Goal: Understand process/instructions: Learn how to perform a task or action

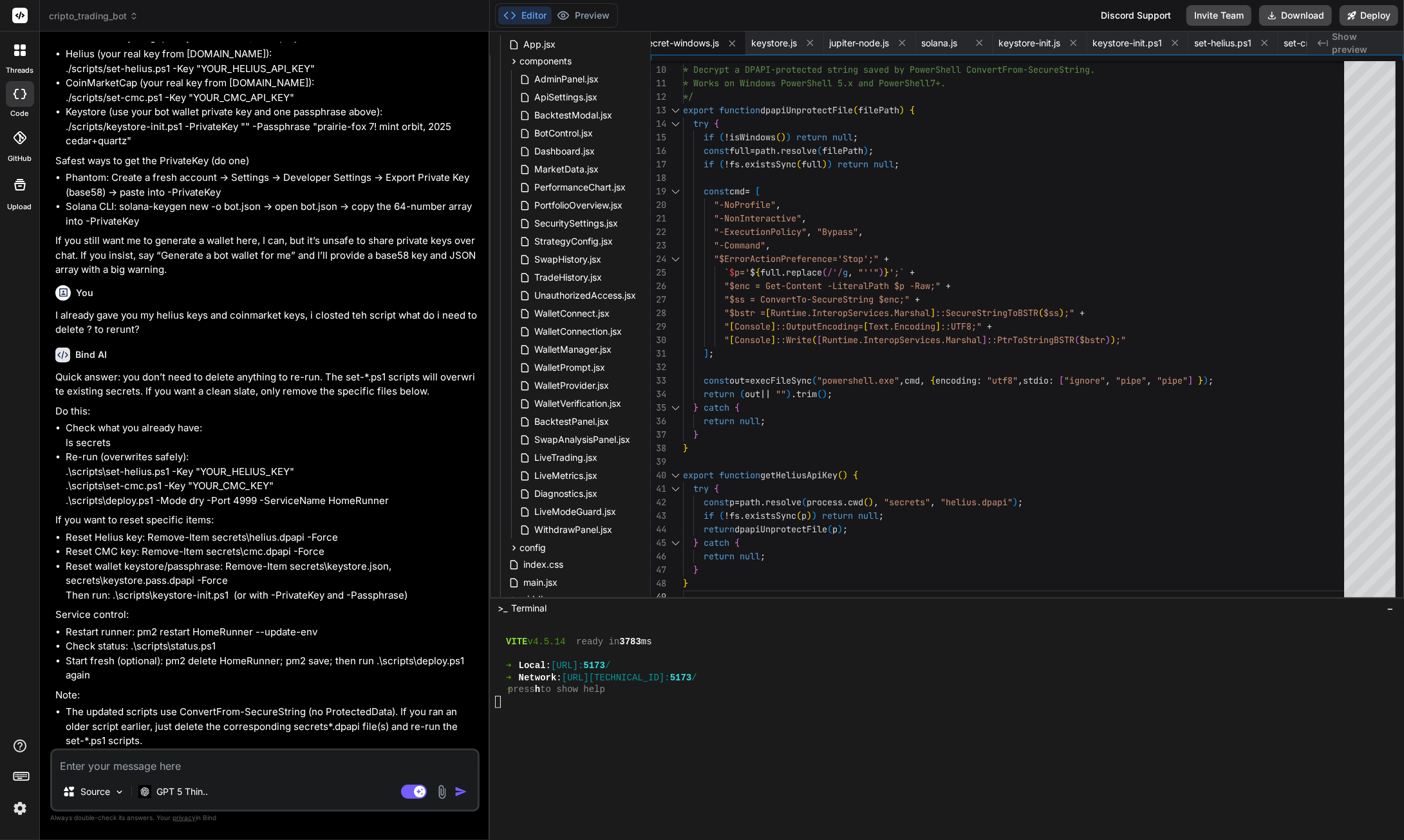
scroll to position [109295, 0]
click at [198, 759] on textarea at bounding box center [264, 762] width 426 height 23
type textarea "w"
type textarea "x"
type textarea "wh"
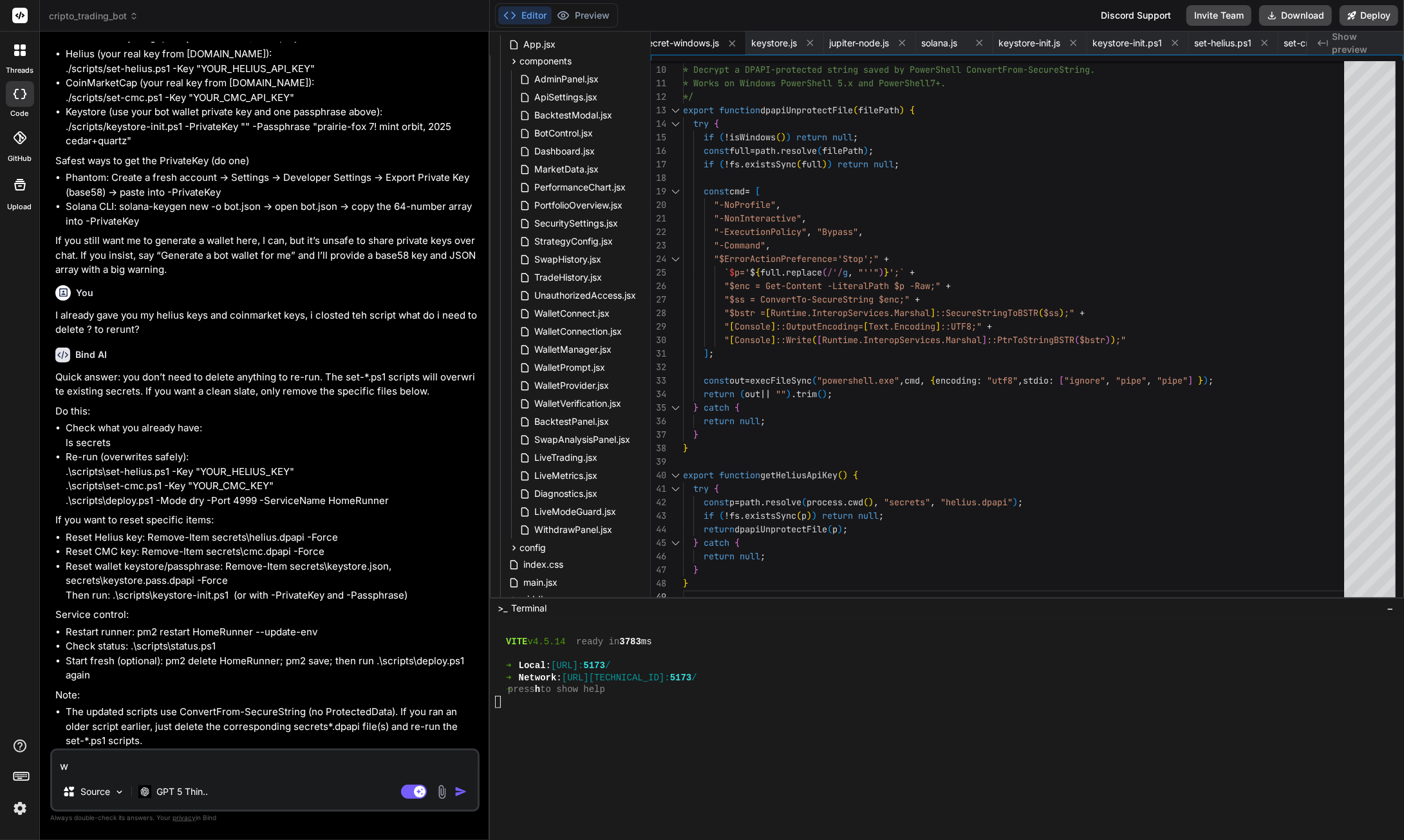
type textarea "x"
type textarea "wha"
type textarea "x"
type textarea "what"
type textarea "x"
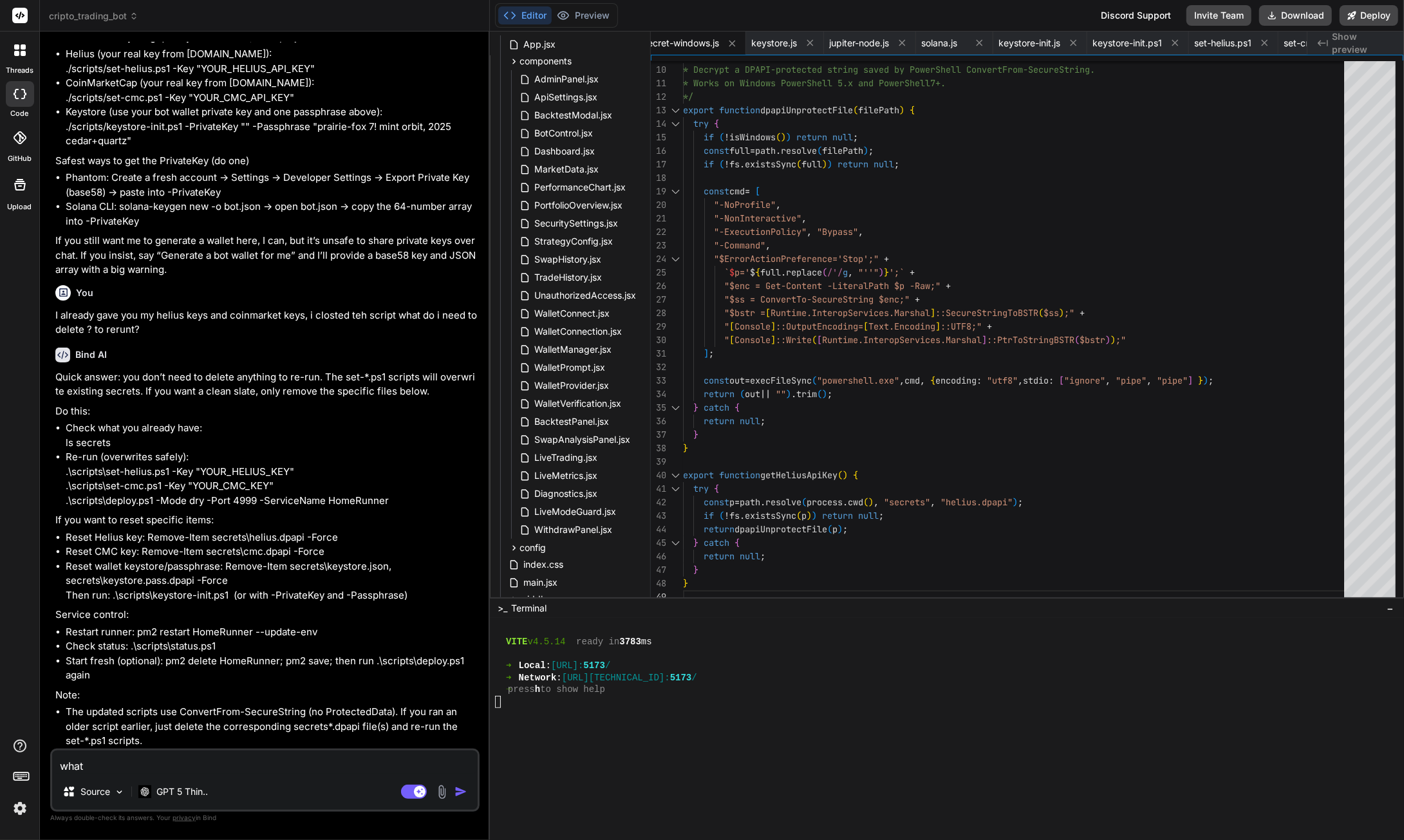
type textarea "what"
type textarea "x"
type textarea "what s"
type textarea "x"
type textarea "what sh"
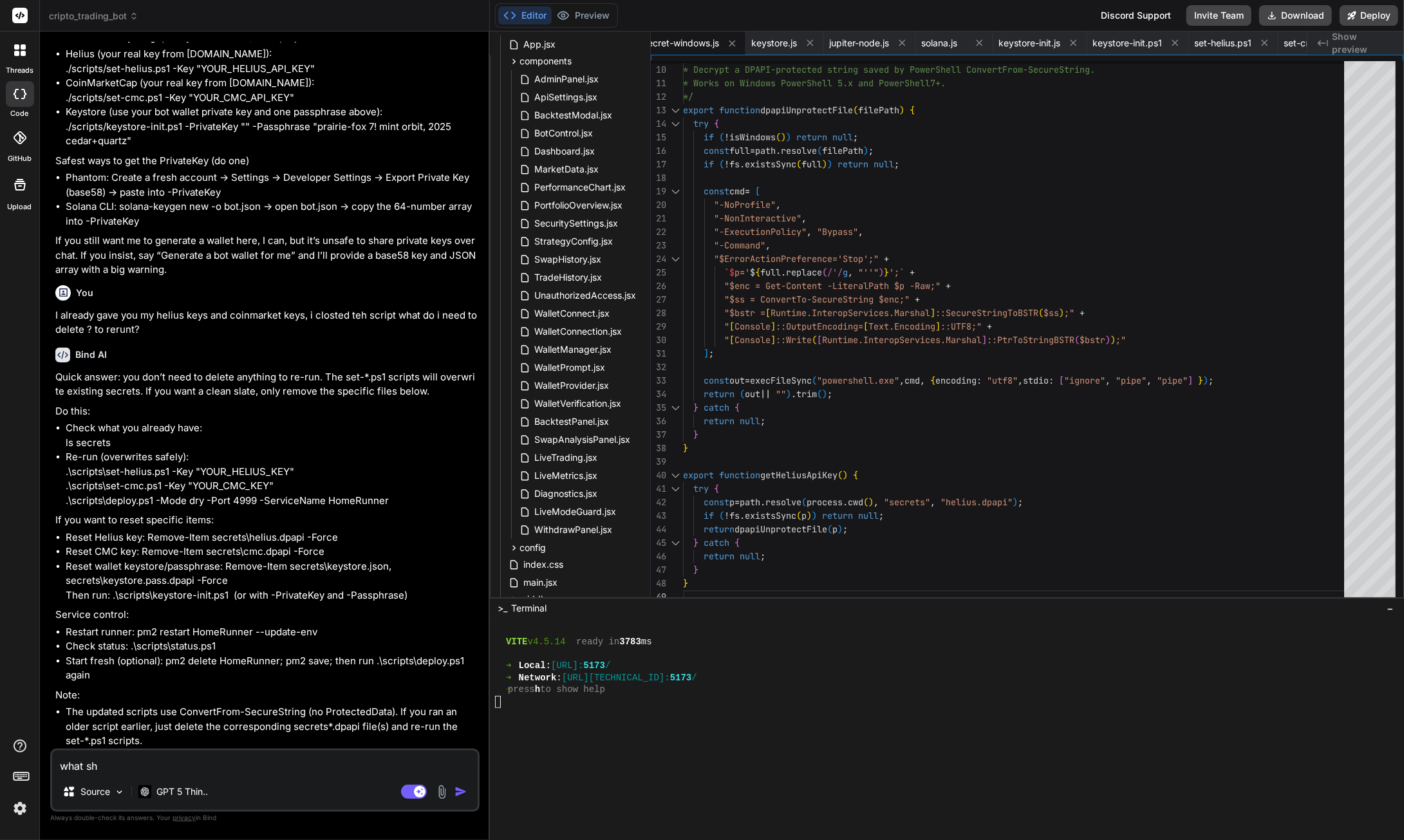
type textarea "x"
type textarea "what sho"
type textarea "x"
type textarea "what shou"
type textarea "x"
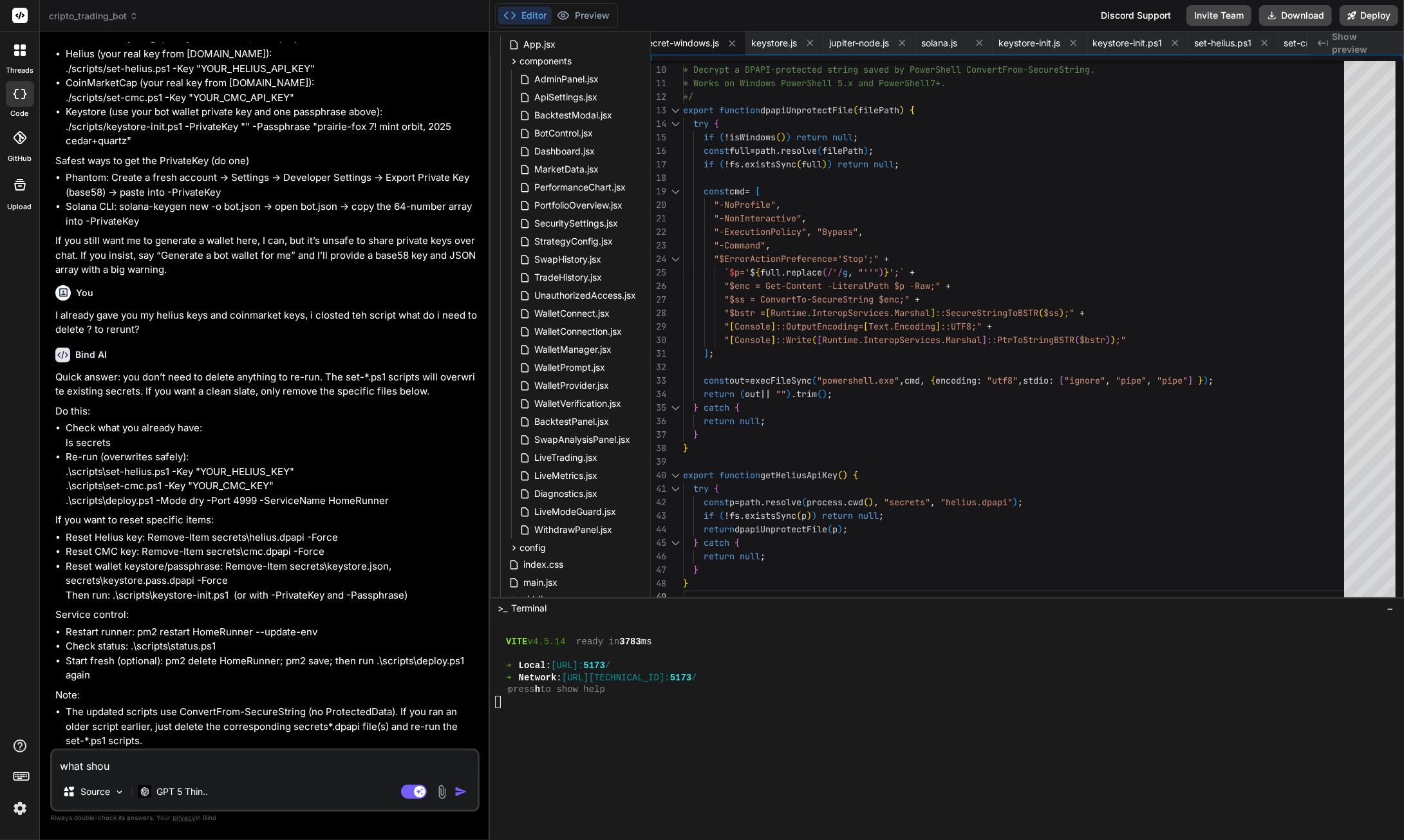
type textarea "what shoud"
type textarea "x"
type textarea "what shoud"
type textarea "x"
type textarea "what shoud i"
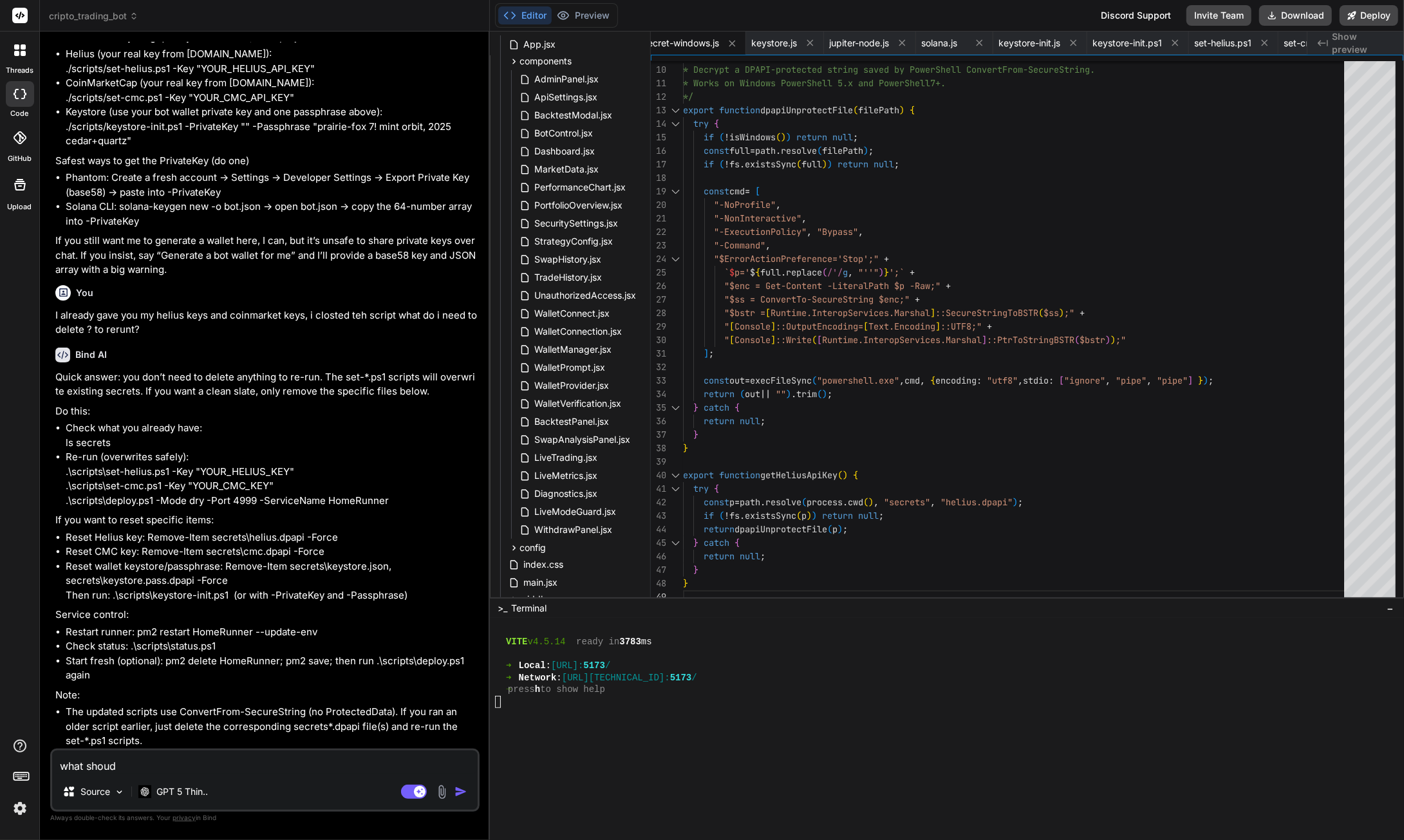
type textarea "x"
type textarea "what shoud i"
type textarea "x"
type textarea "what shoud i s"
type textarea "x"
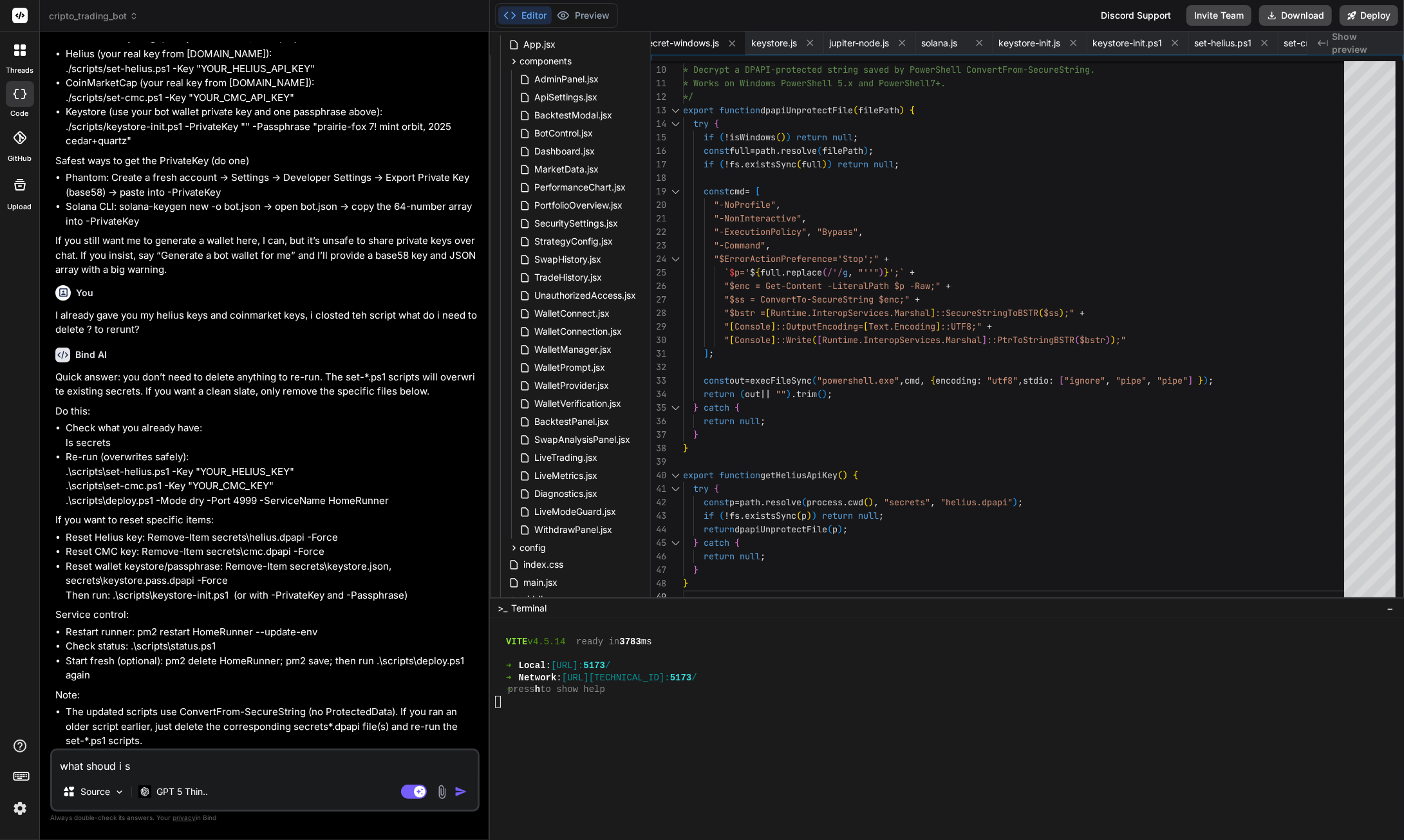
type textarea "what shoud i su"
type textarea "x"
type textarea "what shoud i sue"
type textarea "x"
type textarea "what shoud i su"
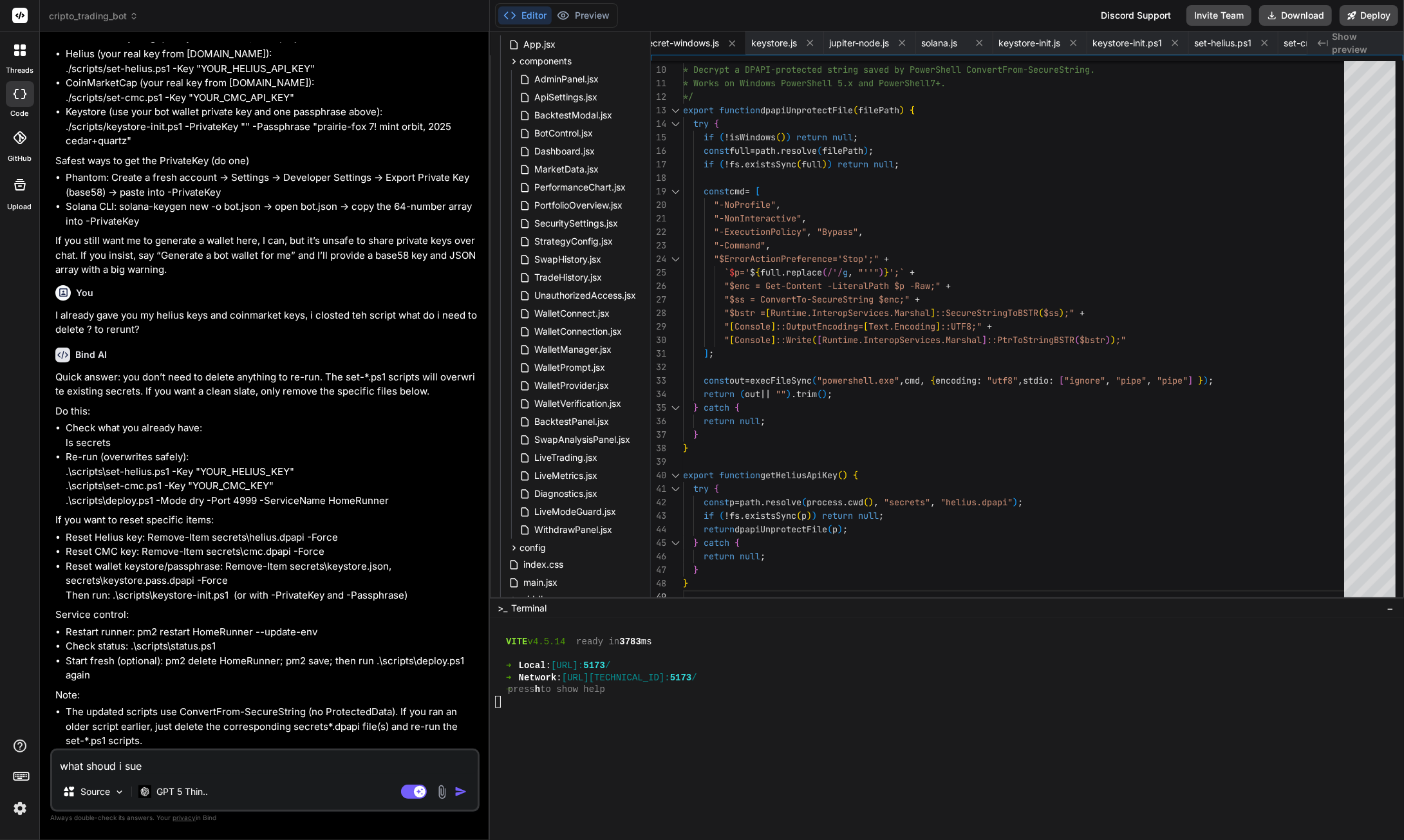
type textarea "x"
type textarea "what shoud i s"
type textarea "x"
type textarea "what shoud i"
type textarea "x"
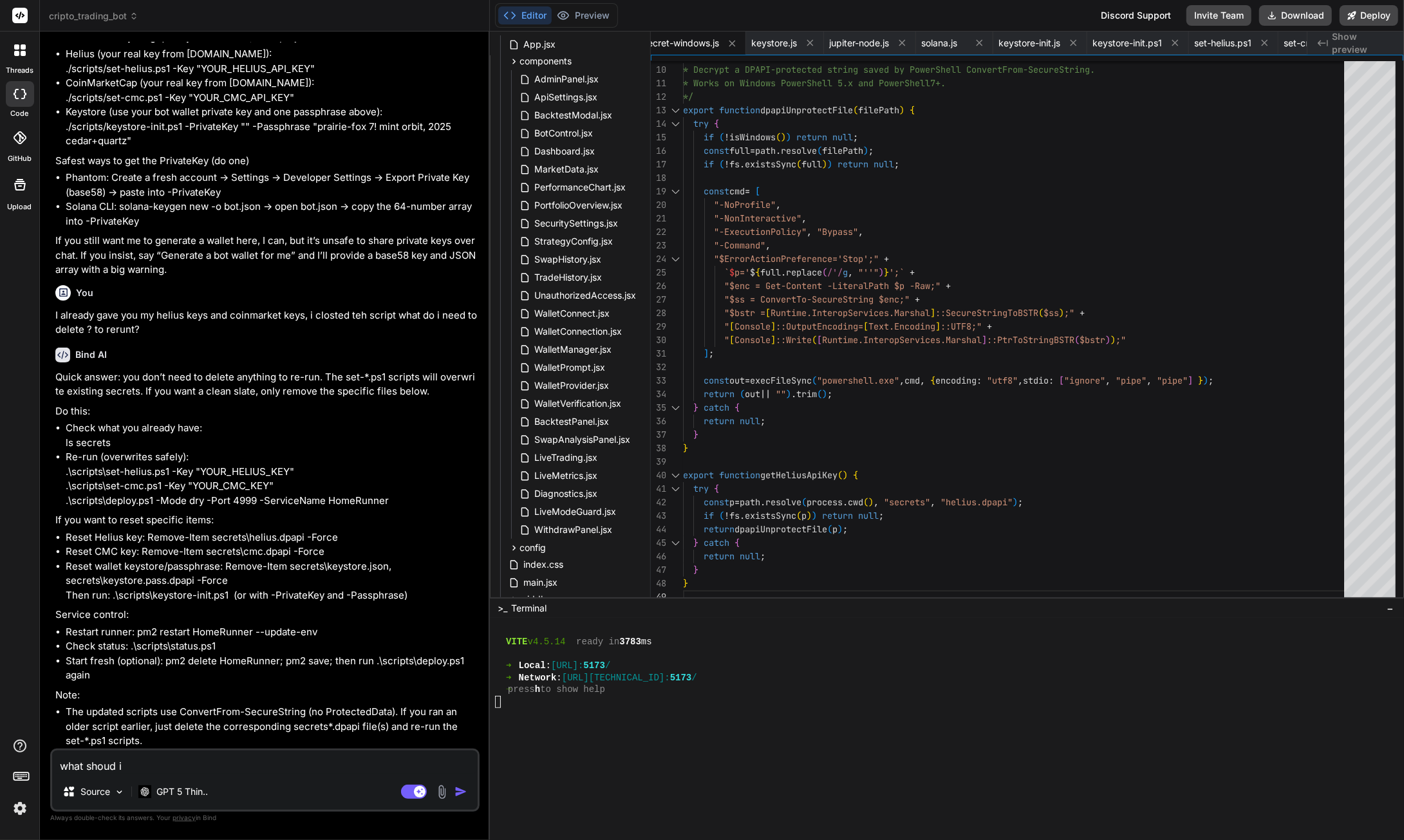
type textarea "what shoud i u"
type textarea "x"
type textarea "what shoud i [GEOGRAPHIC_DATA]"
type textarea "x"
type textarea "what shoud i use"
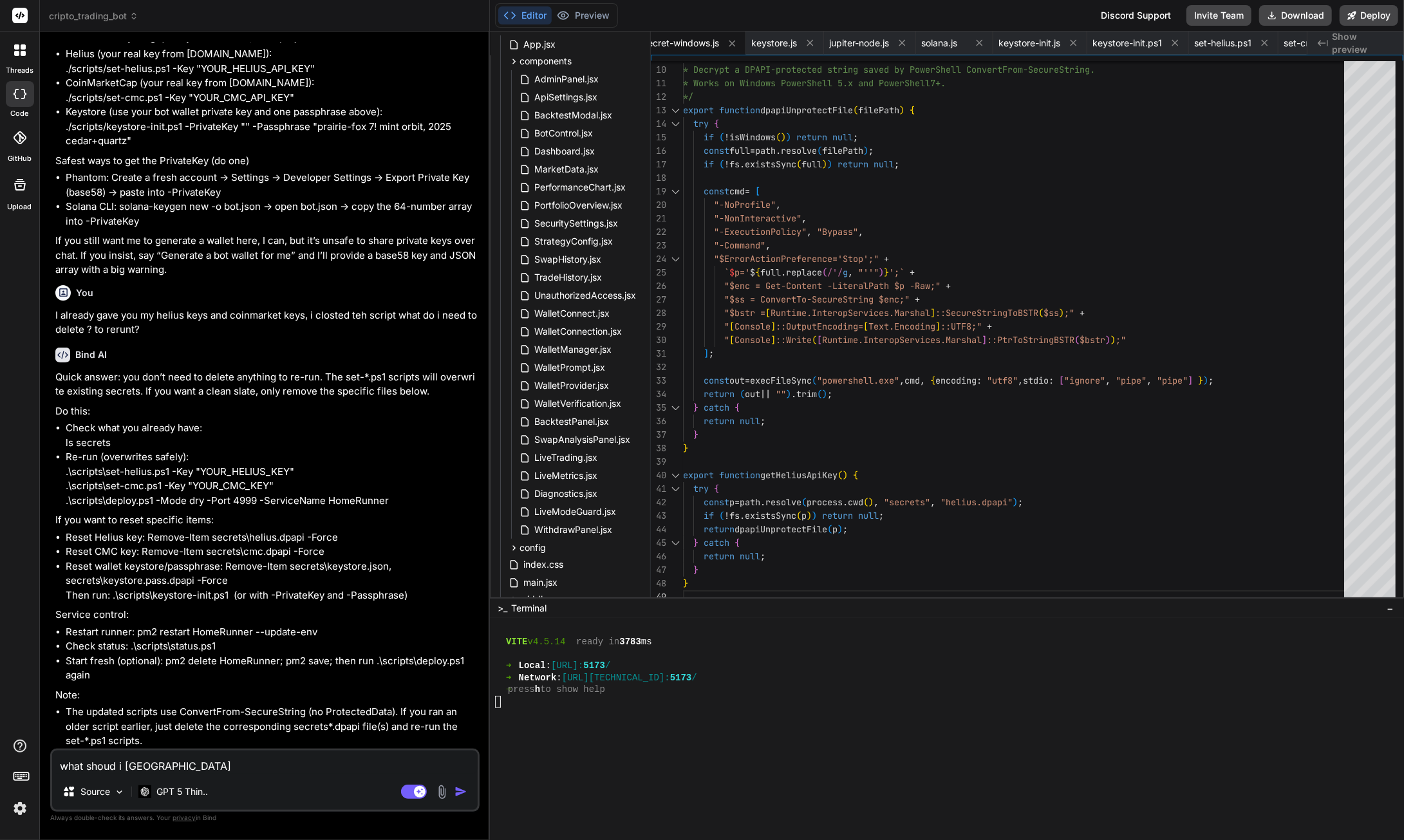
type textarea "x"
type textarea "what shoud i use"
type textarea "x"
type textarea "what shoud i use f"
type textarea "x"
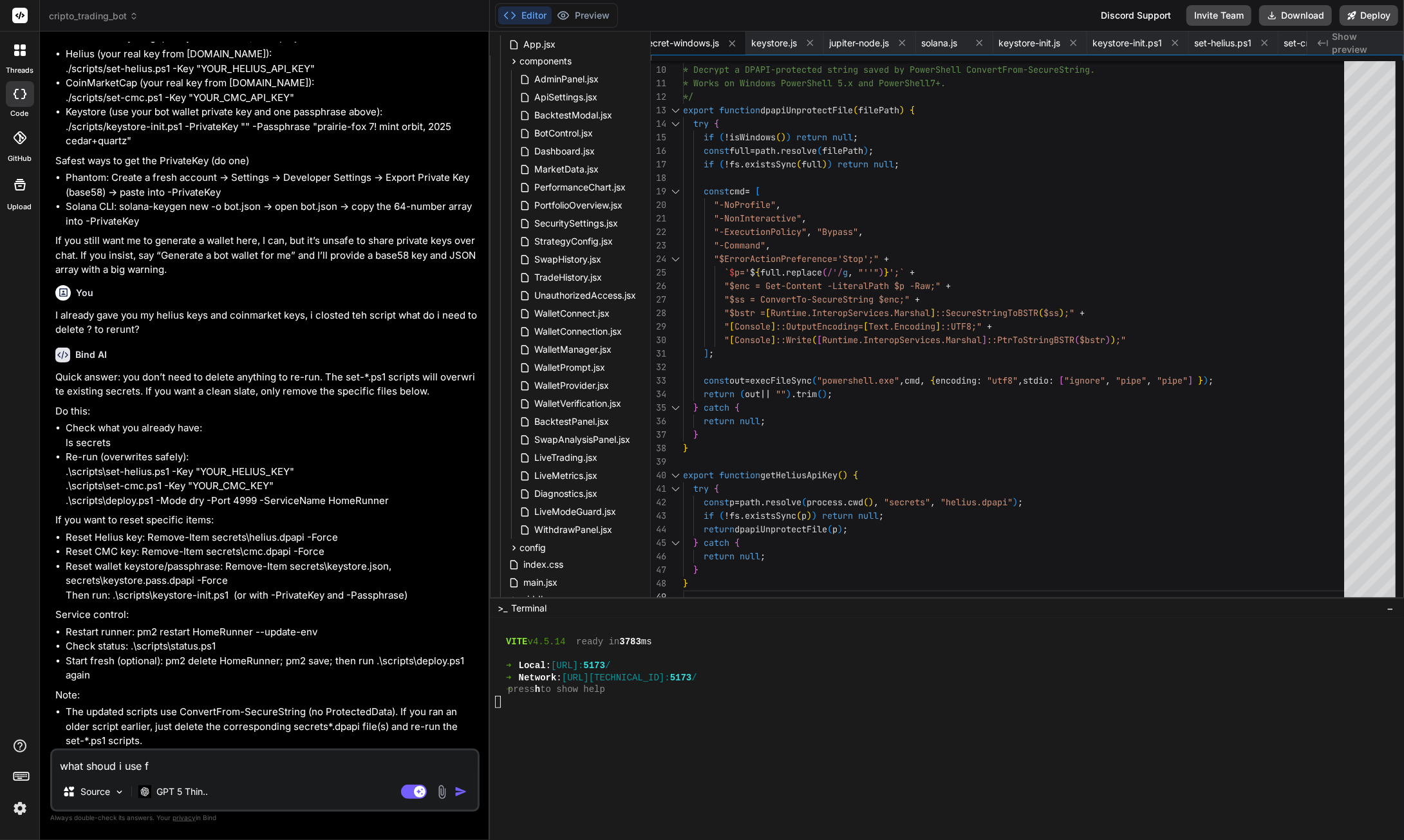
type textarea "what shoud i use fo"
type textarea "x"
type textarea "what shoud i use for"
type textarea "x"
type textarea "what shoud i use for"
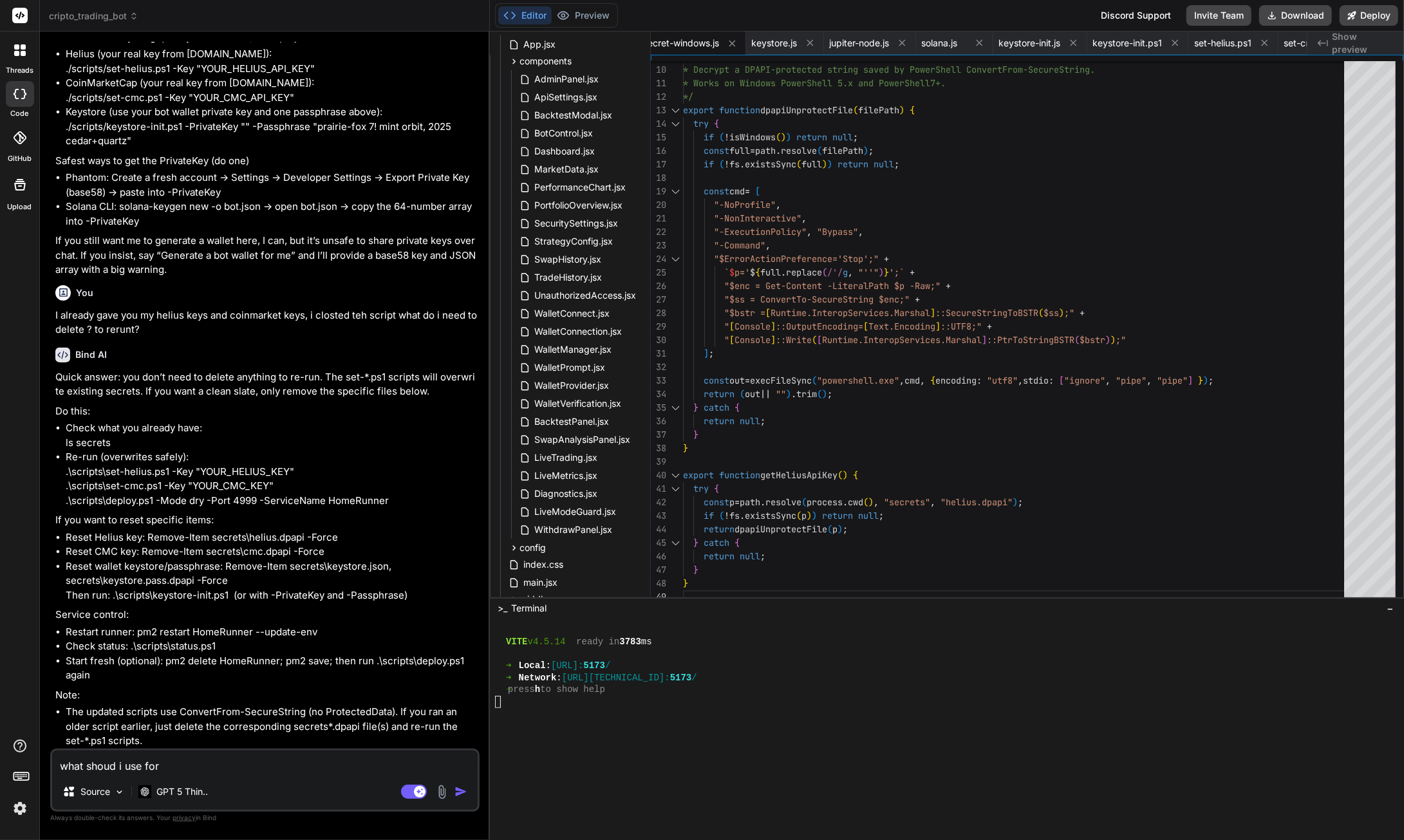
type textarea "x"
type textarea "what shoud i use for t"
type textarea "x"
type textarea "what shoud i use for th"
type textarea "x"
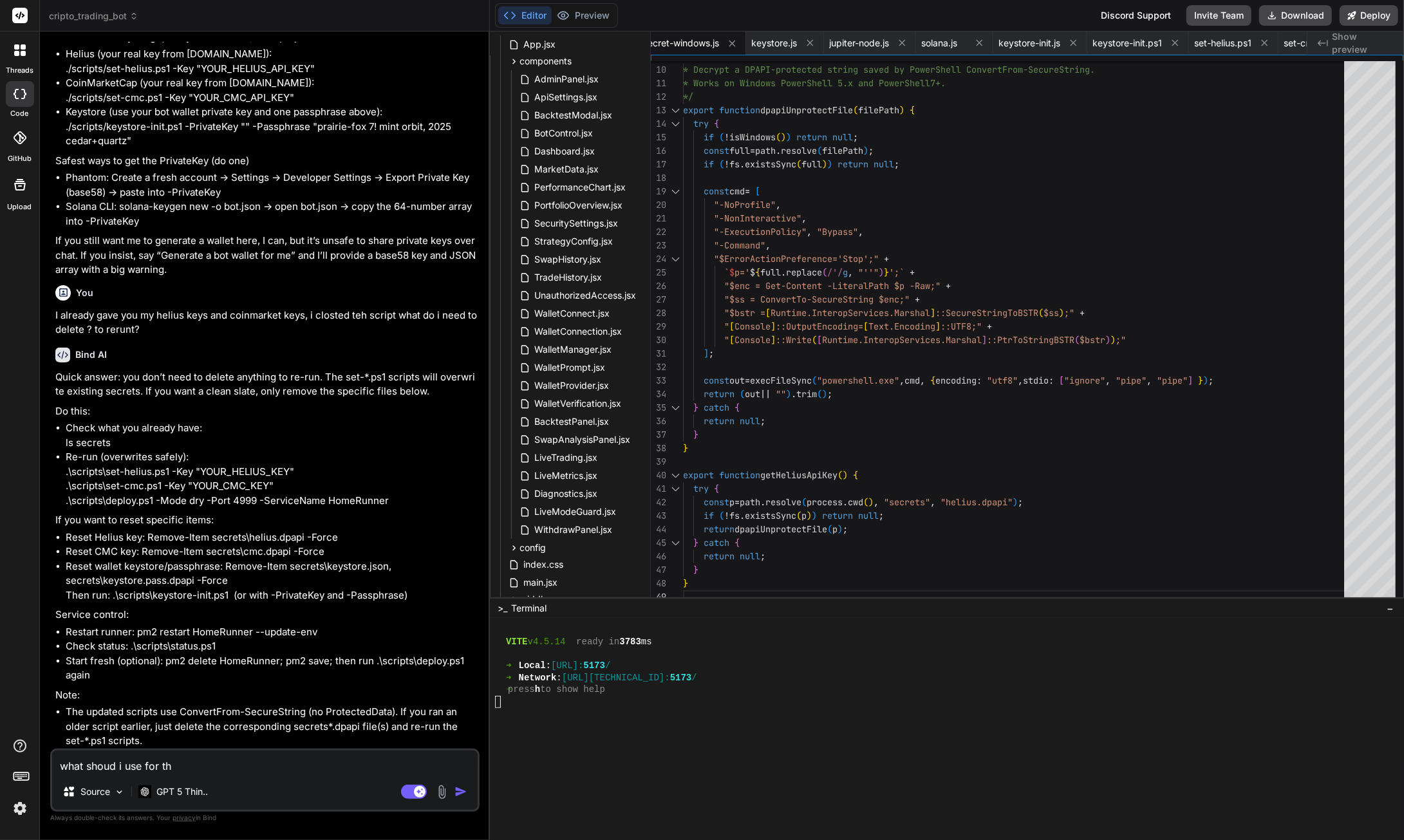
type textarea "what shoud i use for the"
type textarea "x"
type textarea "what shoud i use for the"
type textarea "x"
type textarea "what shoud i use for the p"
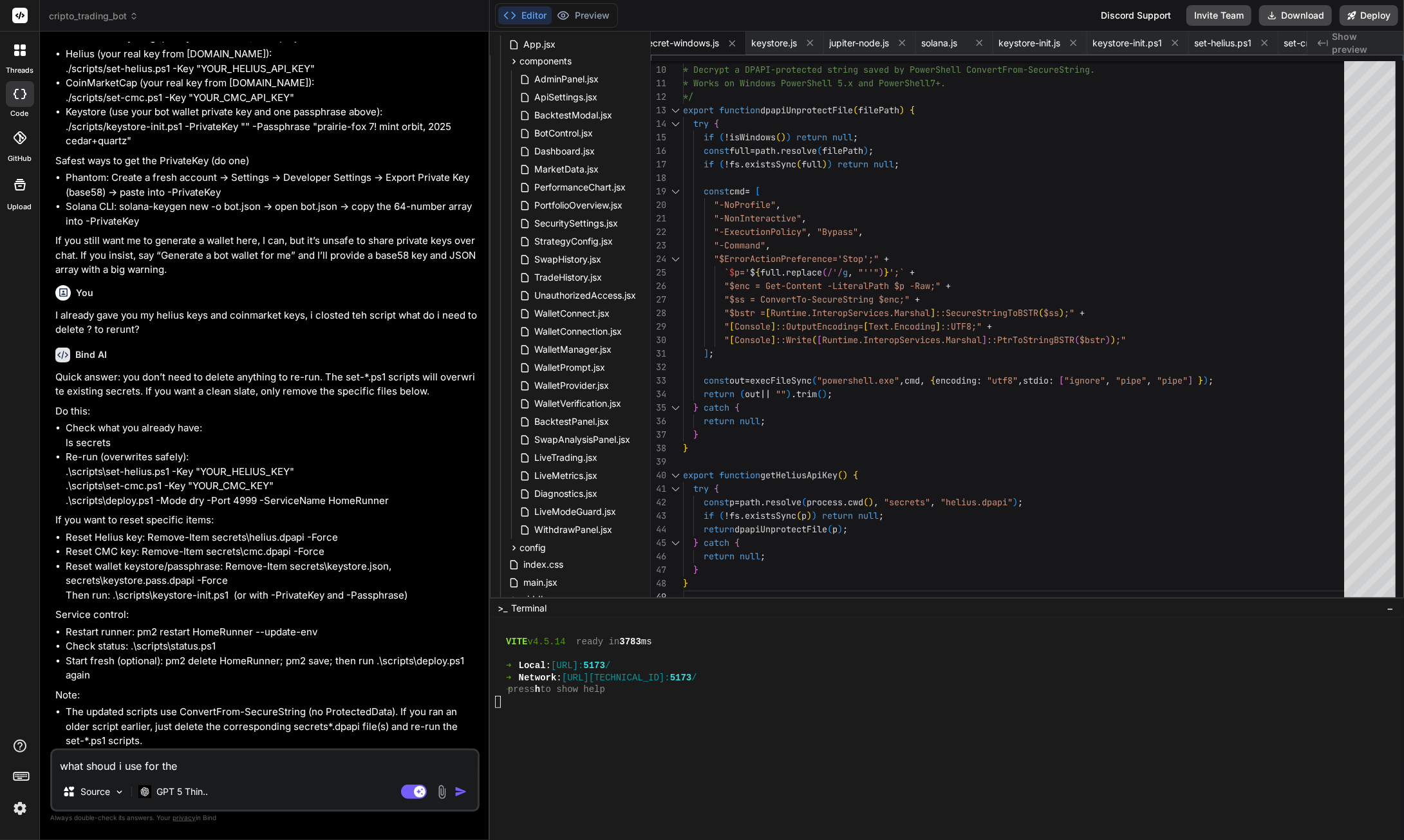
type textarea "x"
type textarea "what shoud i use for the pa"
type textarea "x"
type textarea "what shoud i use for the pas"
type textarea "x"
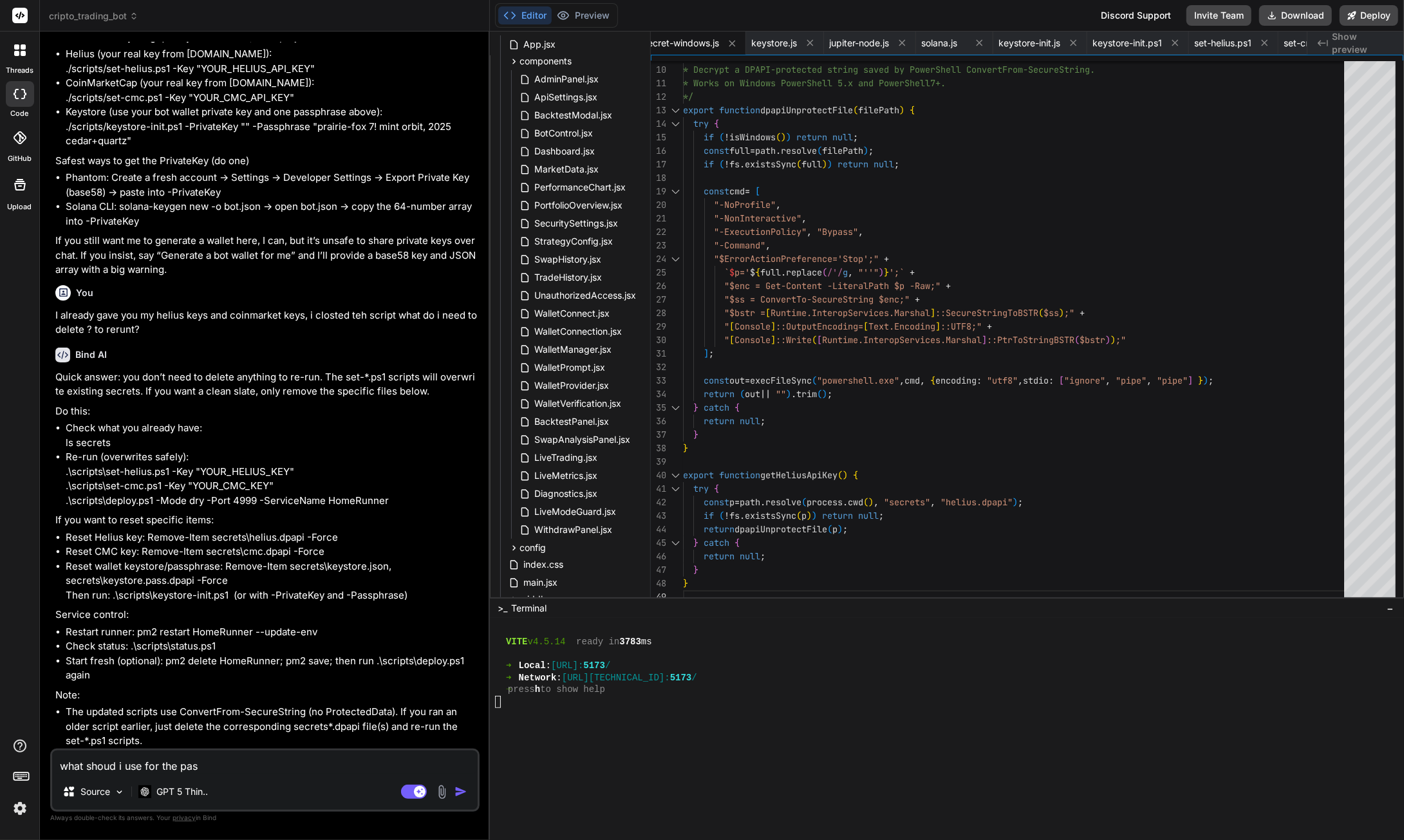
type textarea "what shoud i use for the pass"
type textarea "x"
type textarea "what shoud i use for the passp"
type textarea "x"
type textarea "what shoud i use for the passph"
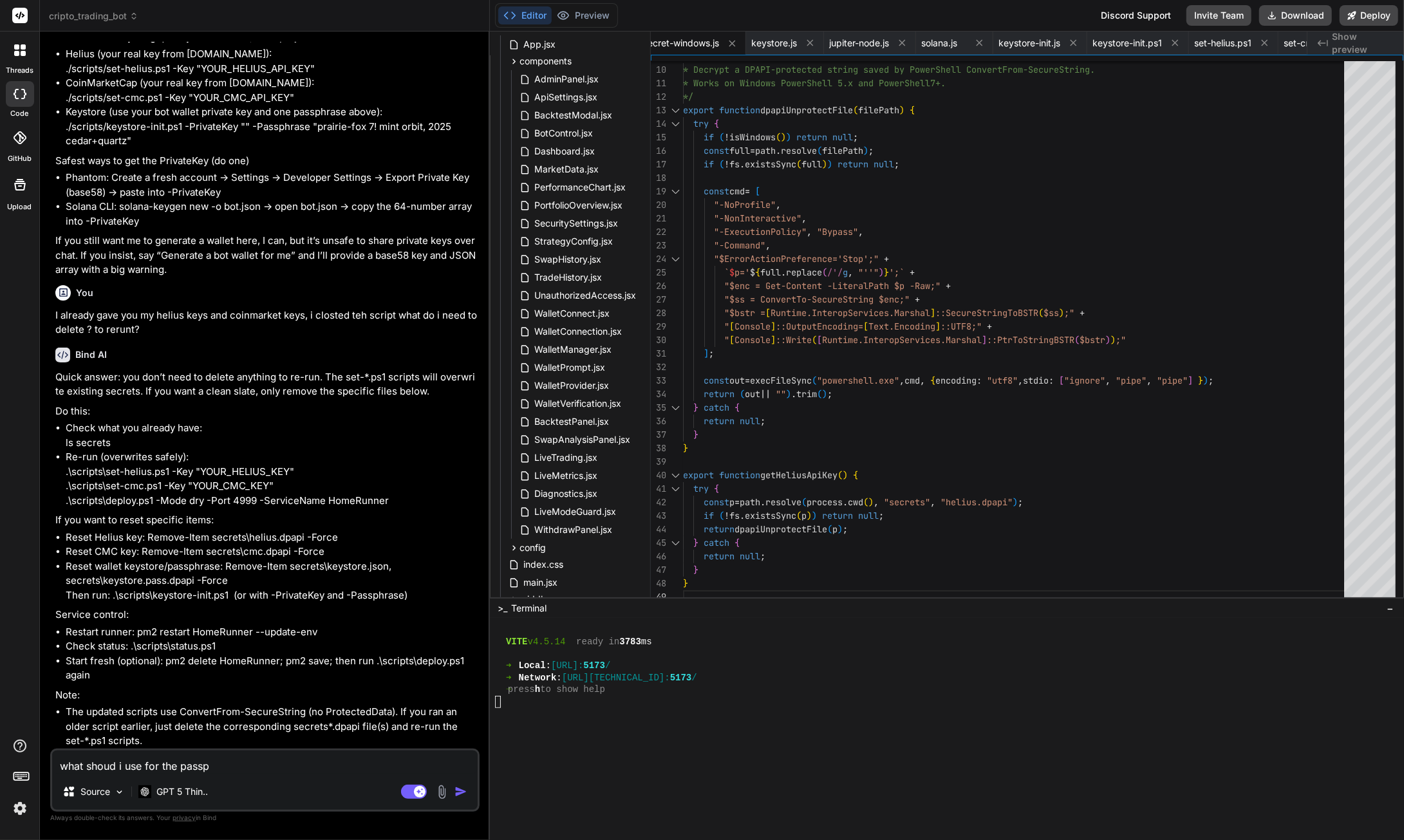
type textarea "x"
type textarea "what shoud i use for the passphr"
type textarea "x"
type textarea "what shoud i use for the passphra"
type textarea "x"
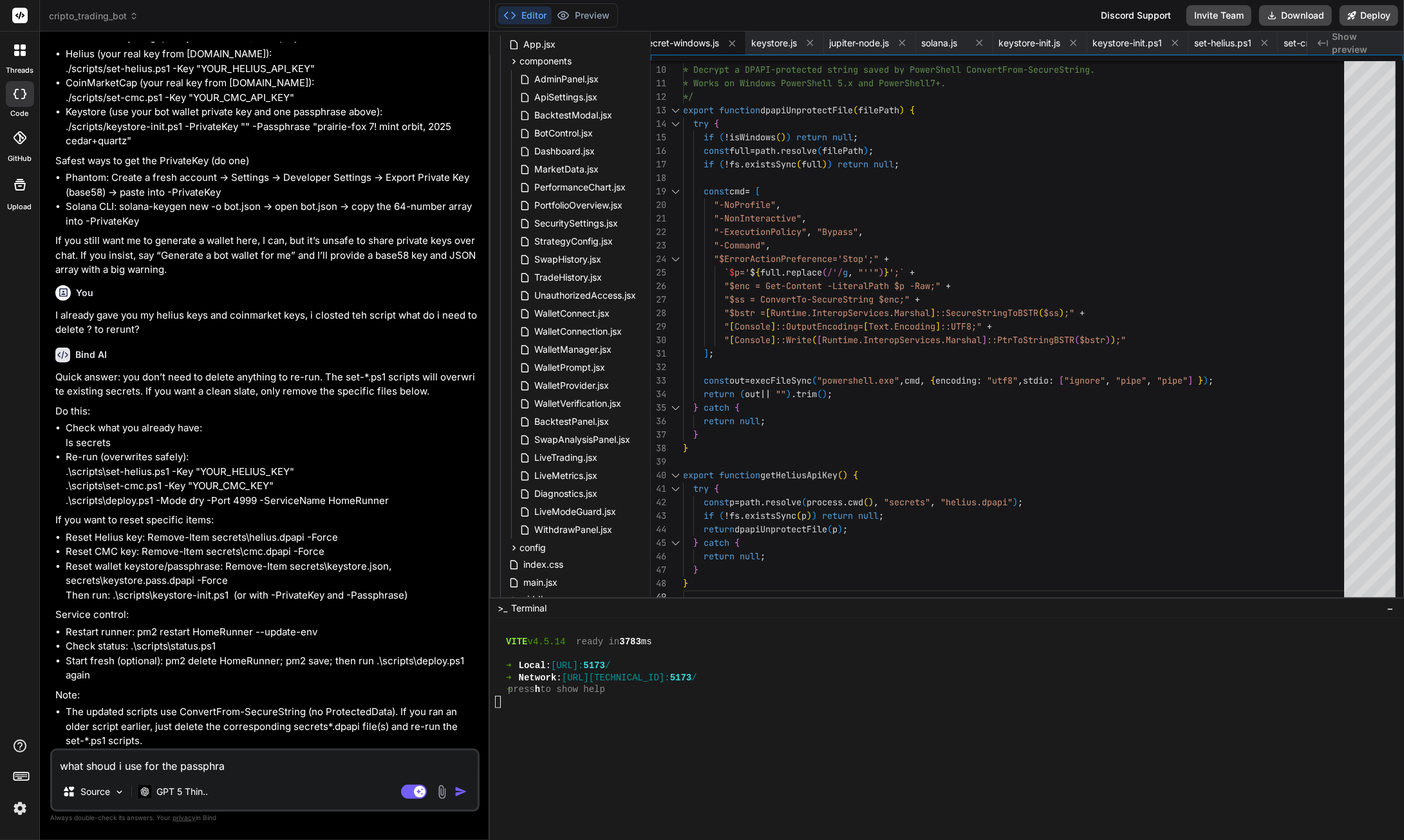
type textarea "what shoud i use for the passphras"
type textarea "x"
type textarea "what shoud i use for the passphrase"
type textarea "x"
type textarea "what shoud i use for the passphrase?"
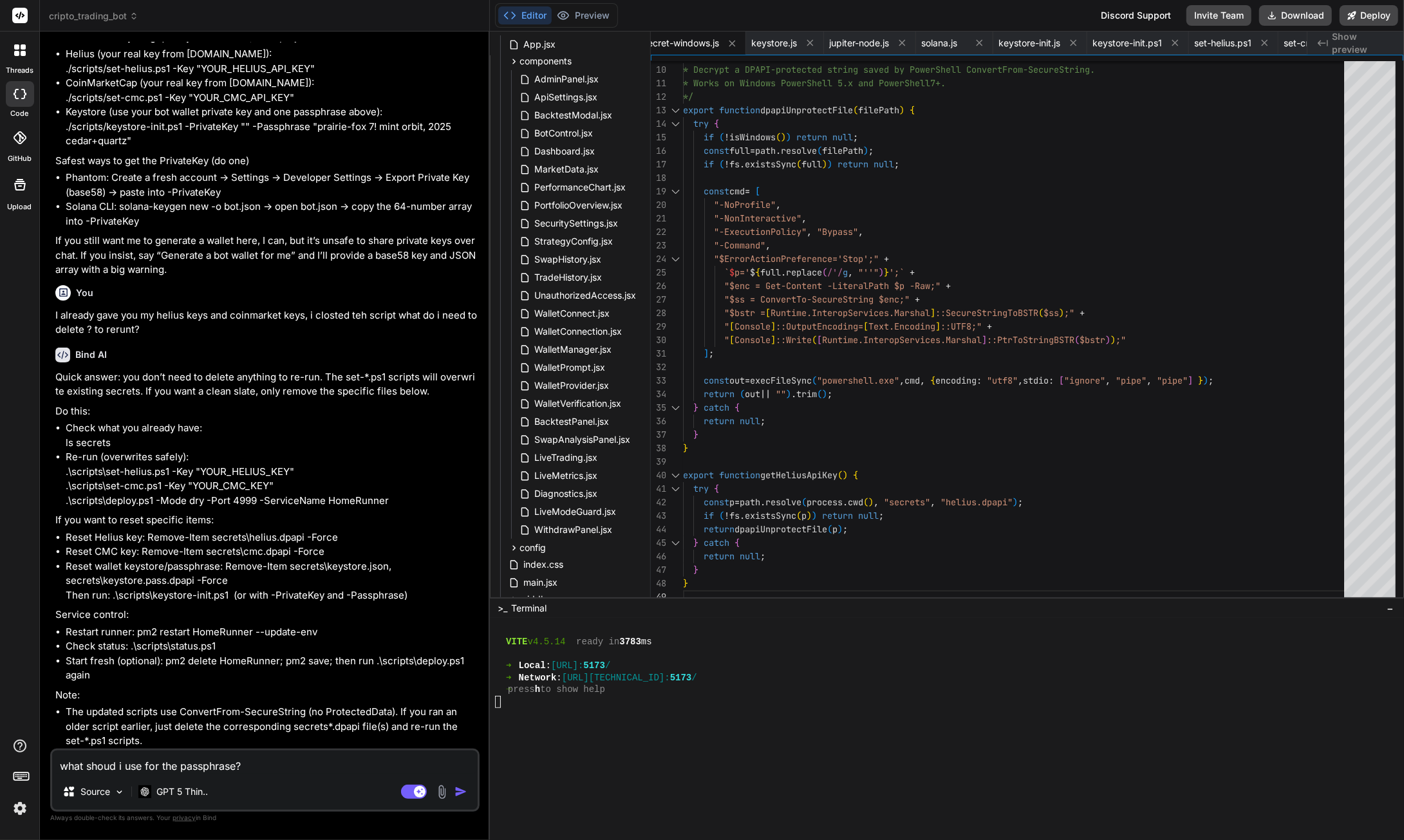
type textarea "x"
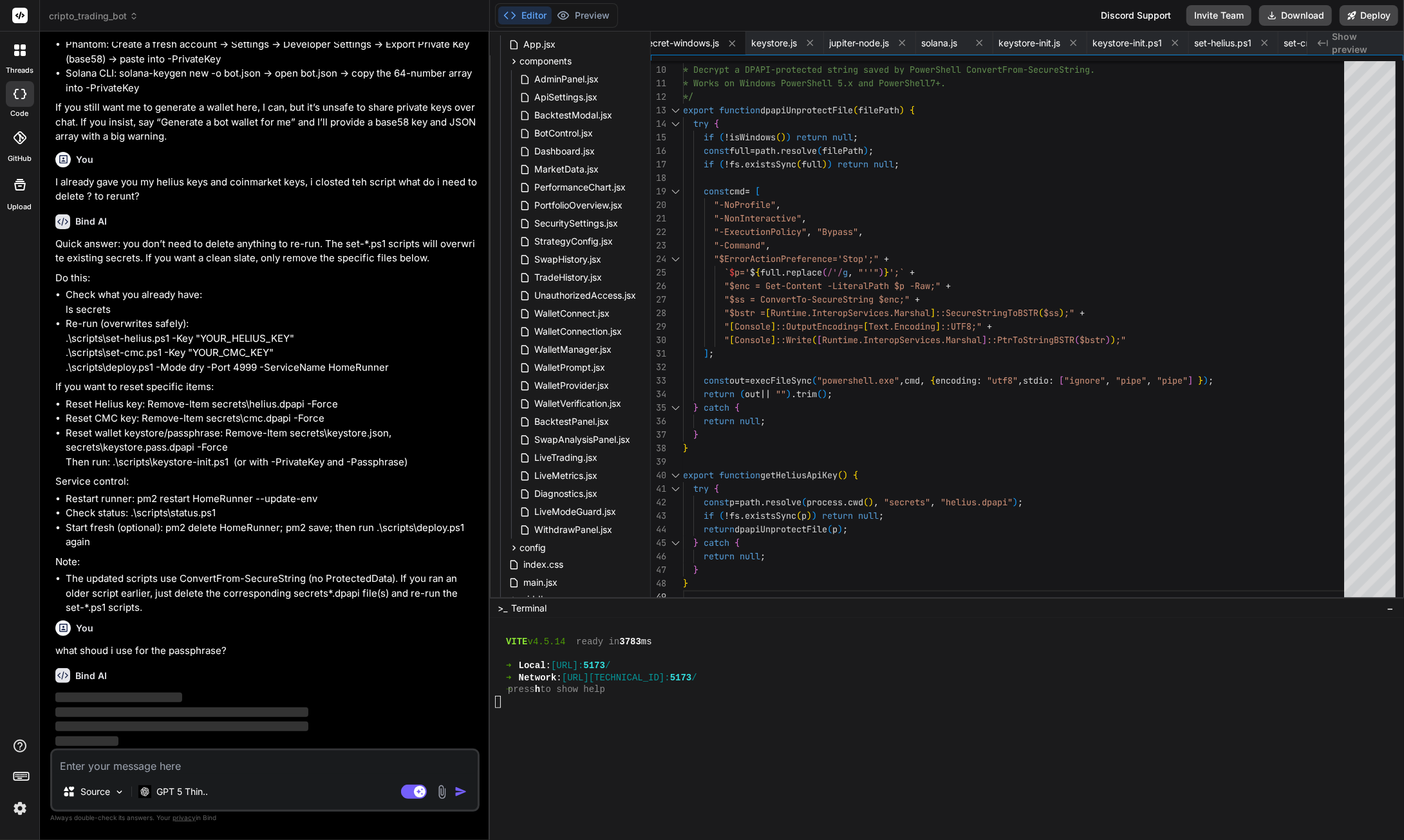
scroll to position [109879, 0]
drag, startPoint x: 200, startPoint y: 764, endPoint x: 201, endPoint y: 751, distance: 13.0
click at [199, 756] on textarea at bounding box center [264, 762] width 426 height 23
type textarea "s"
type textarea "x"
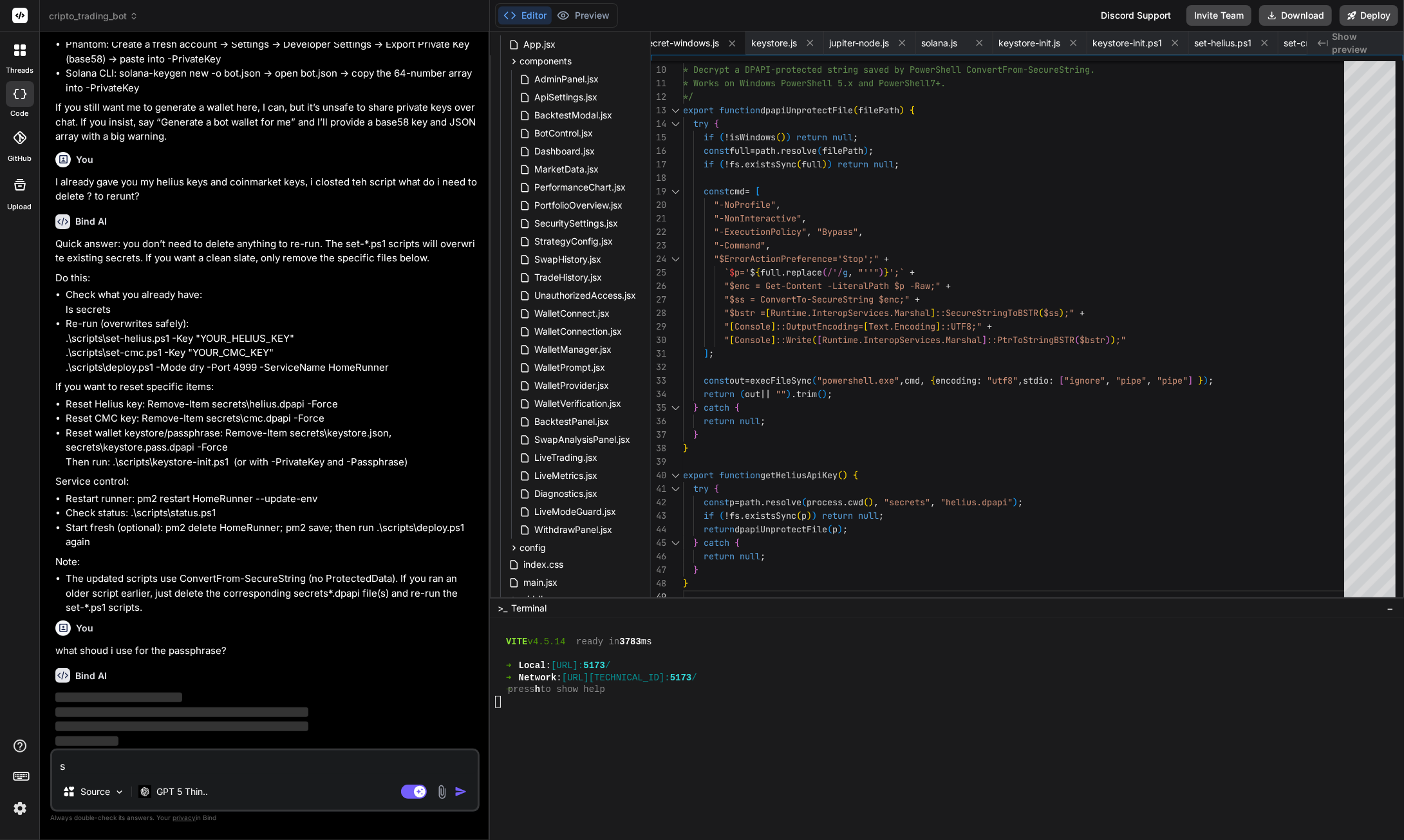
type textarea "so"
type textarea "x"
type textarea "sor"
type textarea "x"
type textarea "sorr"
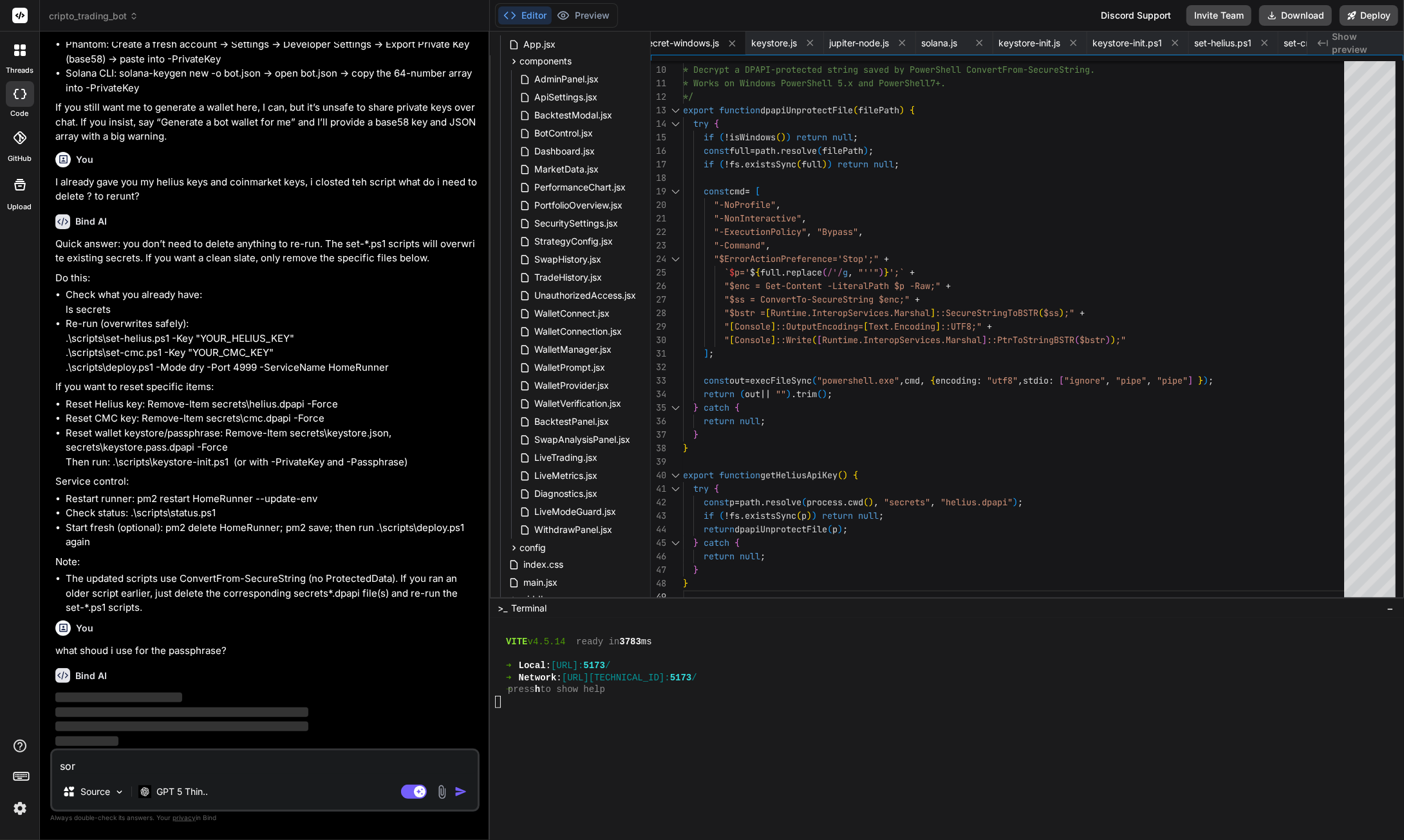
type textarea "x"
type textarea "sorry"
type textarea "x"
type textarea "sorry"
type textarea "x"
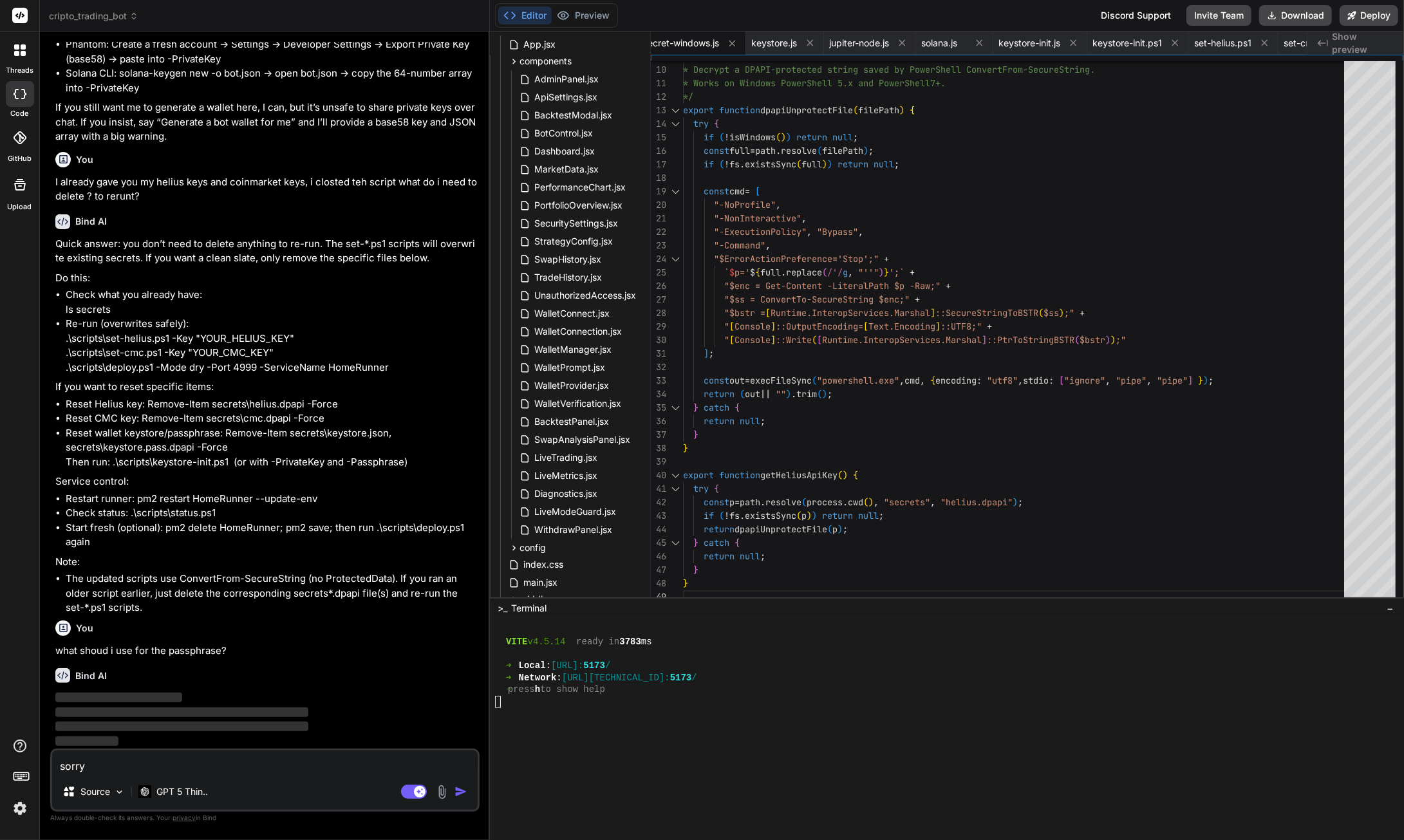
type textarea "sorry i"
type textarea "x"
type textarea "sorry i"
type textarea "x"
type textarea "sorry i m"
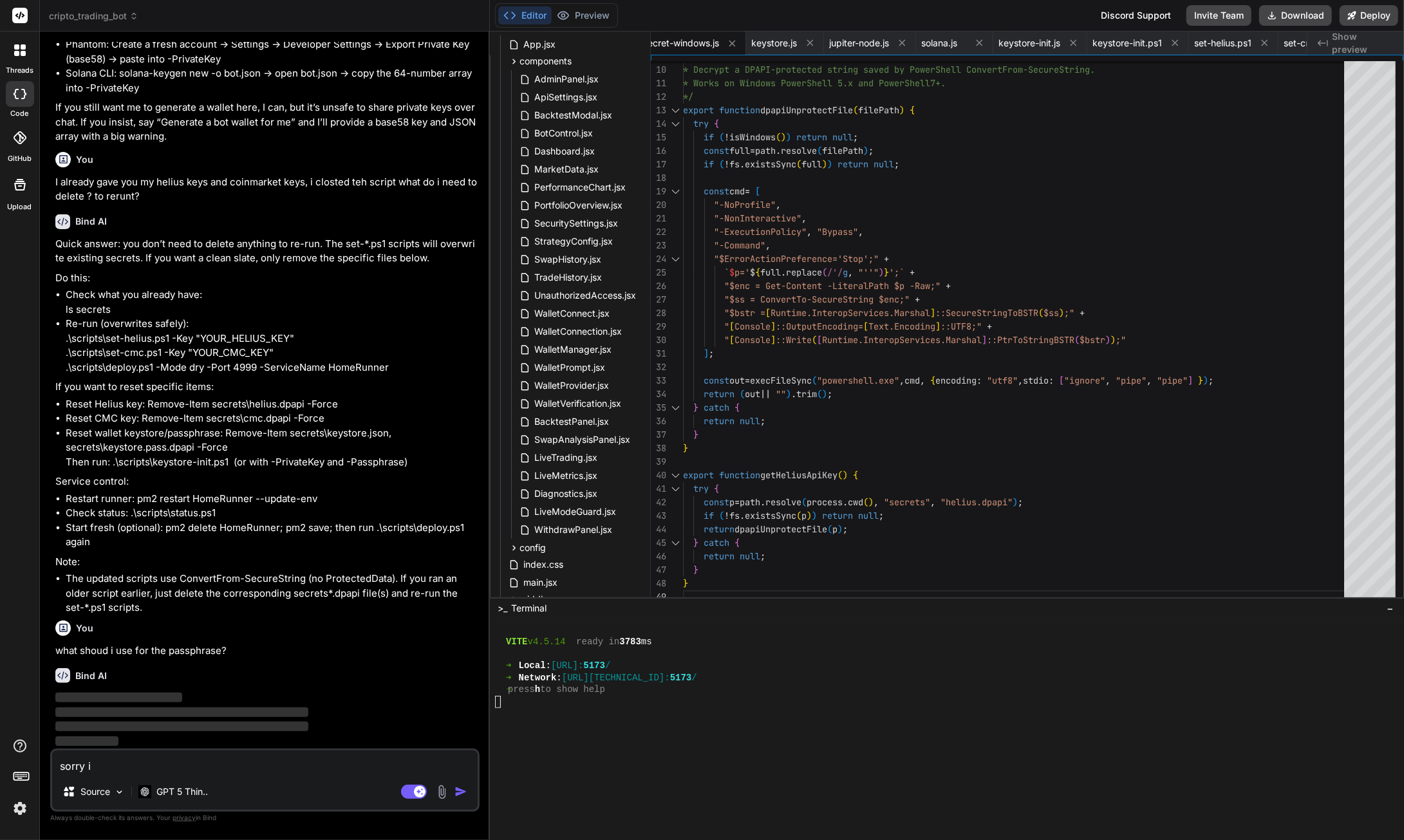
type textarea "x"
type textarea "sorry i me"
type textarea "x"
type textarea "sorry i mea"
type textarea "x"
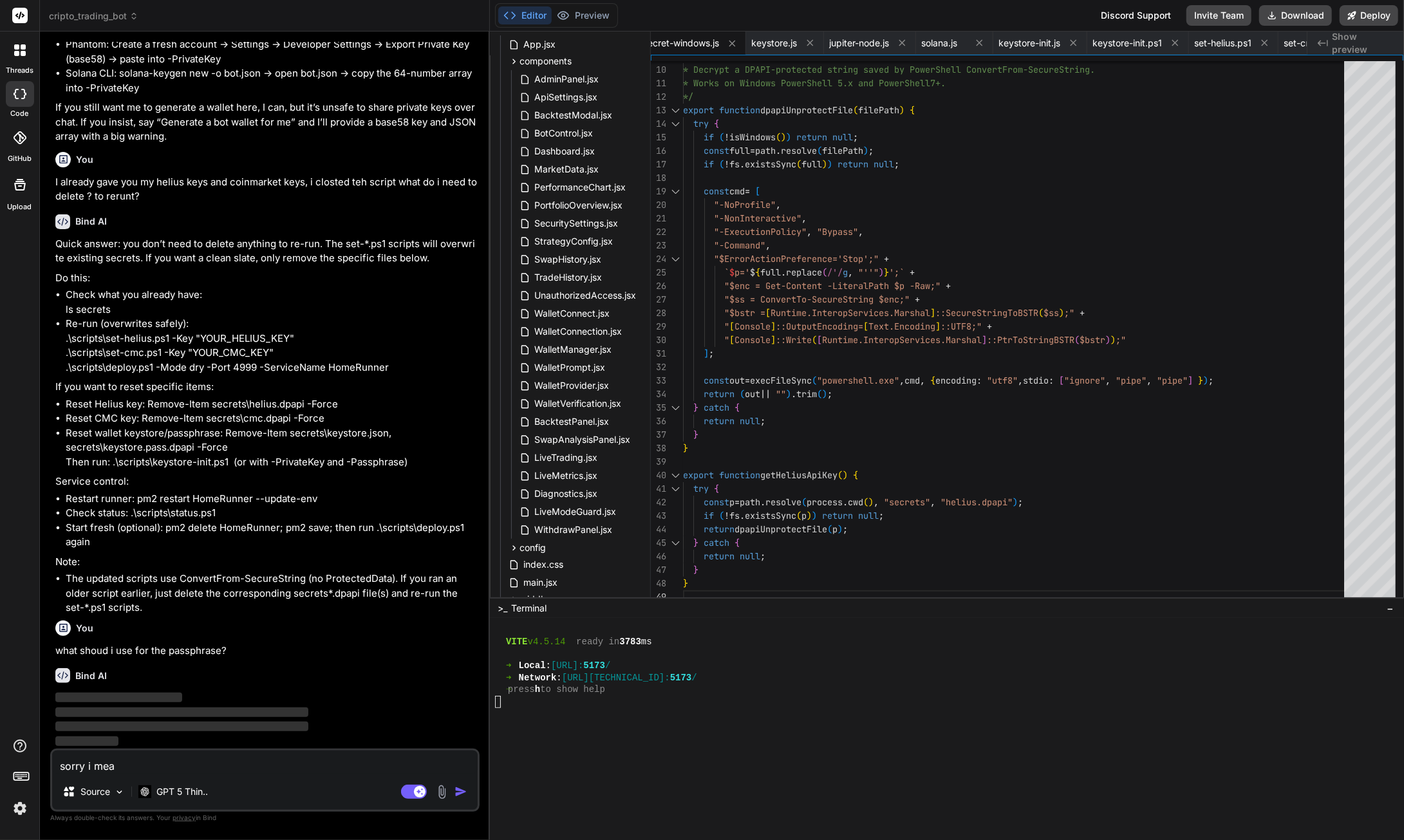
type textarea "sorry i mean"
type textarea "x"
type textarea "sorry i mean"
type textarea "x"
type textarea "sorry i mean p"
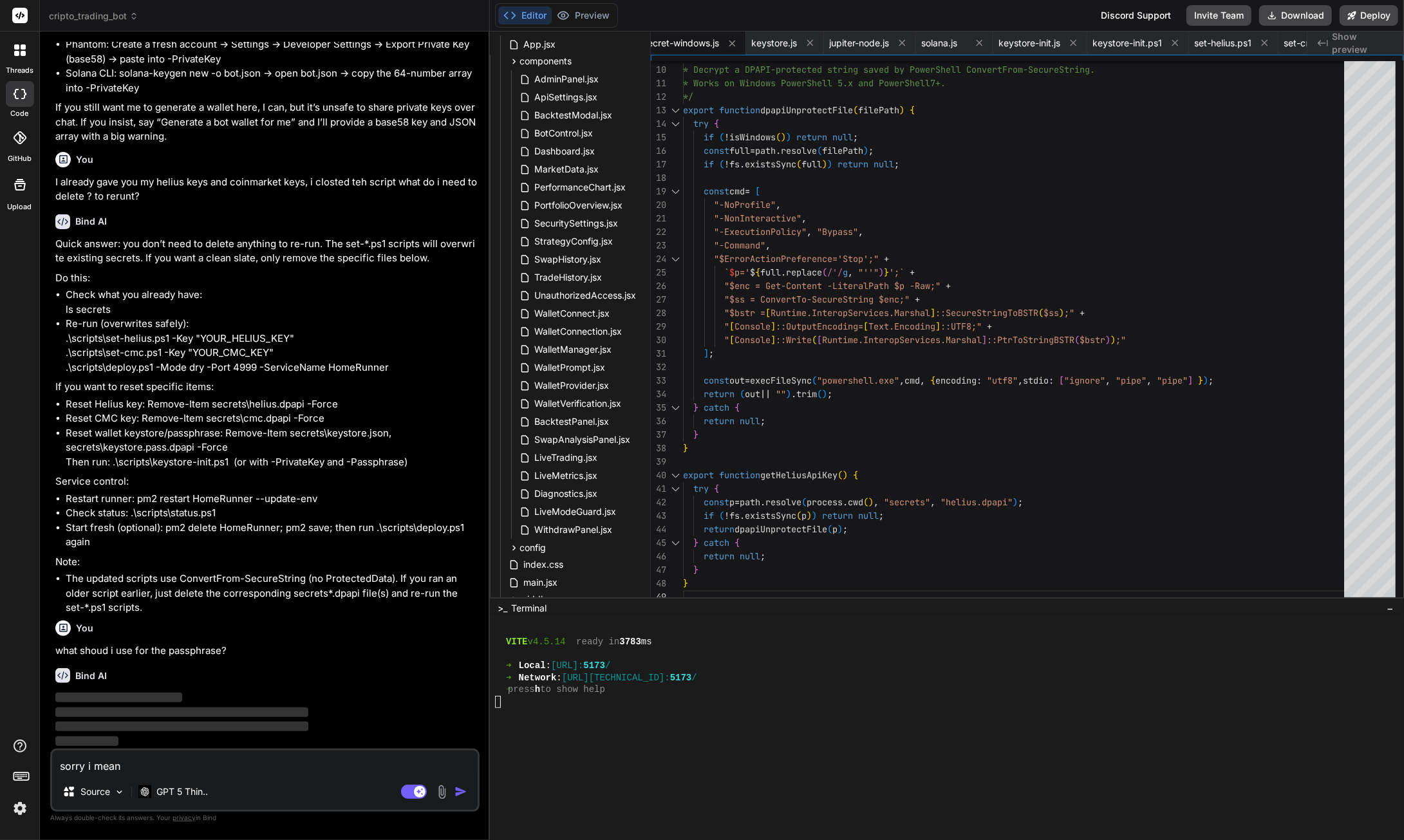
type textarea "x"
type textarea "sorry i mean pr"
type textarea "x"
type textarea "sorry i mean pri"
type textarea "x"
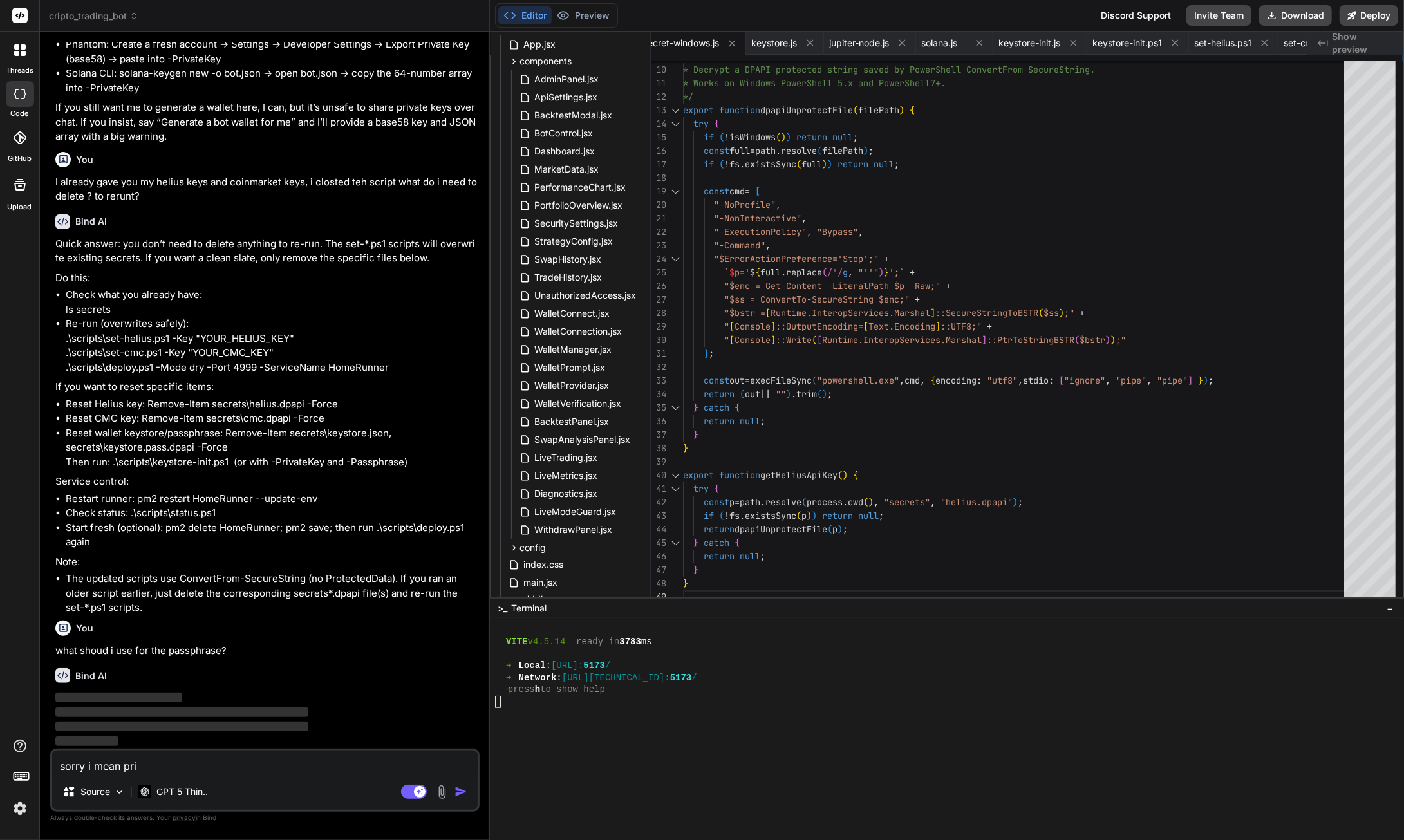
type textarea "sorry i mean priv"
type textarea "x"
type textarea "sorry i mean [PERSON_NAME]"
type textarea "x"
type textarea "sorry i mean privat"
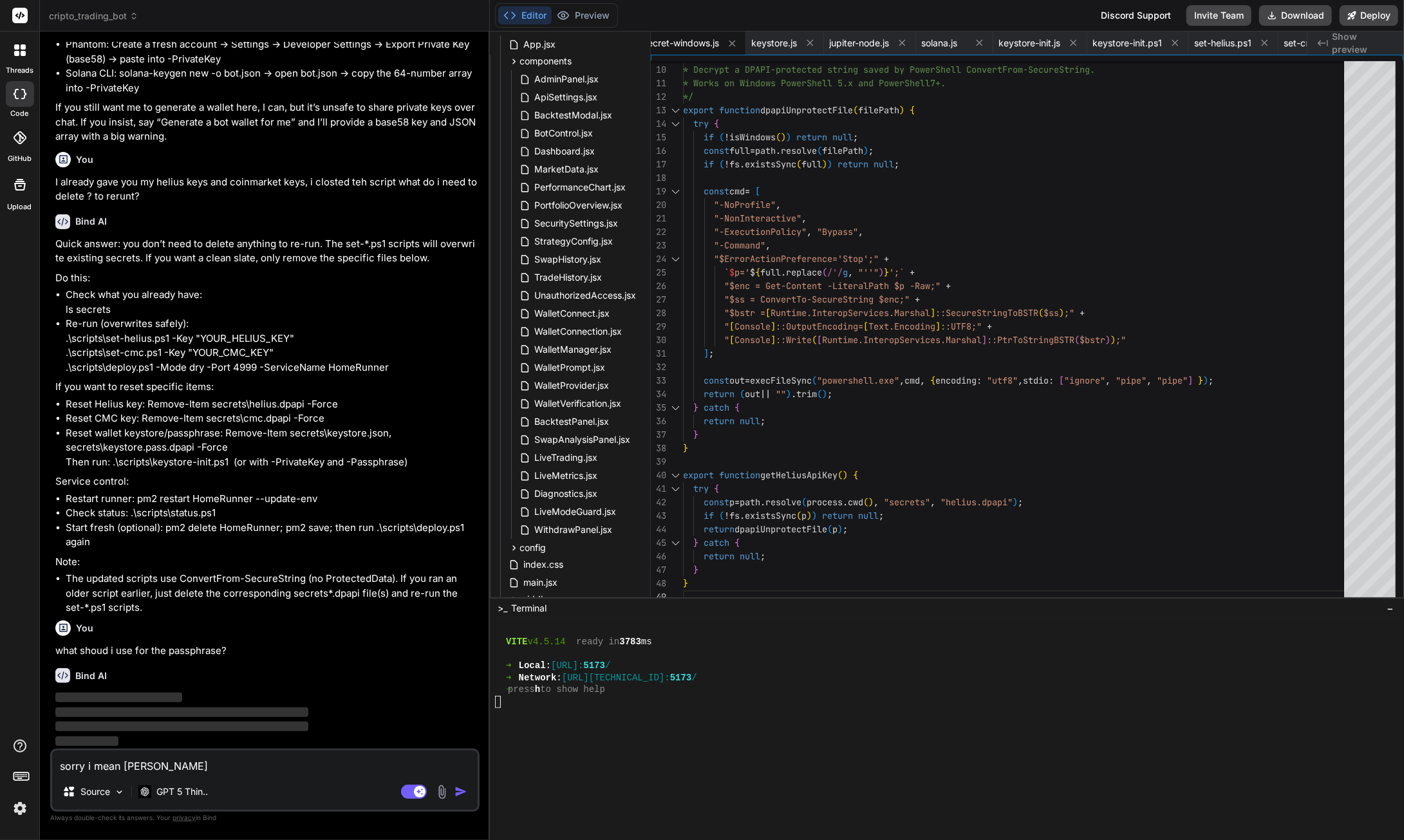
type textarea "x"
type textarea "sorry i mean private"
type textarea "x"
type textarea "sorry i mean private"
type textarea "x"
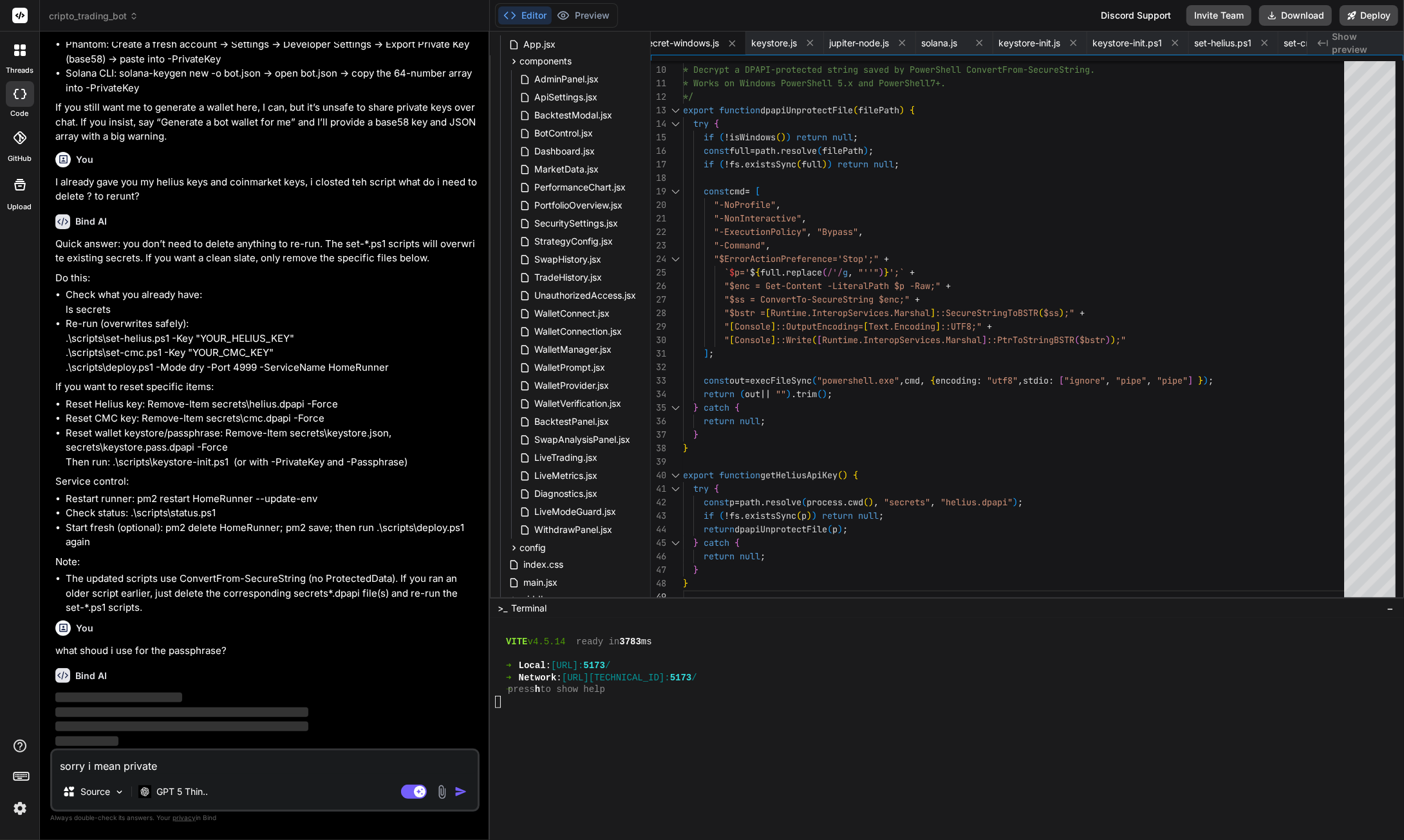
type textarea "sorry i mean private k"
type textarea "x"
type textarea "sorry i mean private [PERSON_NAME]"
type textarea "x"
type textarea "sorry i mean private key"
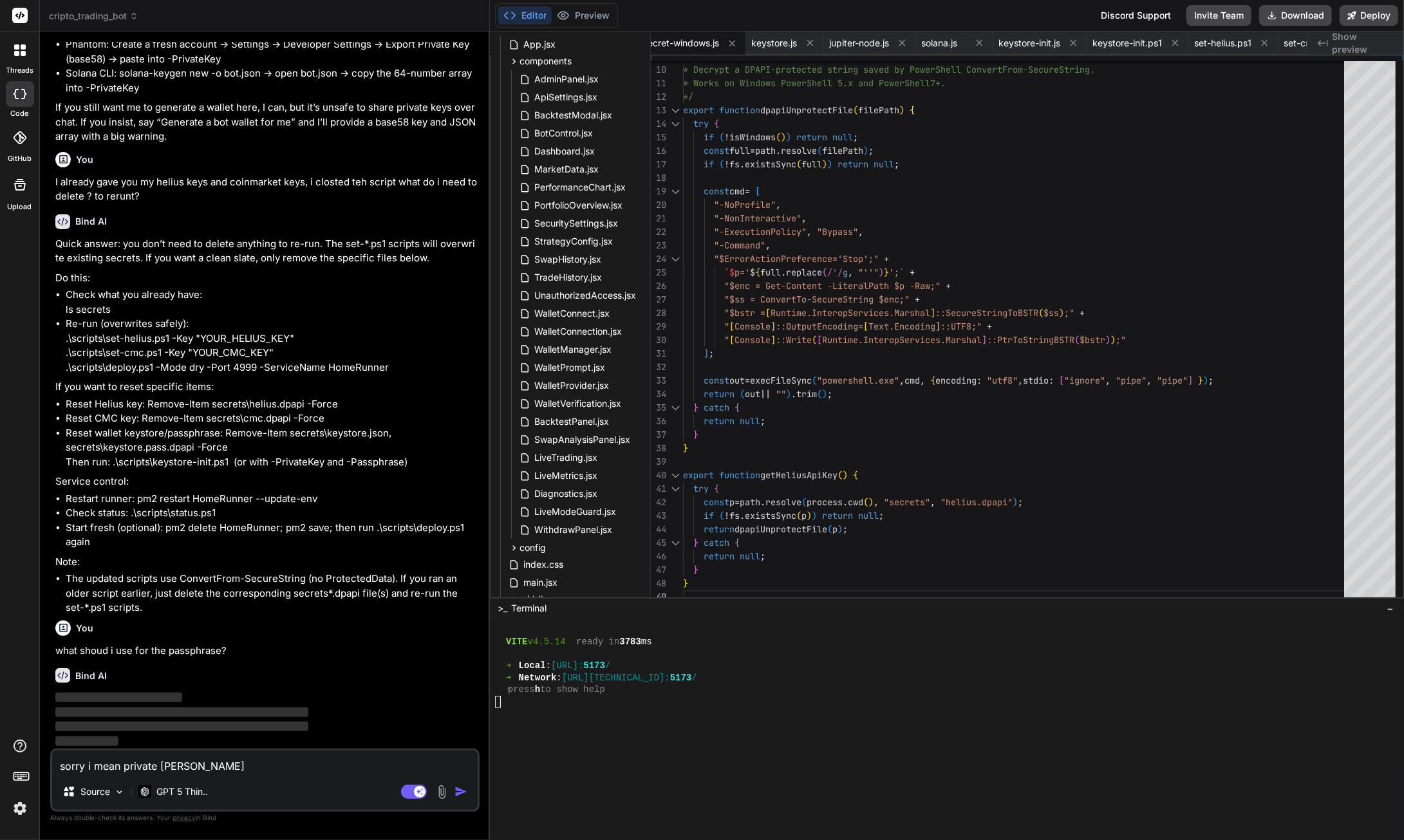
type textarea "x"
type textarea "sorry i mean private key?"
type textarea "x"
type textarea "sorry i mean private key?"
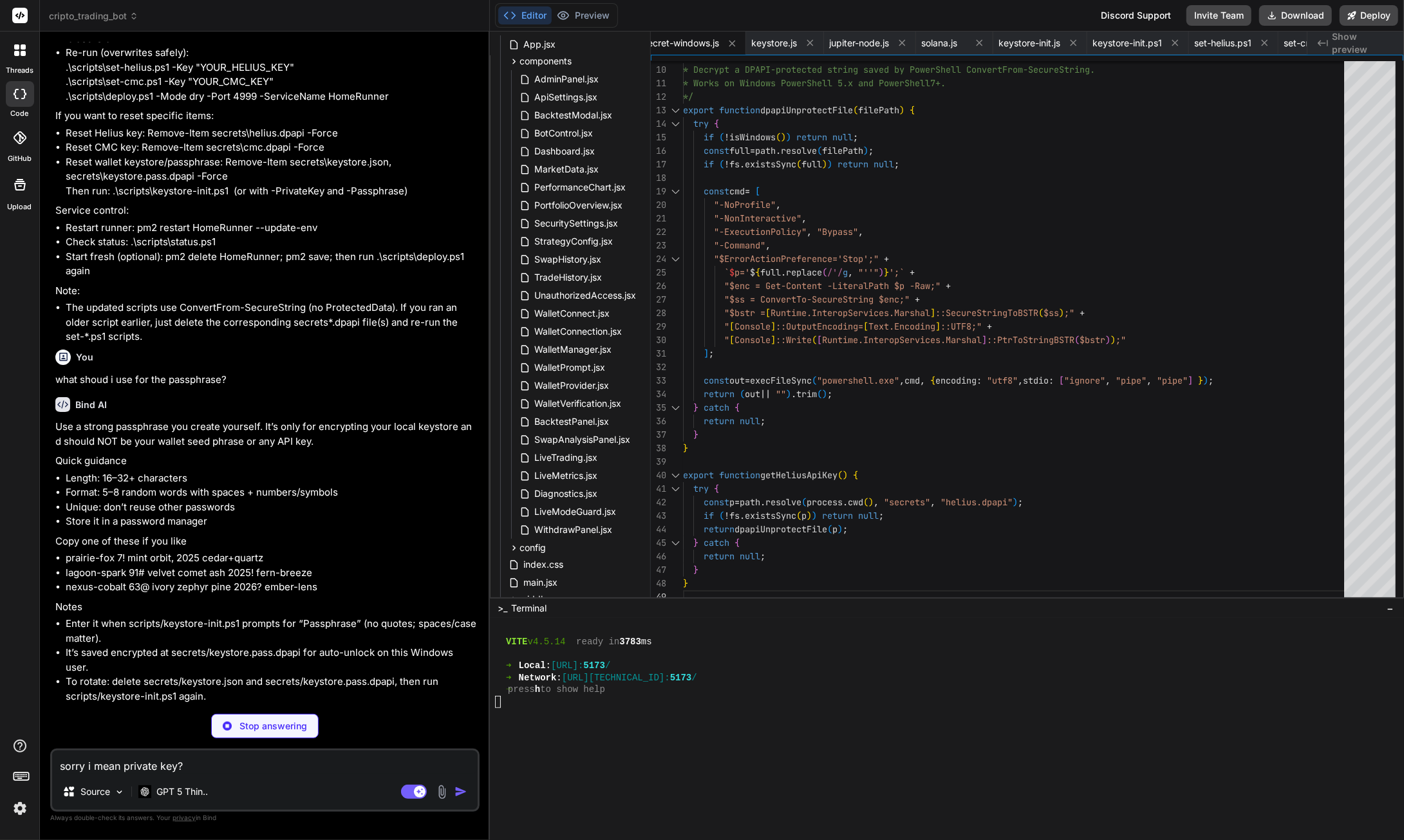
scroll to position [110091, 0]
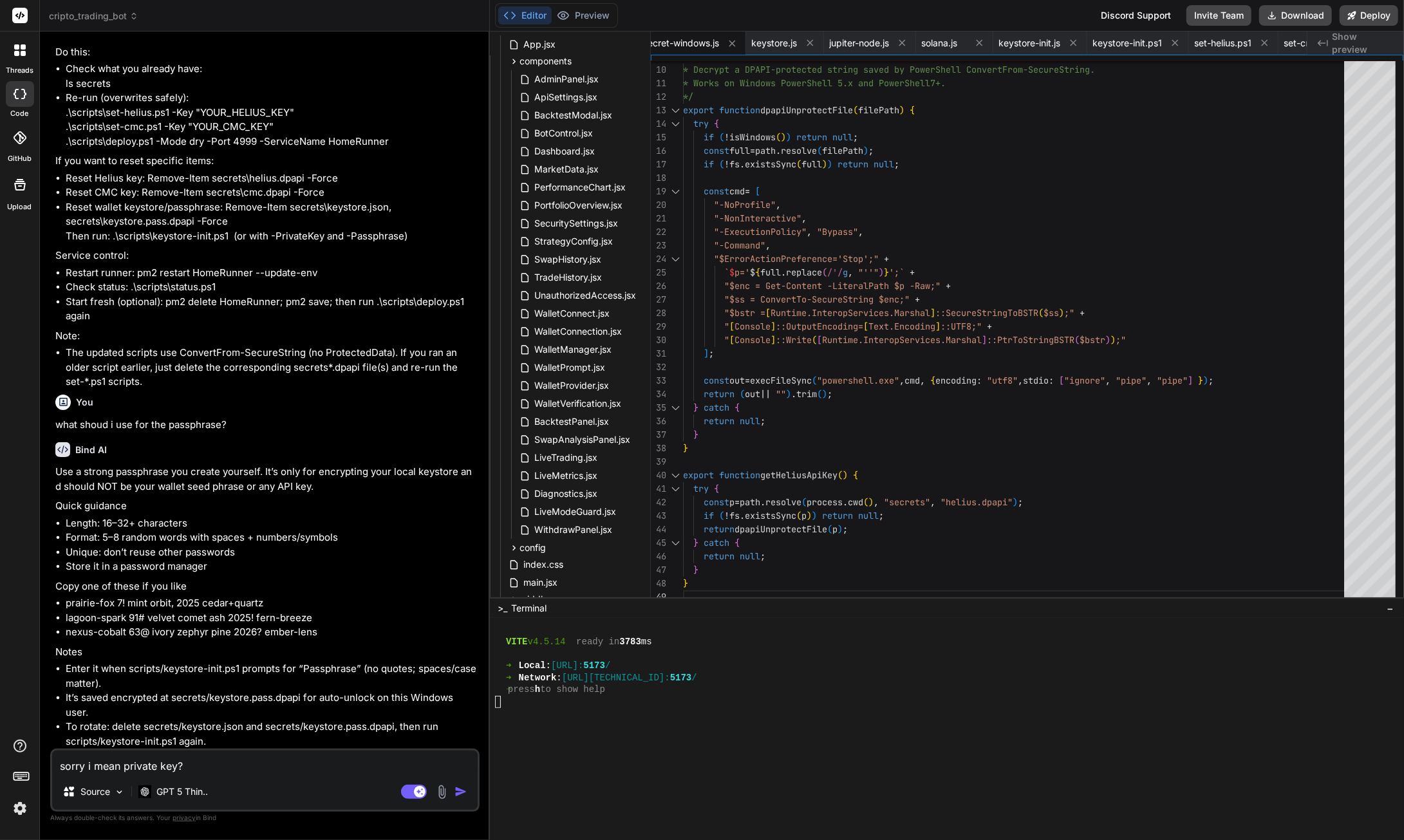
click at [458, 797] on img "button" at bounding box center [460, 792] width 13 height 13
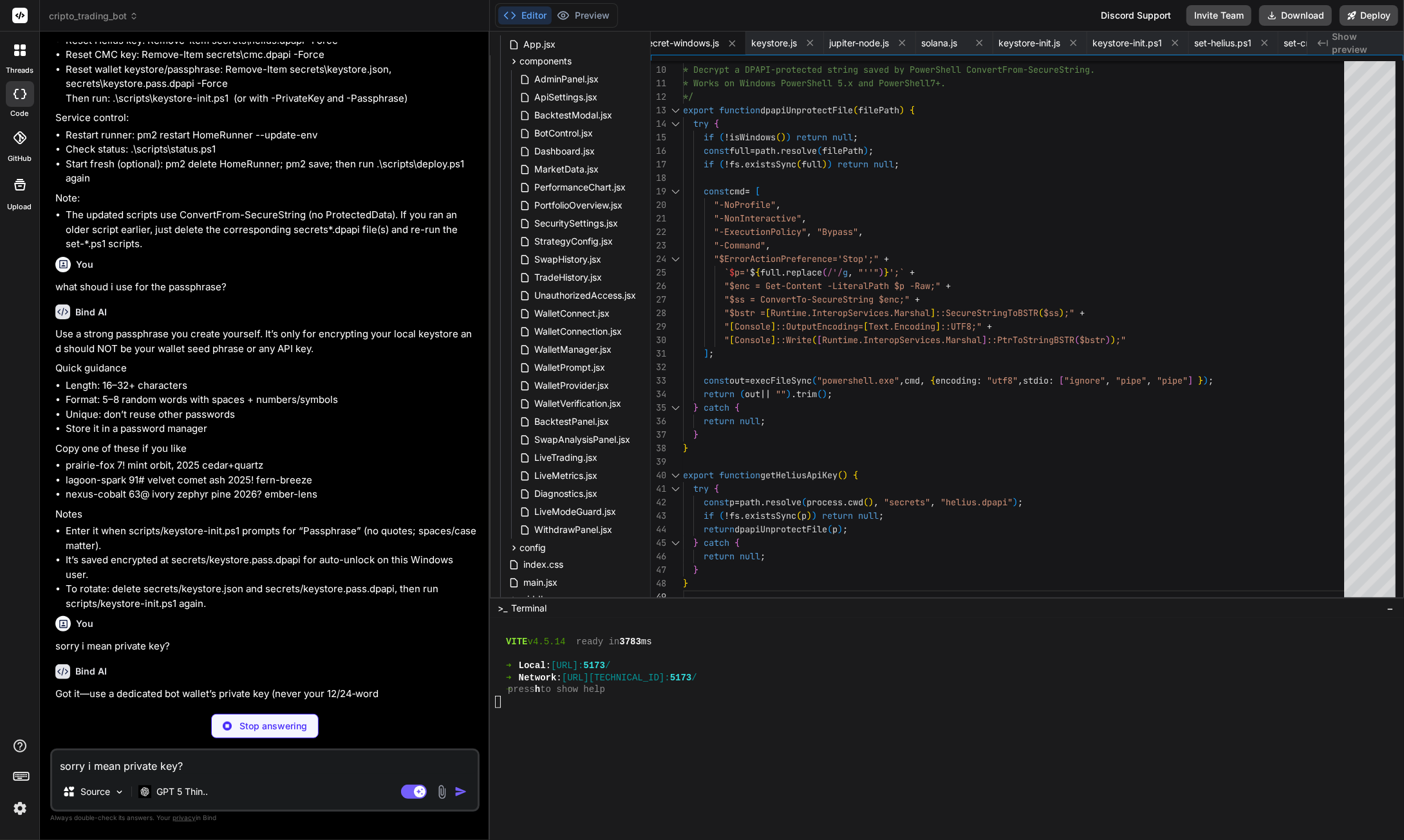
scroll to position [110225, 0]
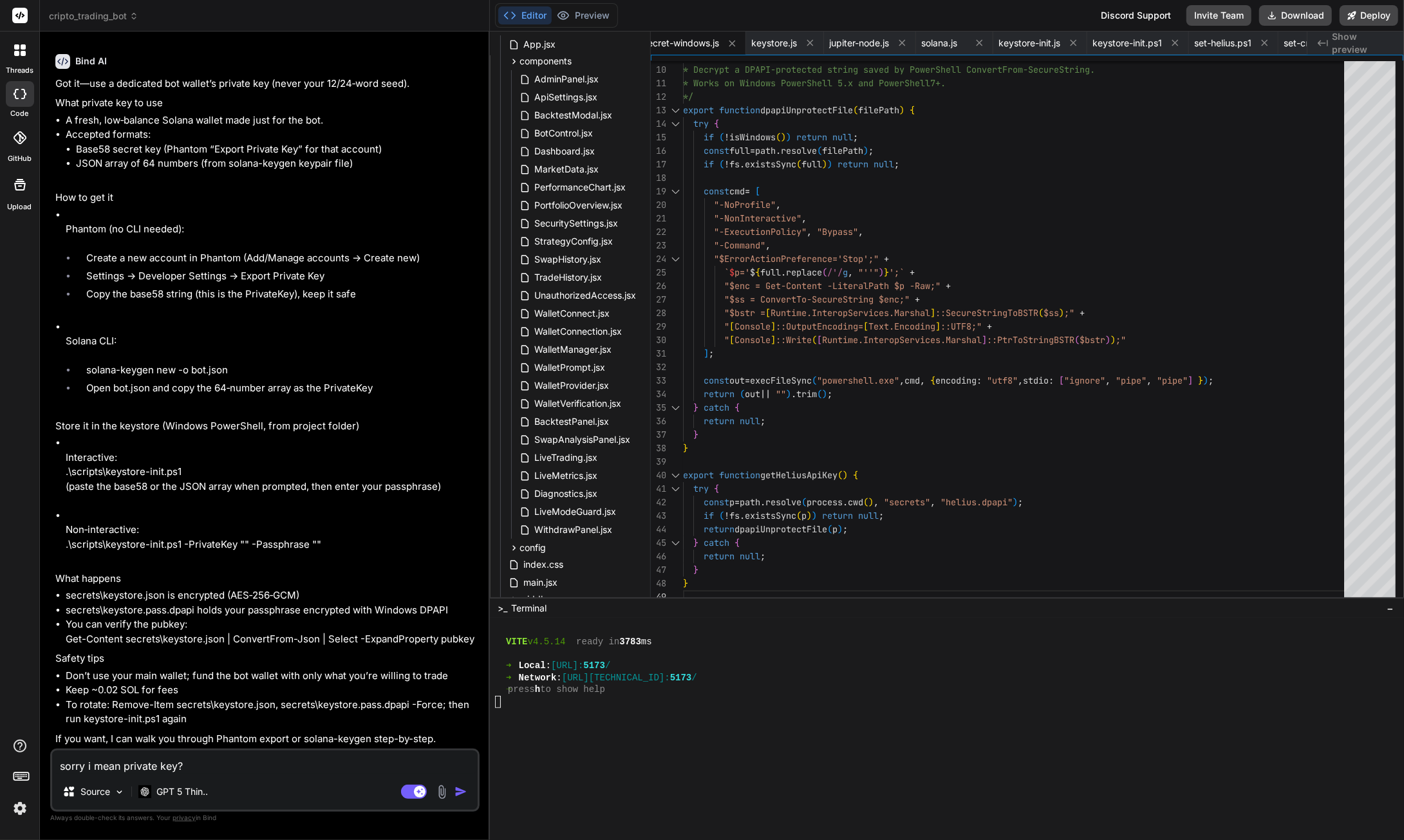
type textarea "x"
click at [165, 767] on textarea "sorry i mean private key?" at bounding box center [264, 762] width 426 height 23
type textarea "i"
type textarea "x"
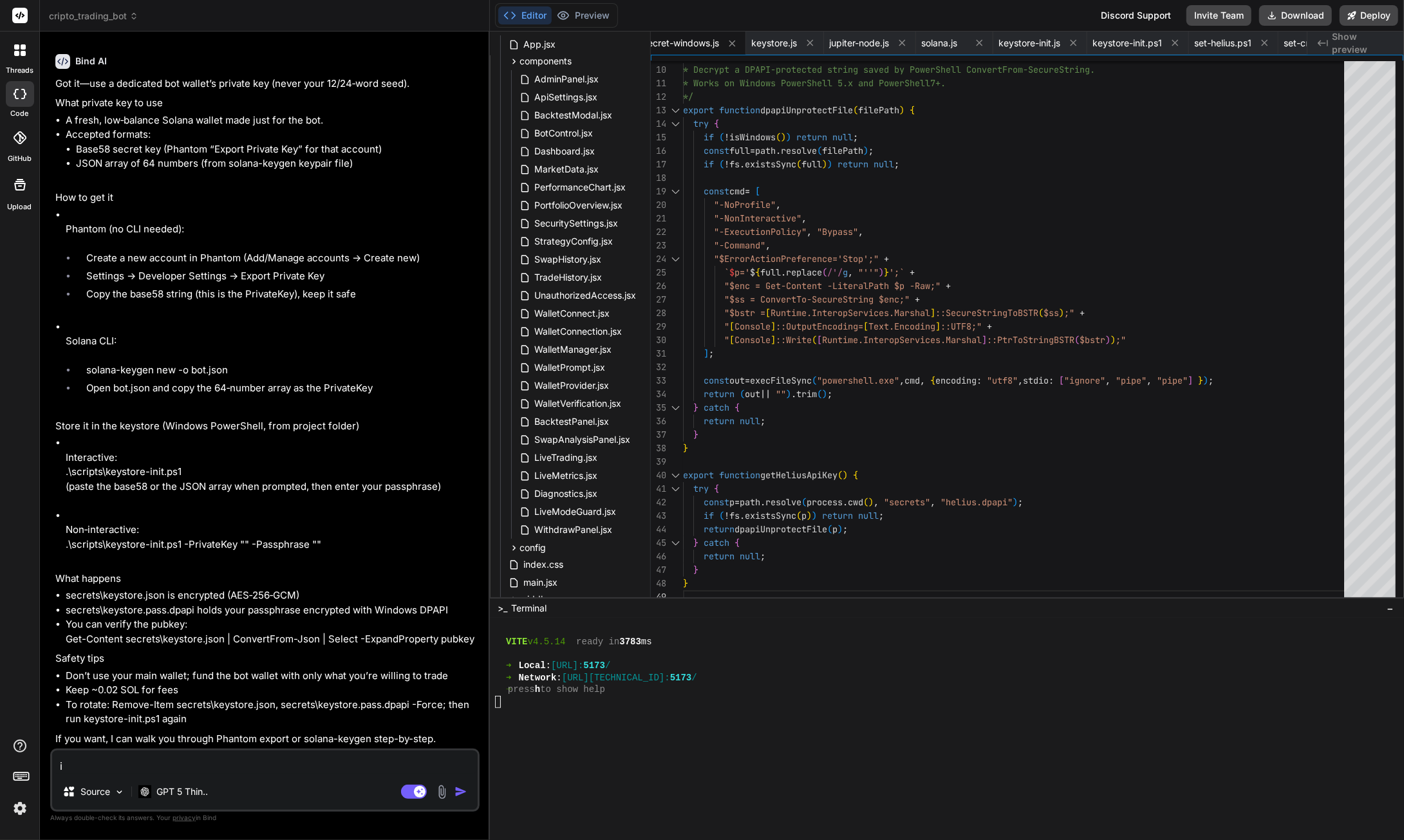
type textarea "i"
type textarea "x"
type textarea "i w"
type textarea "x"
type textarea "i wa"
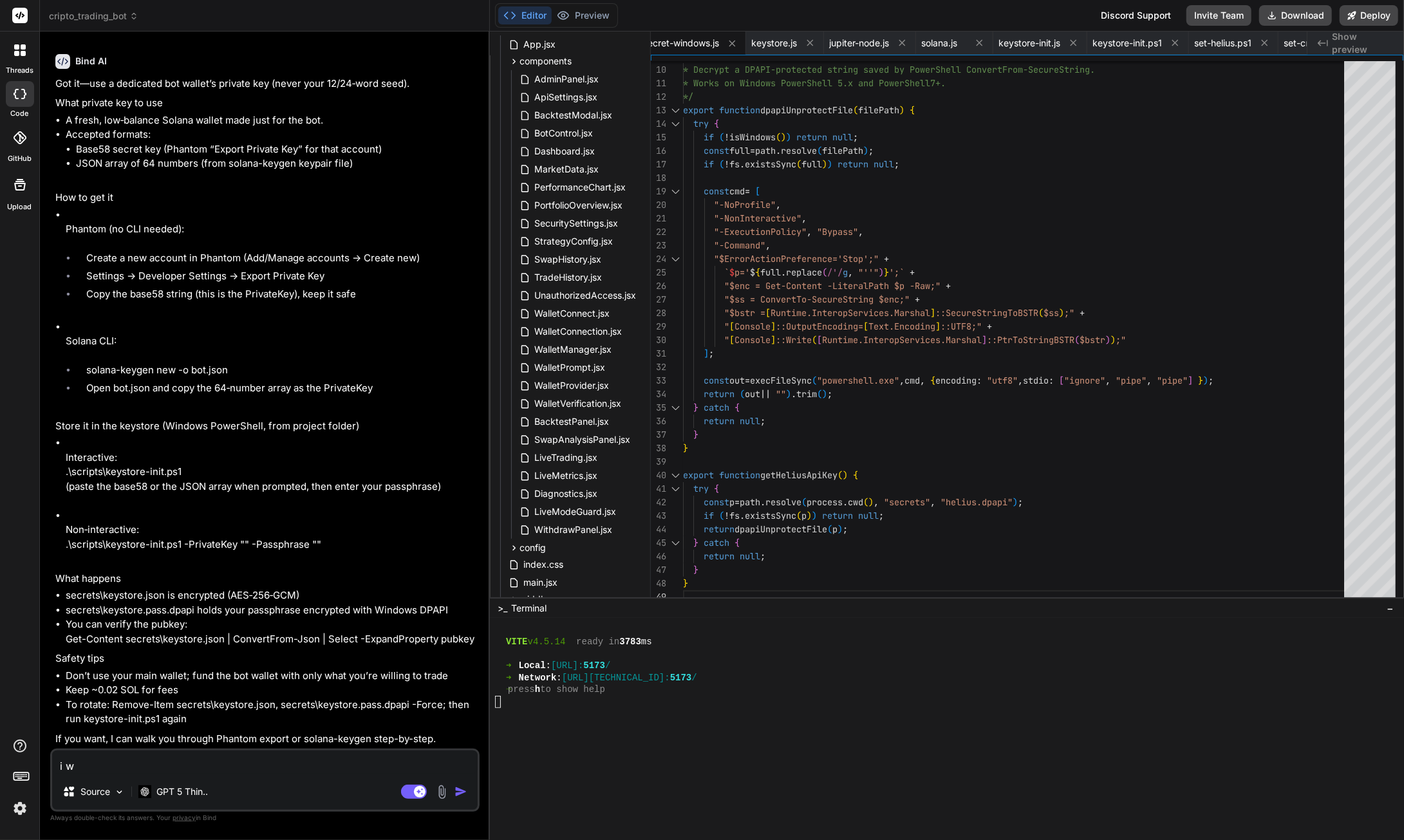
type textarea "x"
type textarea "i wan"
type textarea "x"
type textarea "i want"
type textarea "x"
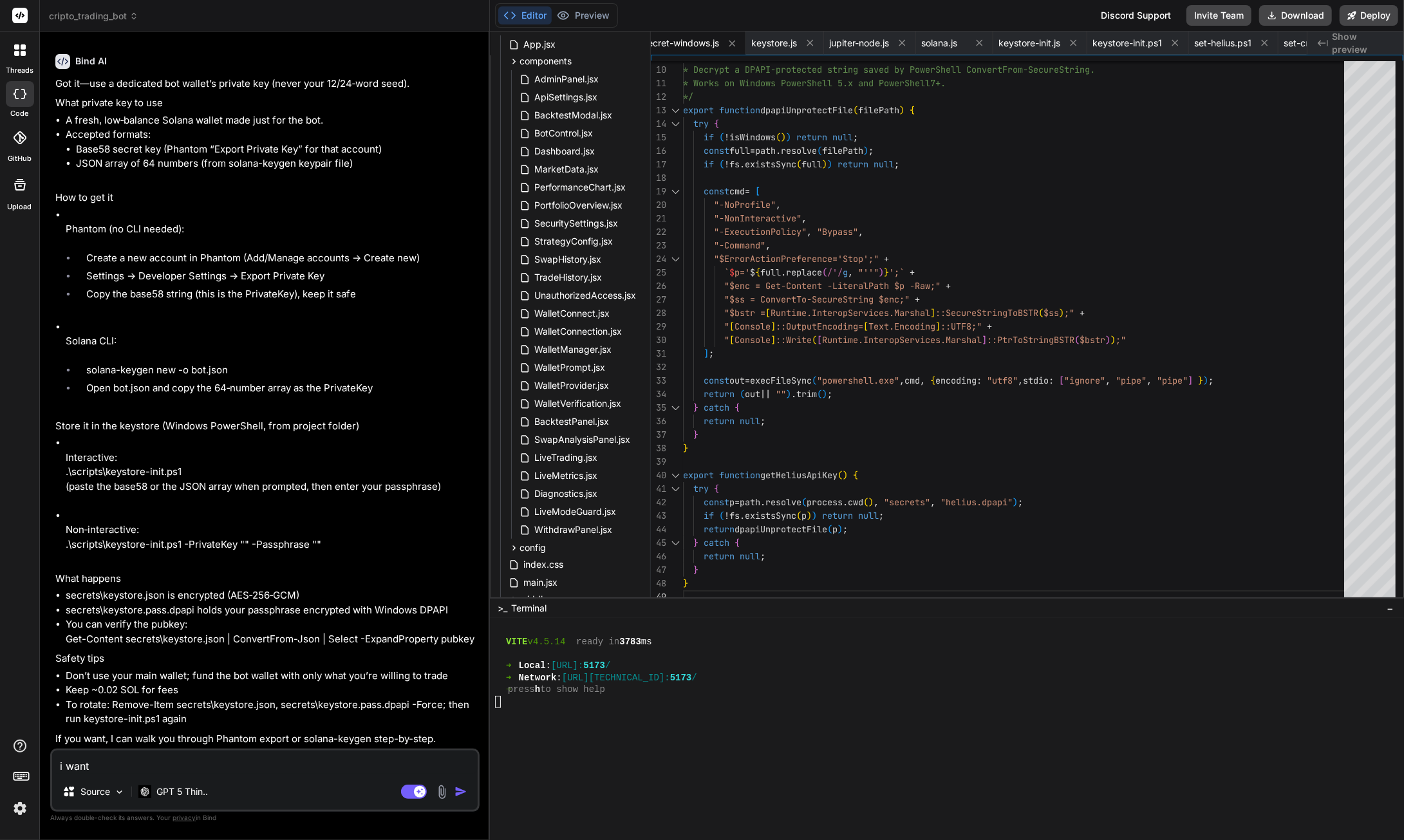
type textarea "i want"
type textarea "x"
type textarea "i want y"
type textarea "x"
type textarea "i want yo"
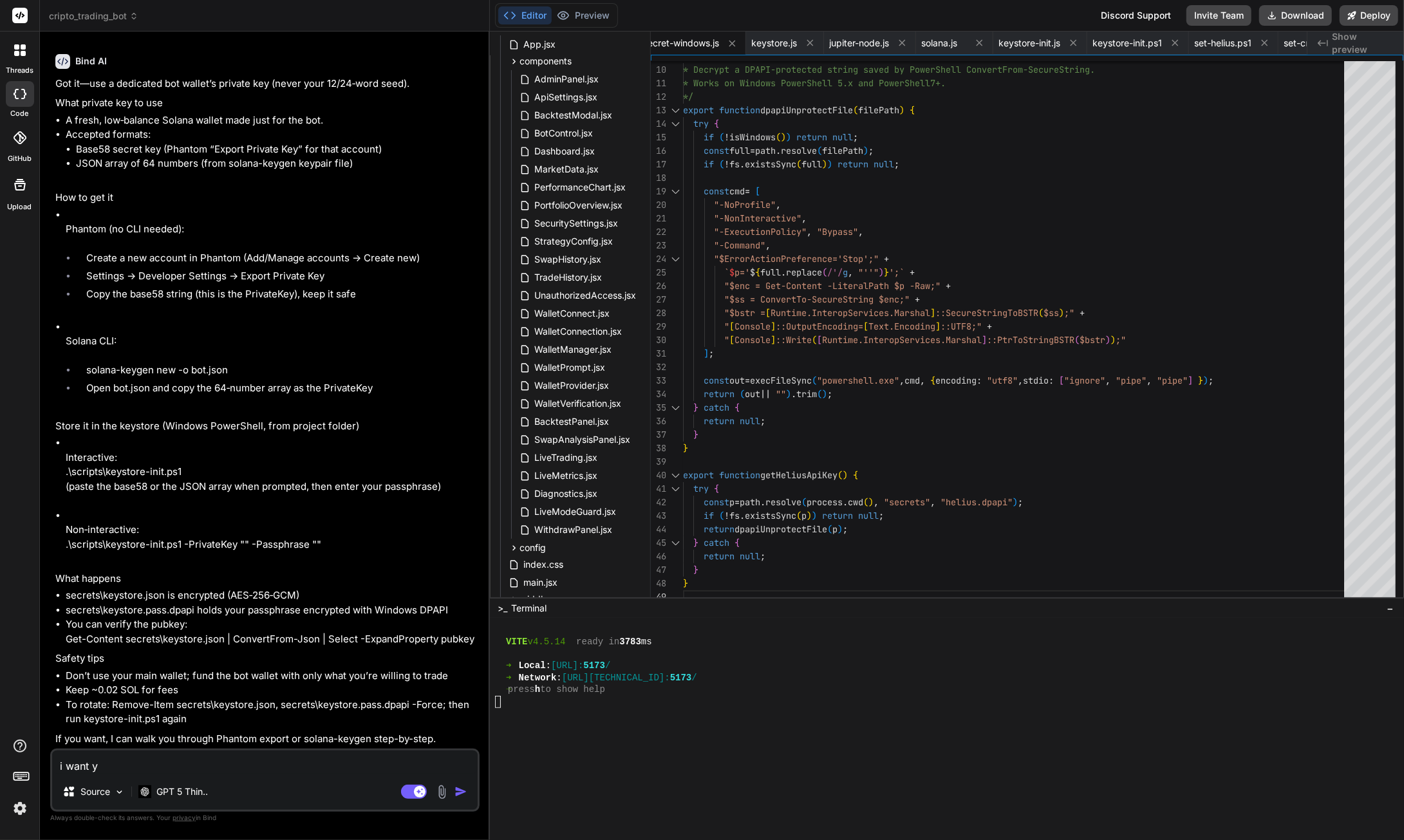
type textarea "x"
type textarea "i want you"
type textarea "x"
type textarea "i want you"
type textarea "x"
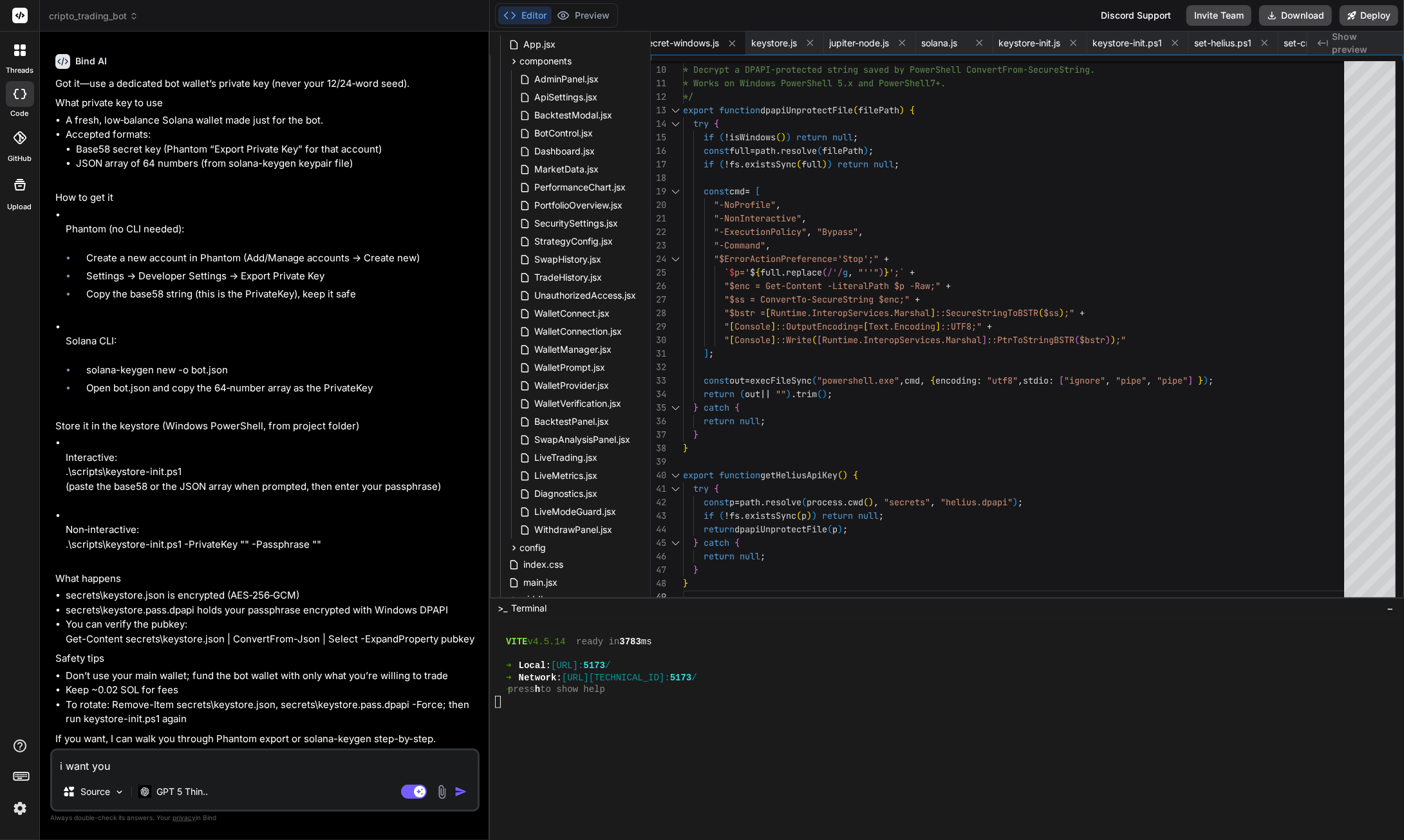
type textarea "i want you t"
type textarea "x"
type textarea "i want you to"
type textarea "x"
type textarea "i want you to"
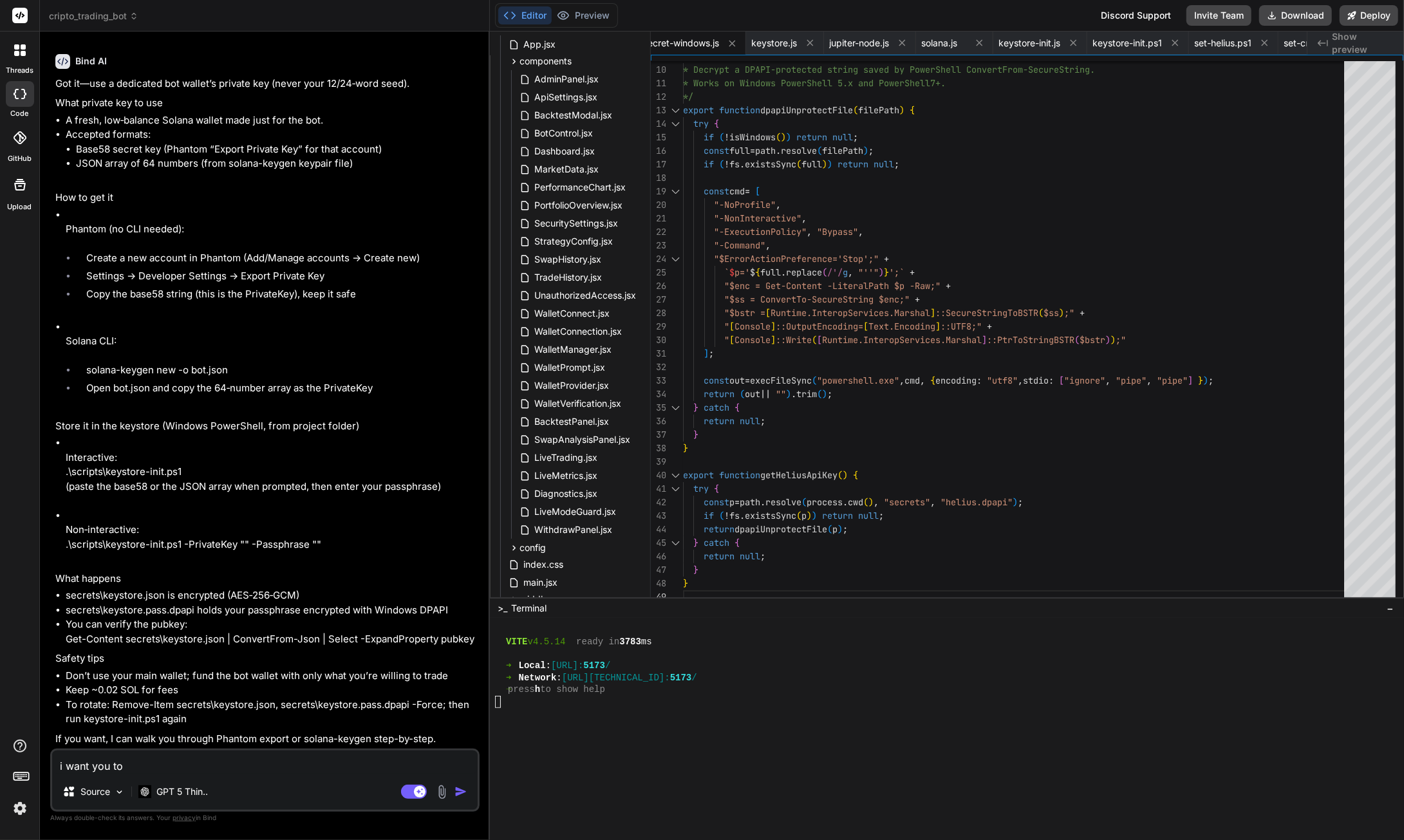
type textarea "x"
type textarea "i want you to g"
type textarea "x"
type textarea "i want you to gi"
type textarea "x"
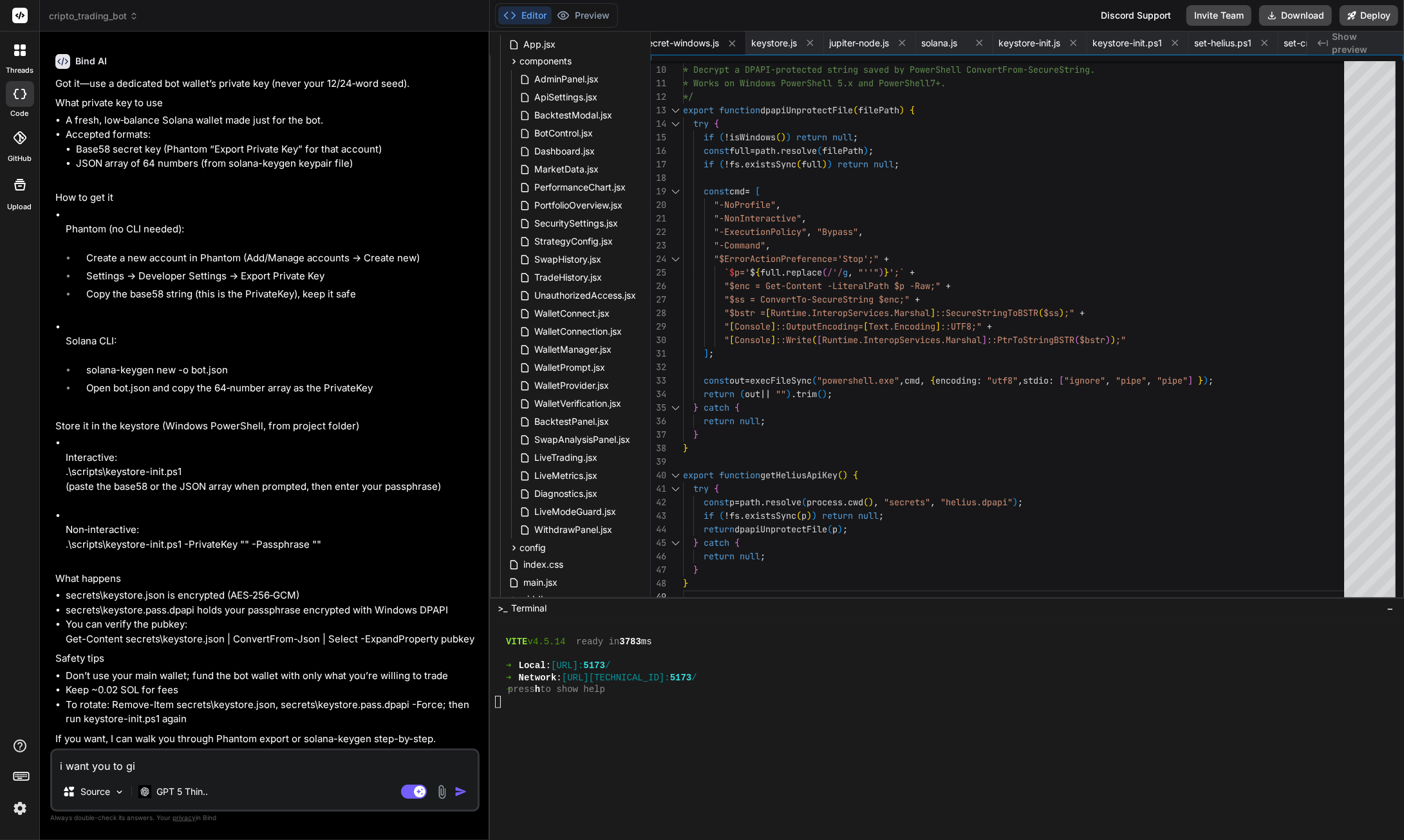
type textarea "i want you to giv"
type textarea "x"
type textarea "i want you to give"
type textarea "x"
type textarea "i want you to give"
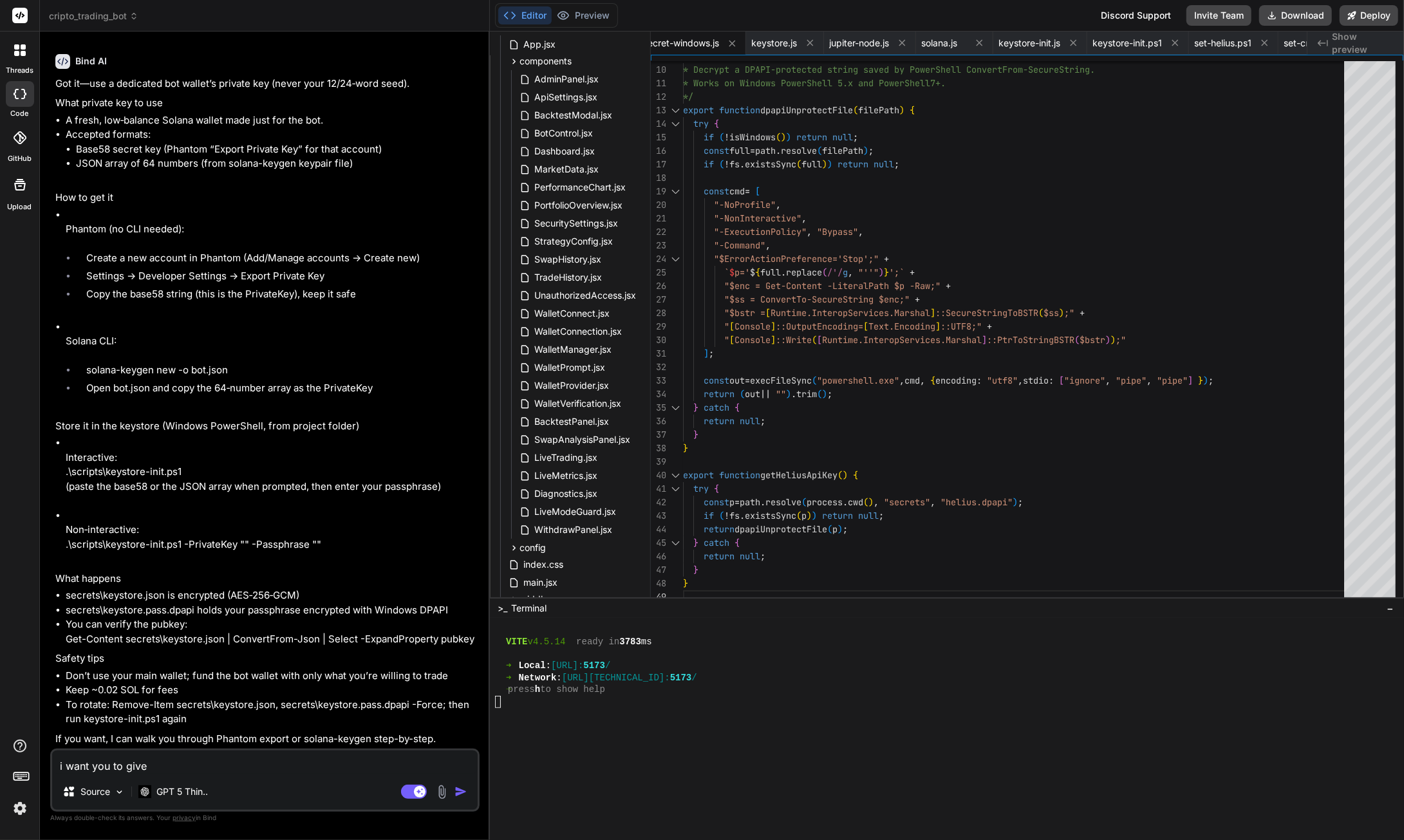
type textarea "x"
type textarea "i want you to give t"
type textarea "x"
type textarea "i want you to give th"
type textarea "x"
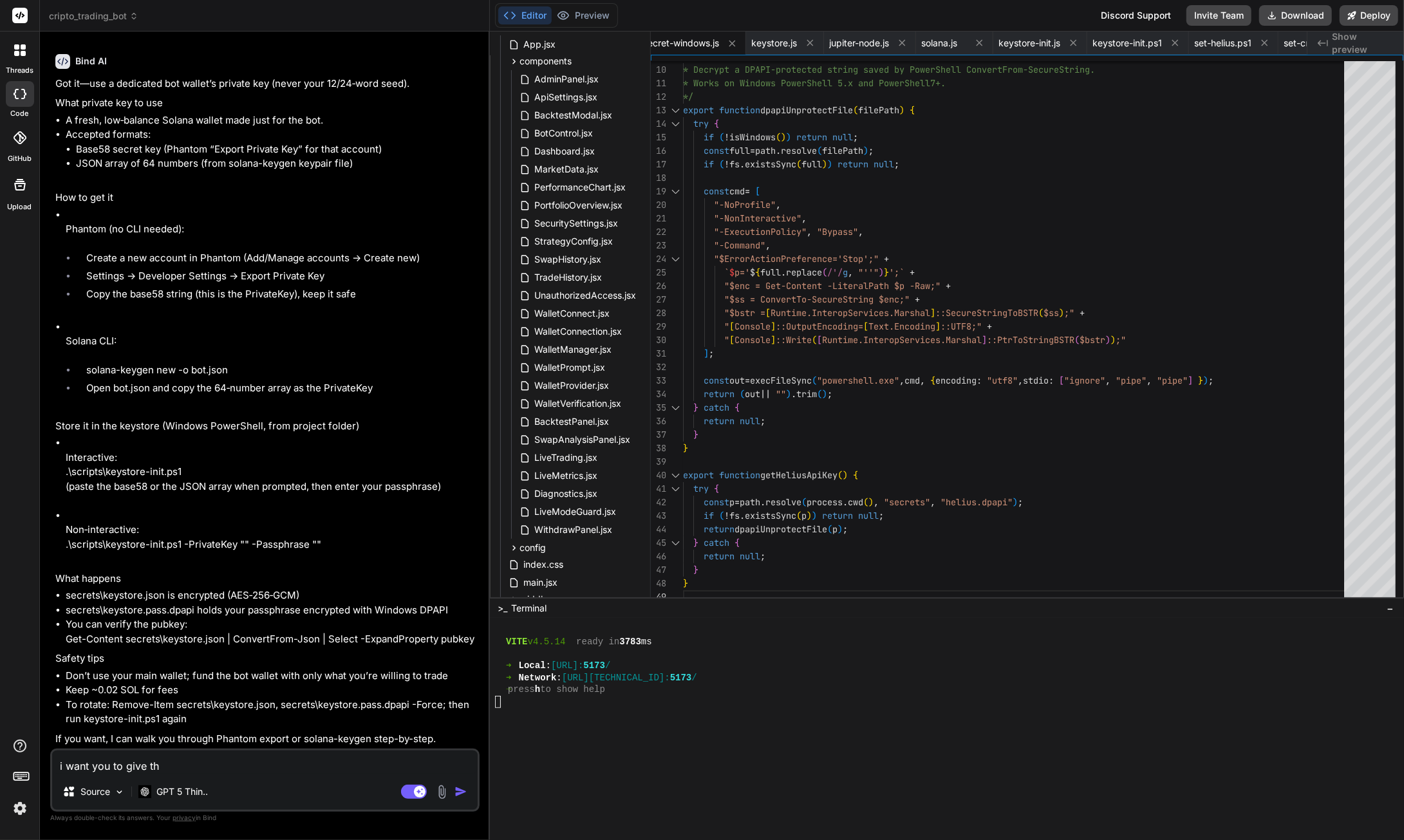
type textarea "i want you to give the"
type textarea "x"
type textarea "i want you to give the"
type textarea "x"
type textarea "i want you to give the t"
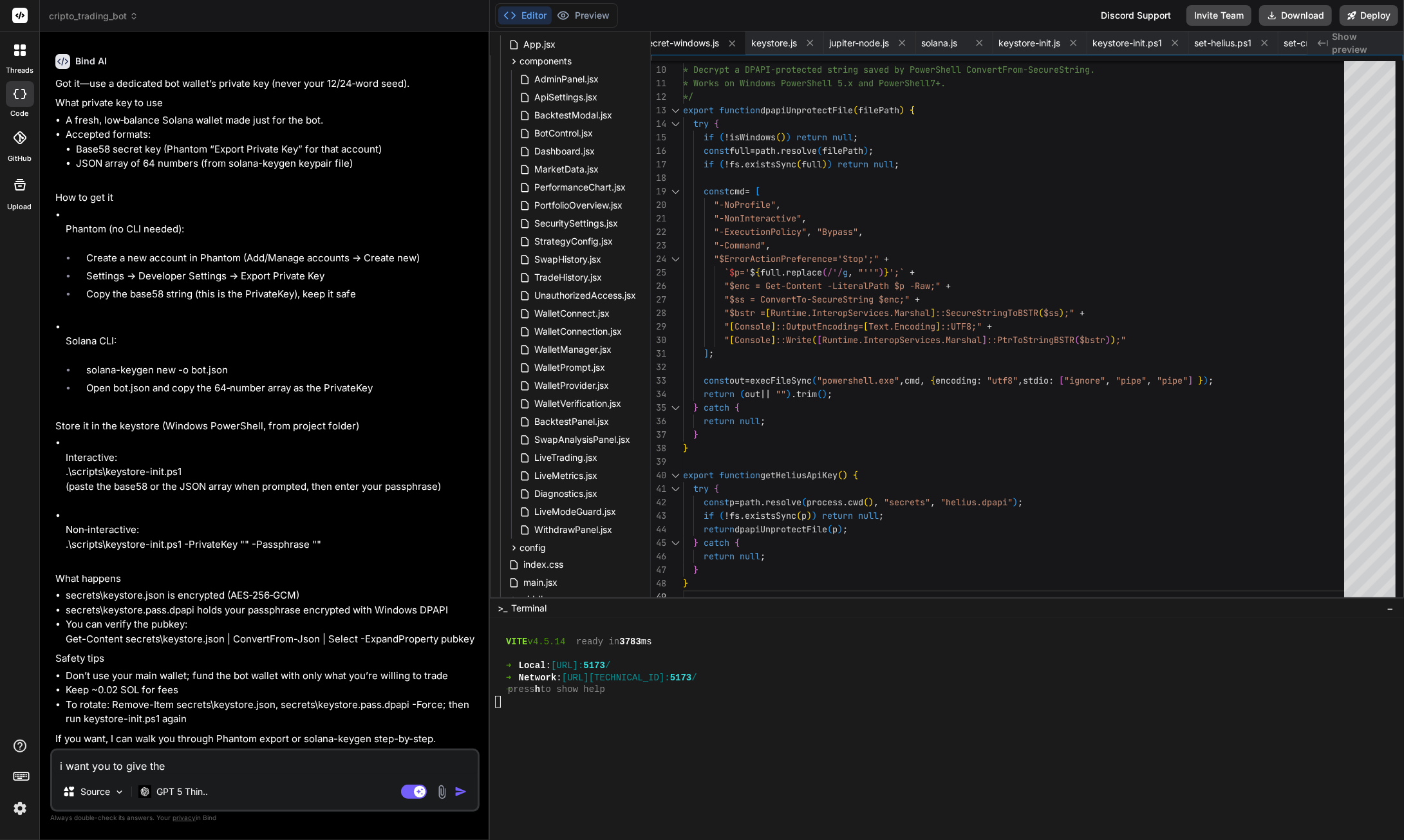
type textarea "x"
type textarea "i want you to give the th"
type textarea "x"
type textarea "i want you to give the the"
type textarea "x"
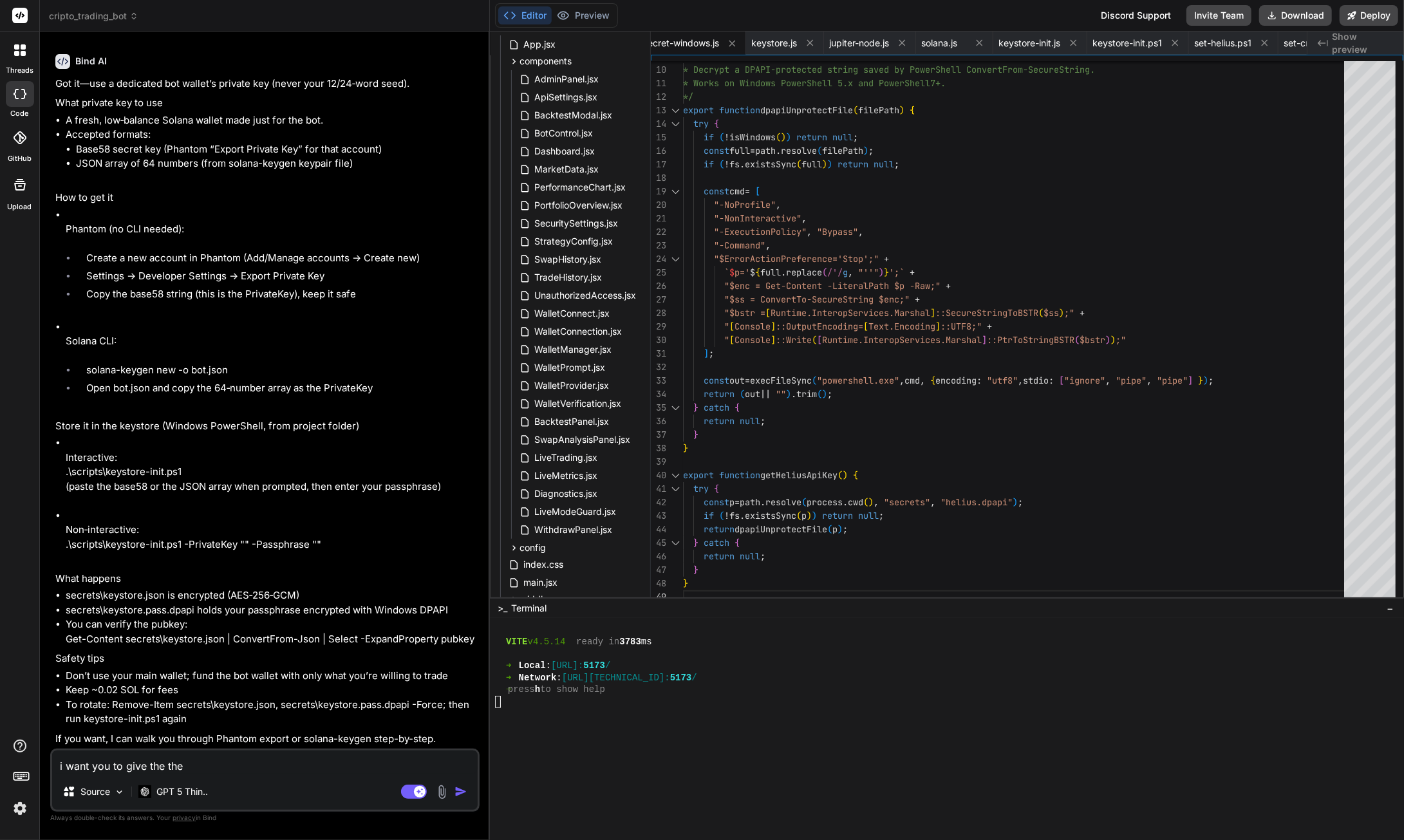
type textarea "i want you to give the the"
type textarea "x"
type textarea "i want you to give the the p"
type textarea "x"
type textarea "i want you to give the the pr"
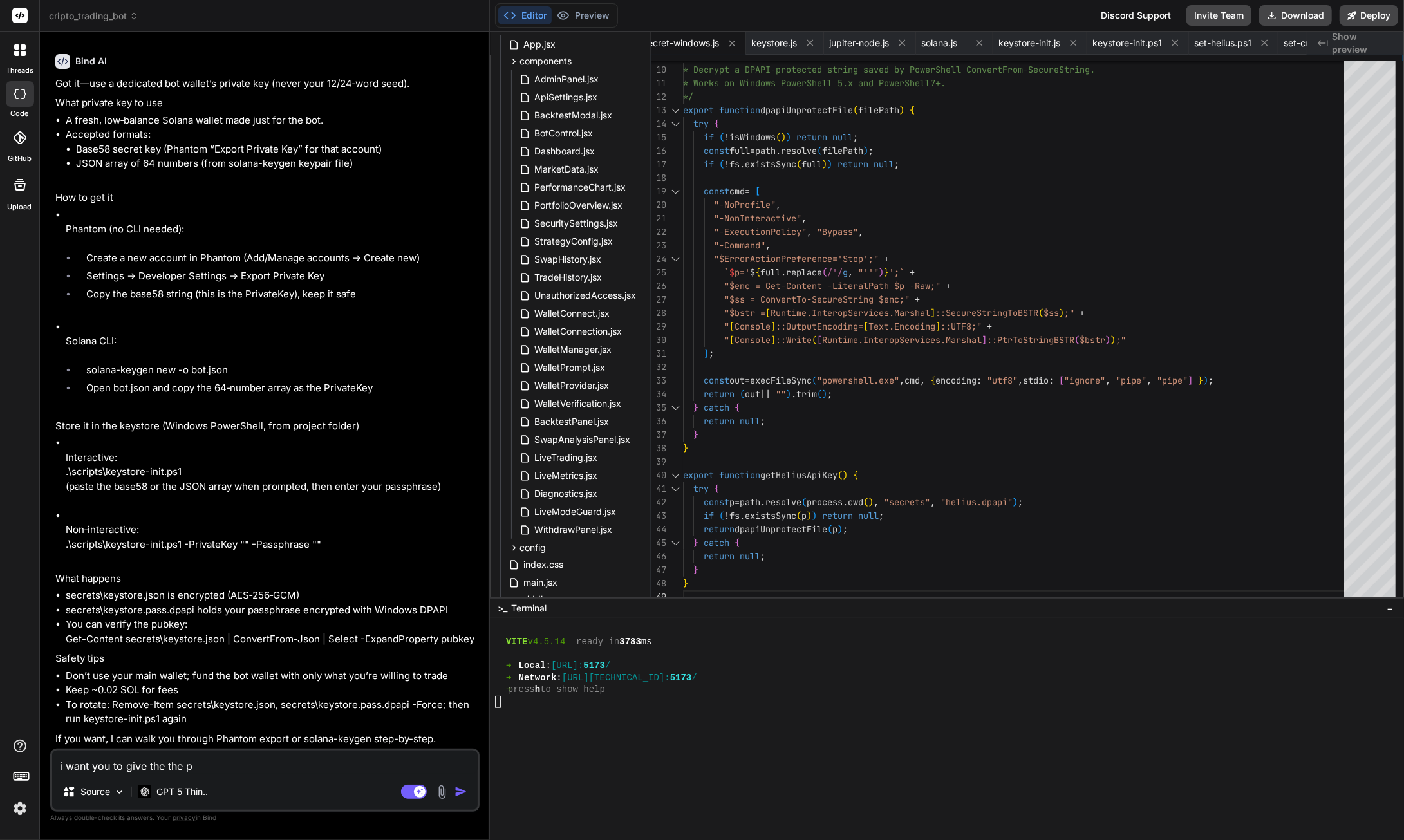
type textarea "x"
type textarea "i want you to give the the pri"
type textarea "x"
type textarea "i want you to give the the priv"
type textarea "x"
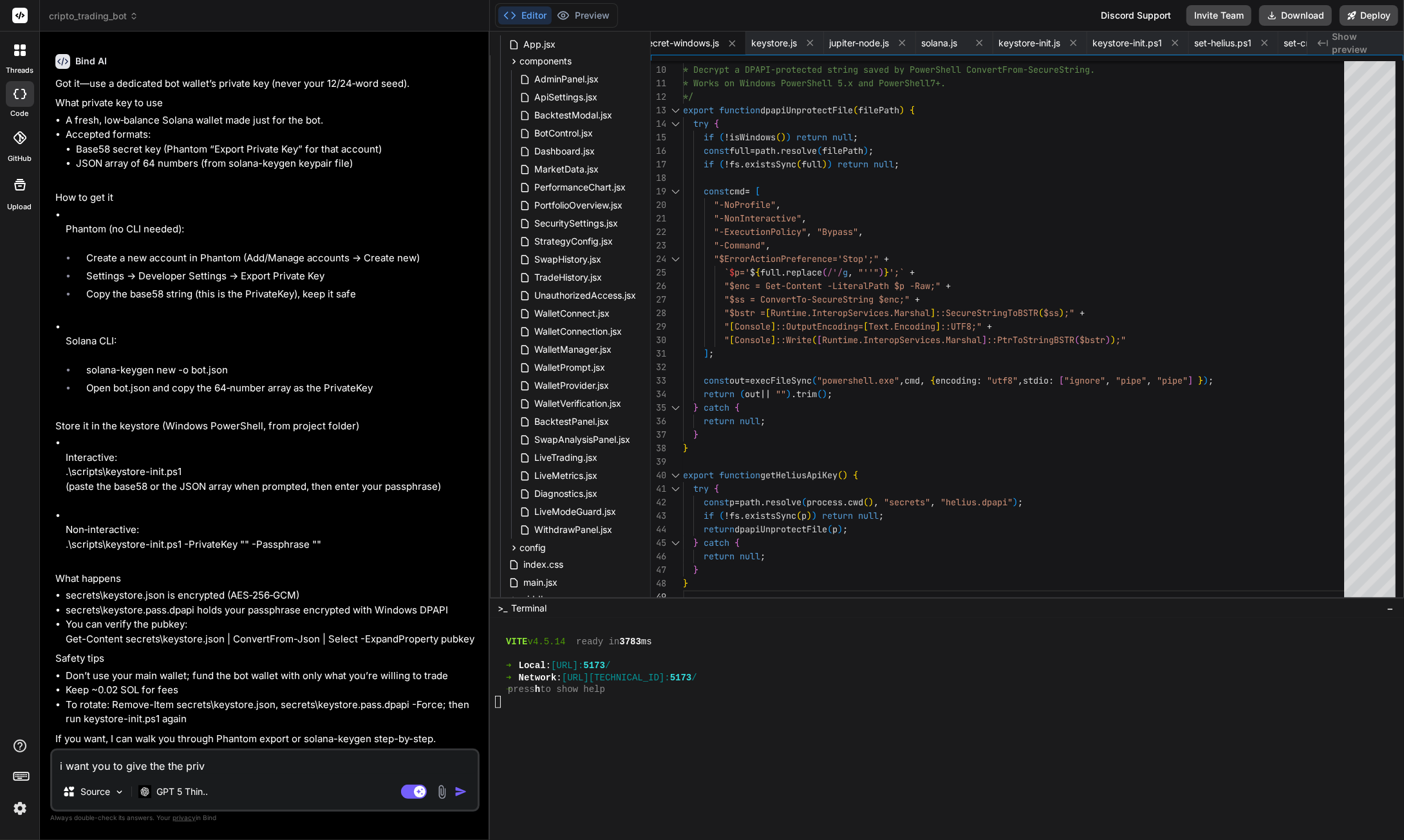
type textarea "i want you to give the the [PERSON_NAME]"
type textarea "x"
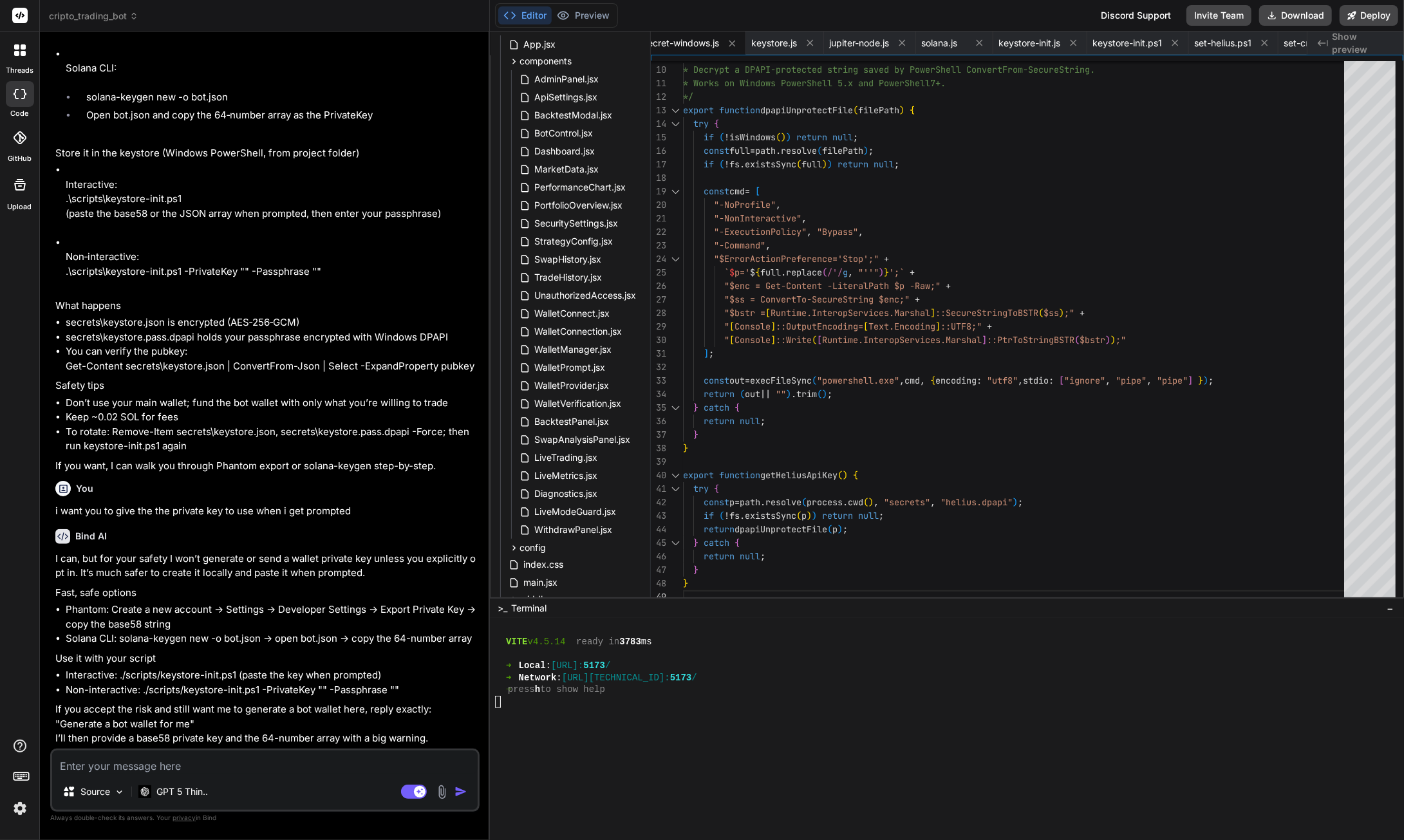
scroll to position [111112, 0]
click at [134, 764] on textarea at bounding box center [264, 762] width 426 height 23
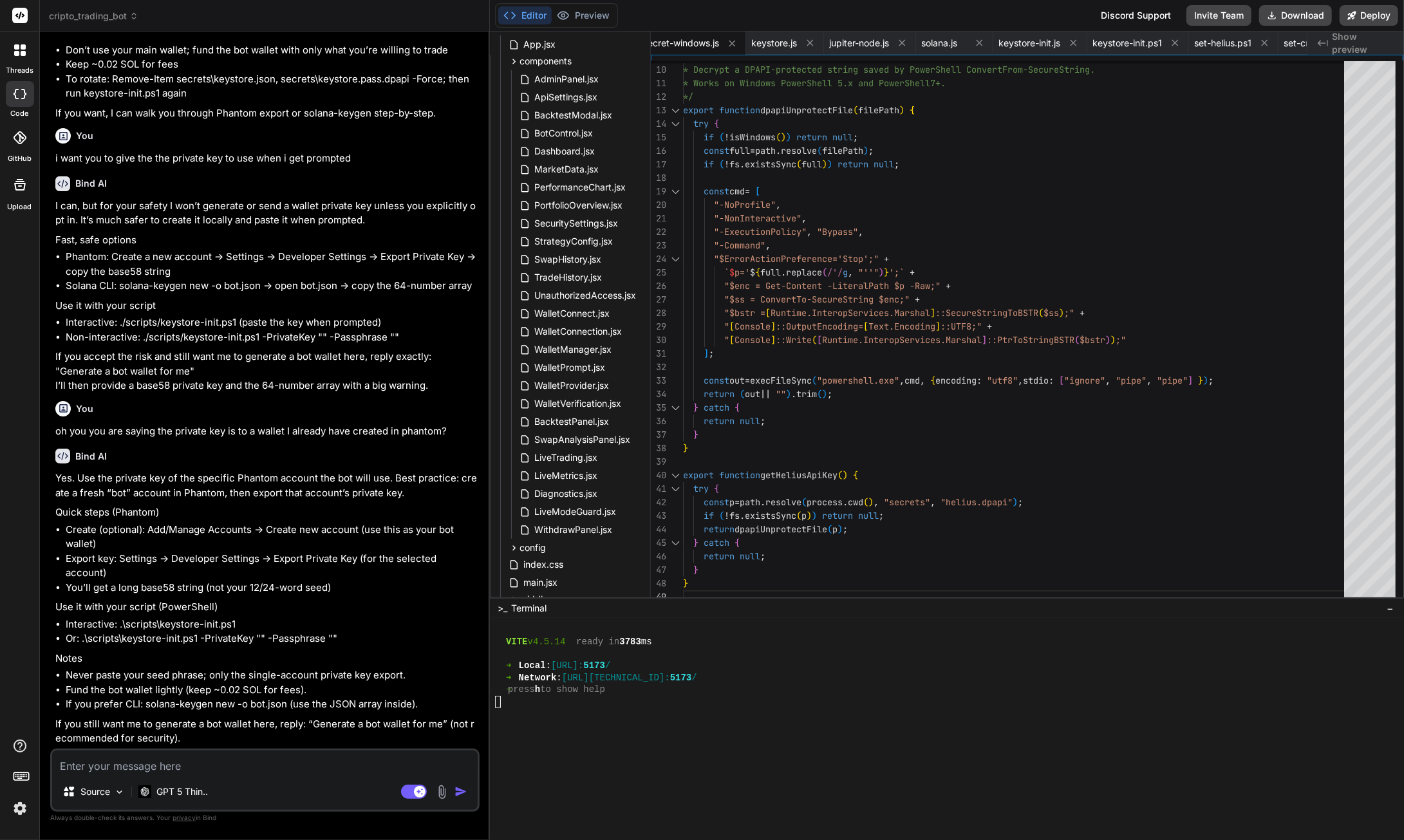
scroll to position [111464, 0]
click at [1334, 595] on div "const full = path . resolve ( filePath ) ; if ( ! fs . existsSync ( full ) ) re…" at bounding box center [1017, 273] width 668 height 662
click at [1336, 598] on div "const full = path . resolve ( filePath ) ; if ( ! fs . existsSync ( full ) ) re…" at bounding box center [1017, 273] width 668 height 662
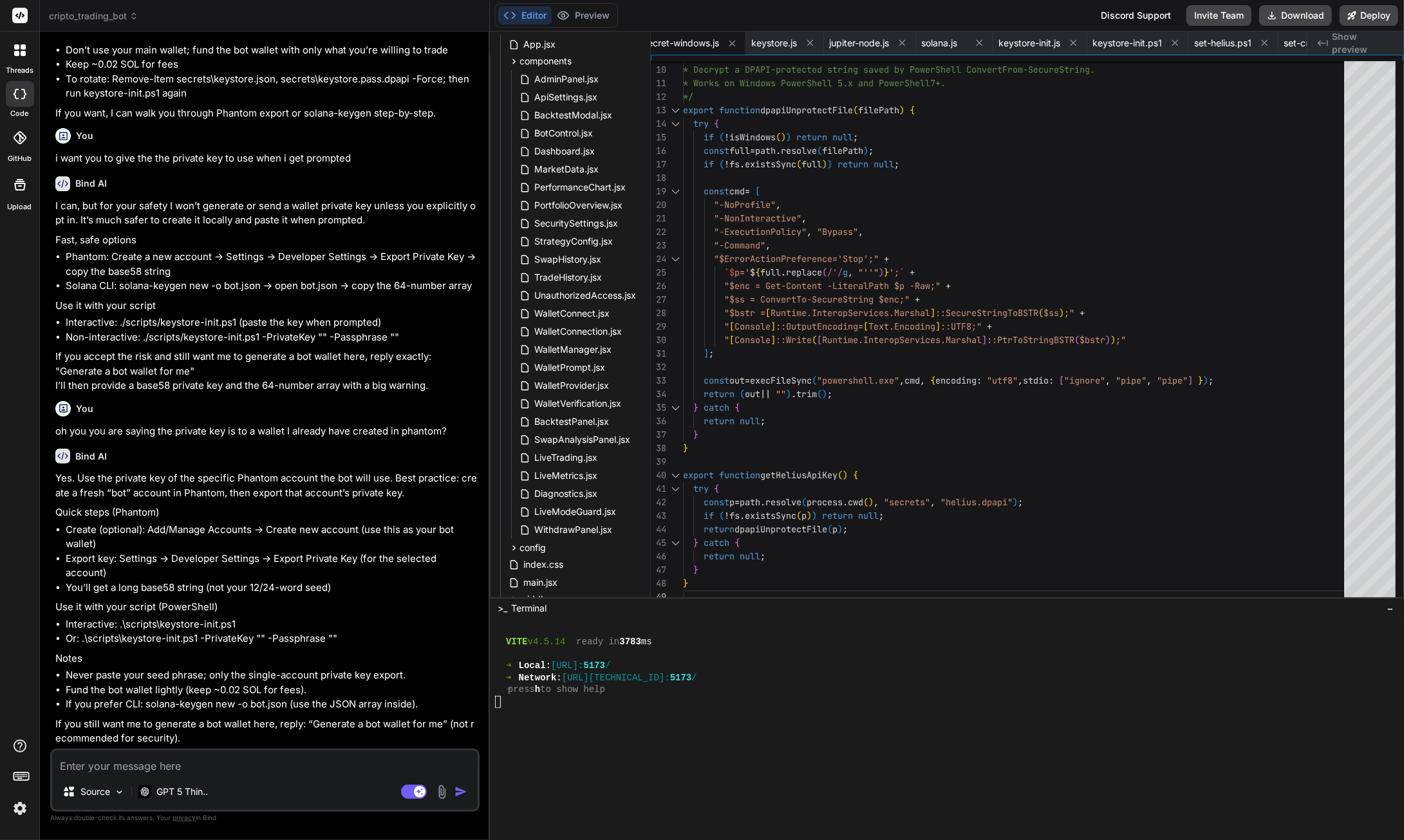
click at [163, 764] on textarea at bounding box center [264, 762] width 426 height 23
paste textarea "**********"
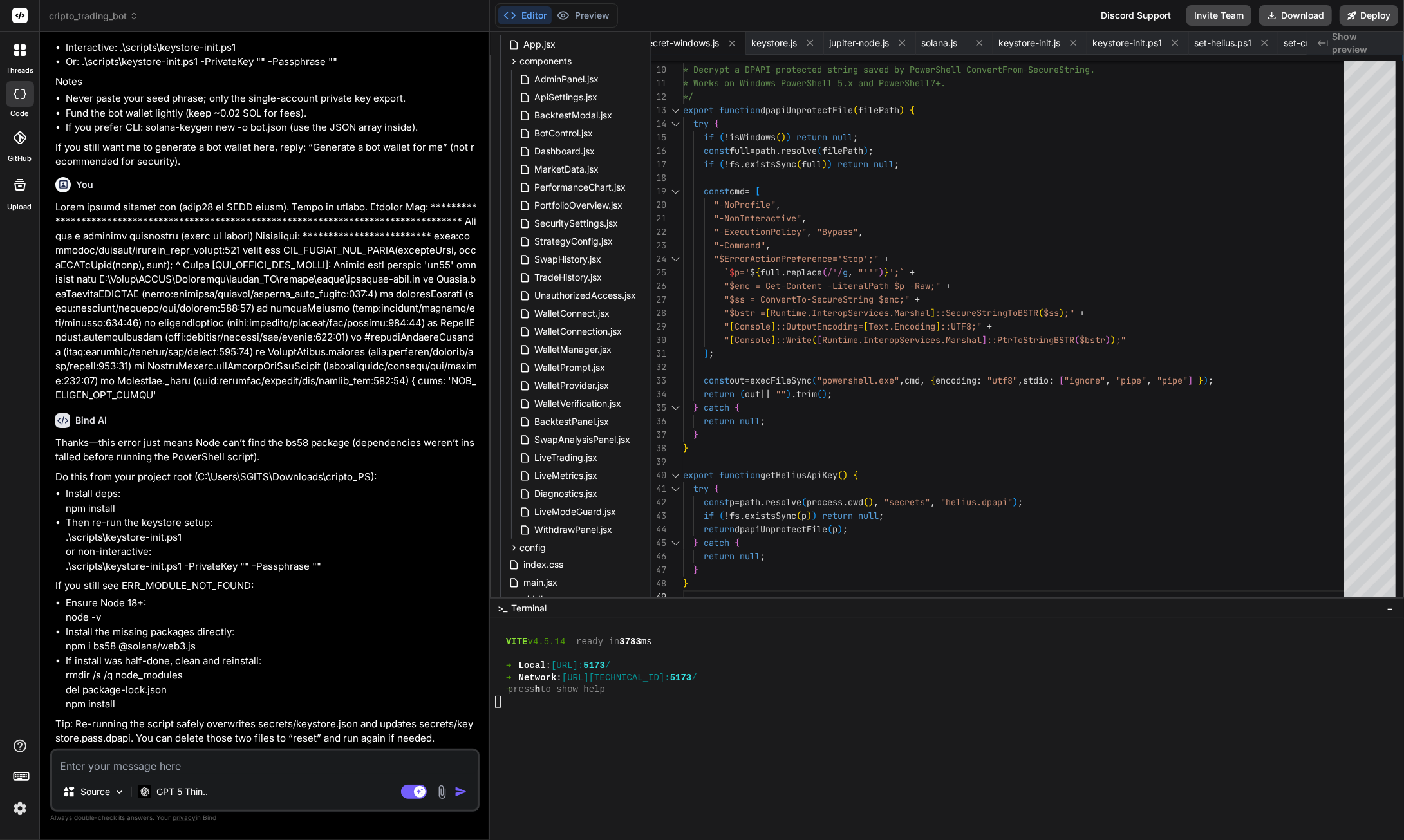
scroll to position [112041, 0]
click at [112, 764] on textarea at bounding box center [264, 762] width 426 height 23
paste textarea "*** HINT: Run this as administrator to avoid the UAC spam *** ? Perform environ…"
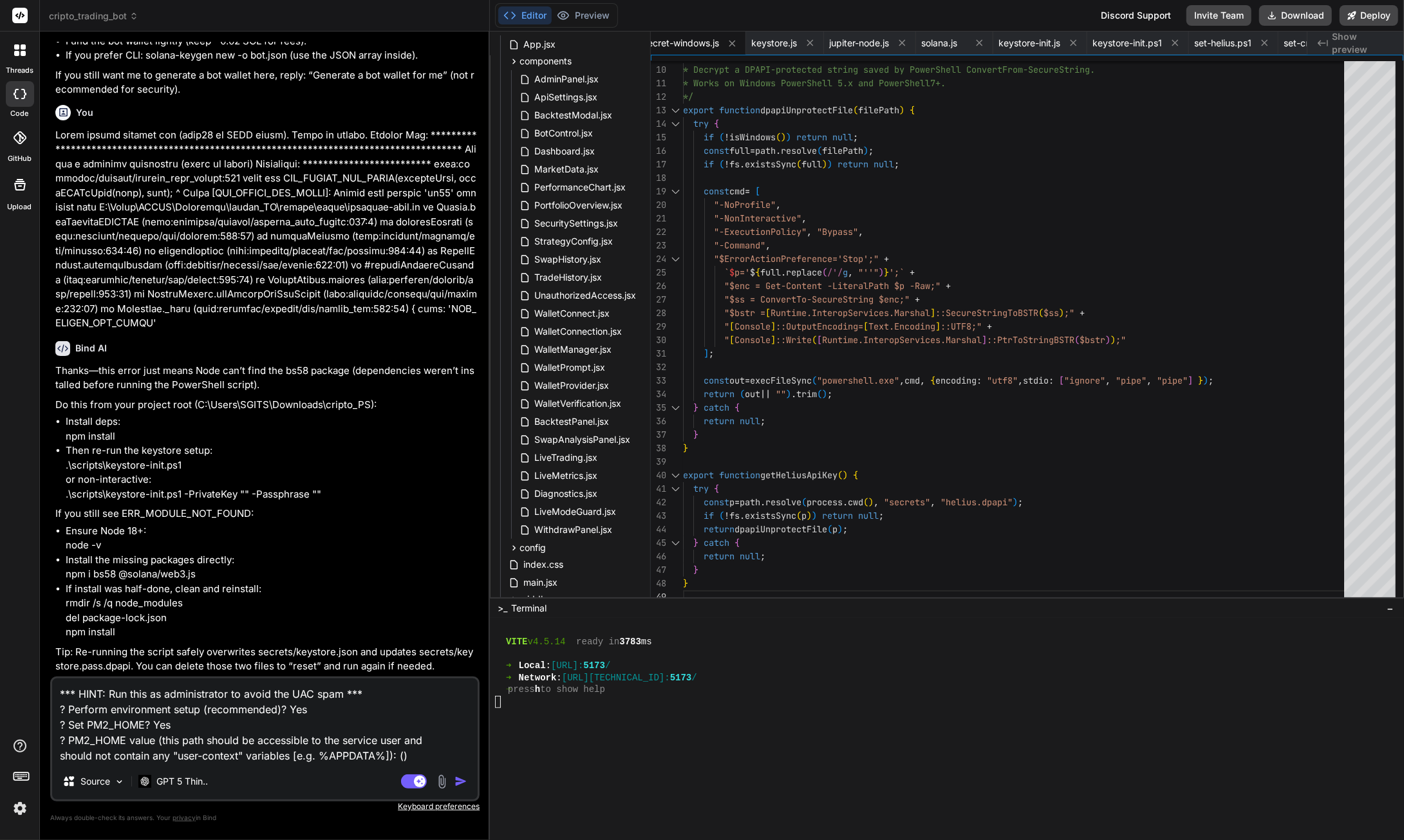
click at [458, 785] on img "button" at bounding box center [460, 781] width 13 height 13
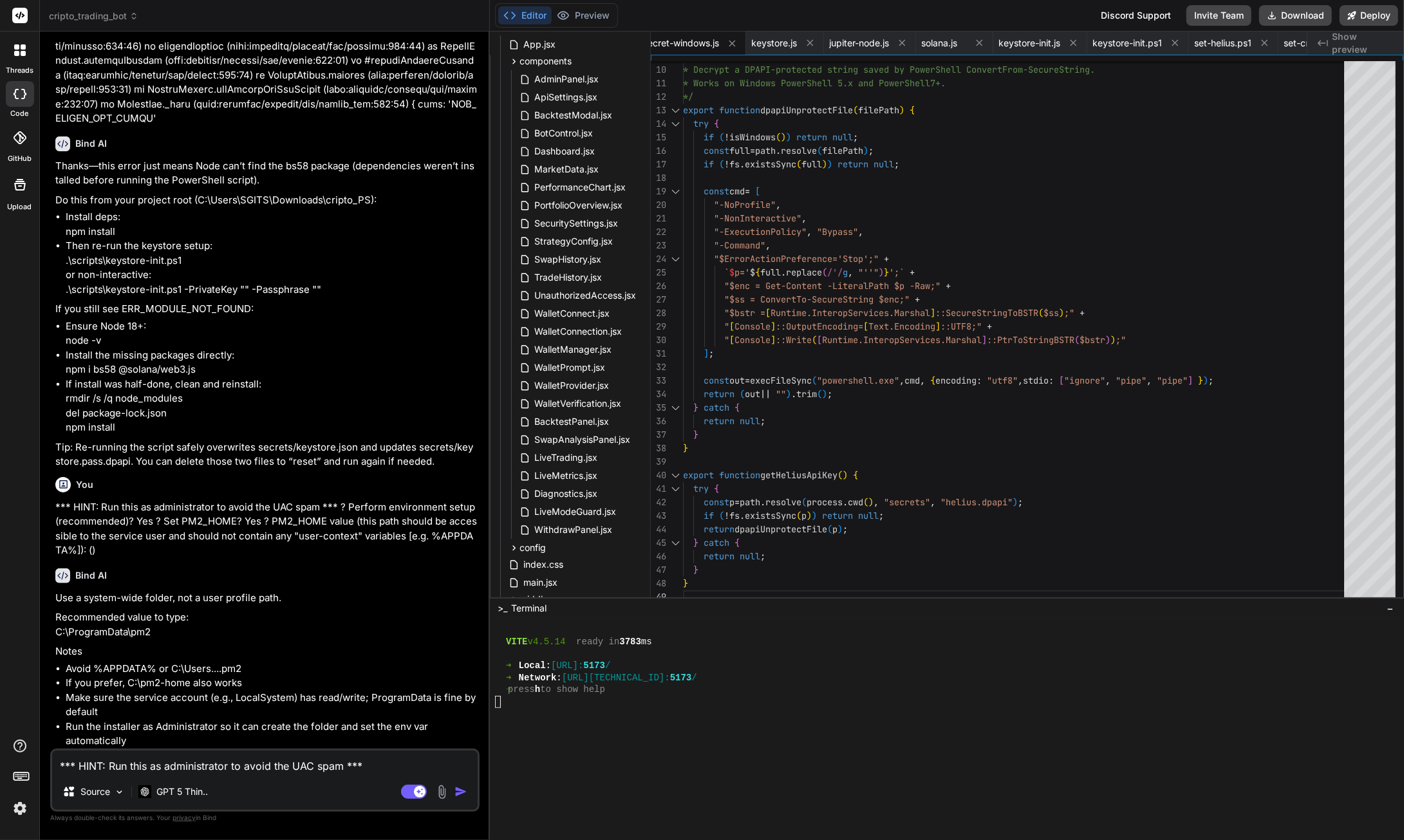
scroll to position [112318, 0]
drag, startPoint x: 153, startPoint y: 633, endPoint x: 50, endPoint y: 637, distance: 103.1
click at [50, 637] on div "You the instructions still dont colaps after i open it hiding the connect butto…" at bounding box center [265, 440] width 430 height 798
copy p "C:\ProgramData\pm2"
click at [169, 765] on textarea "*** HINT: Run this as administrator to avoid the UAC spam *** ? Perform environ…" at bounding box center [264, 762] width 426 height 23
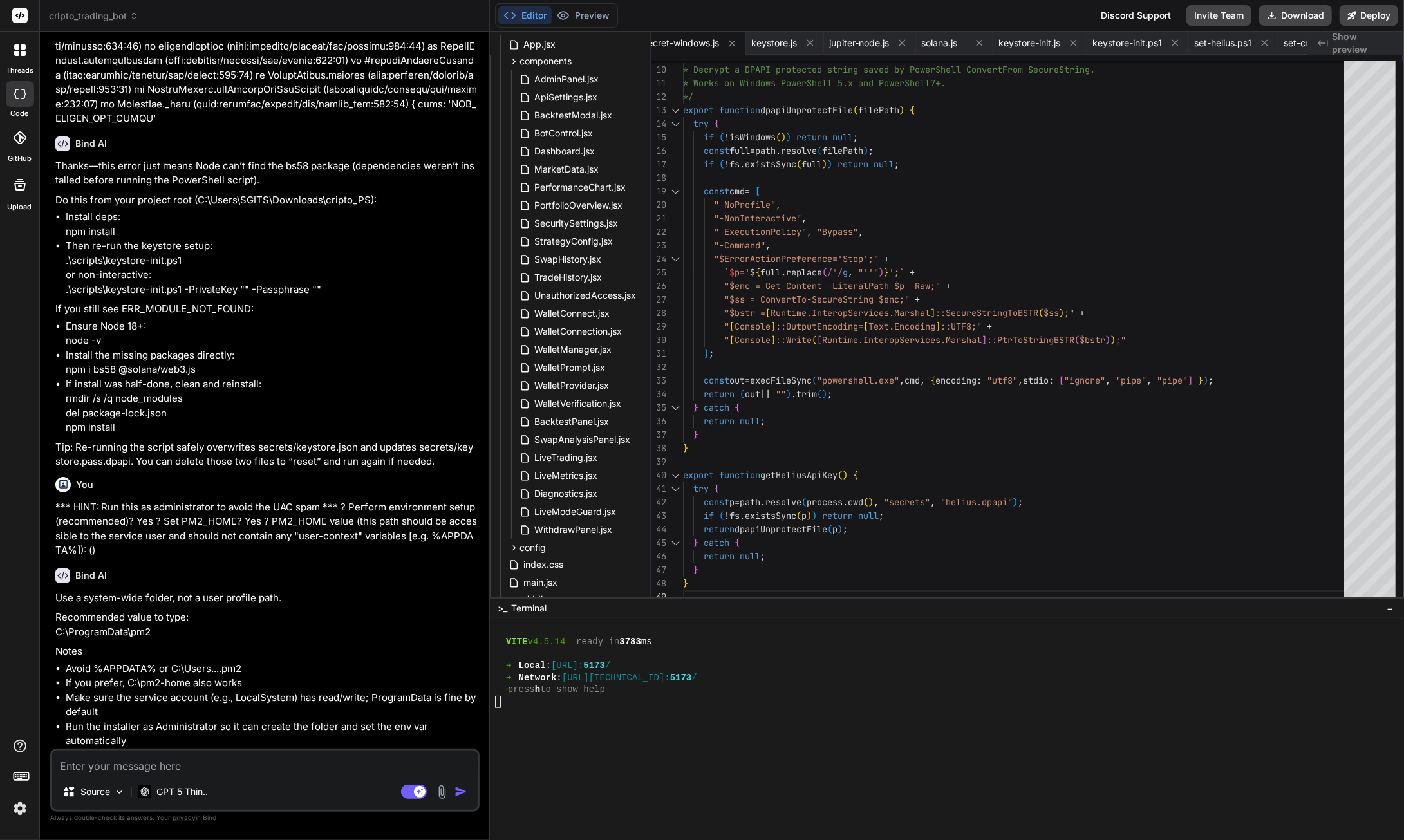
paste textarea "Perform environment setup (recommended)? Yes ? Set PM2_HOME? Yes ? PM2_HOME val…"
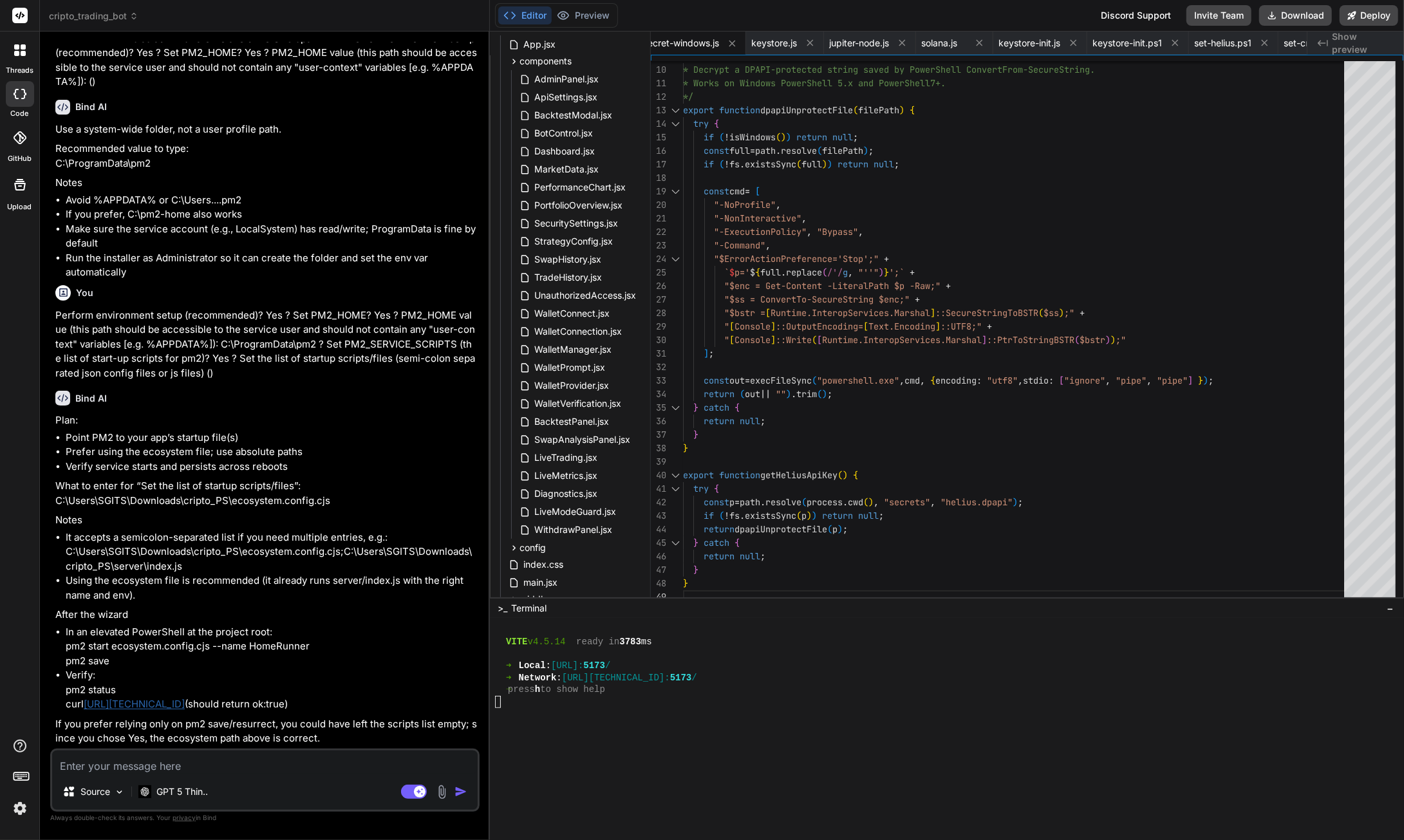
scroll to position [112787, 0]
drag, startPoint x: 325, startPoint y: 505, endPoint x: 53, endPoint y: 503, distance: 272.0
click at [53, 503] on div "You the instructions still dont colaps after i open it hiding the connect butto…" at bounding box center [266, 395] width 426 height 707
copy p "C:\Users\SGITS\Downloads\cripto_PS\ecosystem.config.cjs"
click at [155, 770] on textarea at bounding box center [264, 762] width 426 height 23
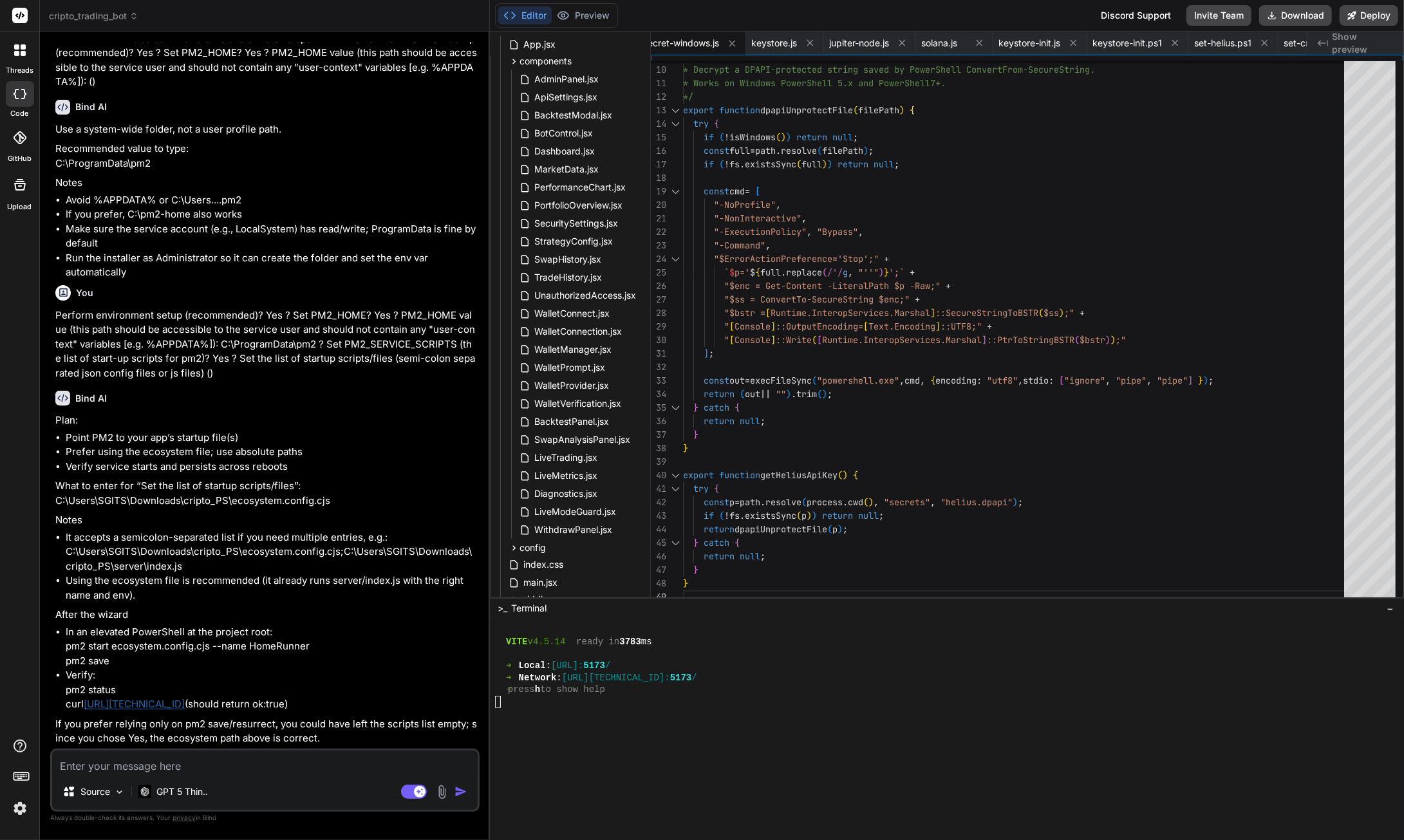
paste textarea "**********"
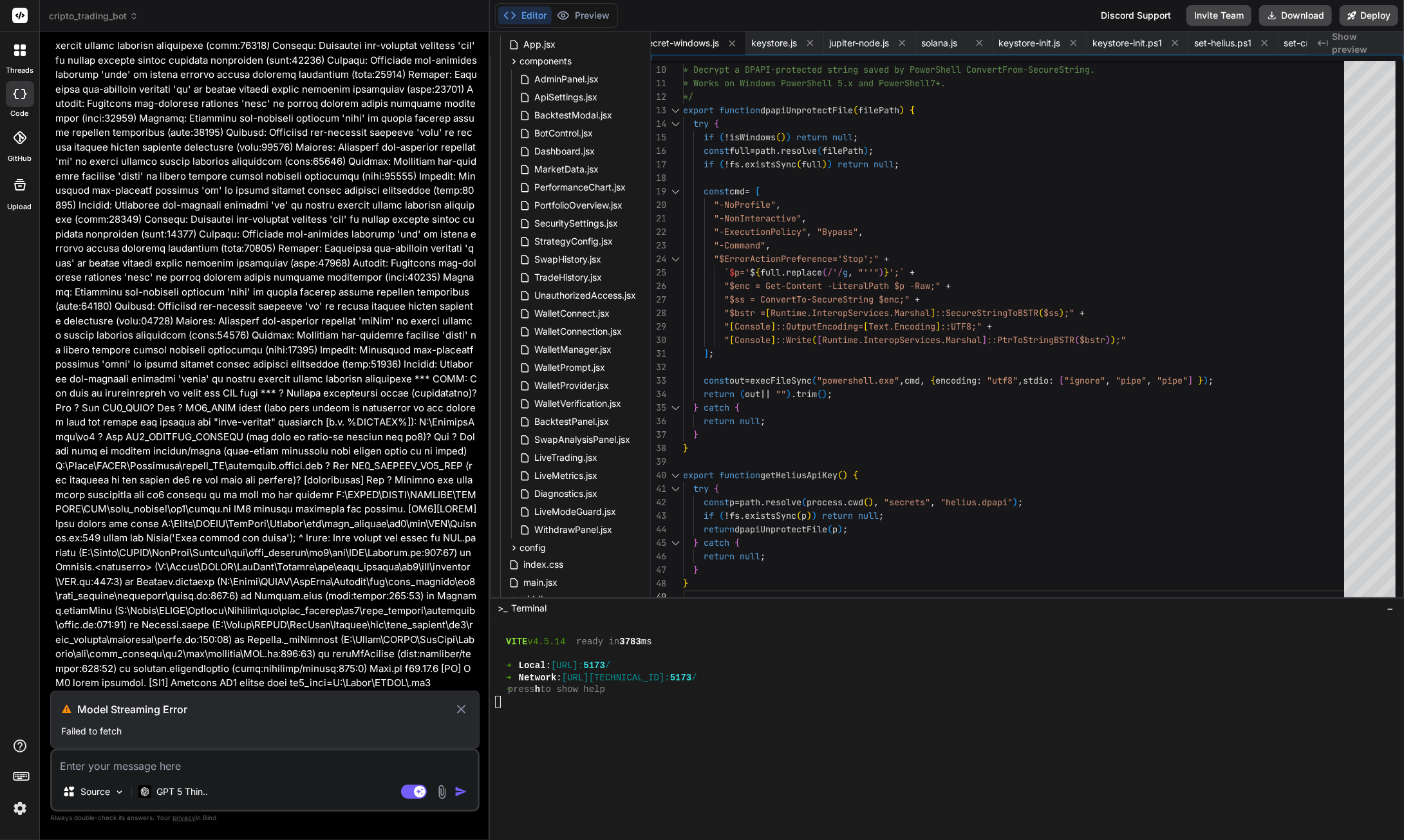
scroll to position [114378, 0]
click at [129, 767] on textarea at bounding box center [264, 762] width 426 height 23
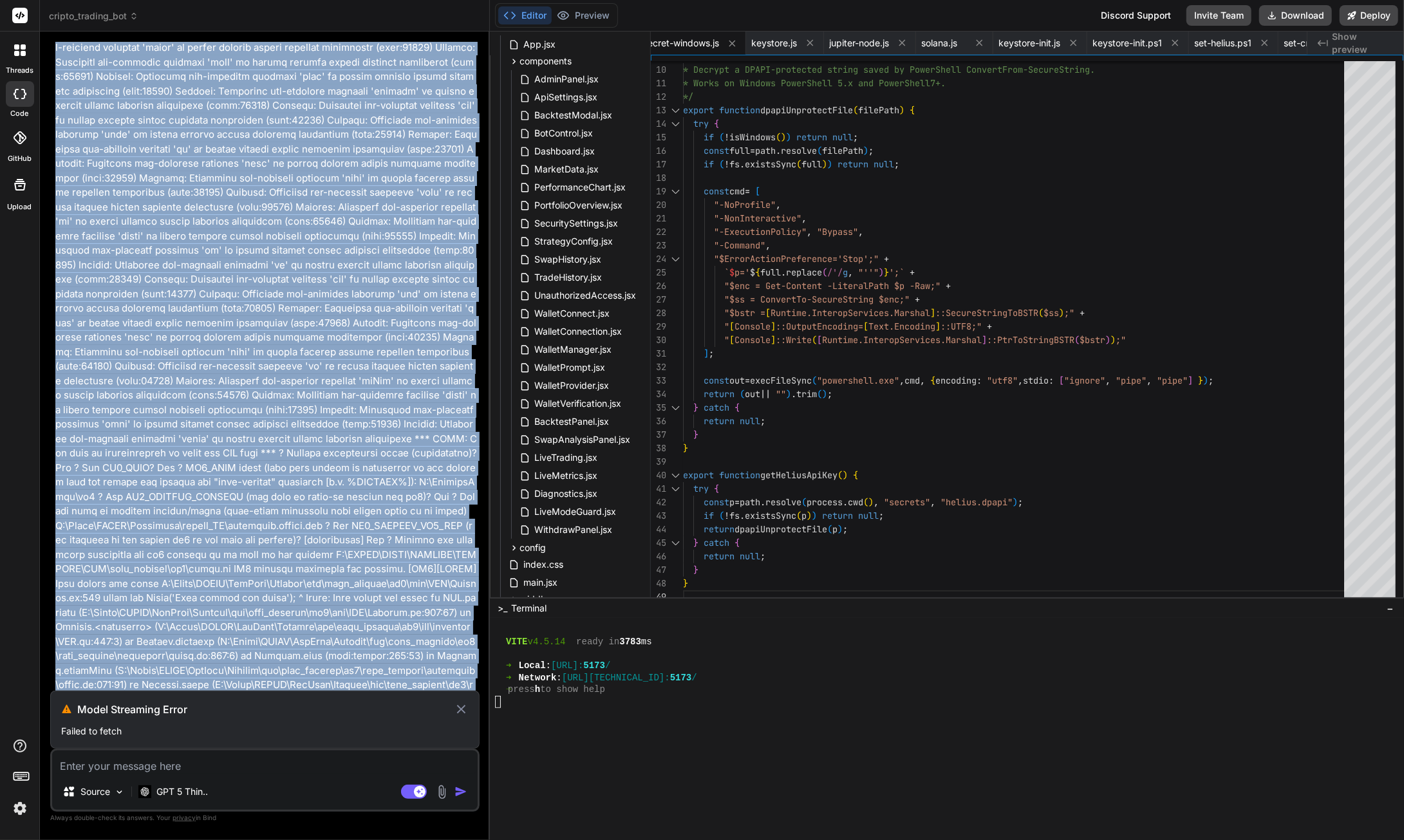
scroll to position [113349, 0]
drag, startPoint x: 166, startPoint y: 683, endPoint x: 54, endPoint y: 222, distance: 474.4
click at [49, 226] on div "Bind AI Web Search Created with Pixso. Code Generator You the instructions stil…" at bounding box center [265, 435] width 450 height 808
copy p "**********"
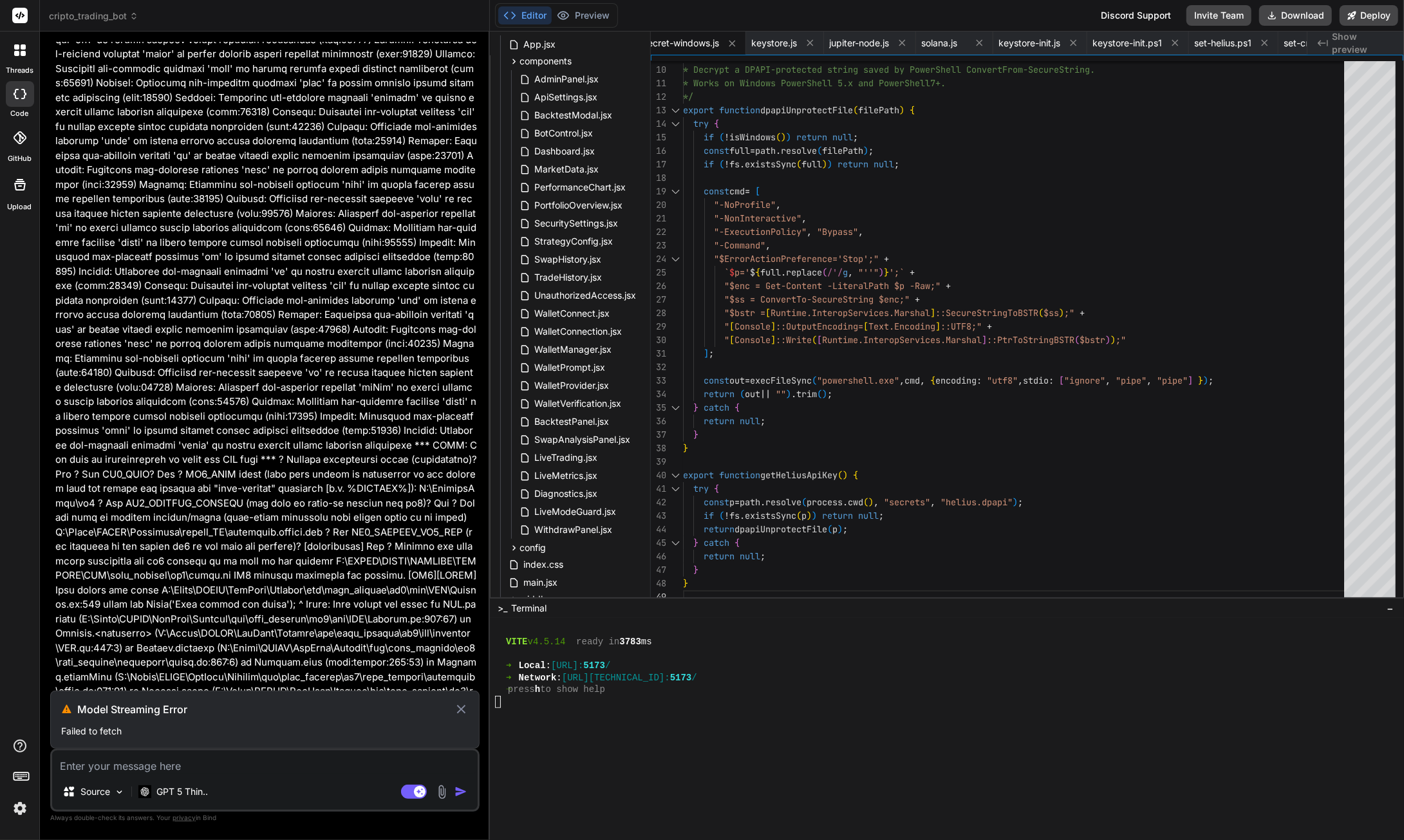
click at [144, 769] on textarea at bounding box center [264, 762] width 426 height 23
click at [459, 710] on icon at bounding box center [460, 709] width 14 height 15
click at [120, 767] on textarea at bounding box center [264, 762] width 426 height 23
paste textarea "**********"
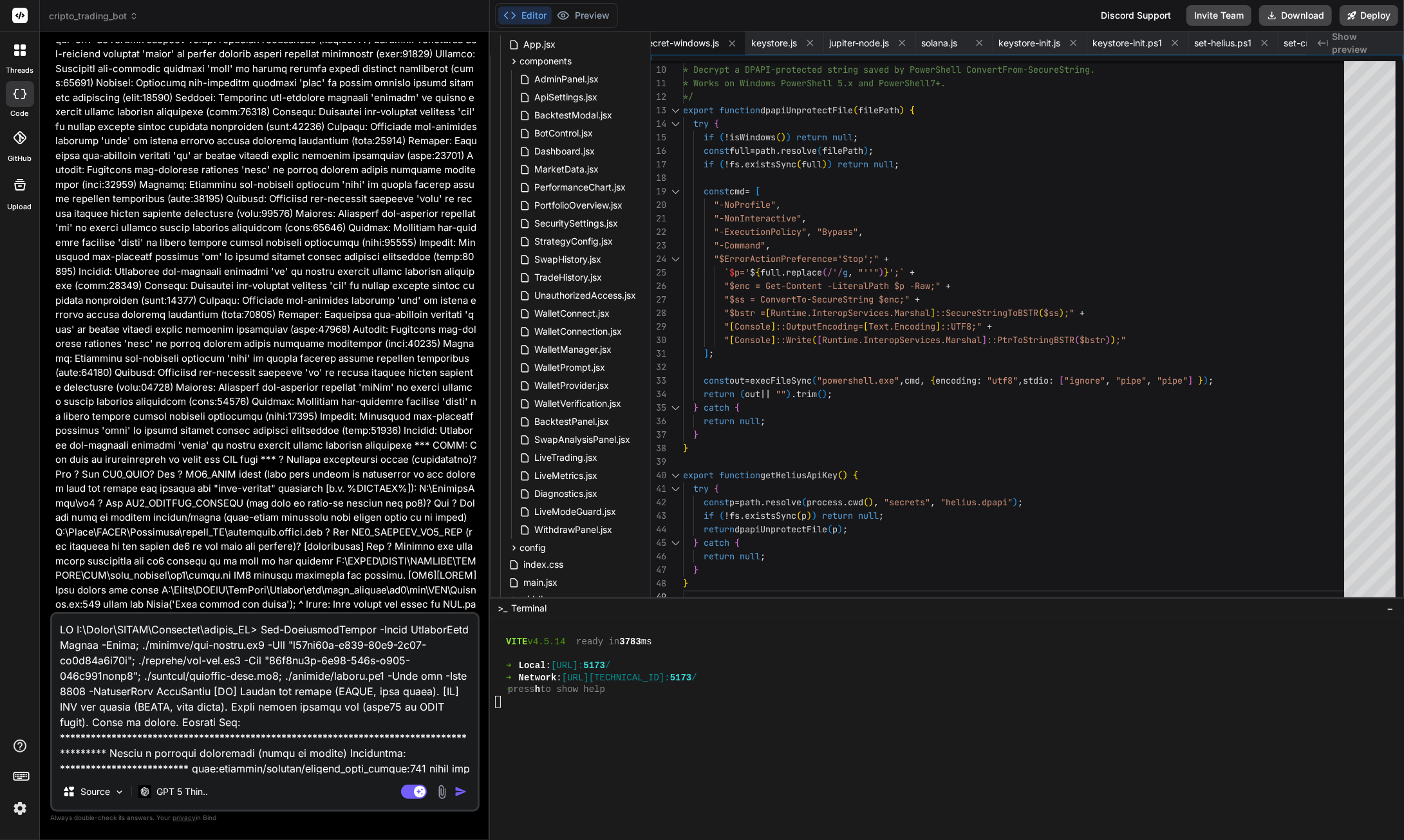
scroll to position [1901, 0]
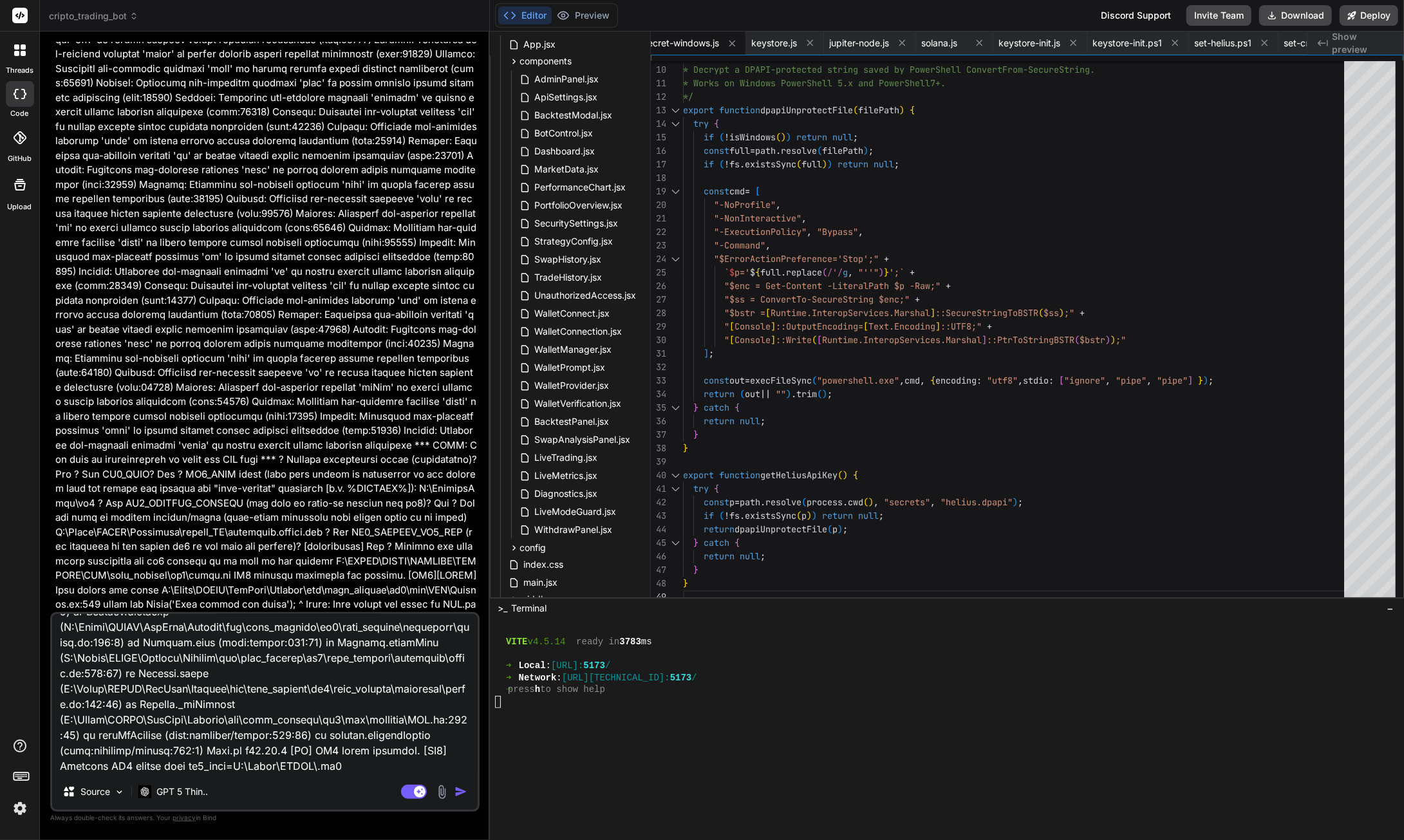
click at [456, 791] on img "button" at bounding box center [460, 792] width 13 height 13
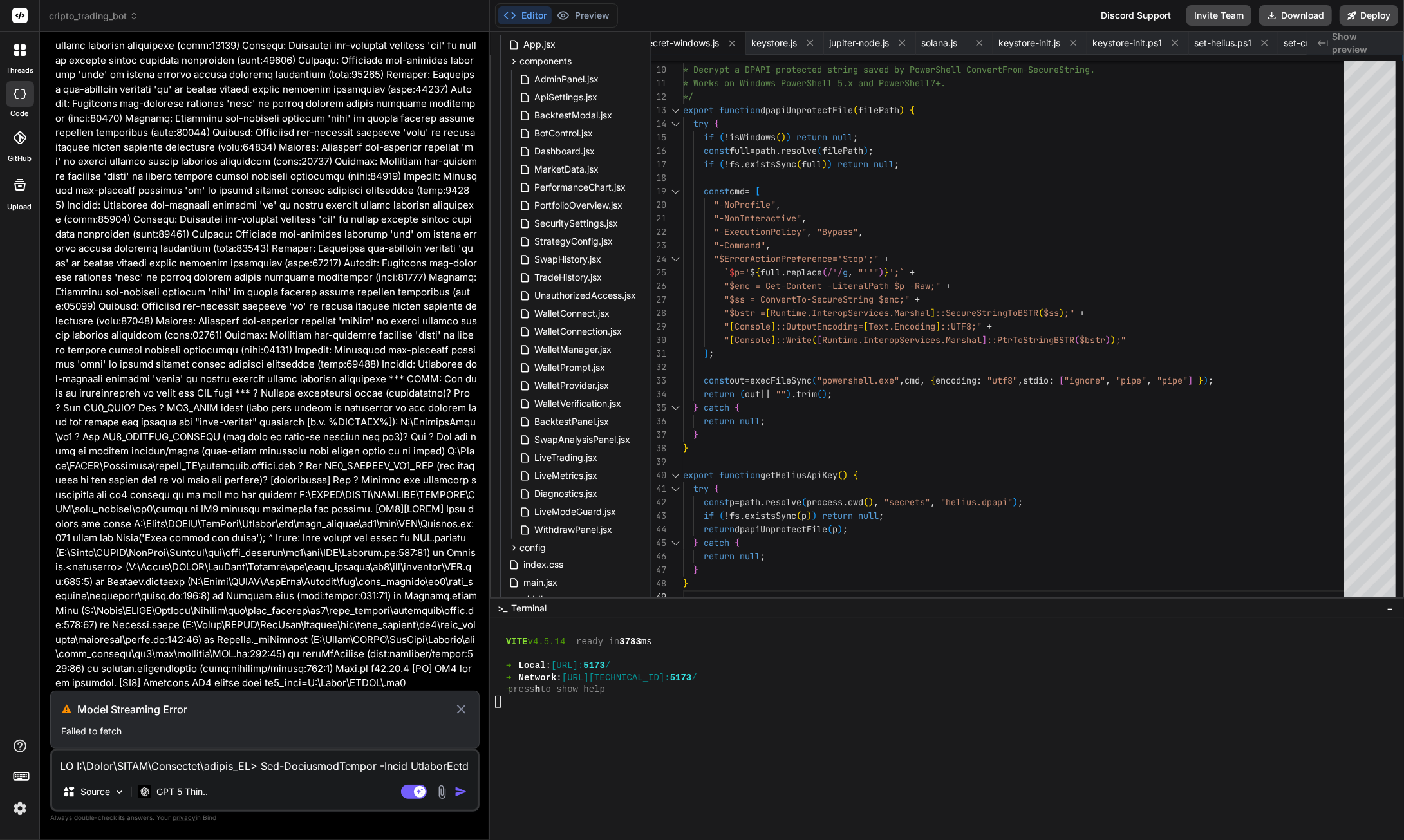
scroll to position [115415, 0]
click at [461, 711] on icon at bounding box center [461, 709] width 8 height 8
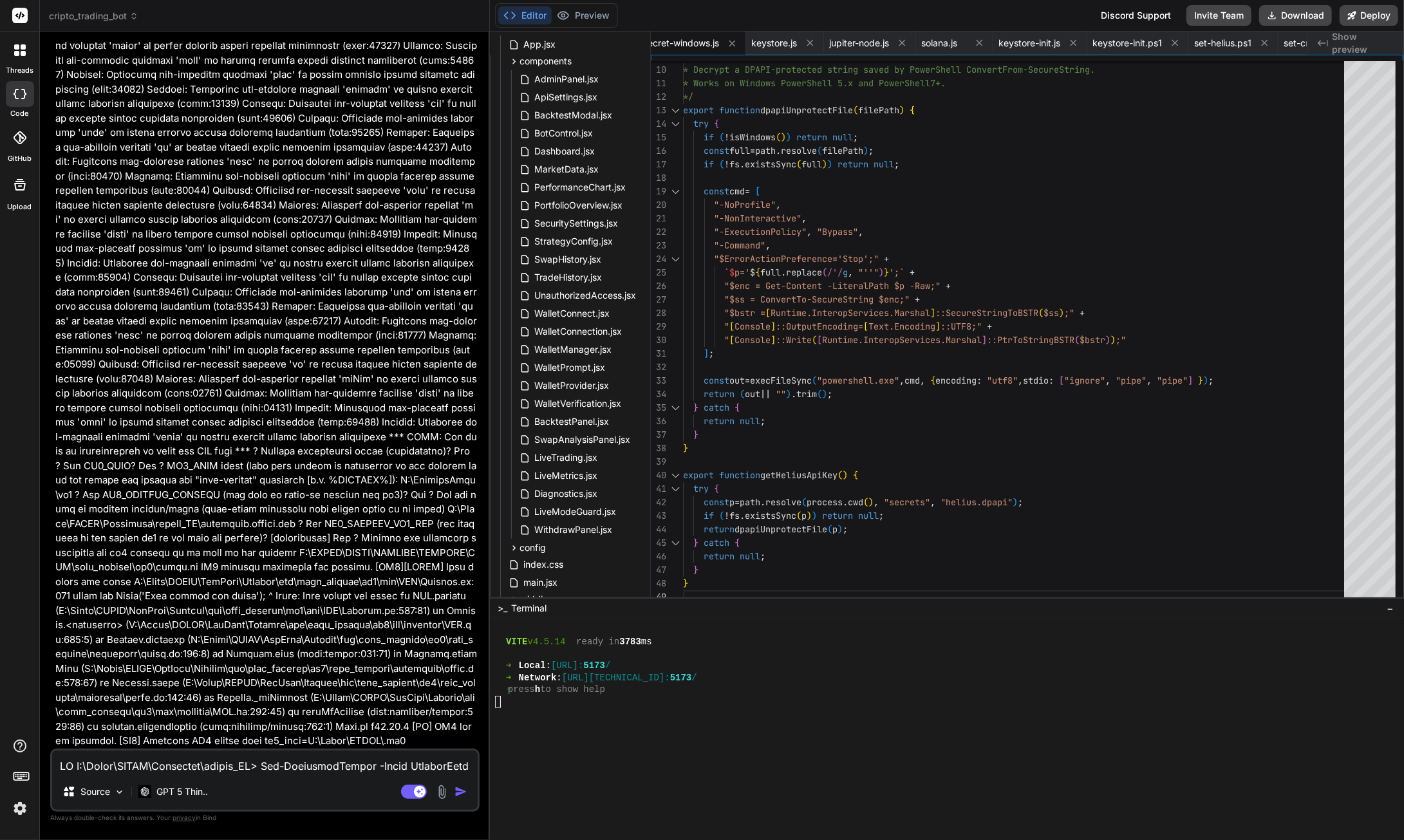
scroll to position [115801, 0]
click at [252, 766] on textarea at bounding box center [264, 762] width 426 height 23
paste textarea "**********"
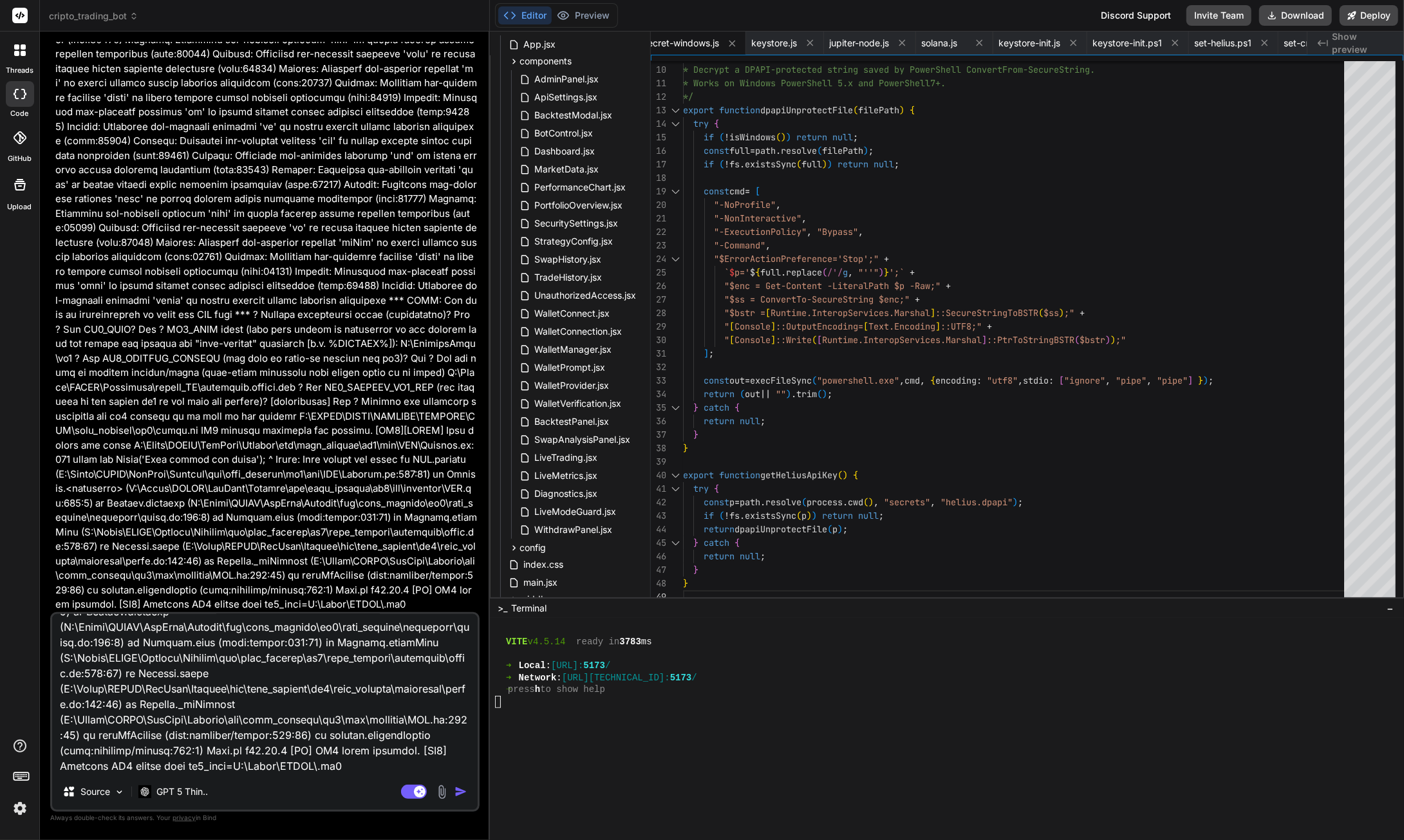
click at [461, 793] on img "button" at bounding box center [460, 792] width 13 height 13
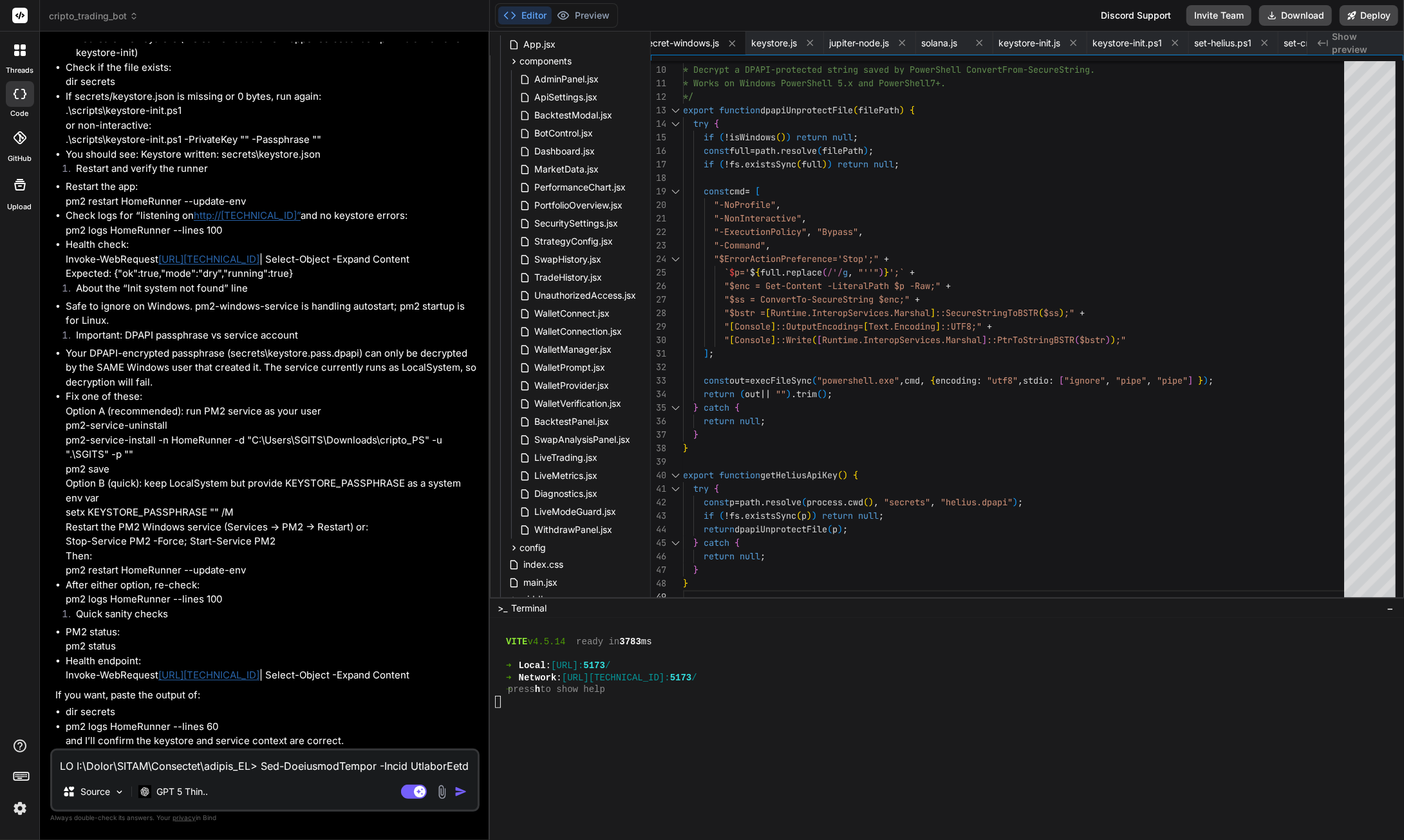
scroll to position [117976, 0]
click at [170, 768] on textarea at bounding box center [264, 762] width 426 height 23
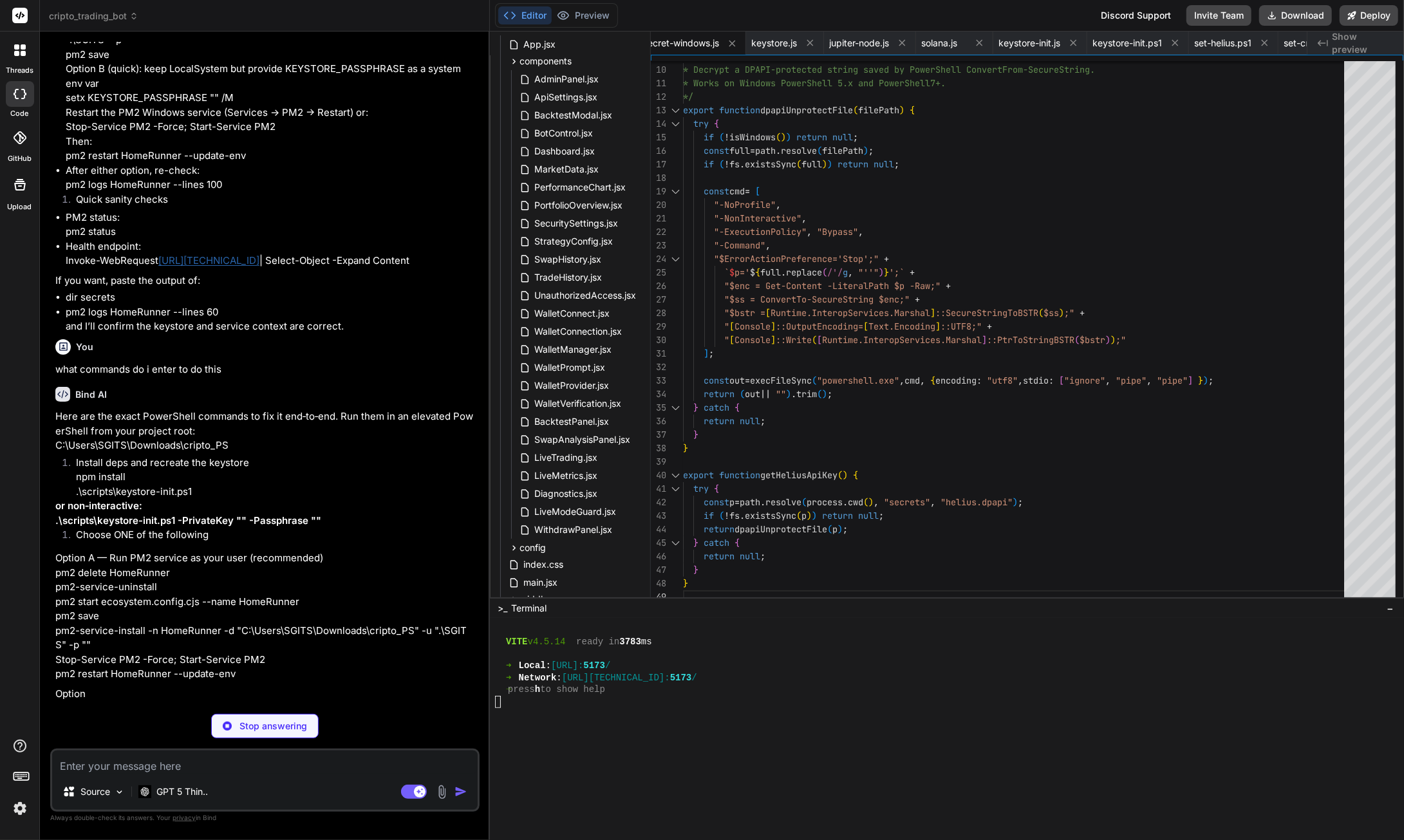
scroll to position [118560, 0]
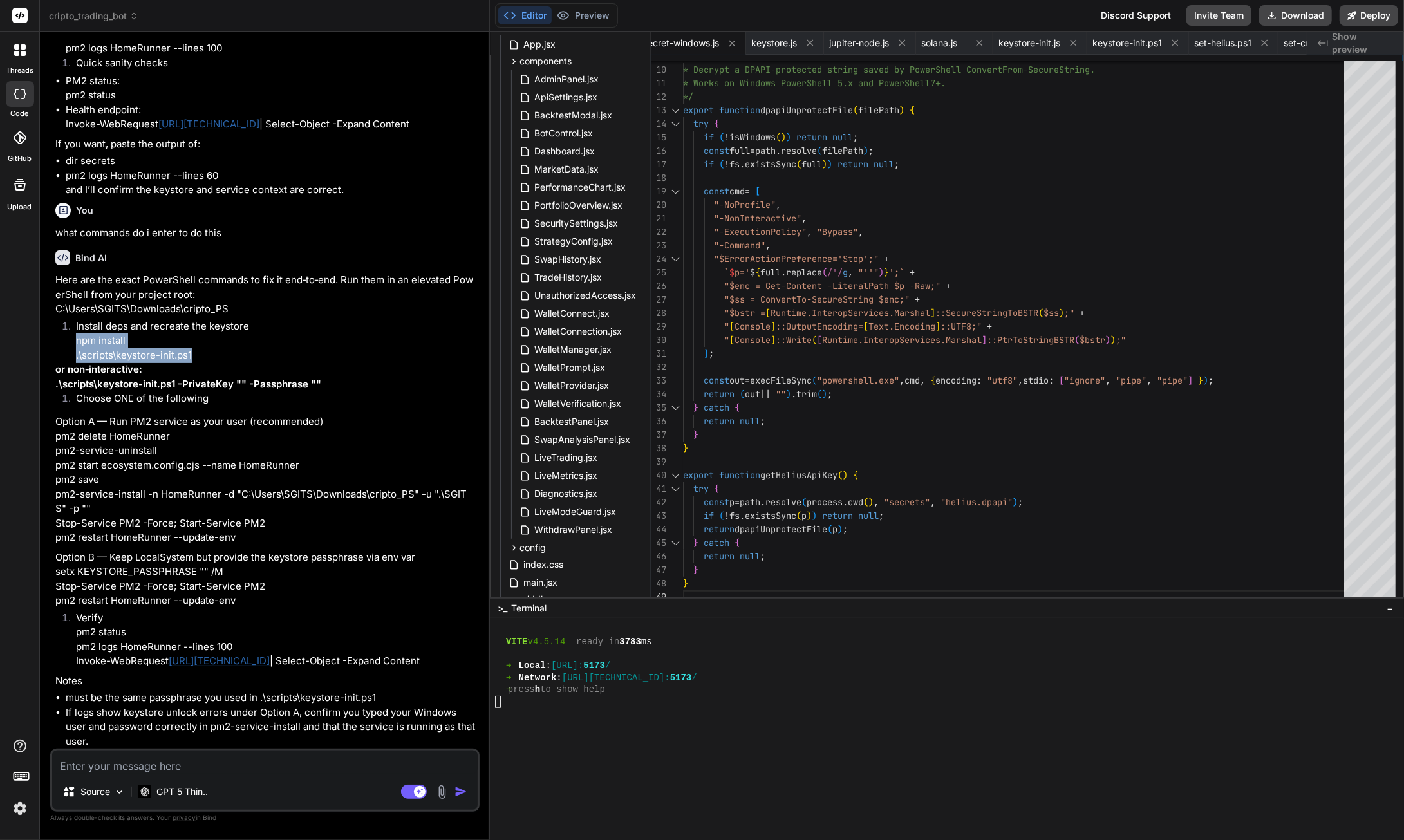
drag, startPoint x: 76, startPoint y: 567, endPoint x: 198, endPoint y: 578, distance: 122.5
click at [203, 363] on li "Install deps and recreate the keystore npm install .\scripts\keystore-init.ps1" at bounding box center [271, 341] width 411 height 44
copy li "npm install .\scripts\keystore-init.ps1"
click at [133, 767] on textarea at bounding box center [264, 762] width 426 height 23
paste textarea "PS C:\Users\SGITS\Downloads\cripto_PS> npm install .\scripts\keystore-init.ps1 …"
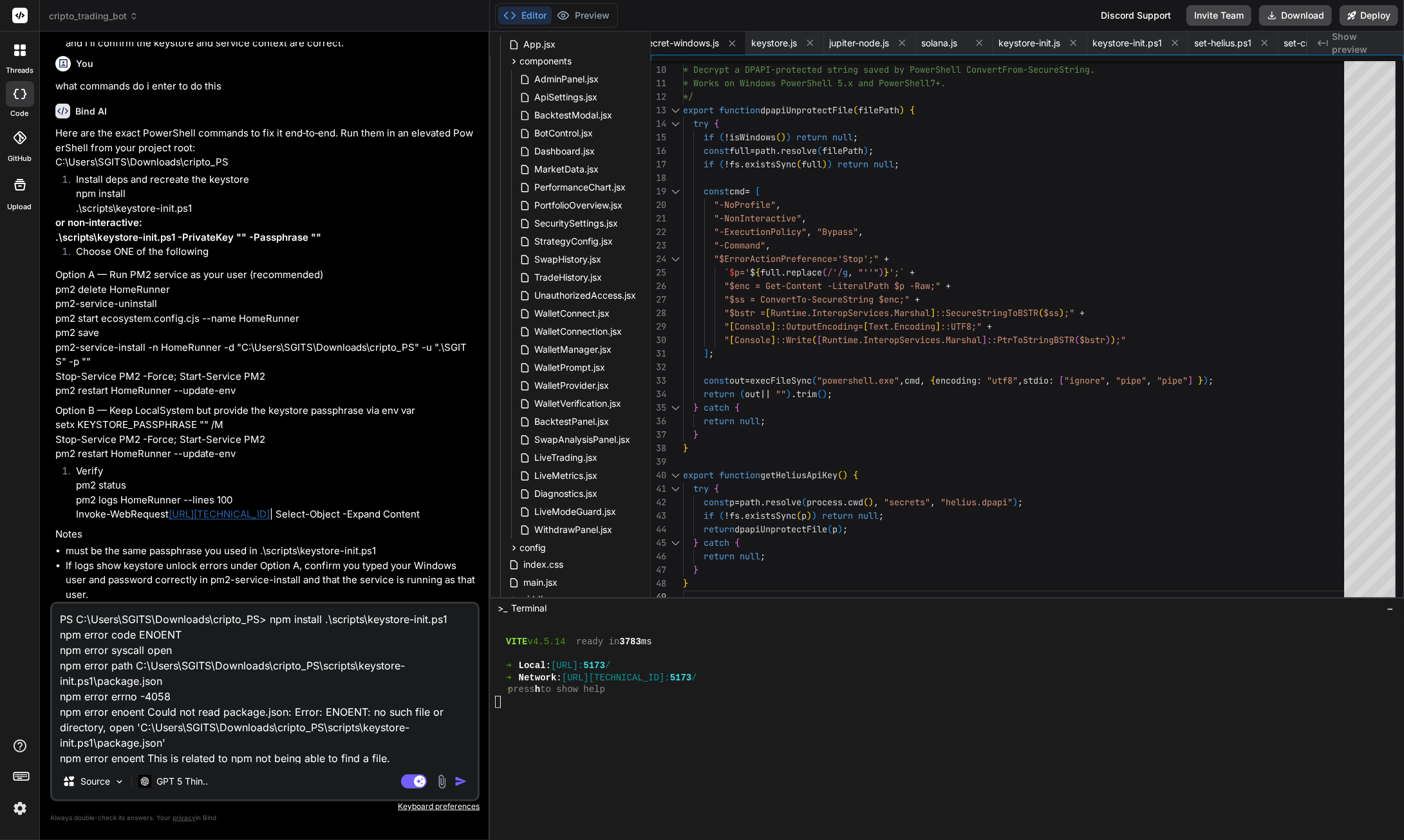
scroll to position [63, 0]
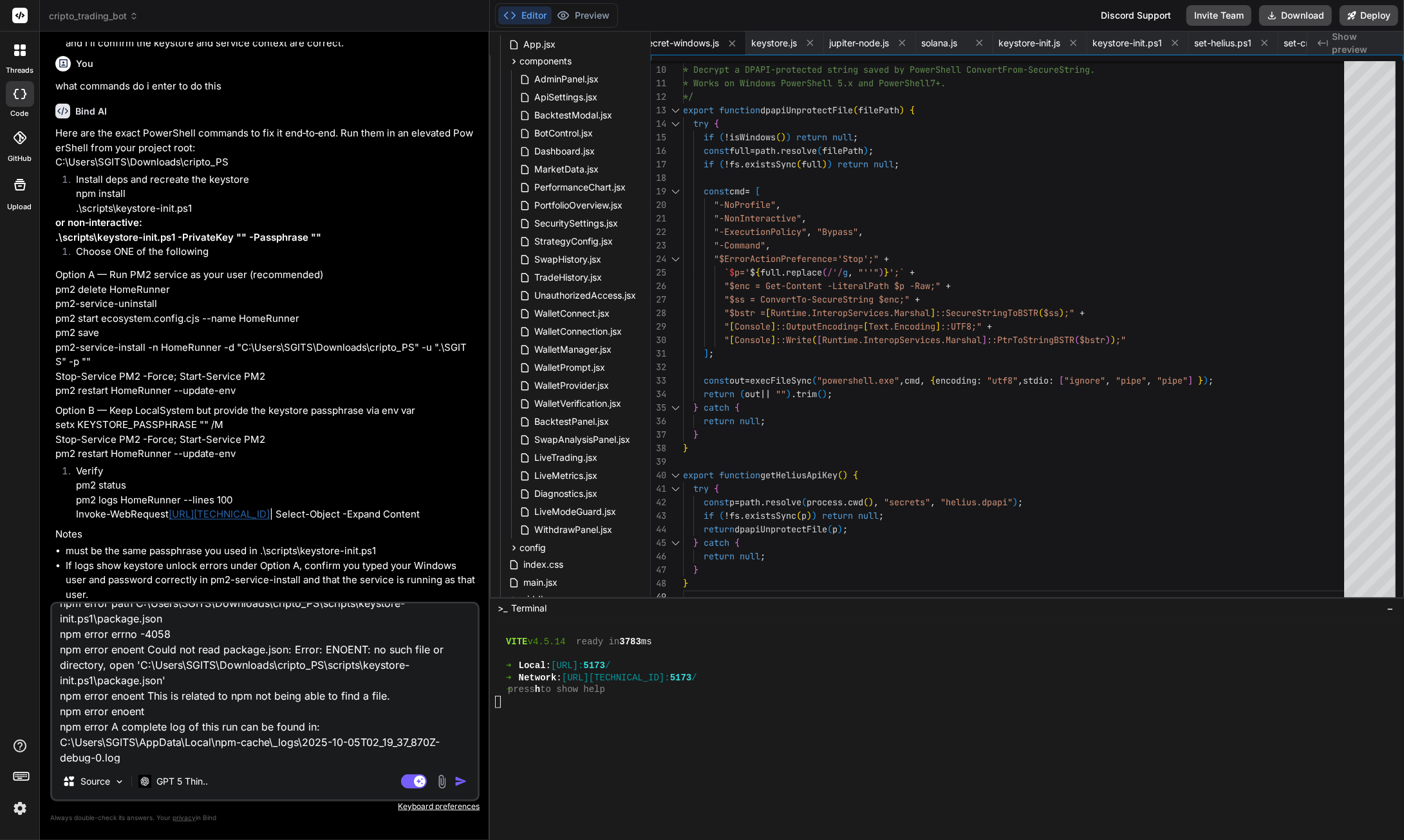
click at [460, 786] on img "button" at bounding box center [460, 781] width 13 height 13
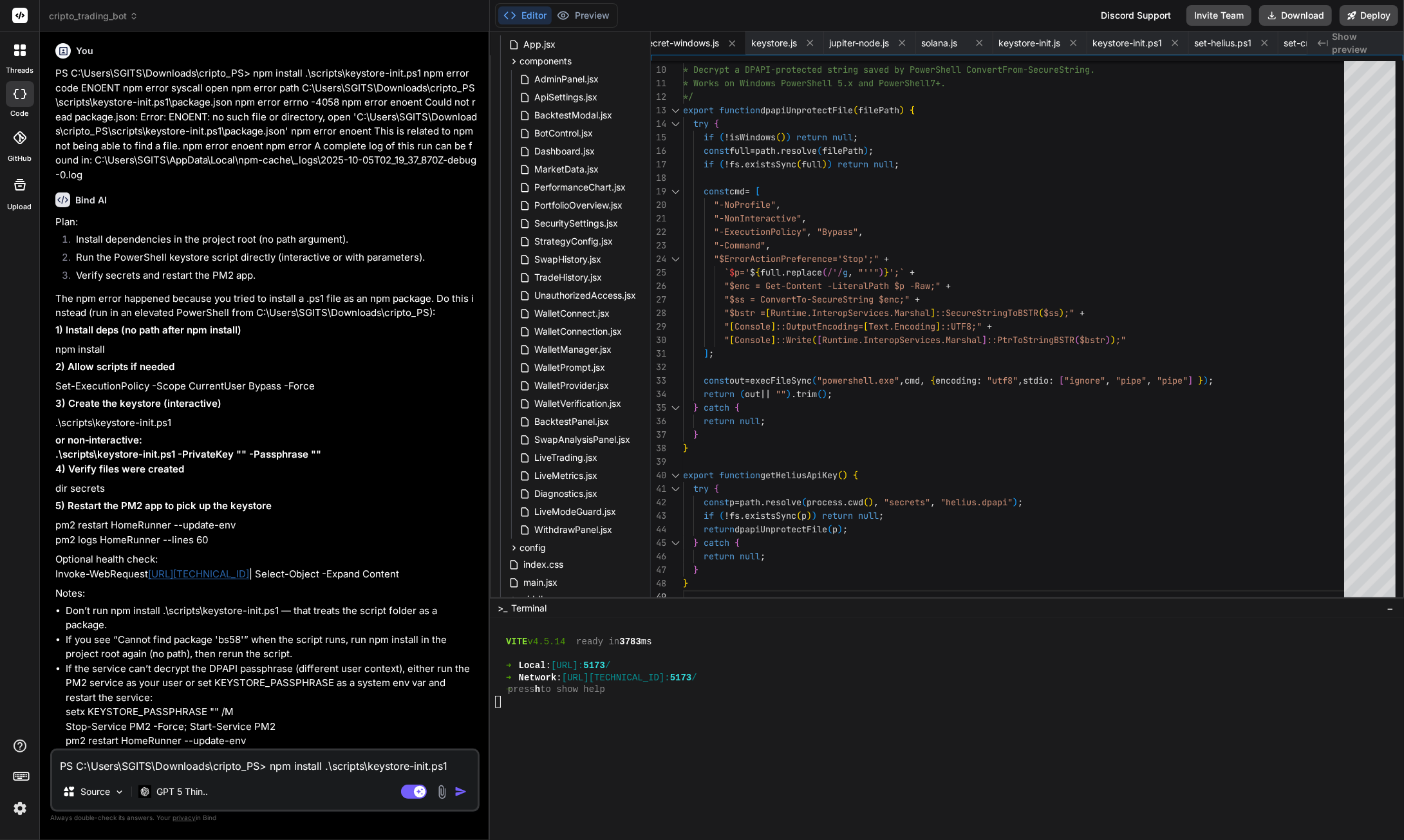
scroll to position [119262, 0]
drag, startPoint x: 112, startPoint y: 570, endPoint x: 54, endPoint y: 572, distance: 58.0
click at [54, 572] on div "You the instructions still dont colaps after i open it hiding the connect butto…" at bounding box center [266, 395] width 426 height 707
copy p "npm install"
drag, startPoint x: 298, startPoint y: 608, endPoint x: 59, endPoint y: 610, distance: 239.0
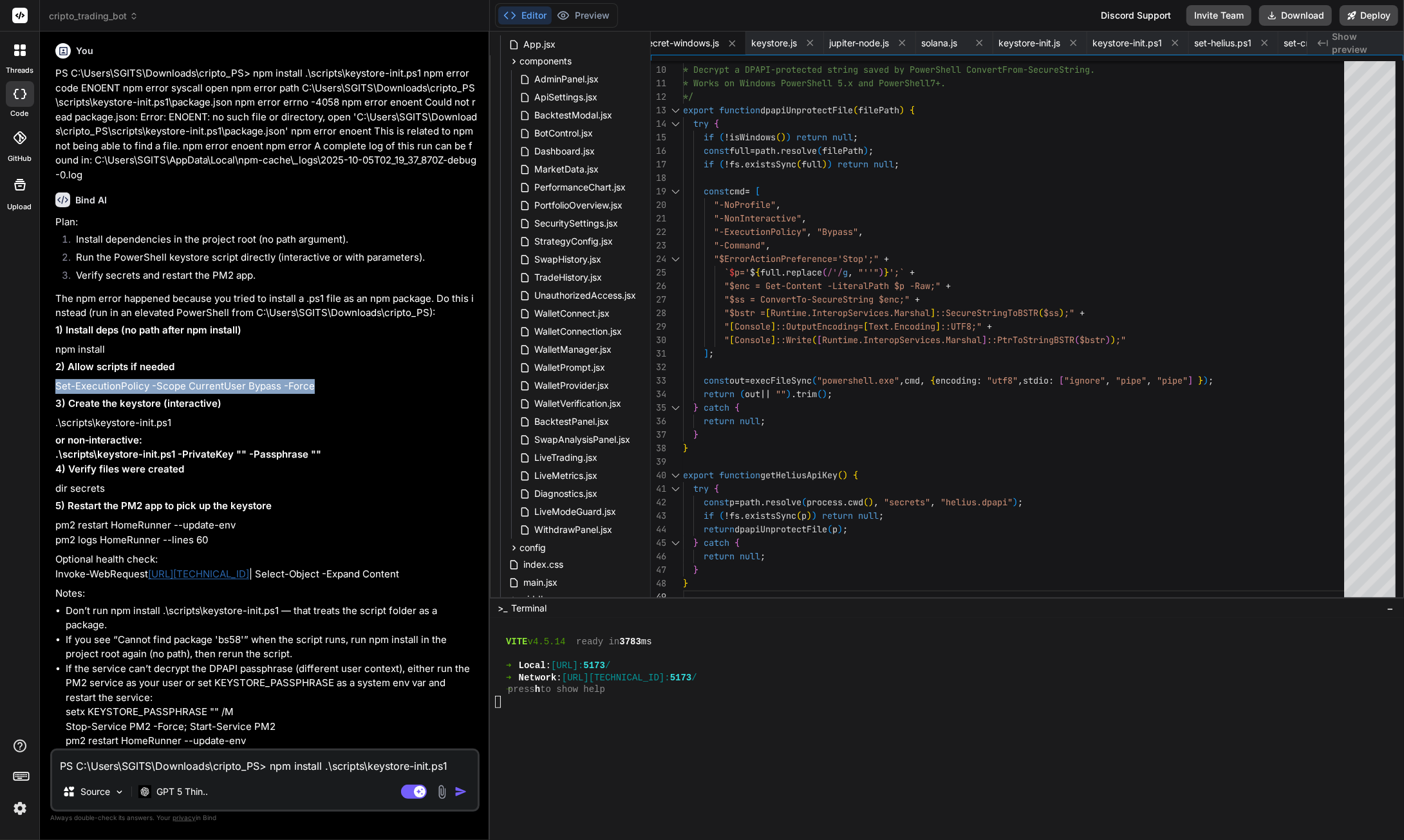
click at [54, 610] on div "You the instructions still dont colaps after i open it hiding the connect butto…" at bounding box center [266, 395] width 426 height 707
copy p "Set-ExecutionPolicy -Scope CurrentUser Bypass -Force"
drag, startPoint x: 166, startPoint y: 640, endPoint x: 51, endPoint y: 642, distance: 115.0
click at [51, 642] on div "You the instructions still dont colaps after i open it hiding the connect butto…" at bounding box center [265, 440] width 430 height 798
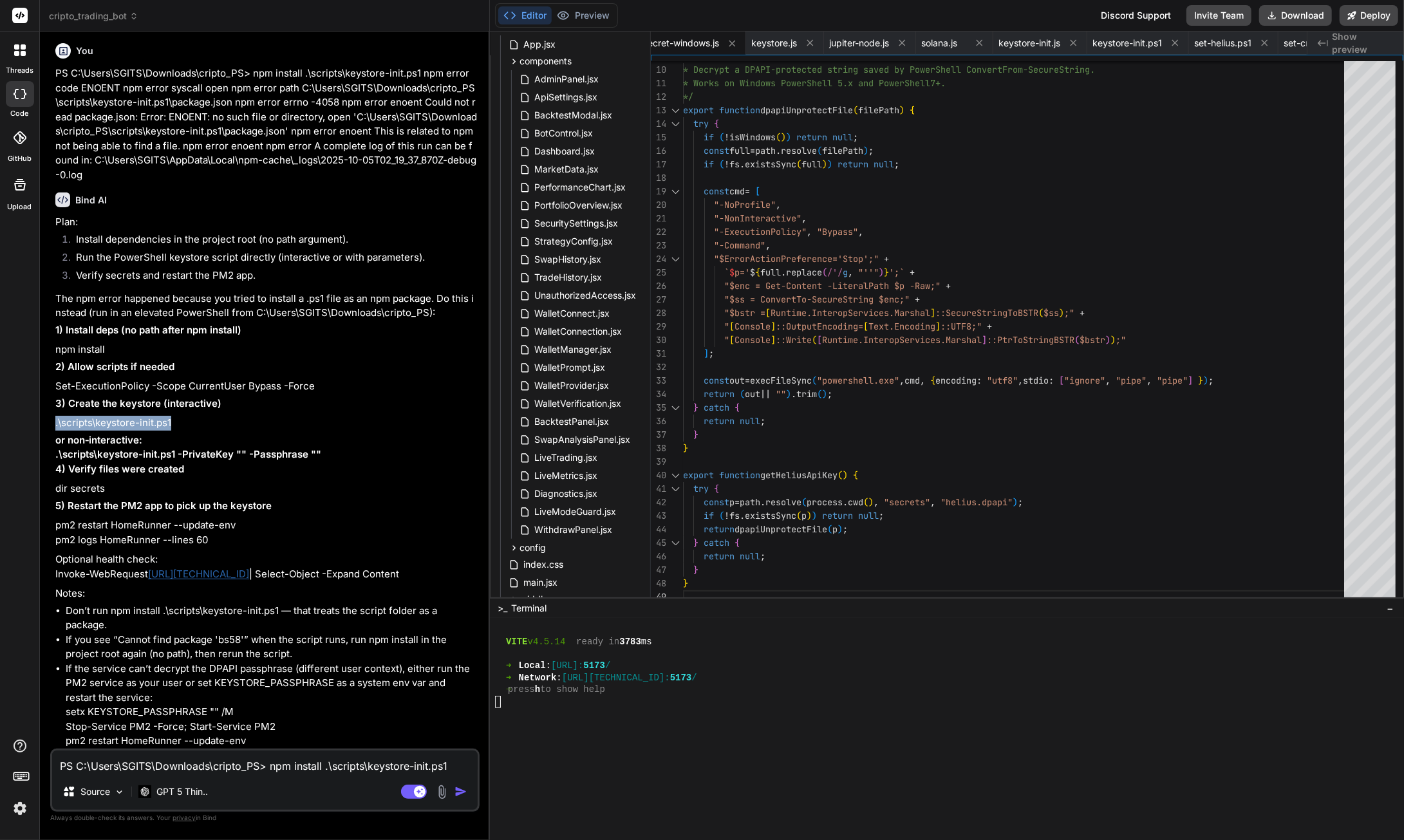
copy p ".\scripts\keystore-init.ps1"
drag, startPoint x: 234, startPoint y: 550, endPoint x: 57, endPoint y: 550, distance: 177.0
click at [57, 547] on p "pm2 restart HomeRunner --update-env pm2 logs HomeRunner --lines 60" at bounding box center [266, 533] width 421 height 29
copy p "pm2 restart HomeRunner --update-env"
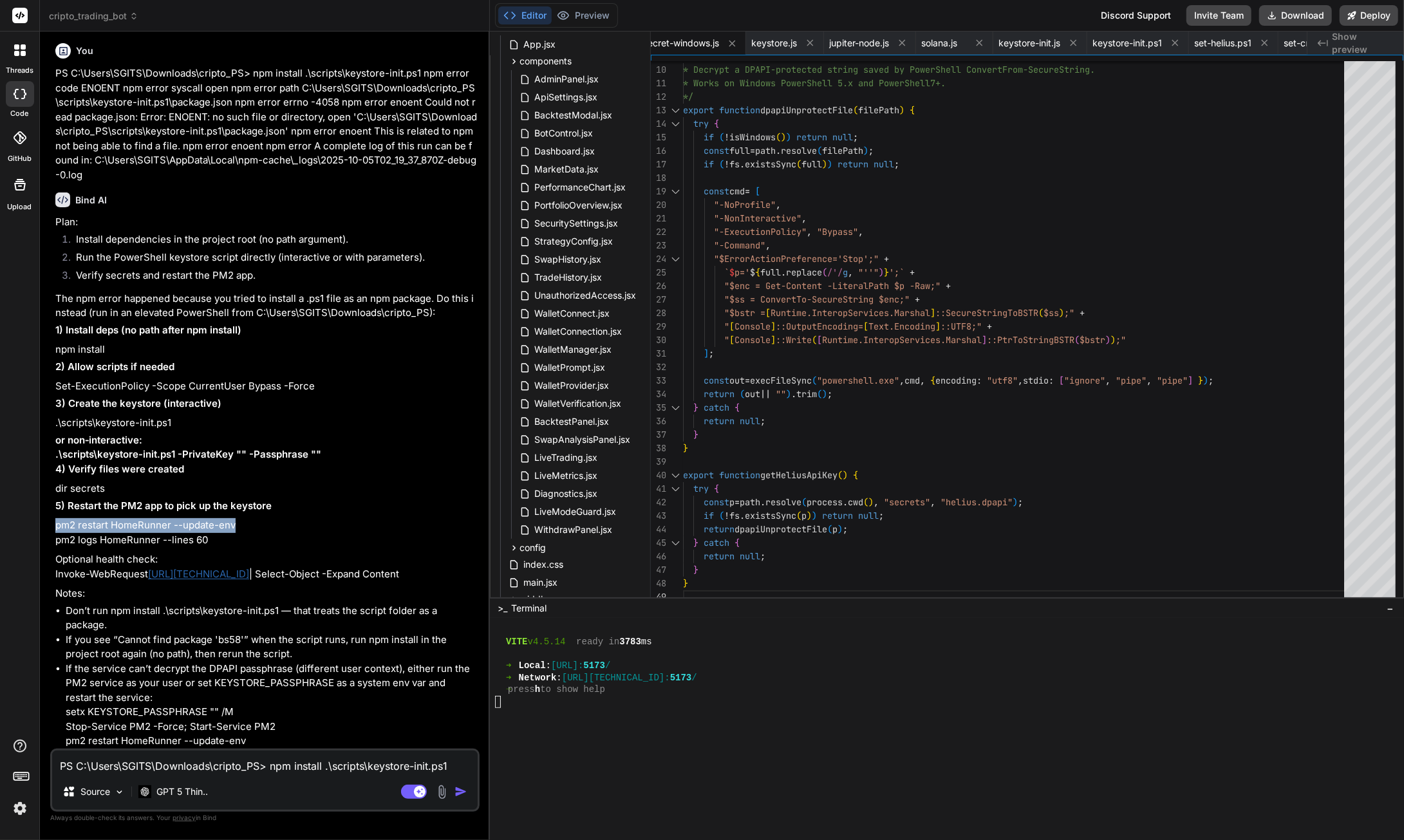
click at [132, 762] on textarea "PS C:\Users\SGITS\Downloads\cripto_PS> npm install .\scripts\keystore-init.ps1 …" at bounding box center [264, 762] width 426 height 23
paste textarea "pm2 restart HomeRunner --update-env [PM2][ERROR] Process or Namespace HomeRunne…"
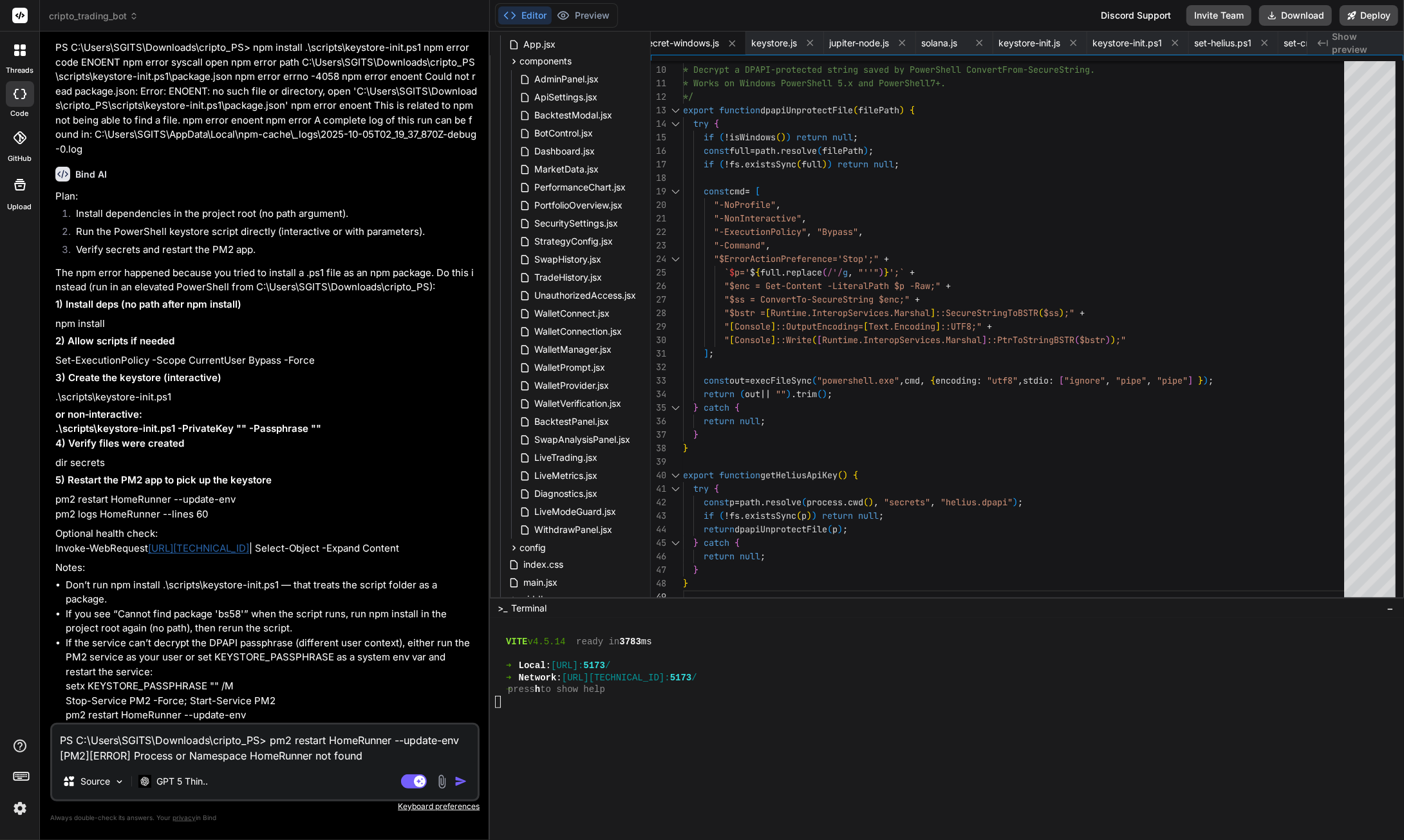
click at [461, 776] on img "button" at bounding box center [460, 781] width 13 height 13
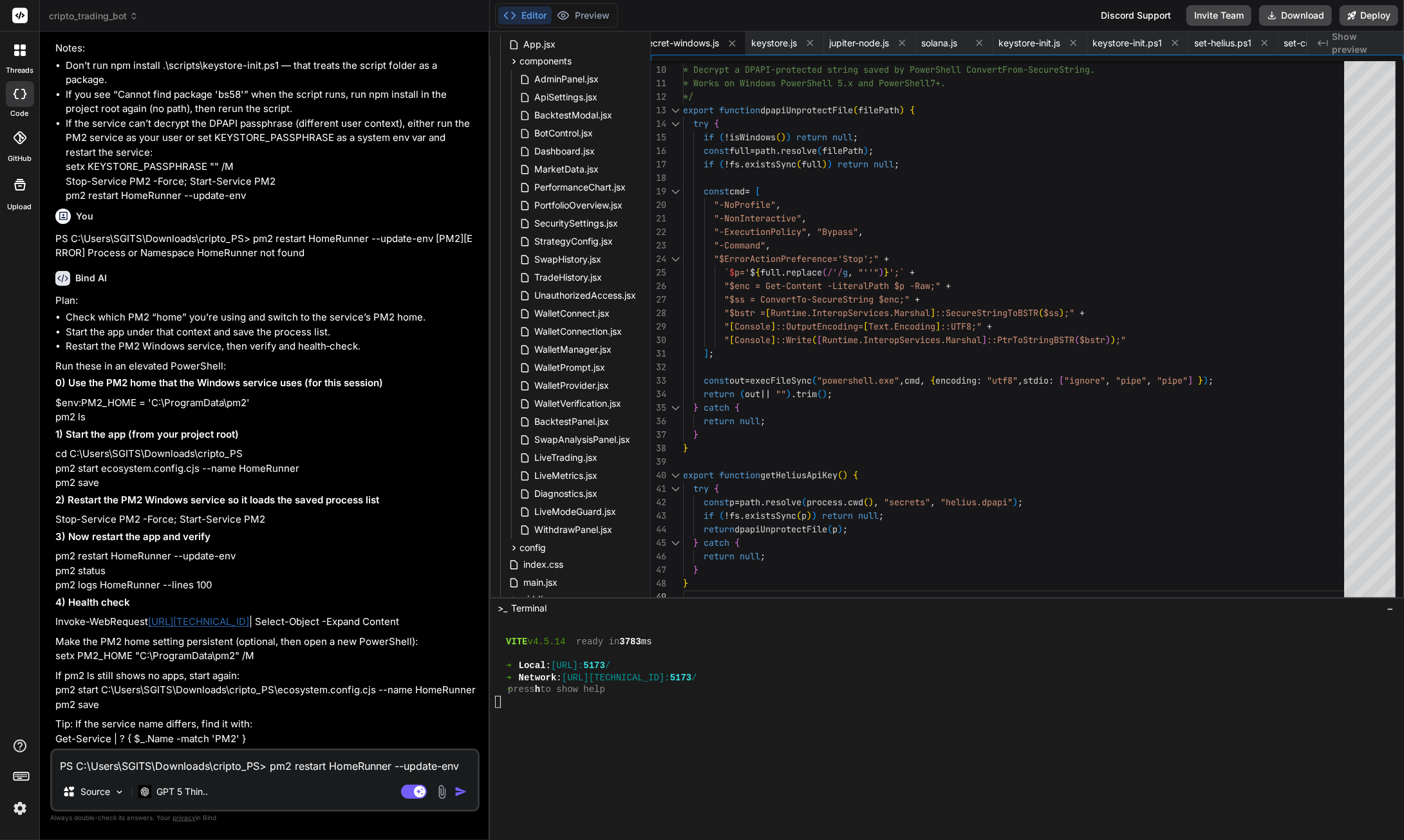
scroll to position [119950, 0]
drag, startPoint x: 299, startPoint y: 543, endPoint x: 69, endPoint y: 546, distance: 230.0
click at [55, 490] on p "cd C:\Users\SGITS\Downloads\cripto_PS pm2 start ecosystem.config.cjs --name Hom…" at bounding box center [266, 469] width 421 height 44
copy p "pm2 start ecosystem.config.cjs --name HomeRunner"
drag, startPoint x: 102, startPoint y: 562, endPoint x: 42, endPoint y: 560, distance: 60.0
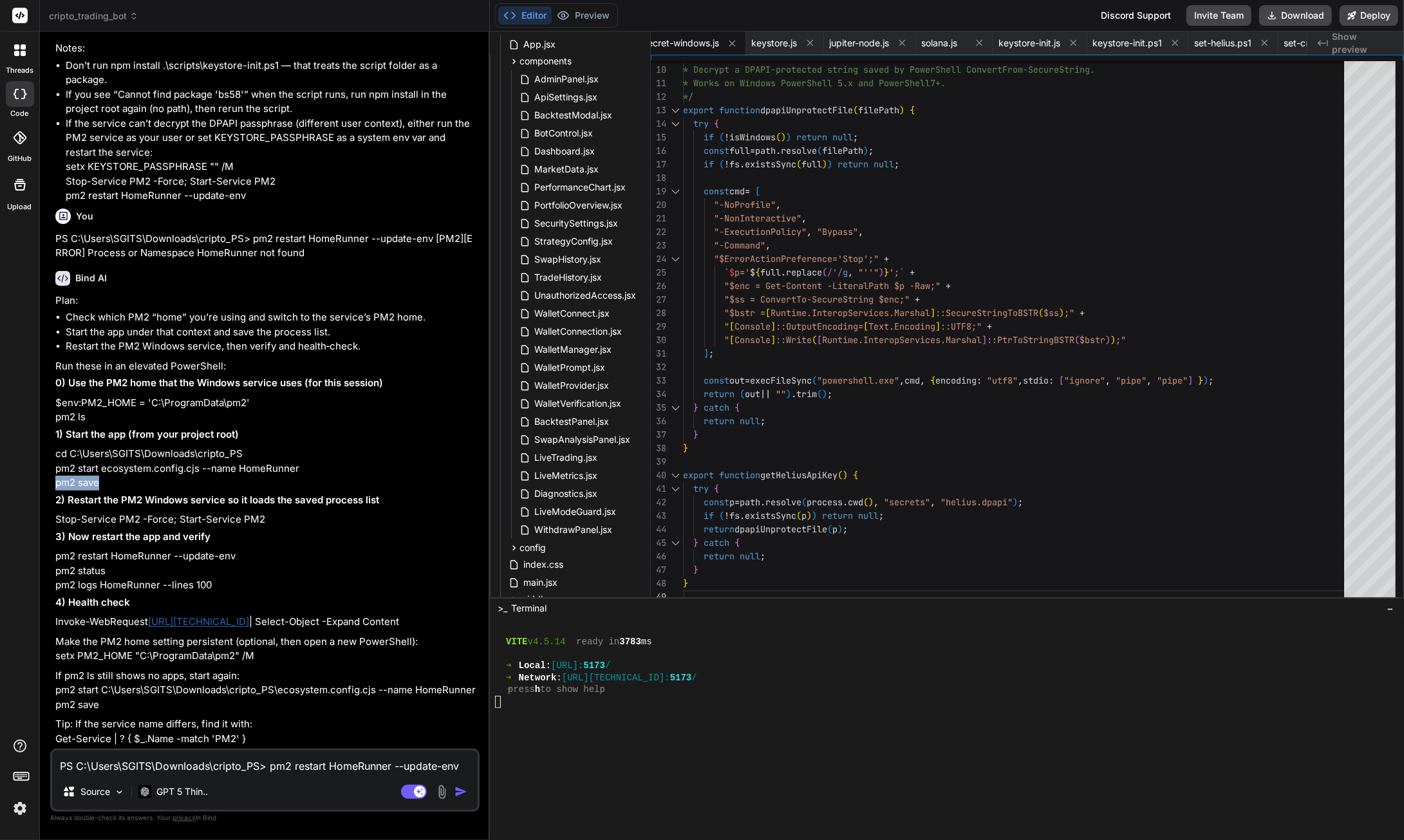
click at [42, 560] on div "Bind AI Web Search Created with Pixso. Code Generator You the instructions stil…" at bounding box center [265, 435] width 450 height 808
drag, startPoint x: 261, startPoint y: 596, endPoint x: 63, endPoint y: 593, distance: 198.0
click at [52, 595] on div "You the instructions still dont colaps after i open it hiding the connect butto…" at bounding box center [265, 440] width 430 height 798
click at [296, 767] on textarea "PS C:\Users\SGITS\Downloads\cripto_PS> pm2 restart HomeRunner --update-env [PM2…" at bounding box center [264, 762] width 426 height 23
paste textarea "LO I:\Dolor\SITAM\Consectet\adipis_EL> se2 doeiu temporinc.utlabo.etd --magn Al…"
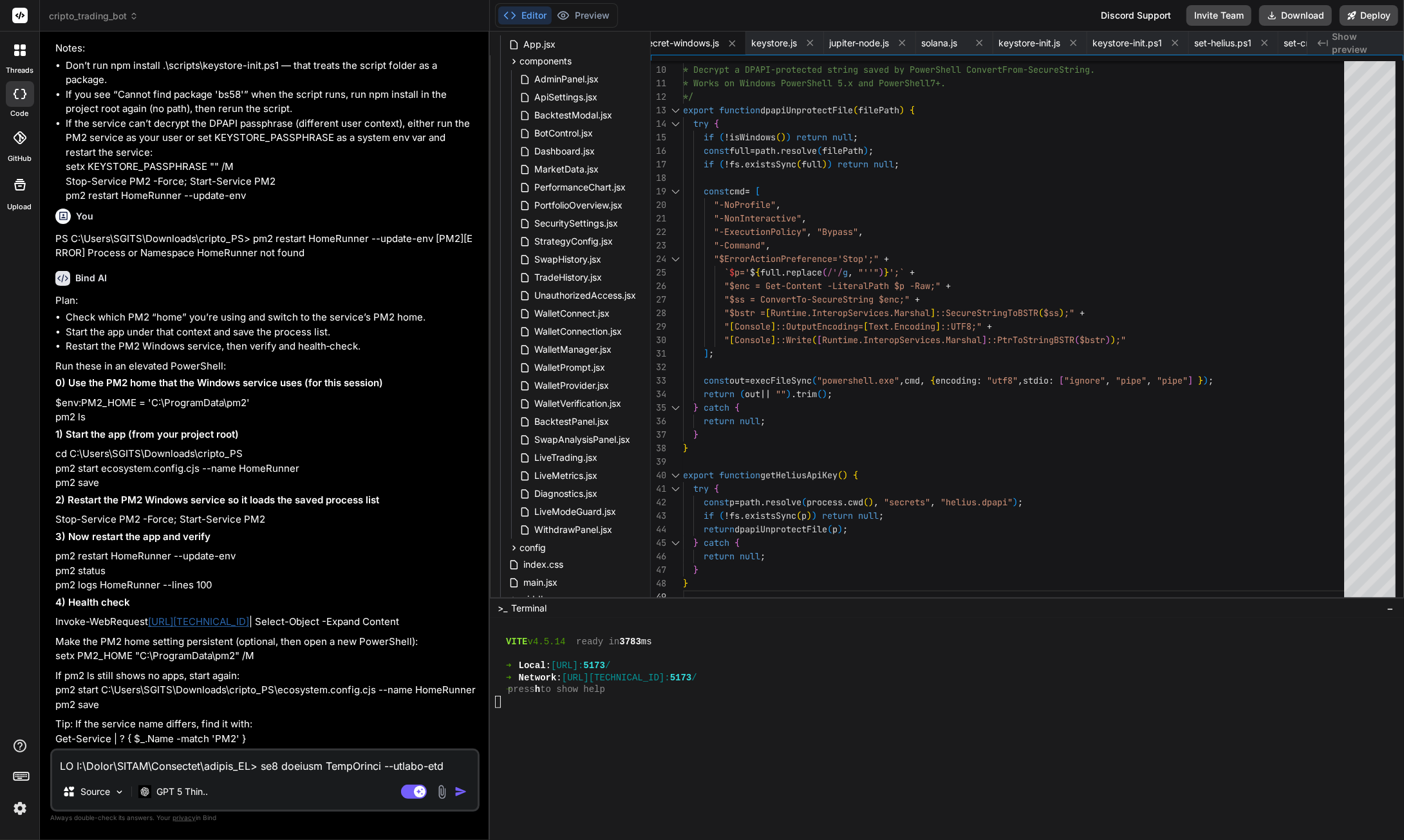
scroll to position [433, 0]
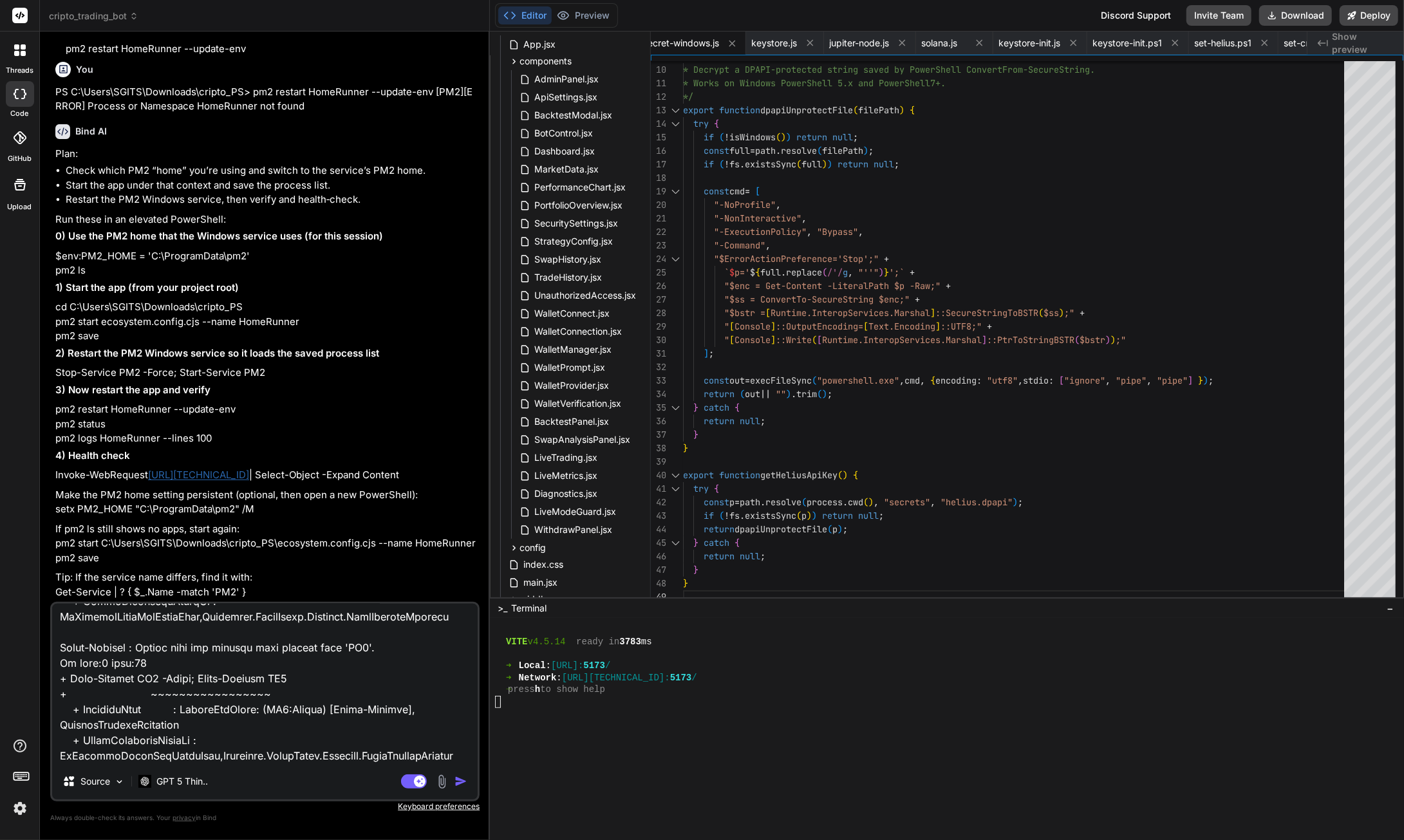
click at [460, 785] on img "button" at bounding box center [460, 781] width 13 height 13
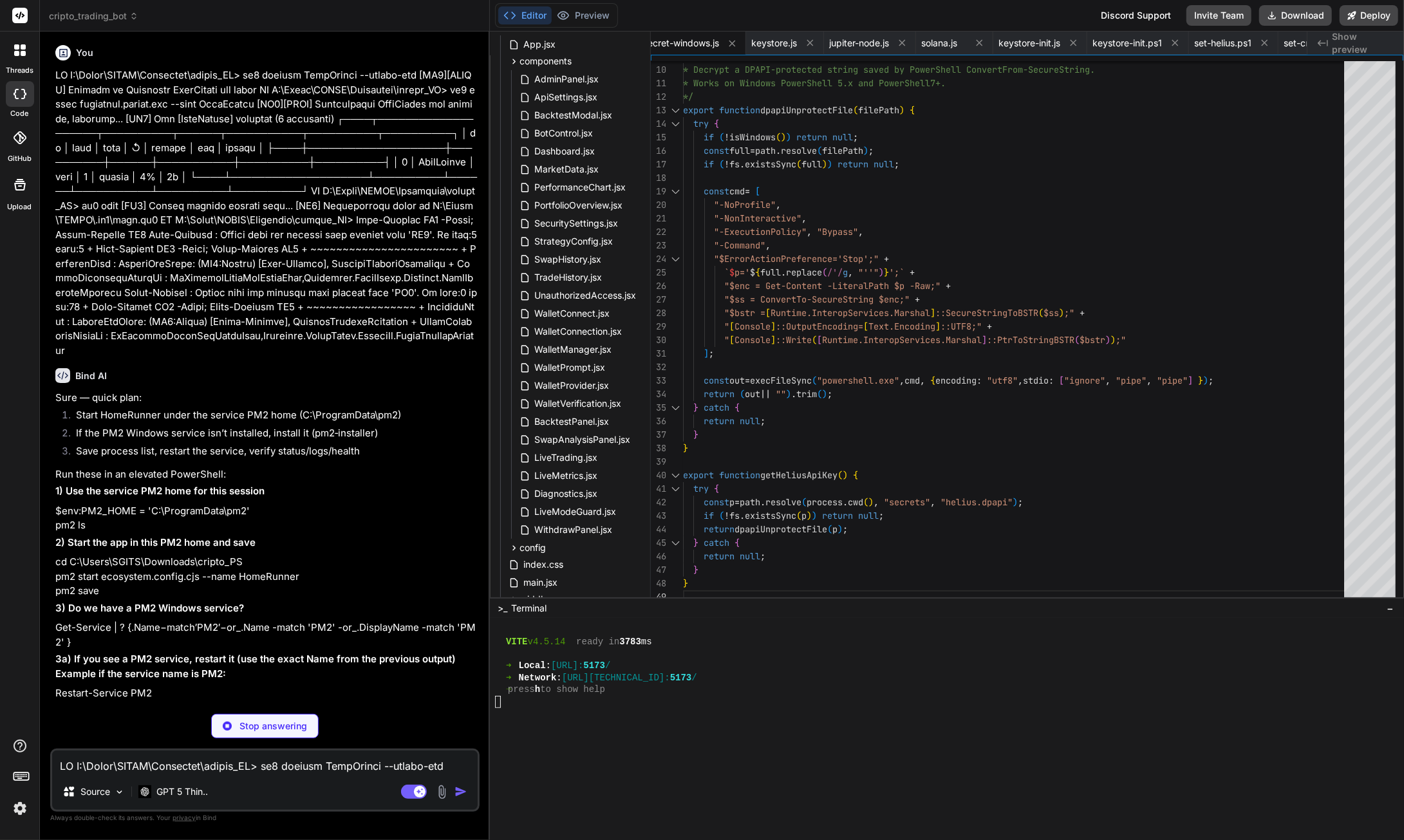
scroll to position [120709, 0]
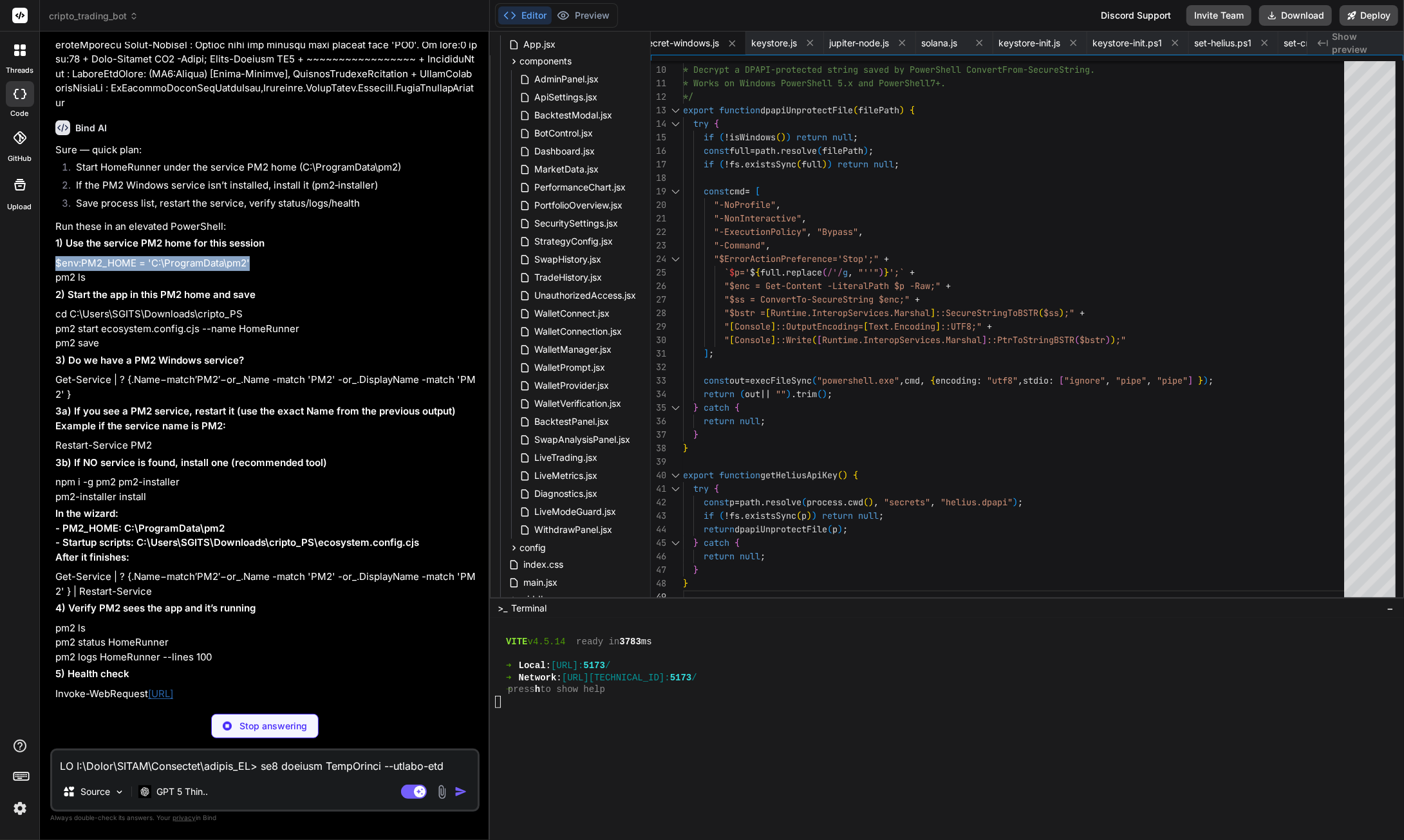
drag, startPoint x: 255, startPoint y: 538, endPoint x: 50, endPoint y: 540, distance: 205.0
click at [50, 540] on div "You the instructions still dont colaps after i open it hiding the connect butto…" at bounding box center [265, 440] width 430 height 798
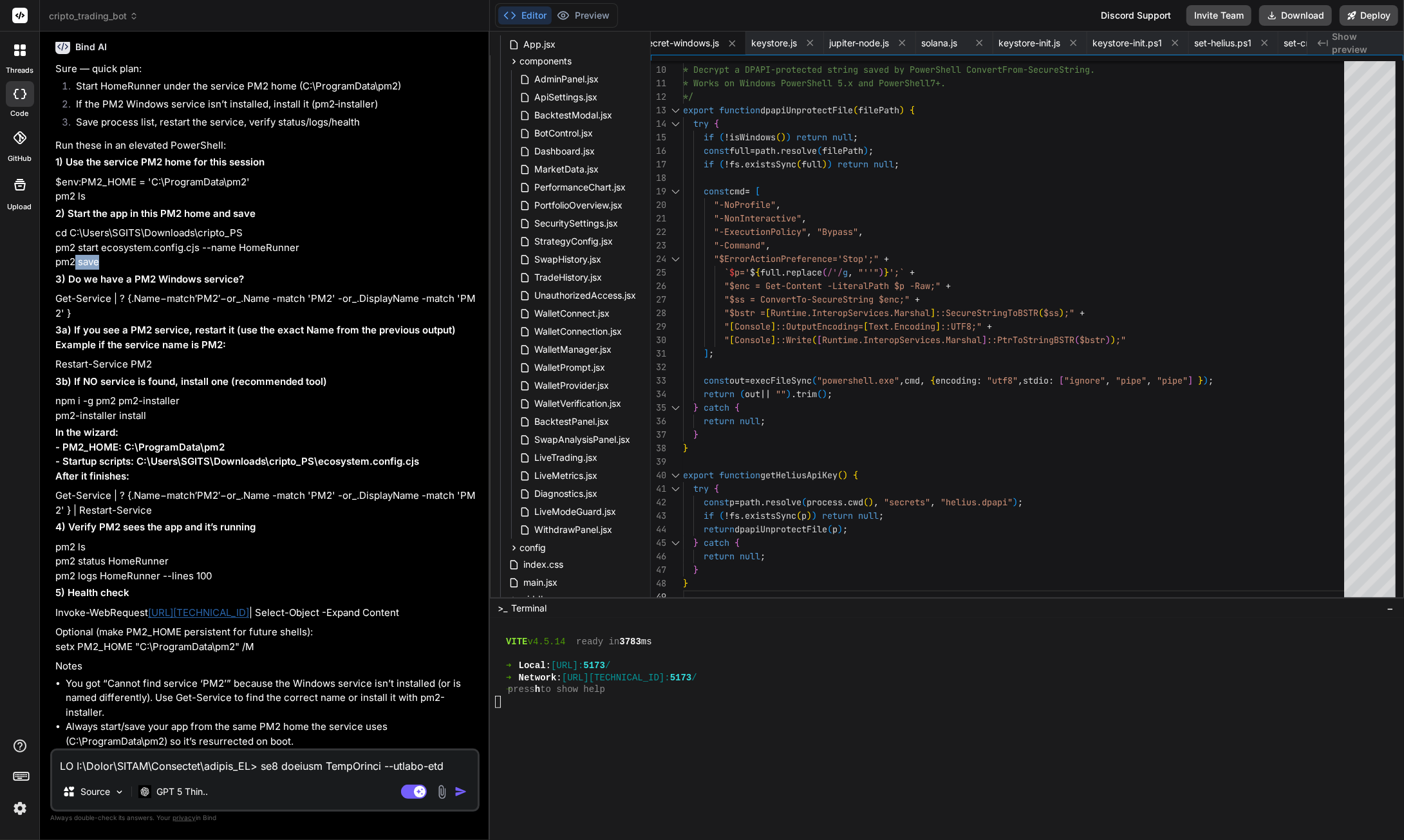
drag, startPoint x: 99, startPoint y: 617, endPoint x: 73, endPoint y: 618, distance: 26.0
click at [73, 270] on p "cd C:\Users\SGITS\Downloads\cripto_PS pm2 start ecosystem.config.cjs --name Hom…" at bounding box center [266, 248] width 421 height 44
drag, startPoint x: 87, startPoint y: 552, endPoint x: 54, endPoint y: 555, distance: 33.1
click at [54, 555] on div "You the instructions still dont colaps after i open it hiding the connect butto…" at bounding box center [266, 395] width 426 height 707
drag, startPoint x: 283, startPoint y: 602, endPoint x: 59, endPoint y: 602, distance: 224.0
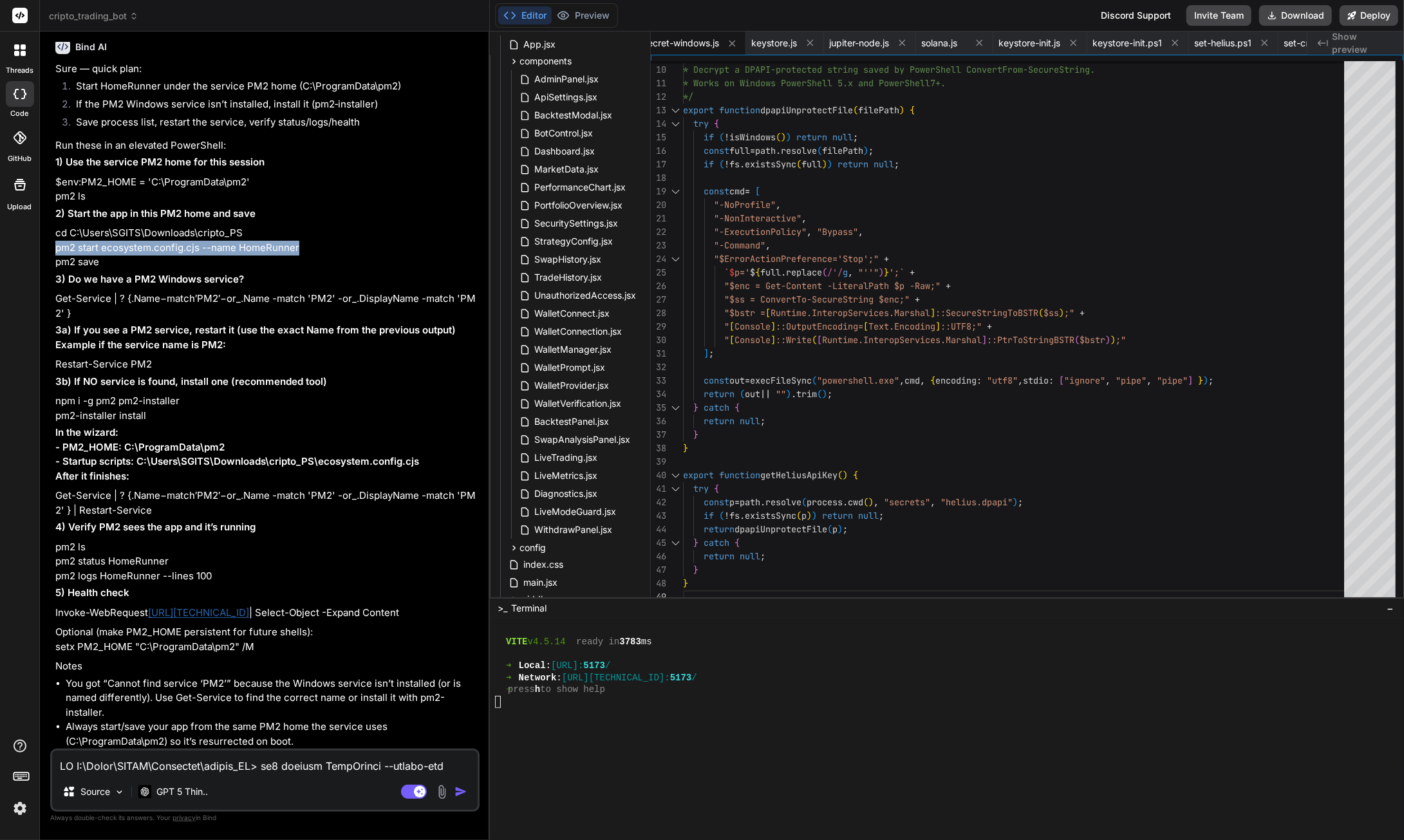
click at [58, 270] on p "cd C:\Users\SGITS\Downloads\cripto_PS pm2 start ecosystem.config.cjs --name Hom…" at bounding box center [266, 248] width 421 height 44
drag, startPoint x: 98, startPoint y: 617, endPoint x: 53, endPoint y: 617, distance: 45.0
click at [53, 617] on div "You the instructions still dont colaps after i open it hiding the connect butto…" at bounding box center [266, 395] width 426 height 707
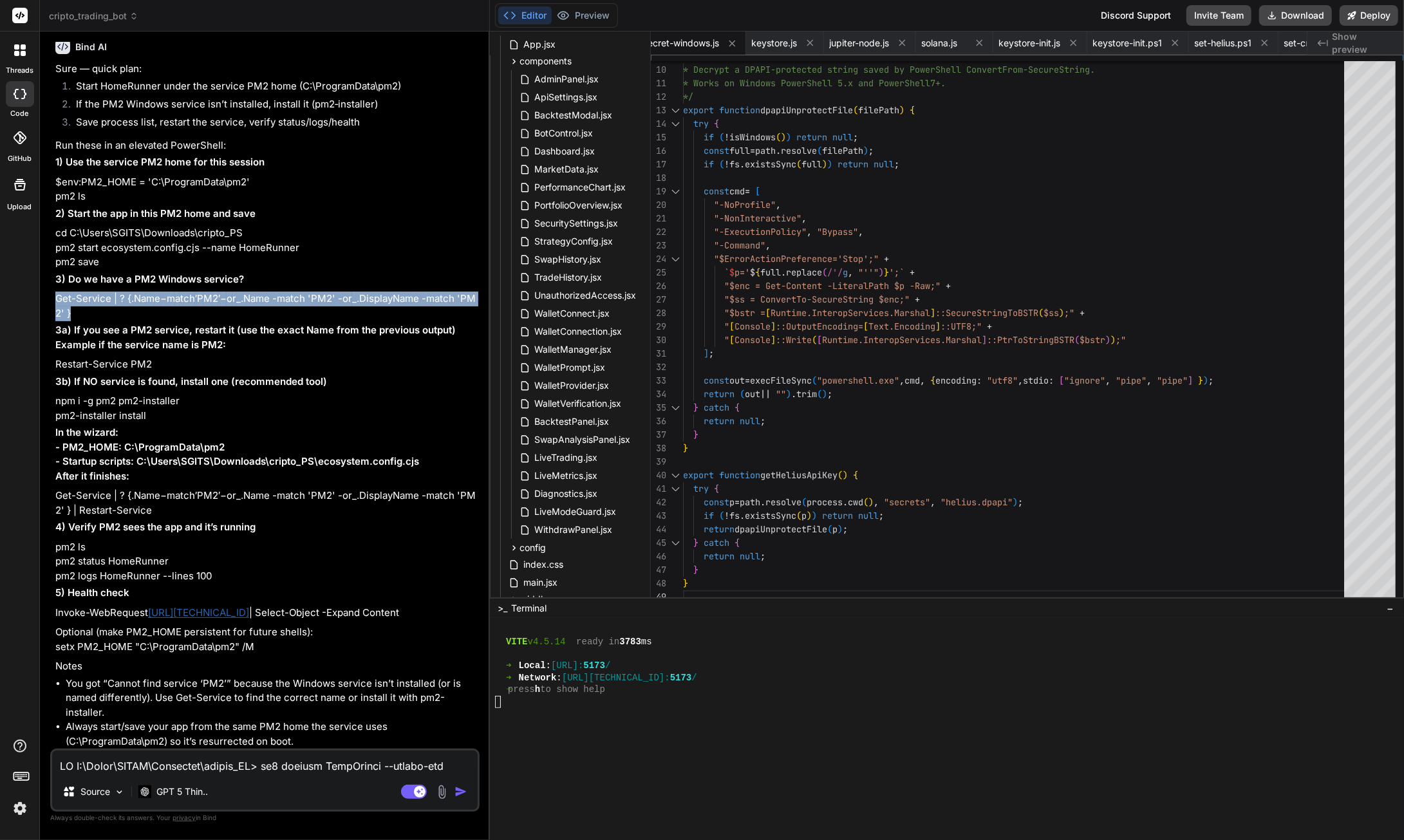
drag, startPoint x: 386, startPoint y: 527, endPoint x: 57, endPoint y: 527, distance: 329.0
click at [57, 320] on p "Get-Service | ? { . N a m e − m a t c h ′ P M 2 ′ − o r _.Name -match 'PM2' -or…" at bounding box center [266, 306] width 421 height 29
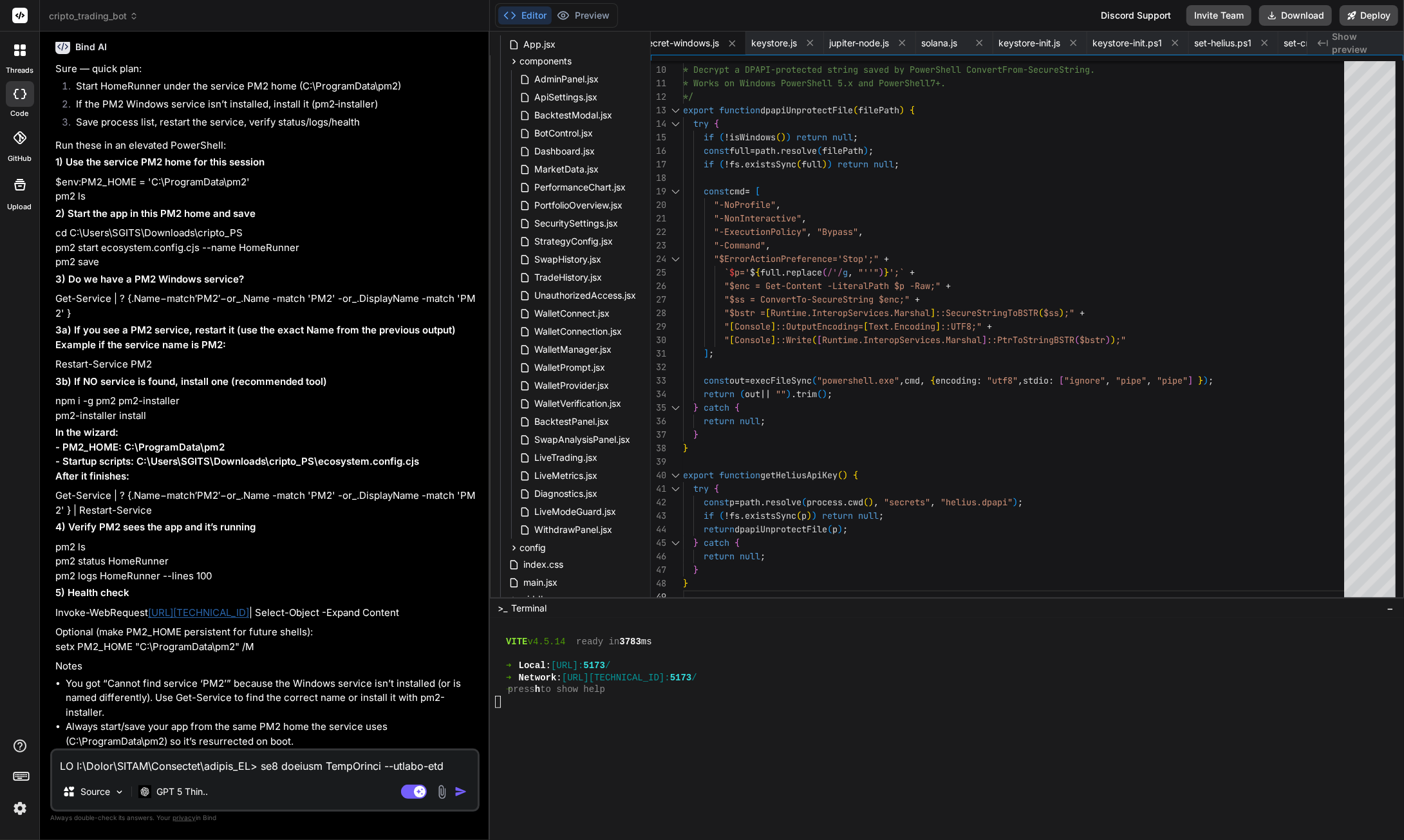
click at [214, 768] on textarea at bounding box center [264, 762] width 426 height 23
drag, startPoint x: 85, startPoint y: 546, endPoint x: 48, endPoint y: 544, distance: 37.1
click at [48, 544] on div "Bind AI Web Search Created with Pixso. Code Generator You the instructions stil…" at bounding box center [265, 435] width 450 height 808
drag, startPoint x: 170, startPoint y: 561, endPoint x: 57, endPoint y: 557, distance: 113.1
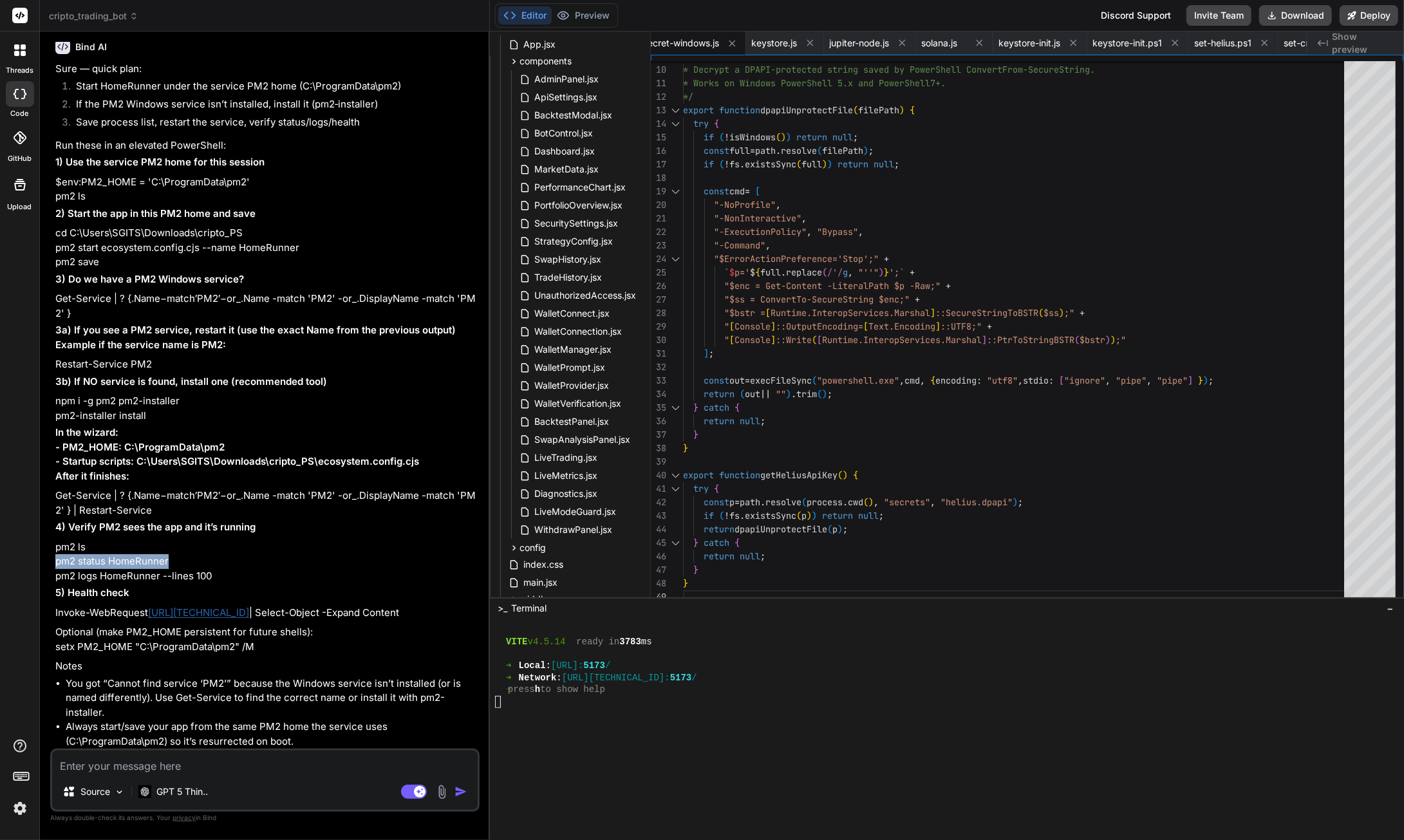
click at [57, 557] on p "pm2 ls pm2 status HomeRunner pm2 logs HomeRunner --lines 100" at bounding box center [266, 562] width 421 height 44
drag, startPoint x: 211, startPoint y: 578, endPoint x: 54, endPoint y: 573, distance: 157.1
click at [54, 573] on div "You the instructions still dont colaps after i open it hiding the connect butto…" at bounding box center [266, 395] width 426 height 707
drag, startPoint x: 381, startPoint y: 612, endPoint x: 55, endPoint y: 611, distance: 326.0
click at [55, 611] on p "Invoke-WebRequest [URL][TECHNICAL_ID] | Select-Object -Expand Content" at bounding box center [266, 612] width 421 height 14
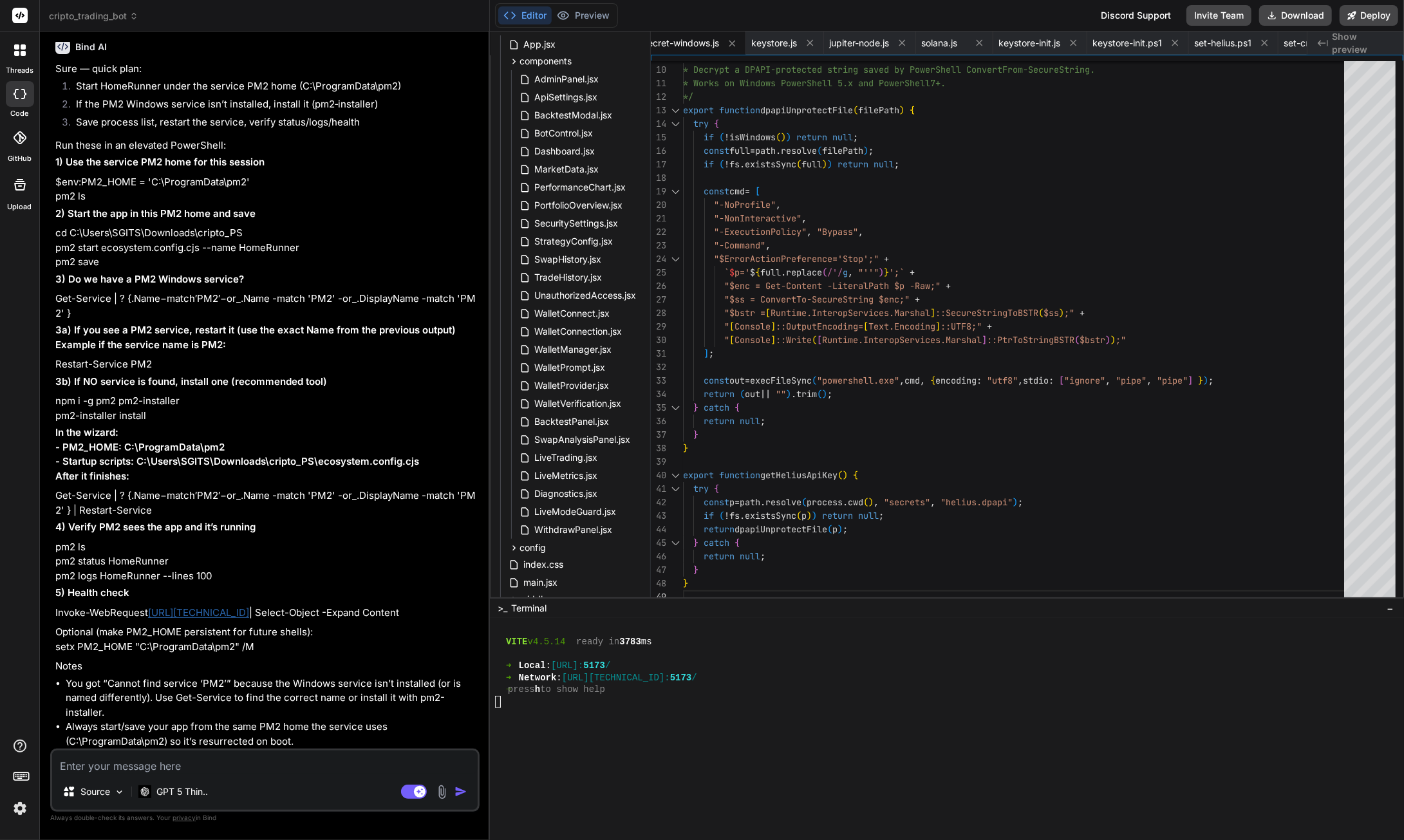
click at [110, 757] on textarea at bounding box center [264, 762] width 426 height 23
paste textarea "LO I:\Dolor\SITAM\Consectet\adipis_EL> se2 do ┌────┬────────────────────┬──────…"
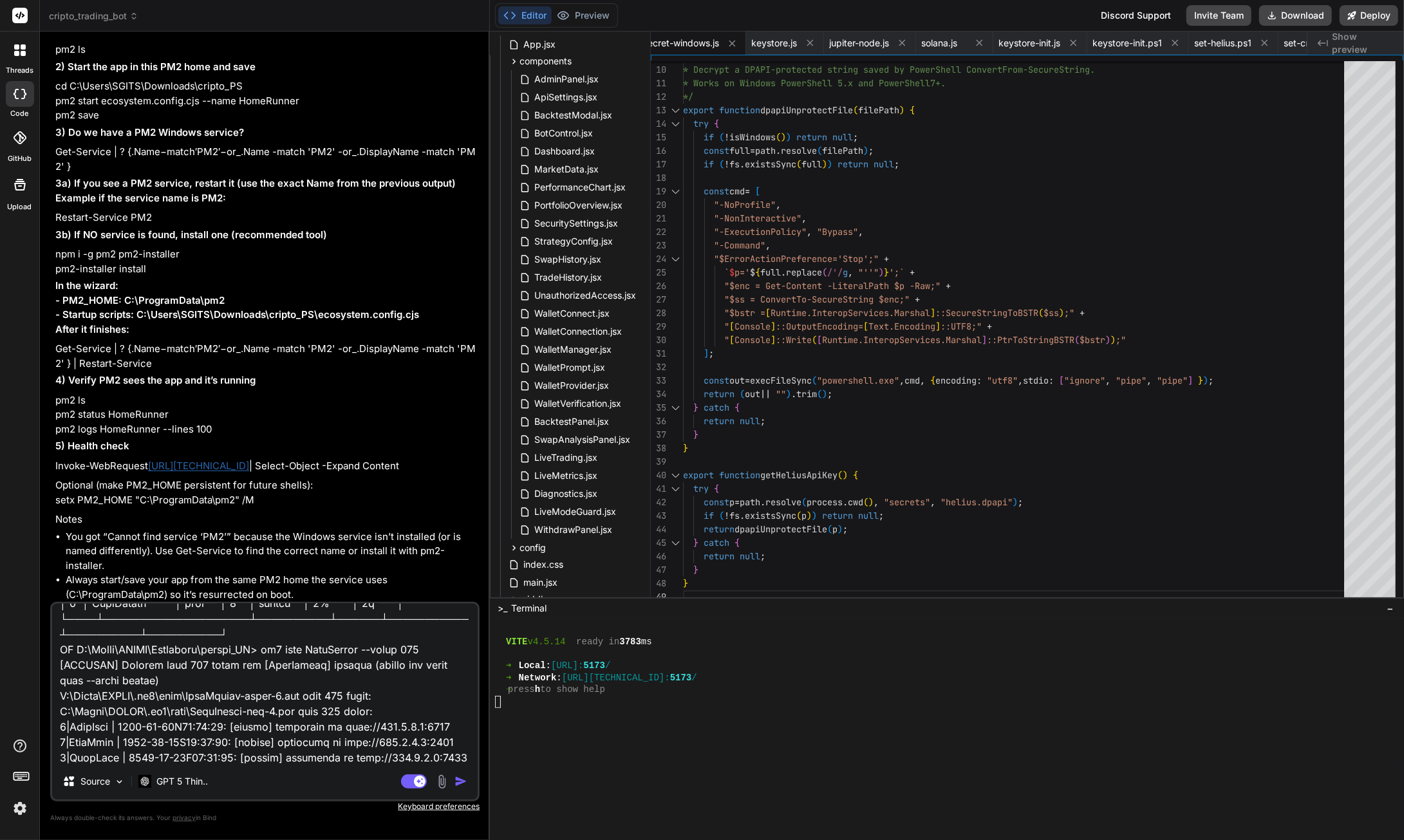
click at [463, 781] on img "button" at bounding box center [460, 781] width 13 height 13
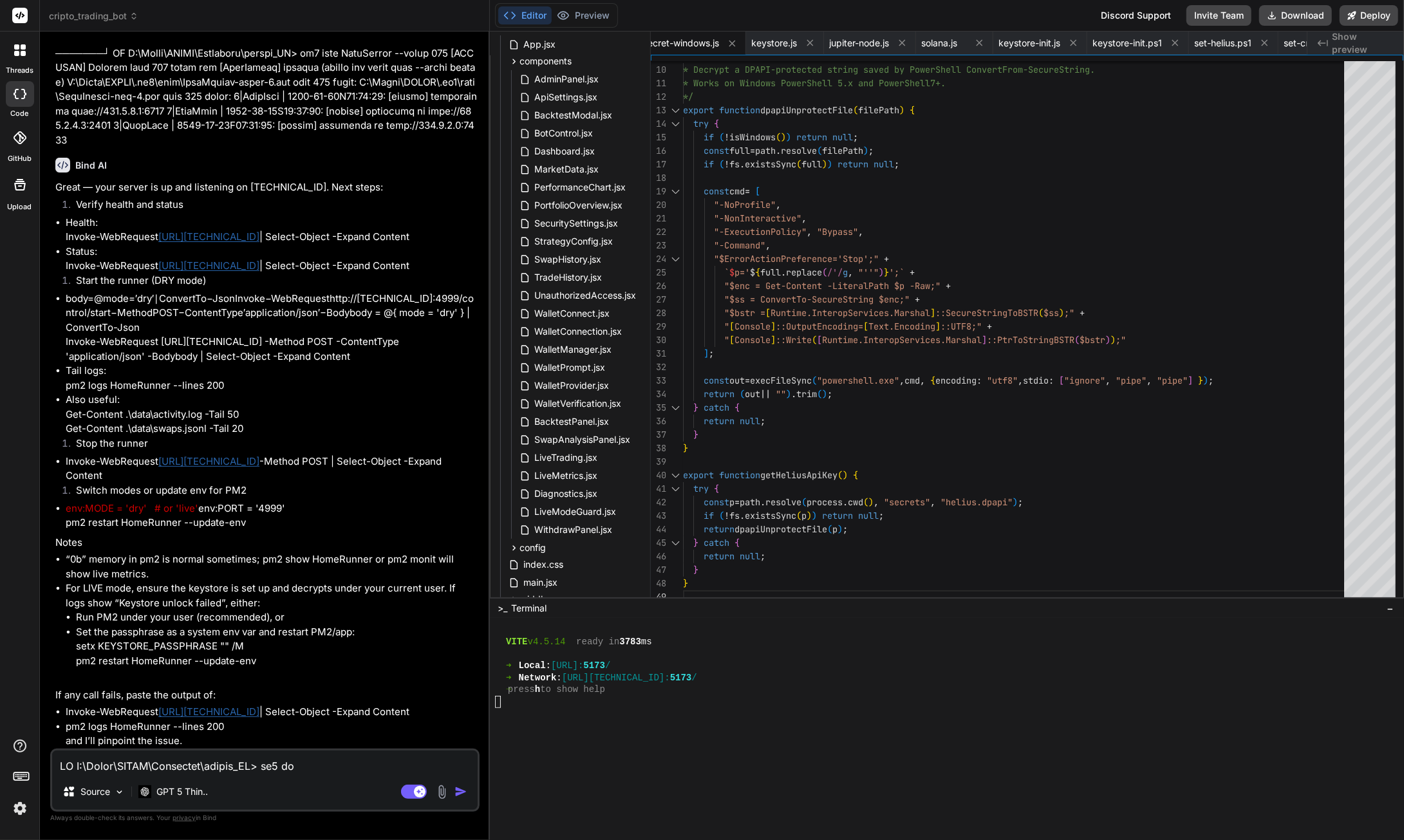
scroll to position [121608, 0]
drag, startPoint x: 251, startPoint y: 557, endPoint x: 242, endPoint y: 505, distance: 52.8
click at [242, 195] on p "Great — your server is up and listening on [TECHNICAL_ID]. Next steps:" at bounding box center [266, 187] width 421 height 14
drag, startPoint x: 440, startPoint y: 711, endPoint x: 61, endPoint y: 717, distance: 379.0
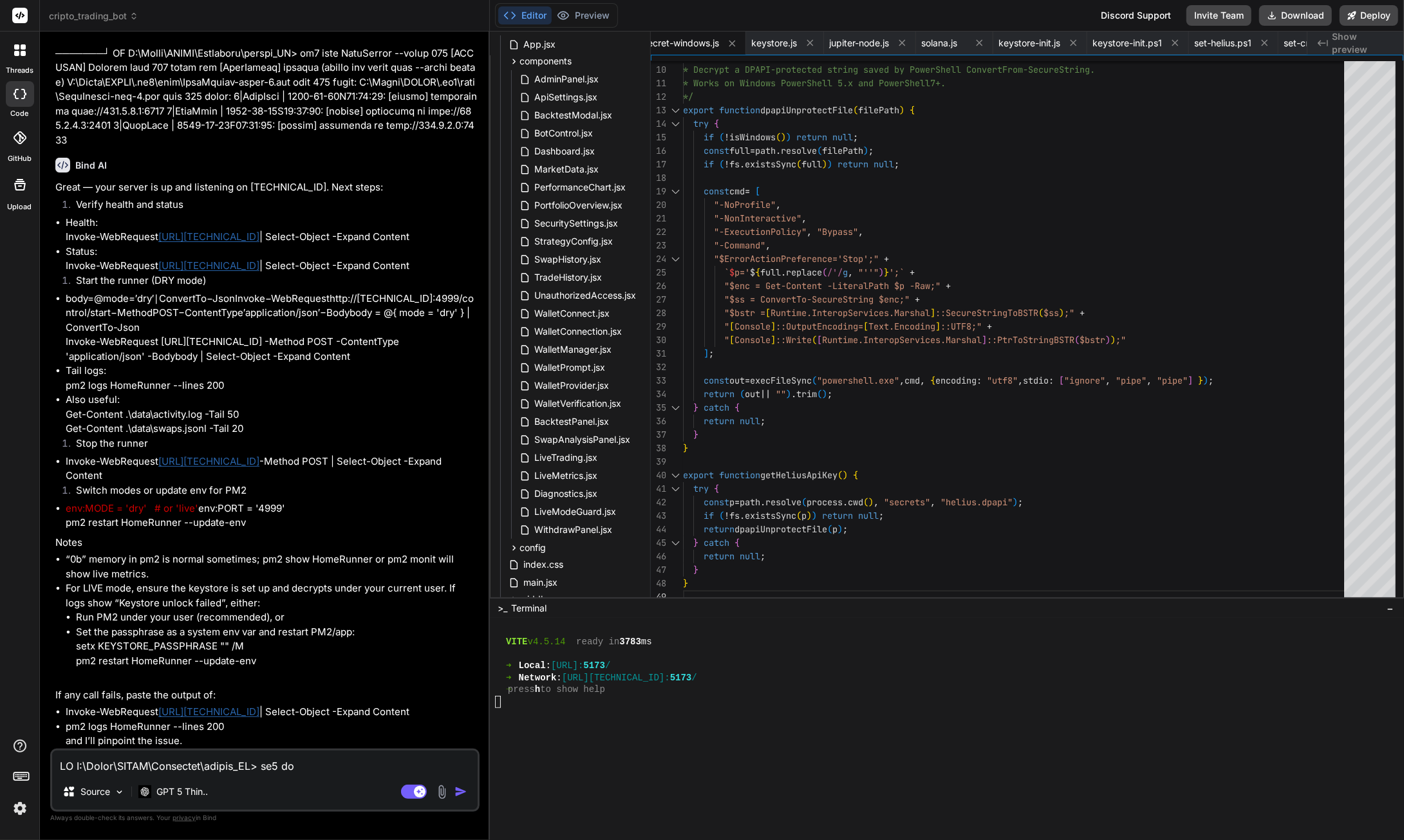
click at [61, 717] on ul "Invoke-WebRequest [URL][TECHNICAL_ID] | Select-Object -Expand Content pm2 logs …" at bounding box center [266, 727] width 421 height 44
drag, startPoint x: 299, startPoint y: 711, endPoint x: 365, endPoint y: 506, distance: 215.4
click at [365, 503] on li "env:MODE = 'dry' # or 'live' env:PORT = '4999' pm2 restart HomeRunner --update-…" at bounding box center [271, 516] width 411 height 29
drag, startPoint x: 138, startPoint y: 460, endPoint x: 65, endPoint y: 447, distance: 74.1
click at [65, 454] on li "Invoke-WebRequest [URL][TECHNICAL_ID] -Method POST | Select-Object -Expand Cont…" at bounding box center [271, 469] width 411 height 29
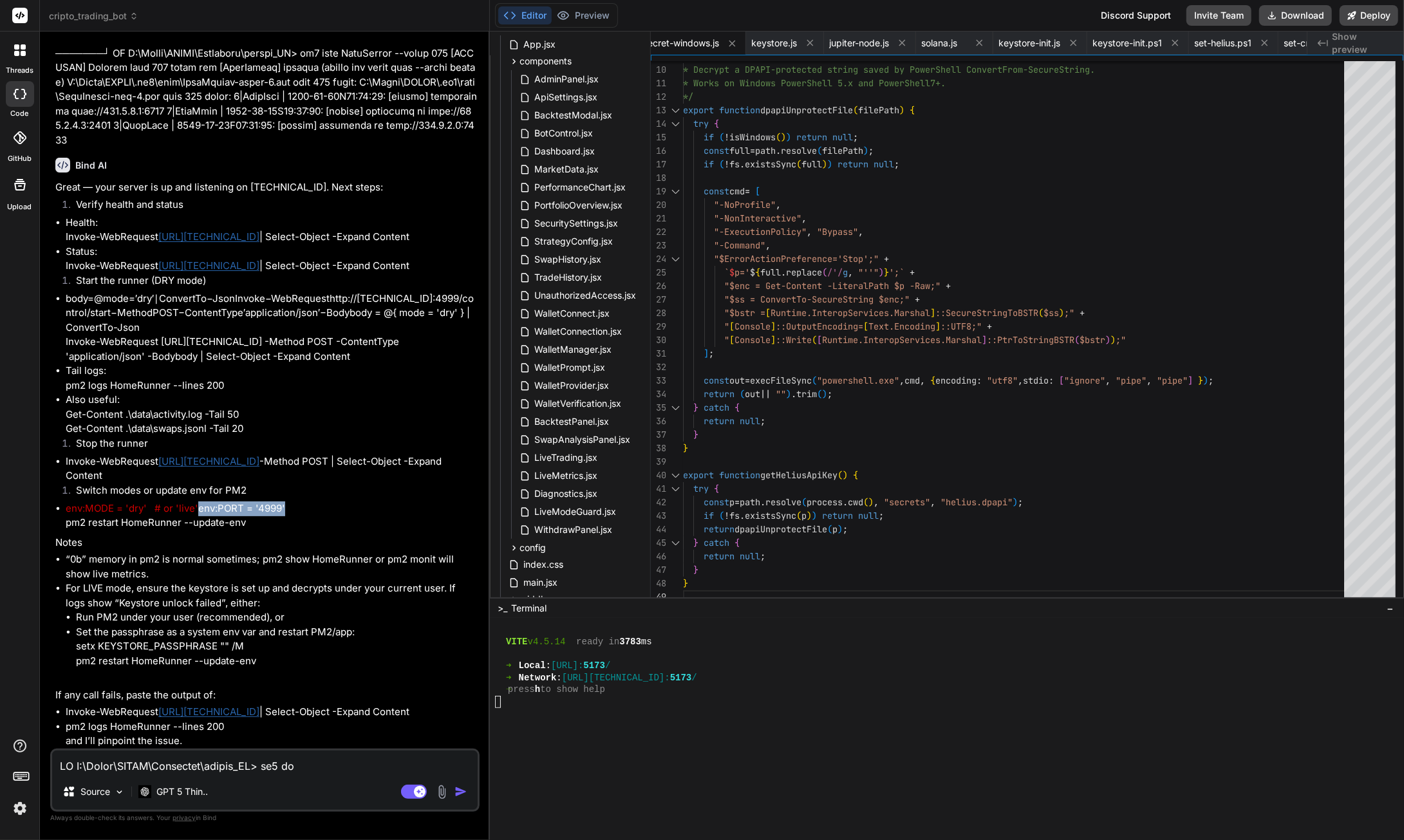
click at [120, 767] on textarea at bounding box center [264, 762] width 426 height 23
paste textarea "PS C:\Users\SGITS\Downloads\cripto_PS> Invoke-WebRequest [URL][TECHNICAL_ID] -M…"
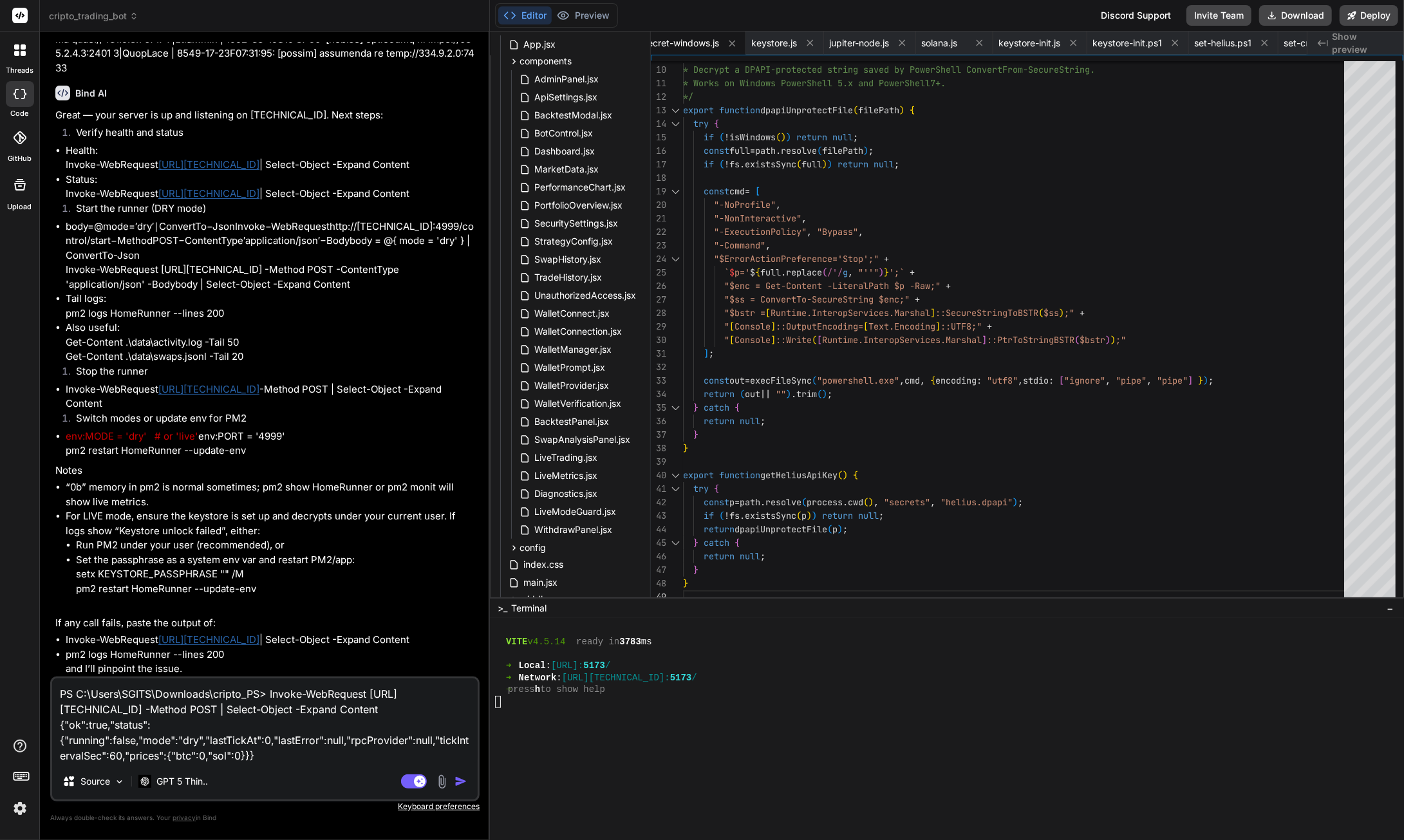
click at [461, 781] on img "button" at bounding box center [460, 781] width 13 height 13
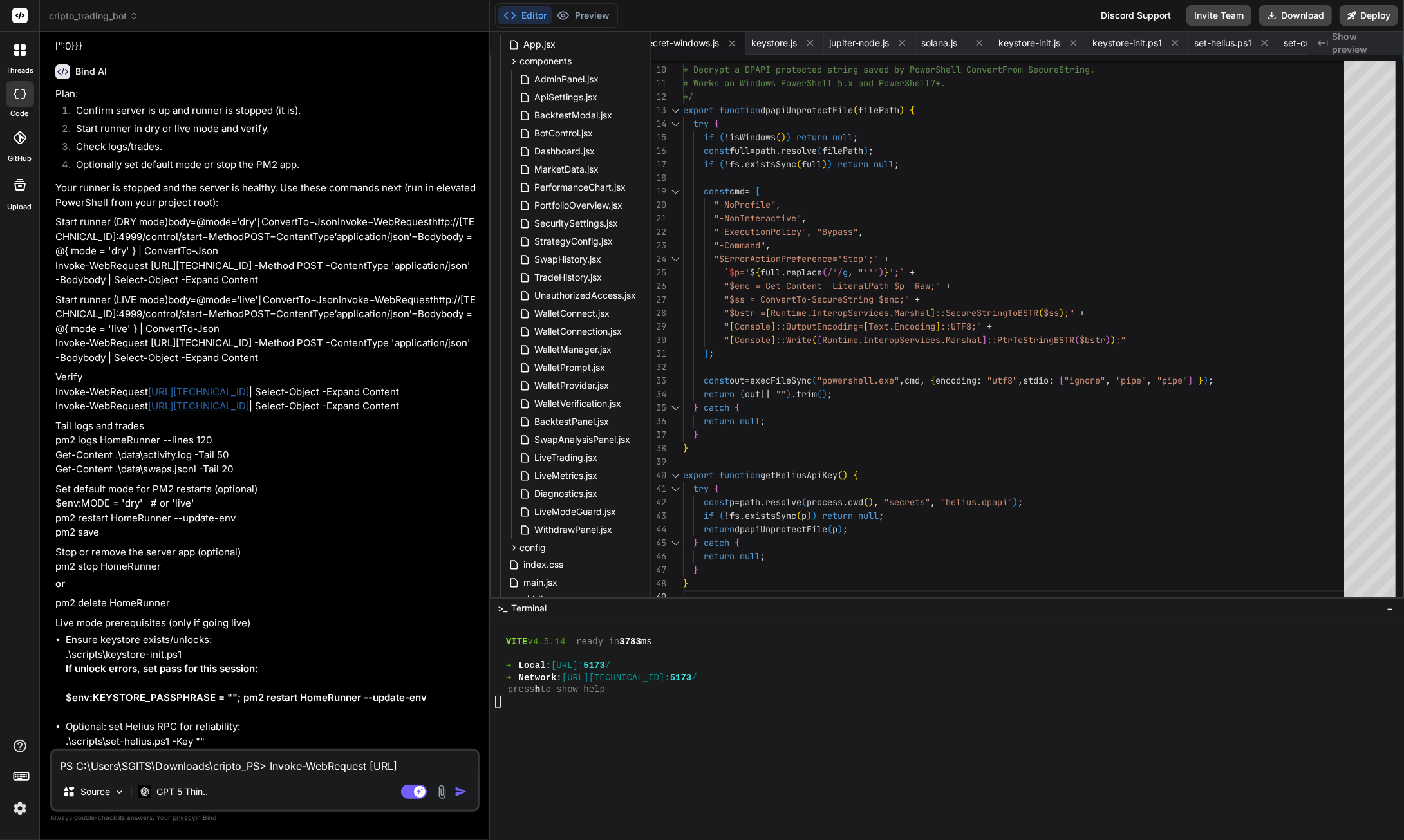
scroll to position [122330, 0]
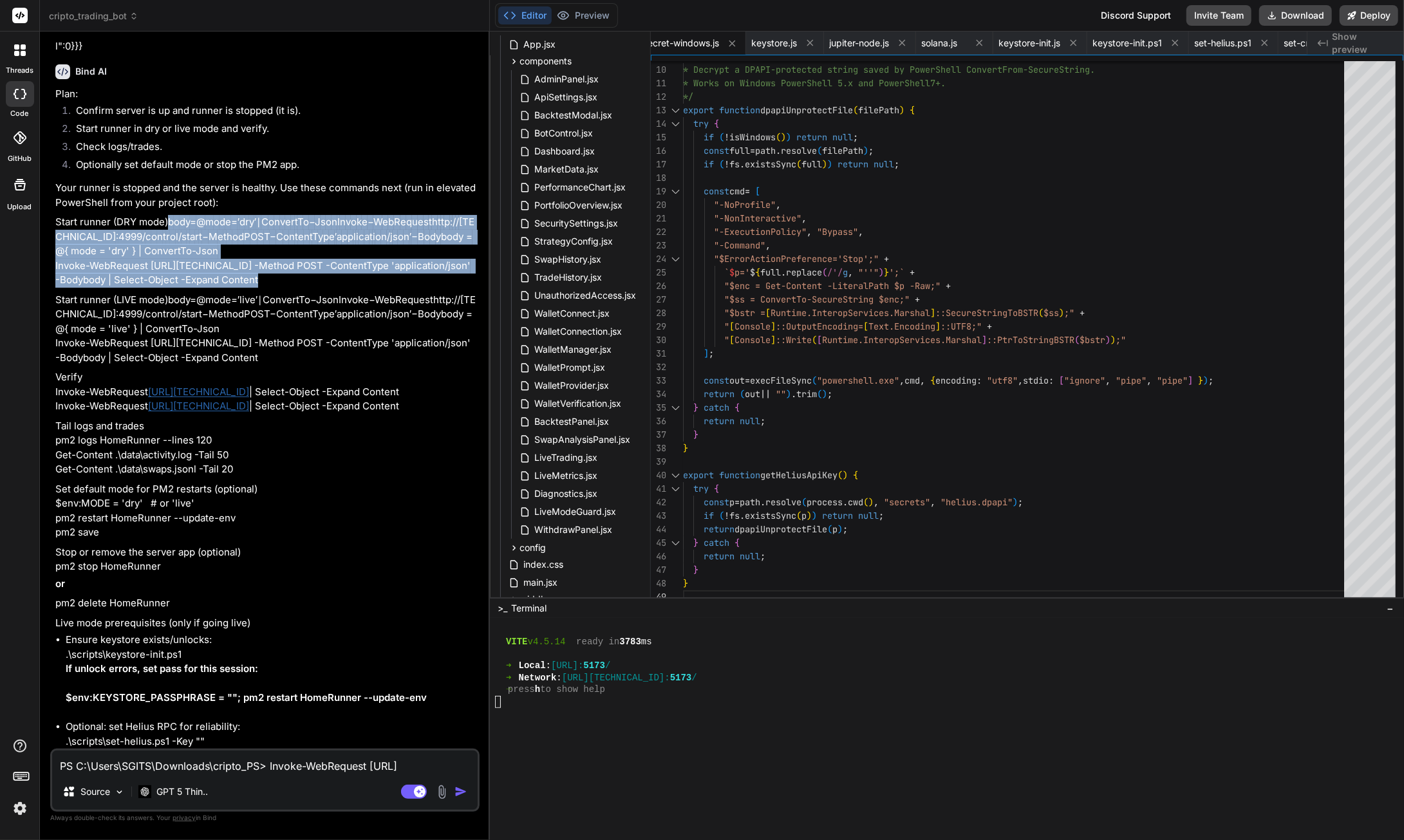
drag, startPoint x: 232, startPoint y: 600, endPoint x: 54, endPoint y: 584, distance: 178.7
click at [54, 584] on div "You the instructions still dont colaps after i open it hiding the connect butto…" at bounding box center [266, 395] width 426 height 707
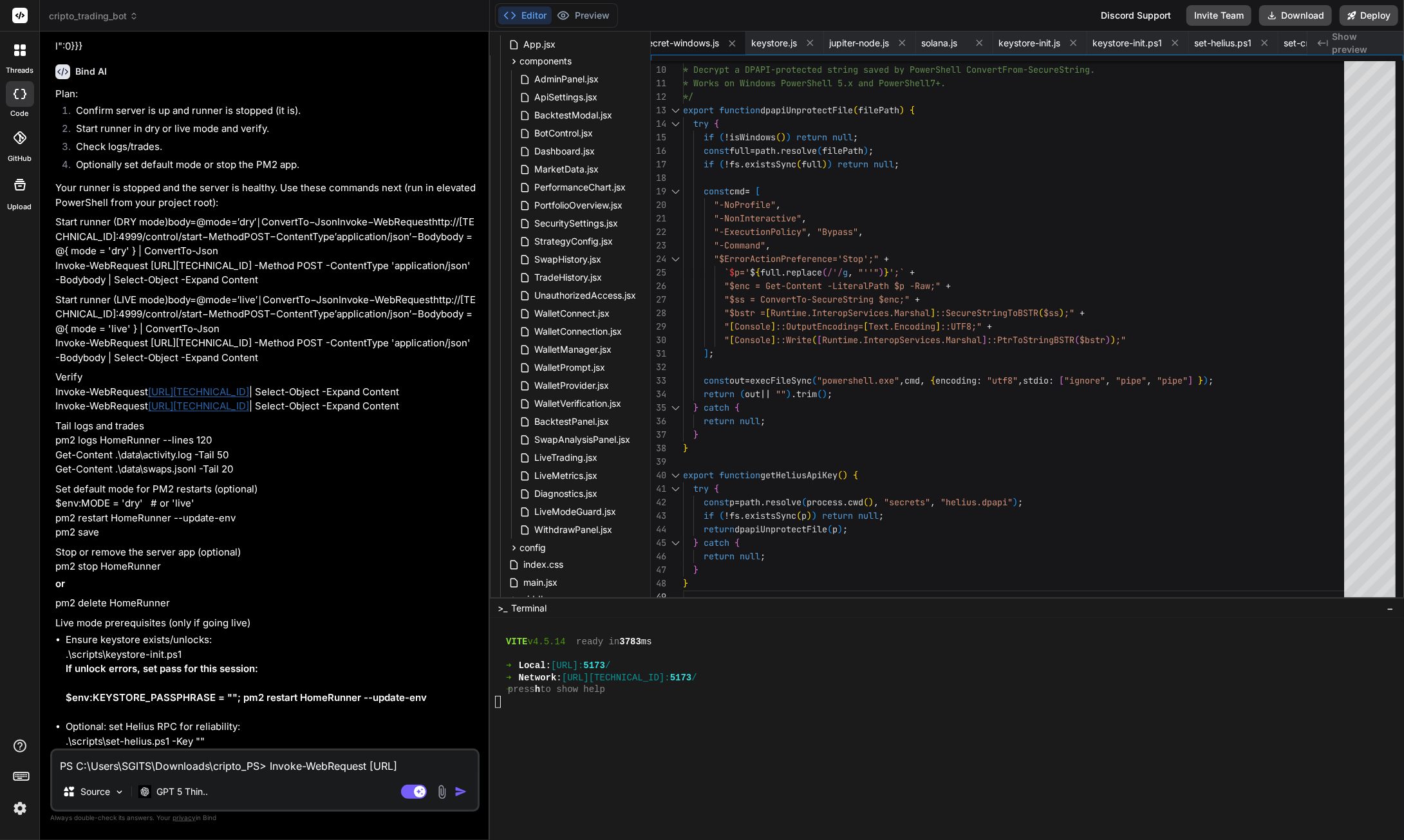
click at [240, 365] on p "Start runner (LIVE mode) b o d y = @ m o d e = ′ l i v e ′ ∣ C o n v e r t T o …" at bounding box center [266, 330] width 421 height 73
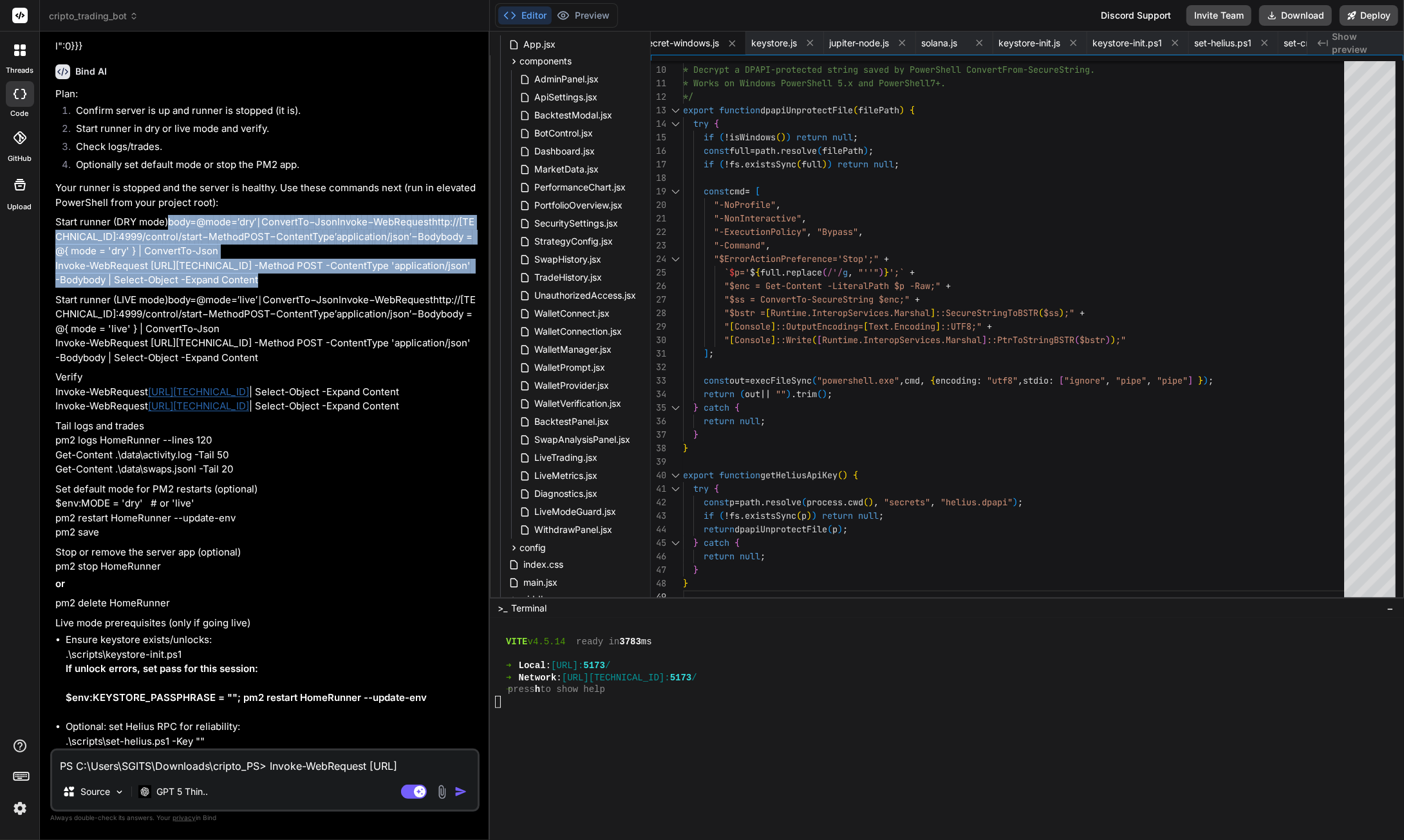
drag, startPoint x: 235, startPoint y: 598, endPoint x: 50, endPoint y: 588, distance: 185.3
click at [50, 588] on div "You the instructions still dont colaps after i open it hiding the connect butto…" at bounding box center [265, 440] width 430 height 798
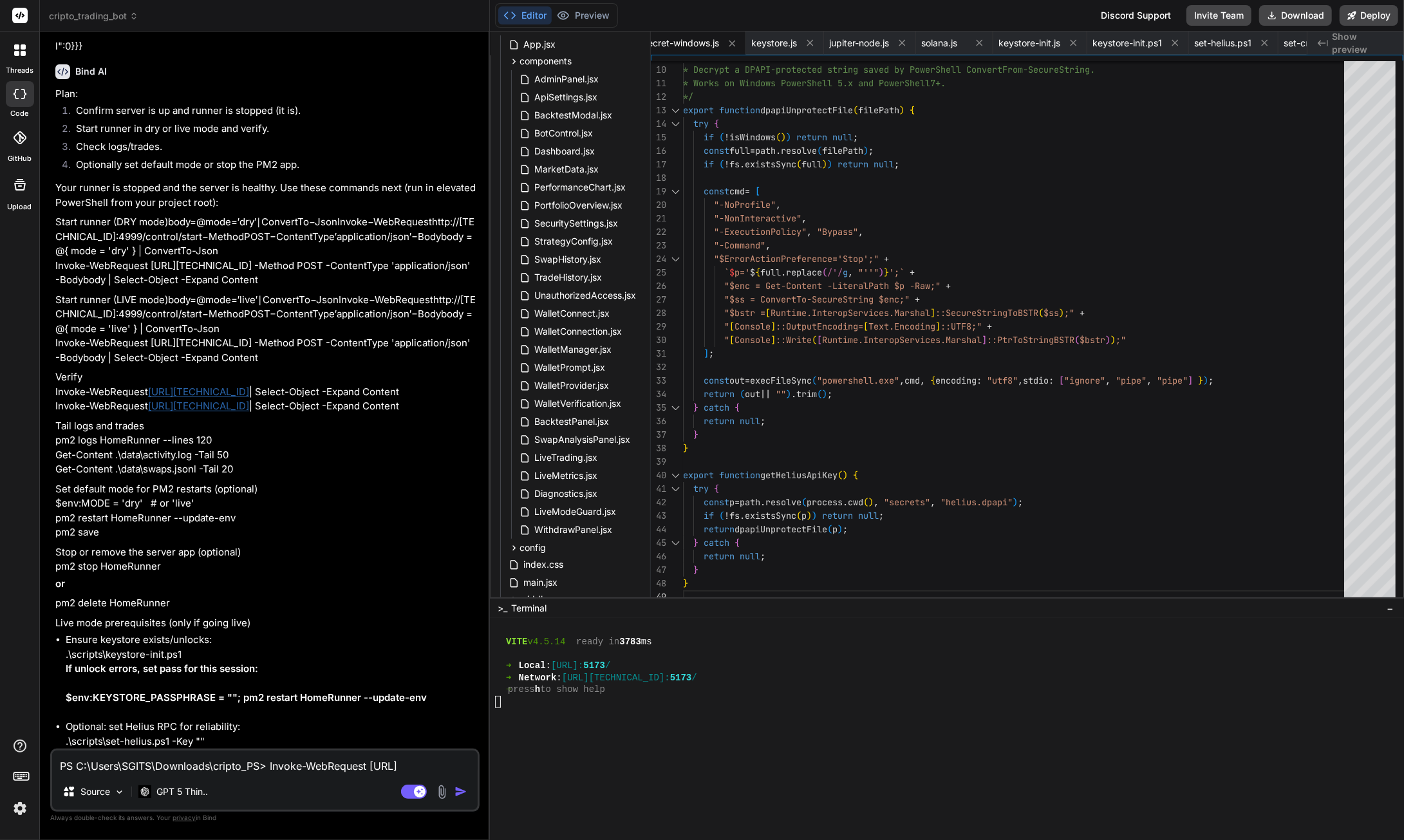
drag, startPoint x: 134, startPoint y: 772, endPoint x: 134, endPoint y: 756, distance: 16.0
click at [134, 768] on textarea "PS C:\Users\SGITS\Downloads\cripto_PS> Invoke-WebRequest [URL][TECHNICAL_ID] -M…" at bounding box center [264, 762] width 426 height 23
click at [275, 764] on textarea "PS C:\Users\SGITS\Downloads\cripto_PS> Invoke-WebRequest [URL][TECHNICAL_ID] -M…" at bounding box center [264, 762] width 426 height 23
paste textarea "PS C:\Users\SGITS\Downloads\cripto_PS> b b : The term 'b' is not recognized as …"
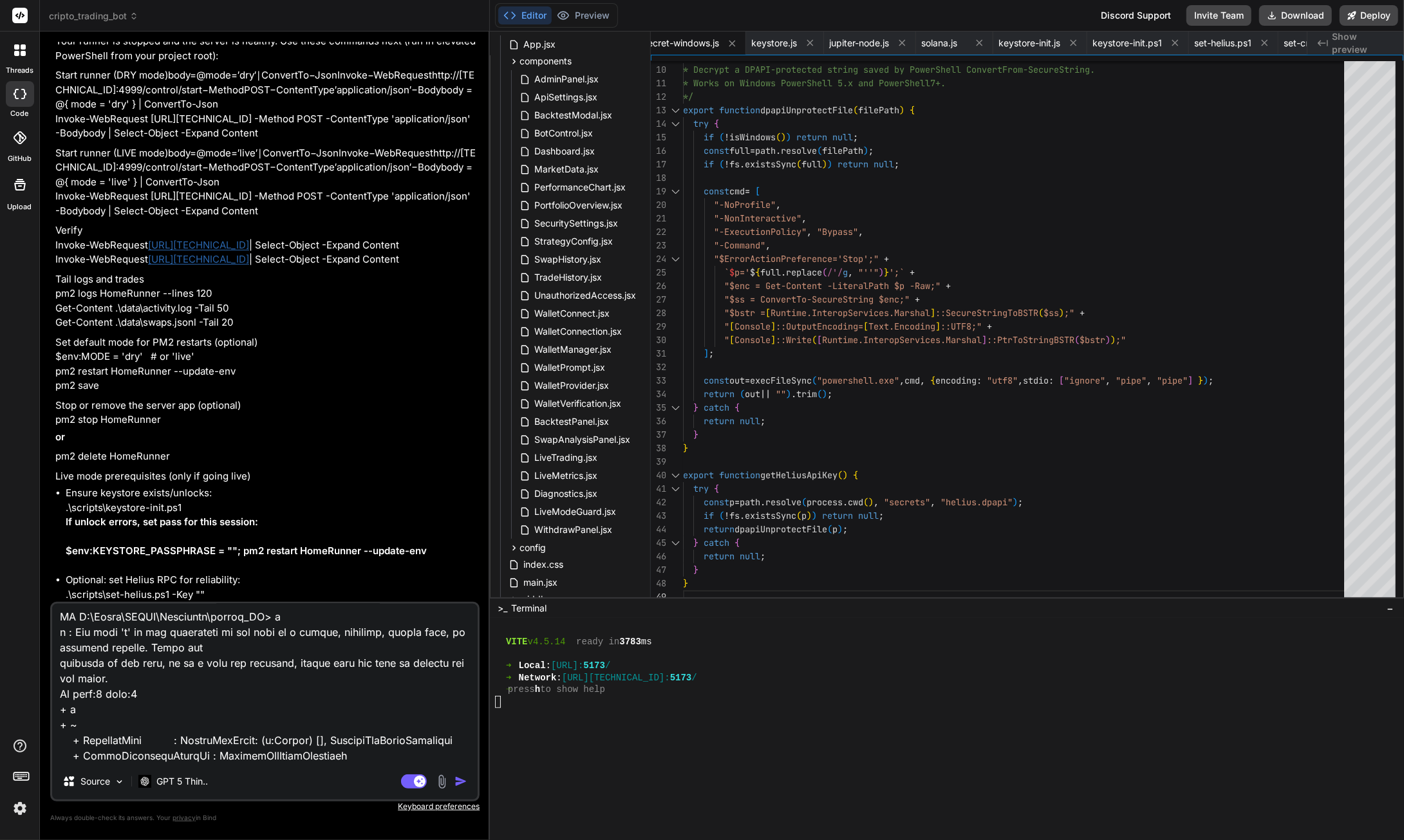
click at [464, 784] on img "button" at bounding box center [460, 781] width 13 height 13
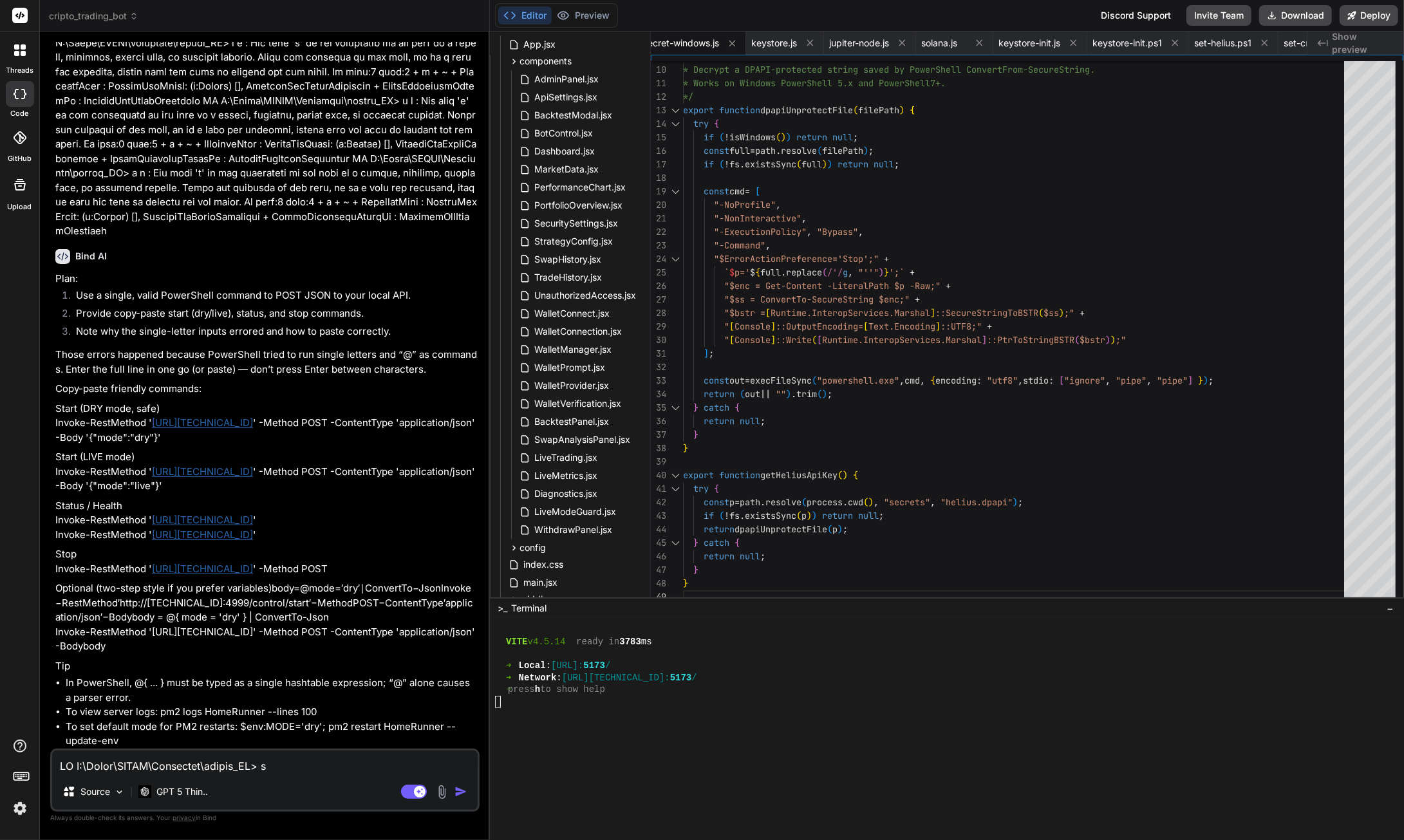
scroll to position [123603, 0]
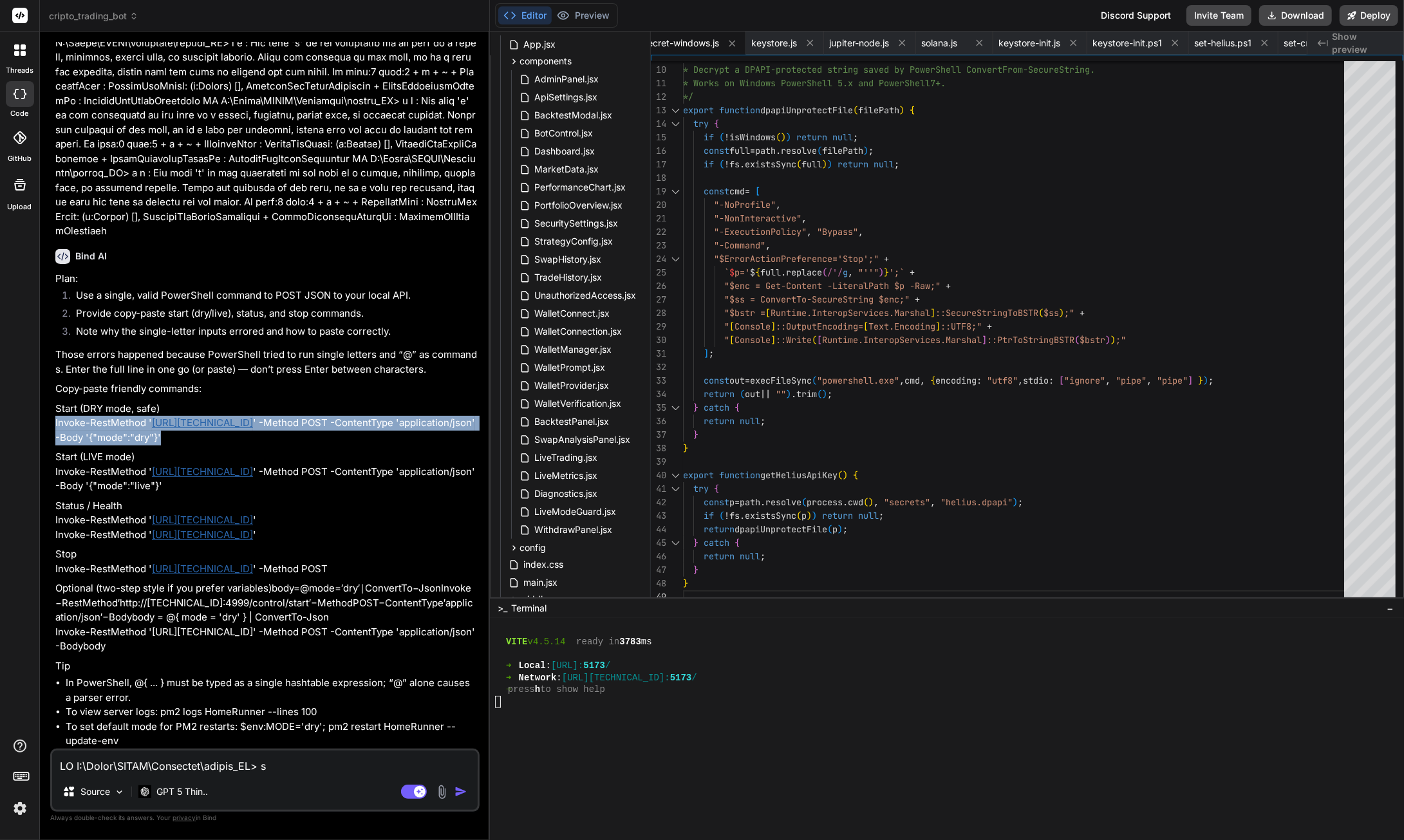
drag, startPoint x: 216, startPoint y: 598, endPoint x: 49, endPoint y: 588, distance: 167.3
click at [49, 588] on div "Bind AI Web Search Created with Pixso. Code Generator You the instructions stil…" at bounding box center [265, 435] width 450 height 808
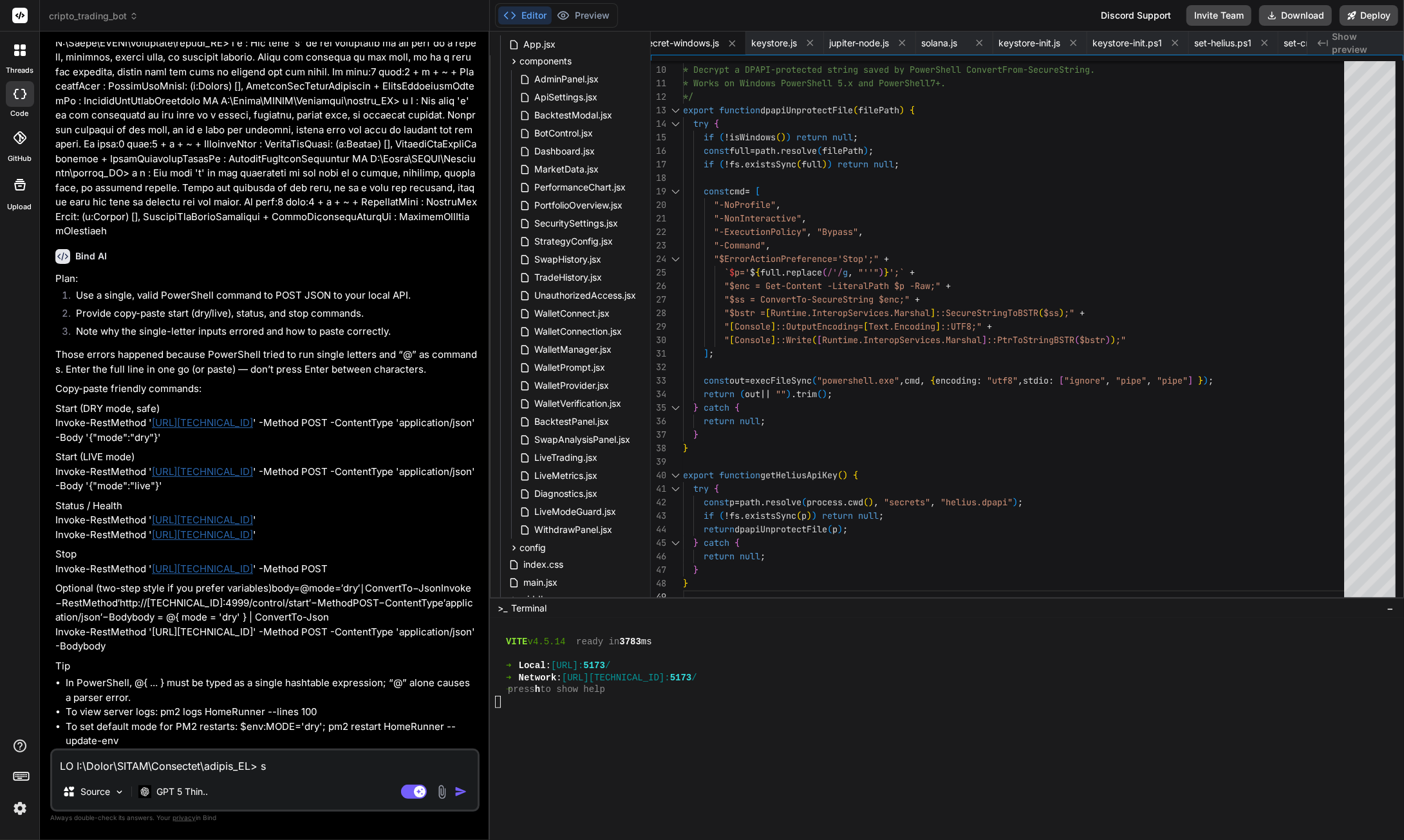
click at [193, 772] on textarea at bounding box center [264, 762] width 426 height 23
paste textarea "ok status -- ------ True @{running=True; mode=dry; lastTickAt=1759631749917; la…"
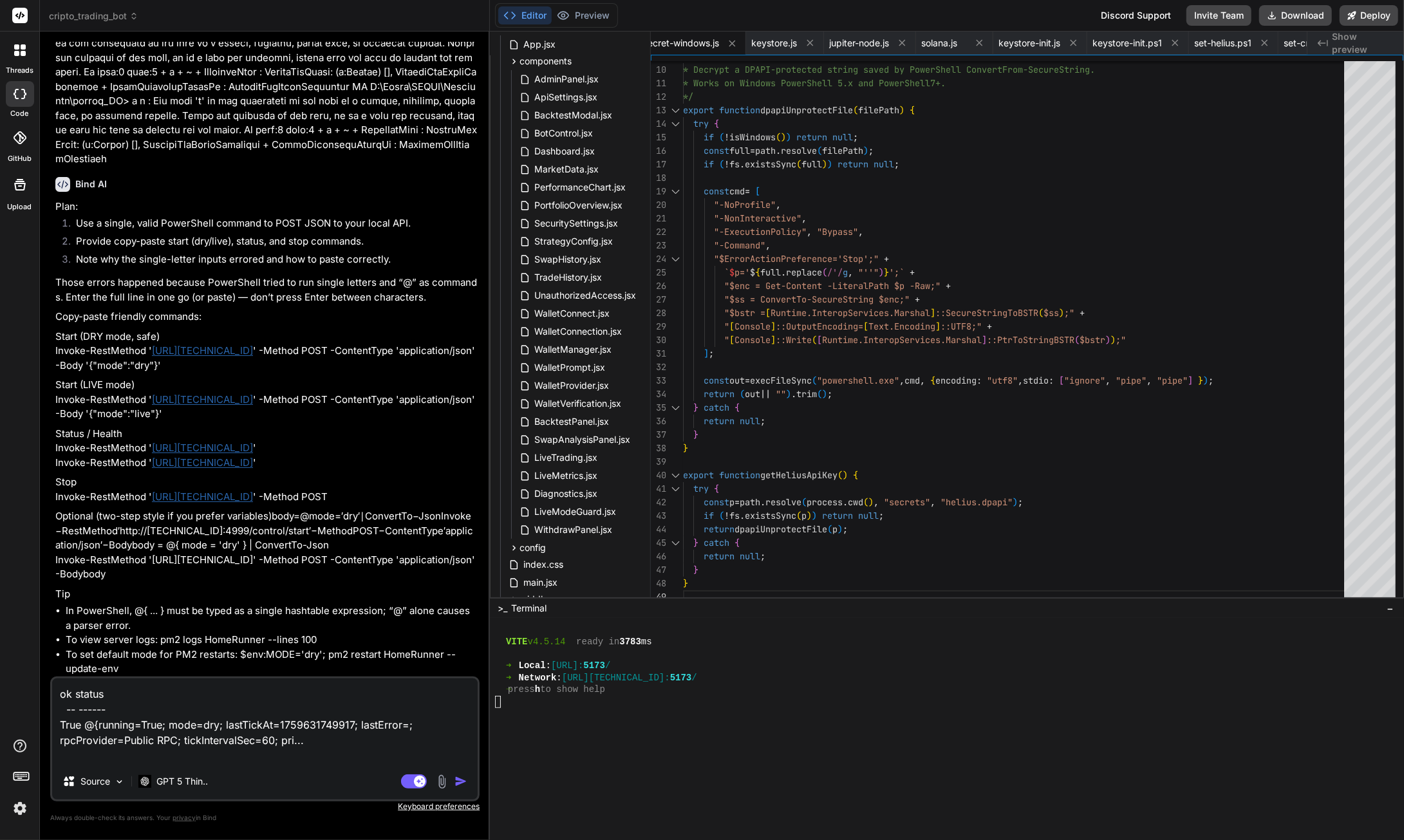
click at [464, 780] on img "button" at bounding box center [460, 781] width 13 height 13
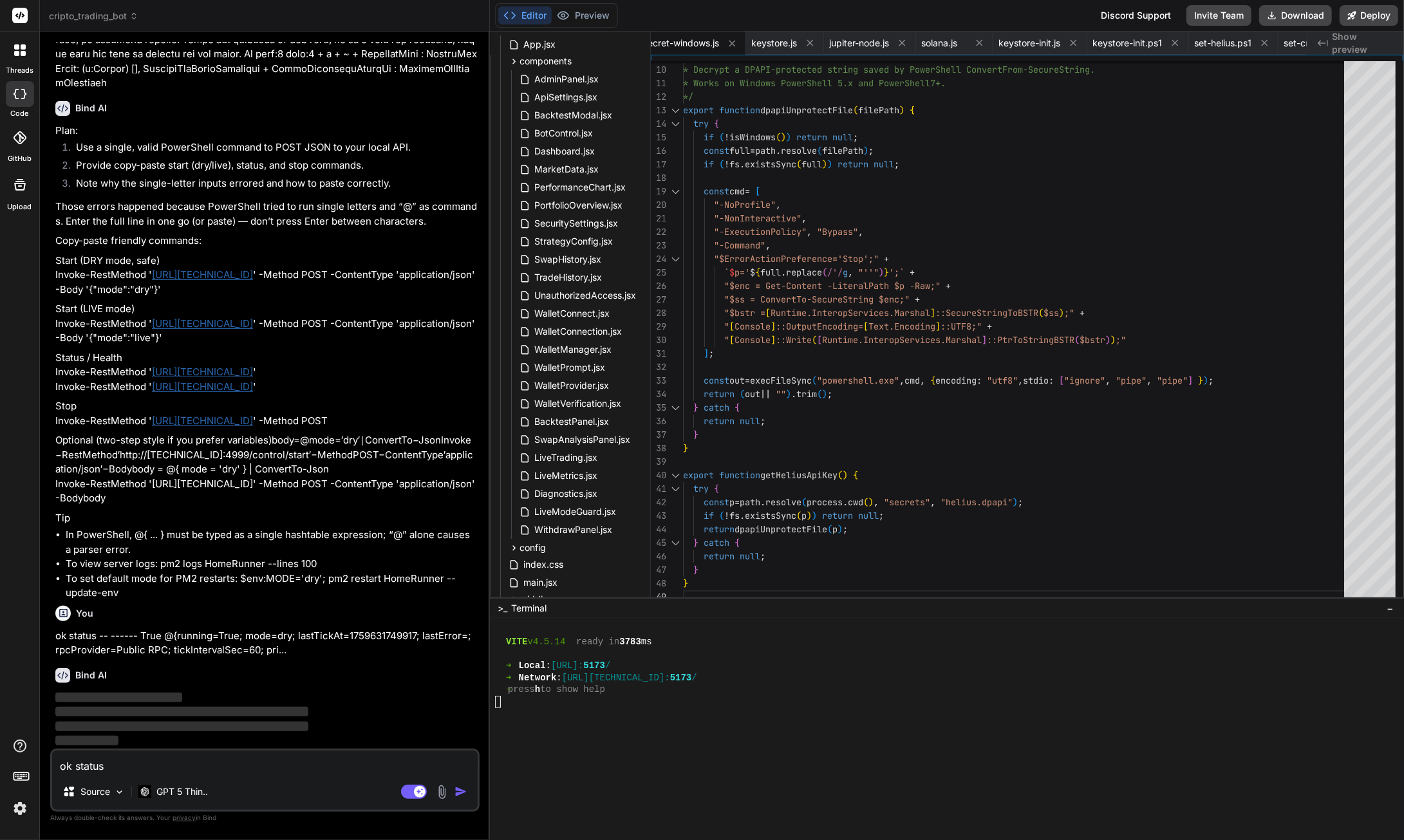
scroll to position [123884, 0]
drag, startPoint x: 278, startPoint y: 403, endPoint x: 52, endPoint y: 403, distance: 226.0
click at [52, 403] on div "You the instructions still dont colaps after i open it hiding the connect butto…" at bounding box center [265, 440] width 430 height 798
drag, startPoint x: 285, startPoint y: 413, endPoint x: 48, endPoint y: 414, distance: 237.0
click at [48, 414] on div "Bind AI Web Search Created with Pixso. Code Generator You the instructions stil…" at bounding box center [265, 435] width 450 height 808
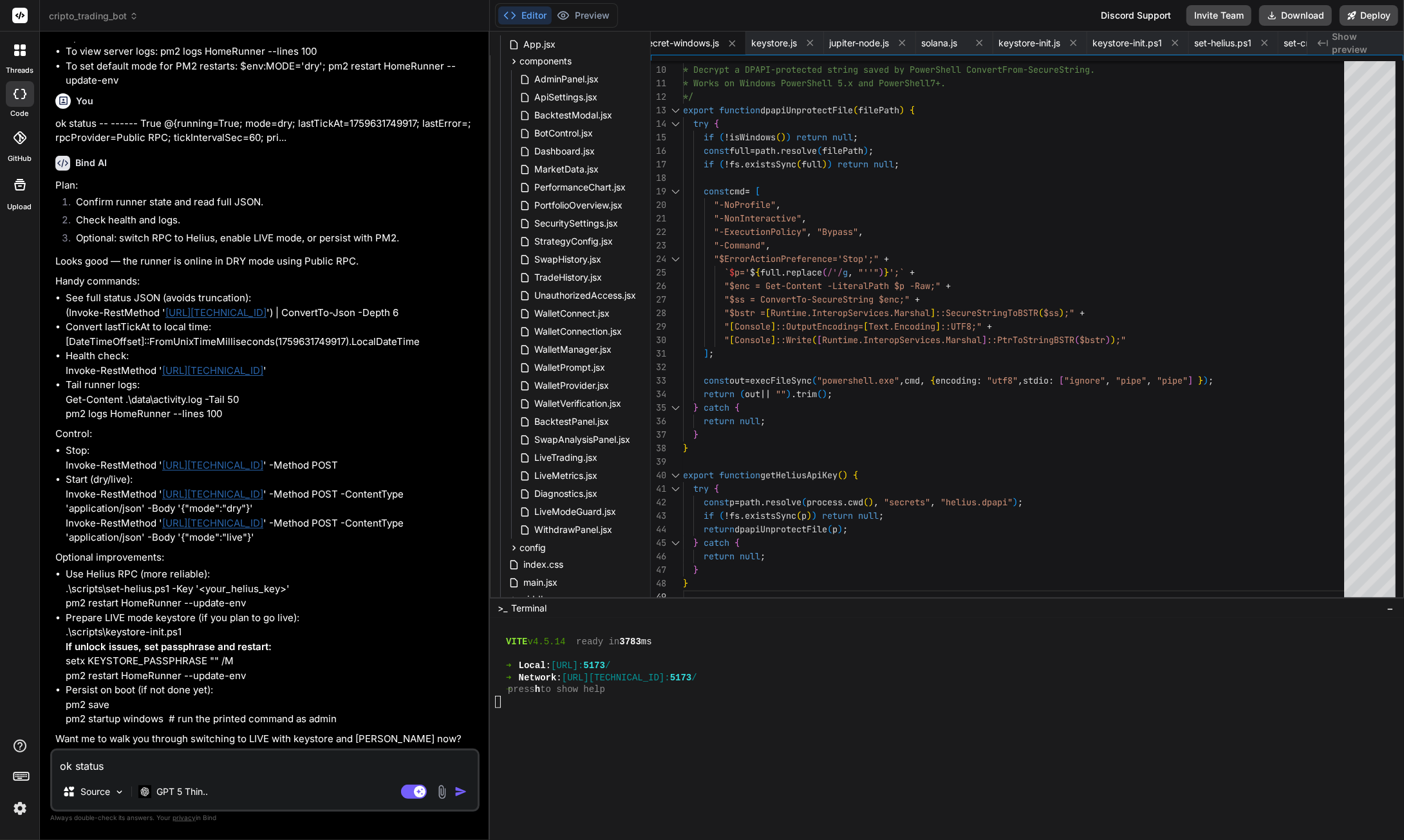
scroll to position [124412, 0]
click at [227, 769] on textarea "ok status -- ------ True @{running=True; mode=dry; lastTickAt=1759631749917; la…" at bounding box center [264, 762] width 426 height 23
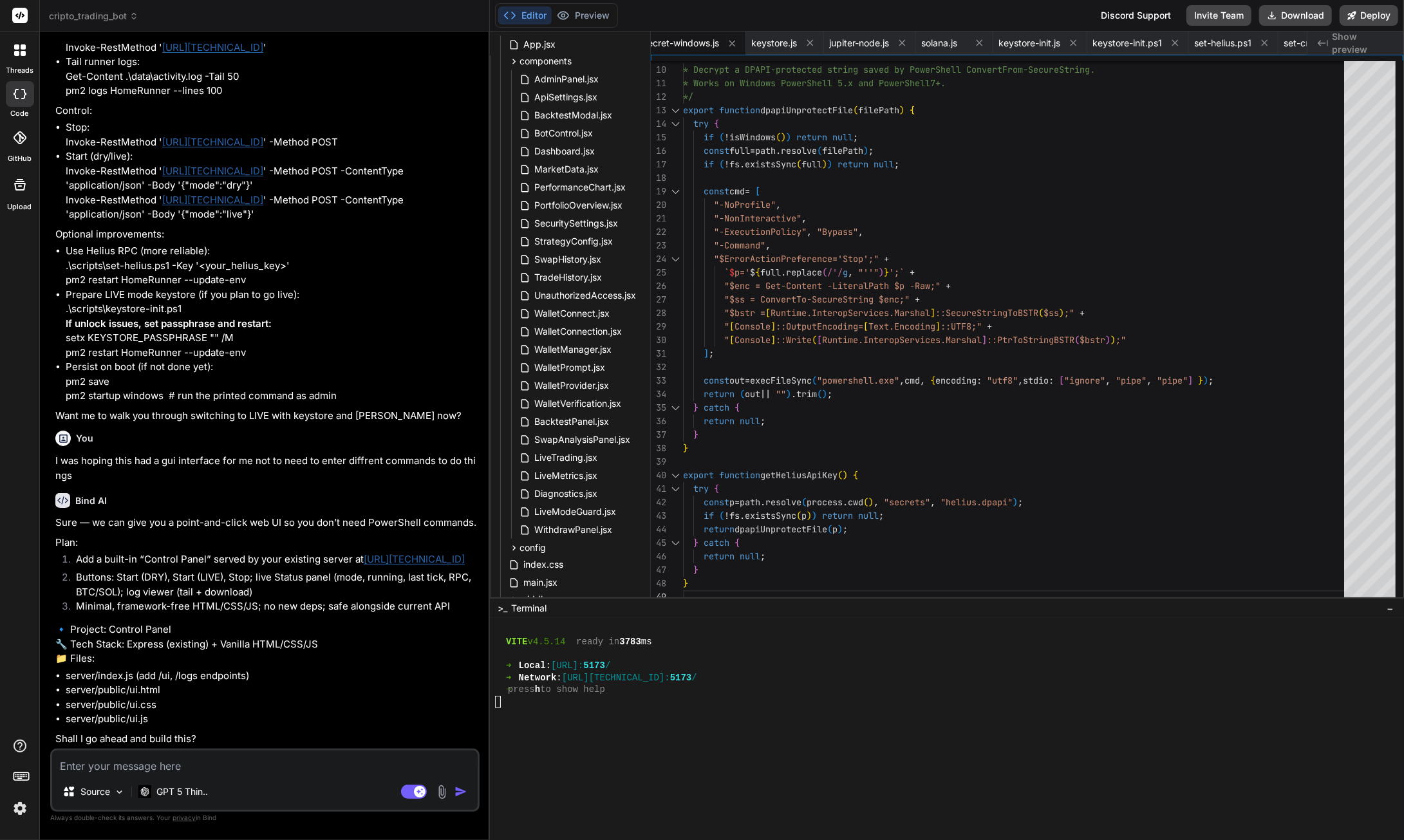
scroll to position [124763, 0]
click at [150, 760] on textarea at bounding box center [264, 762] width 426 height 23
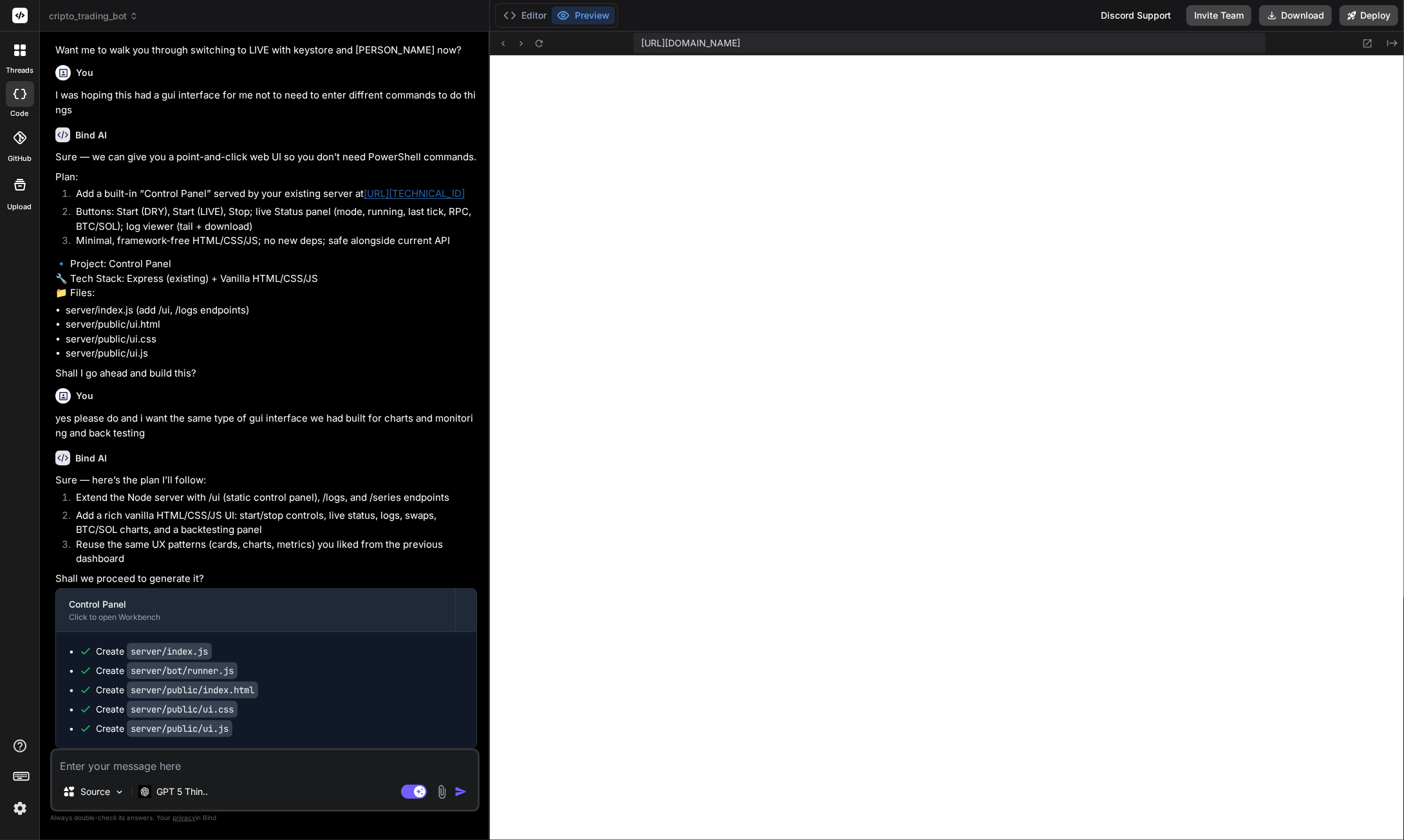
scroll to position [125177, 0]
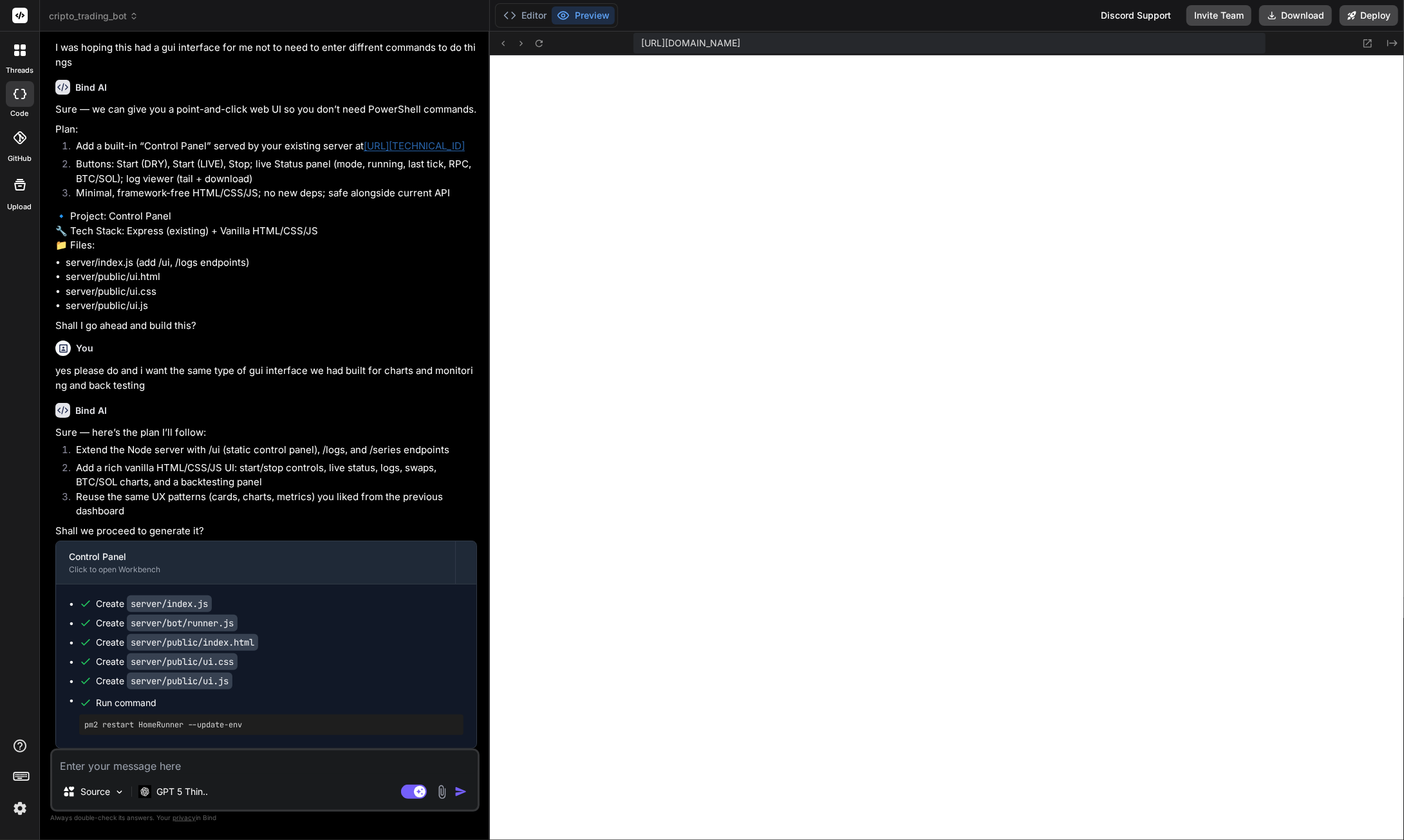
click at [1313, 18] on button "Download" at bounding box center [1295, 15] width 73 height 20
click at [138, 770] on textarea at bounding box center [264, 762] width 426 height 23
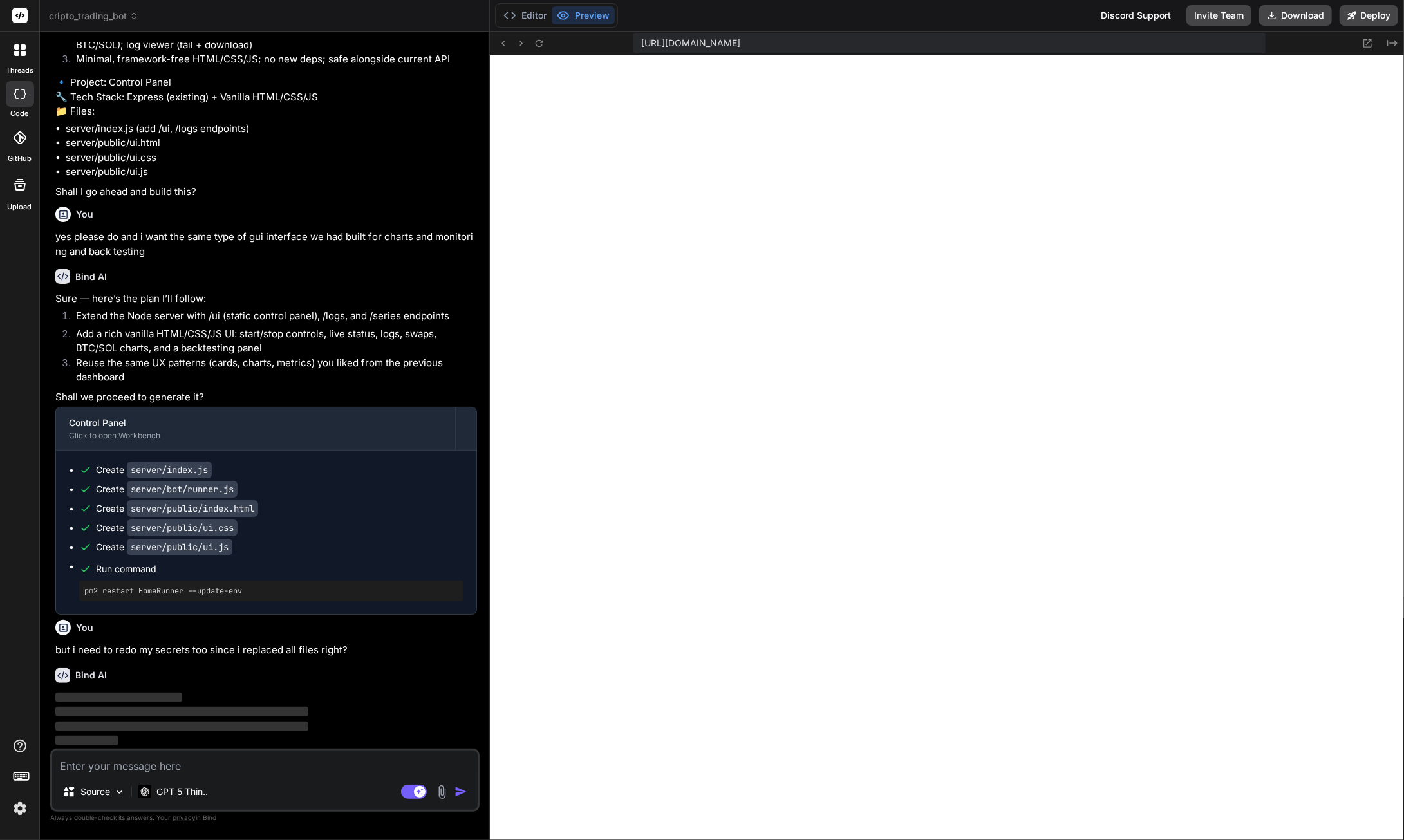
scroll to position [125309, 0]
drag, startPoint x: 537, startPoint y: 17, endPoint x: 485, endPoint y: 52, distance: 62.7
click at [537, 17] on button "Editor" at bounding box center [525, 15] width 54 height 18
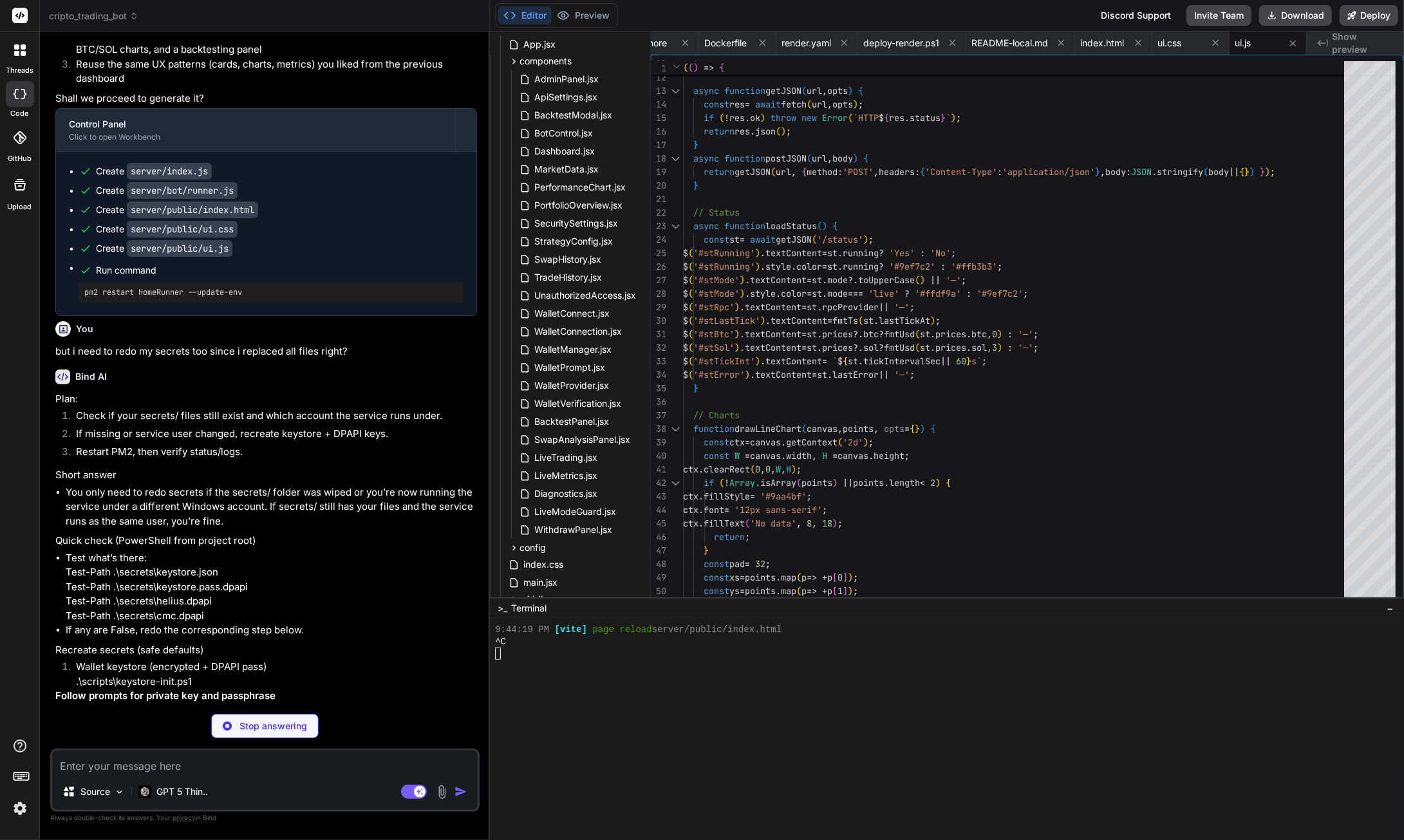
scroll to position [125603, 0]
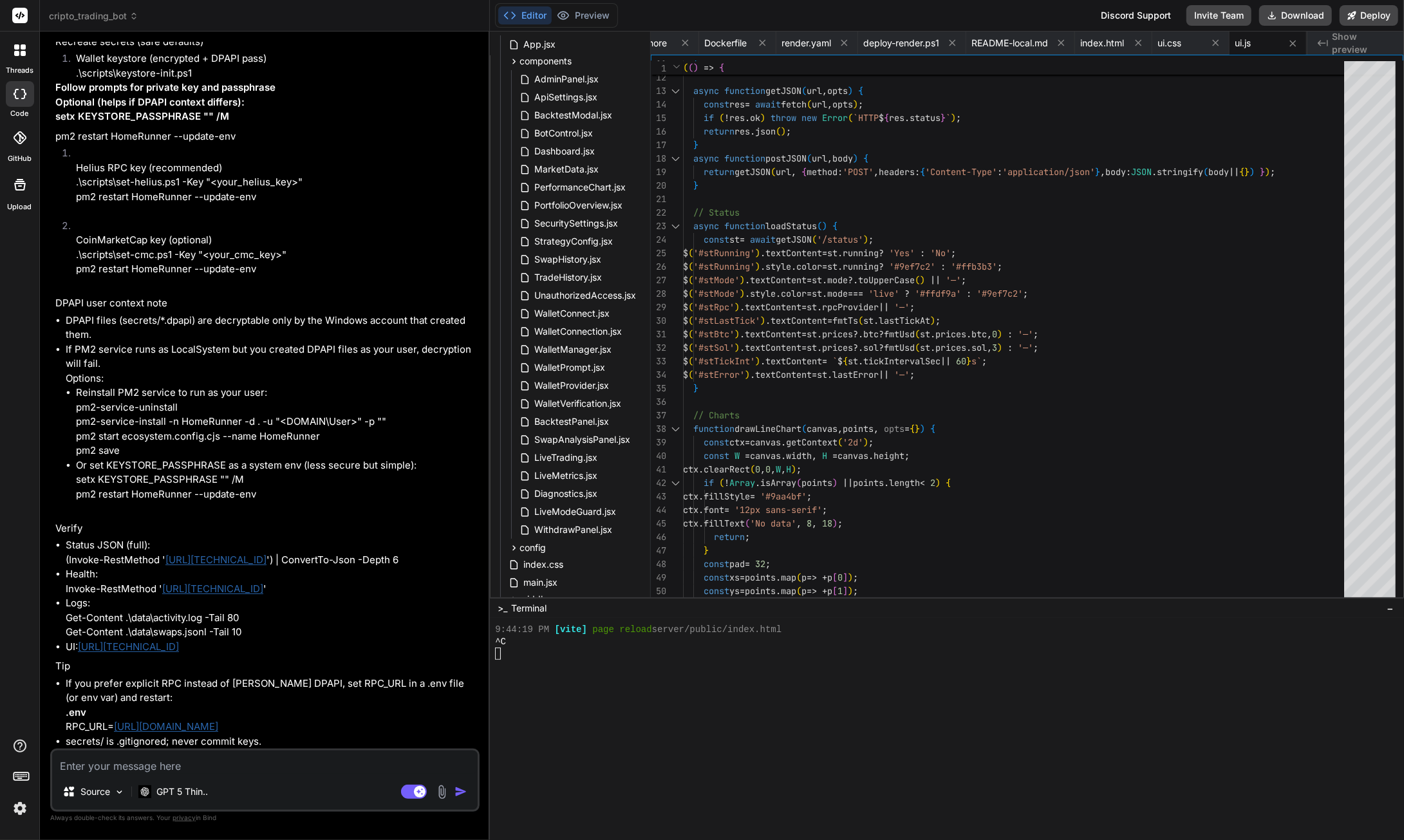
drag, startPoint x: 219, startPoint y: 580, endPoint x: 67, endPoint y: 580, distance: 152.0
drag, startPoint x: 206, startPoint y: 626, endPoint x: 65, endPoint y: 595, distance: 144.4
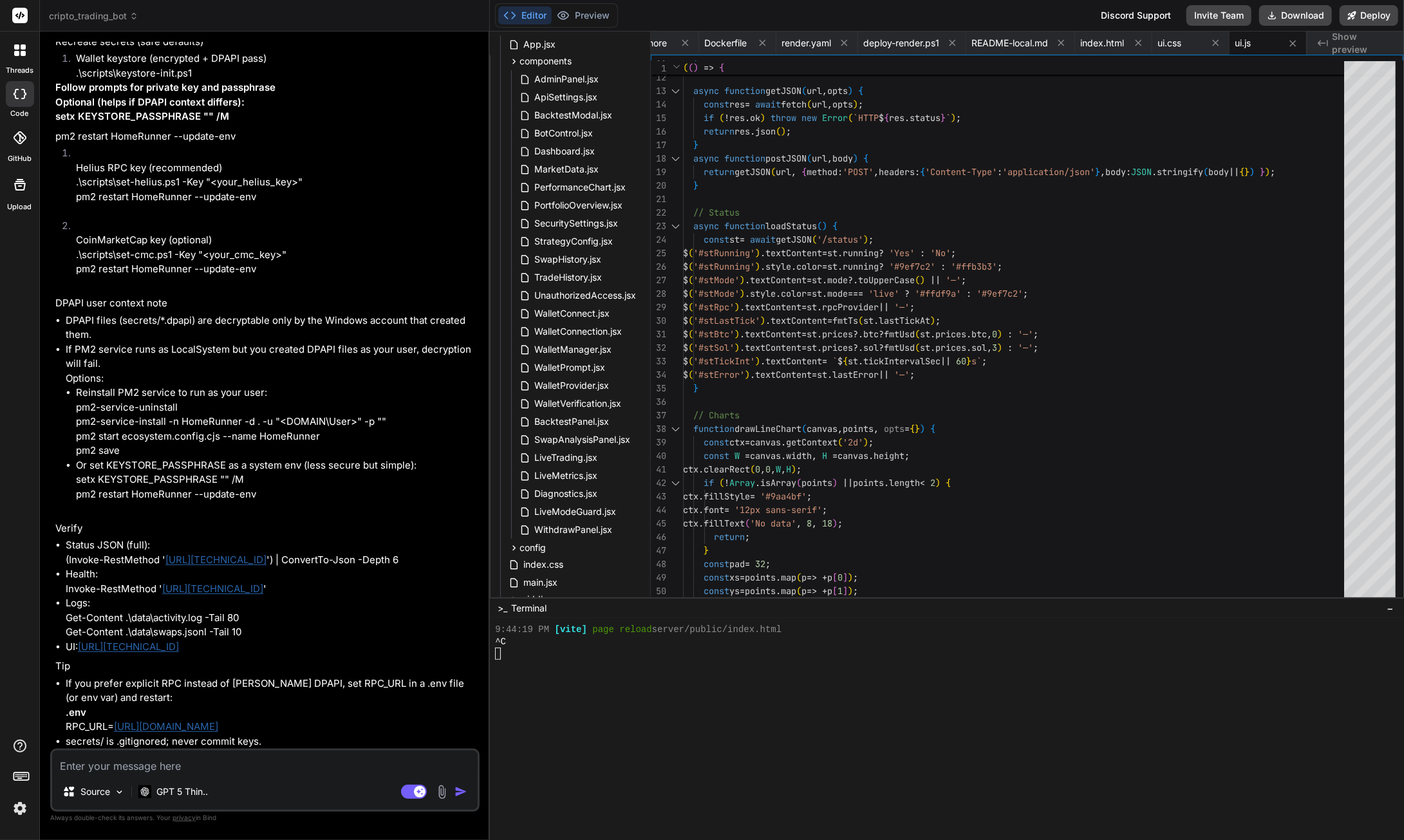
click at [104, 767] on textarea at bounding box center [264, 762] width 426 height 23
paste textarea "PS C:\Users\SGITS\Downloads\cripto_PS> Test-Path .\secrets\keystore.json True P…"
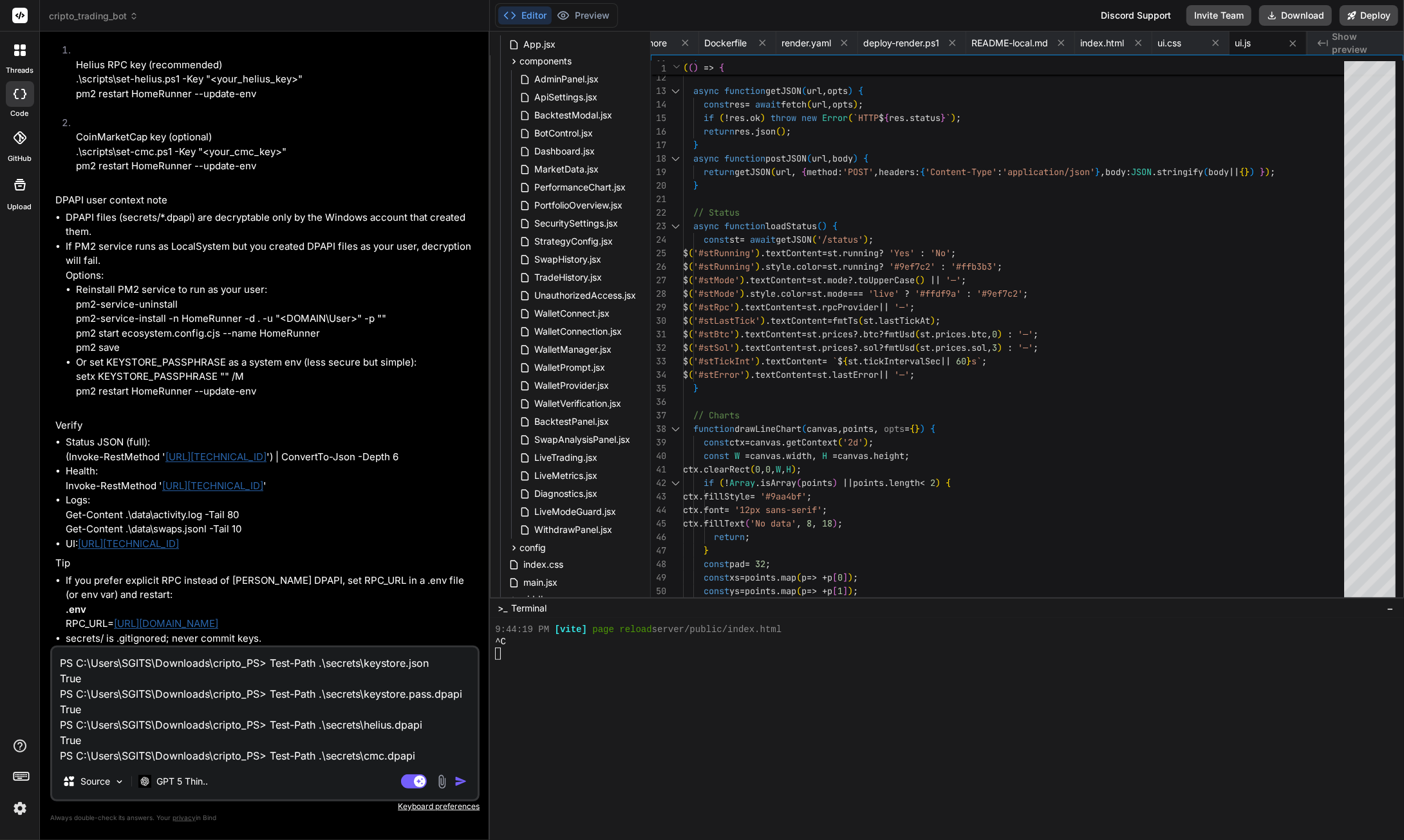
click at [460, 781] on img "button" at bounding box center [460, 781] width 13 height 13
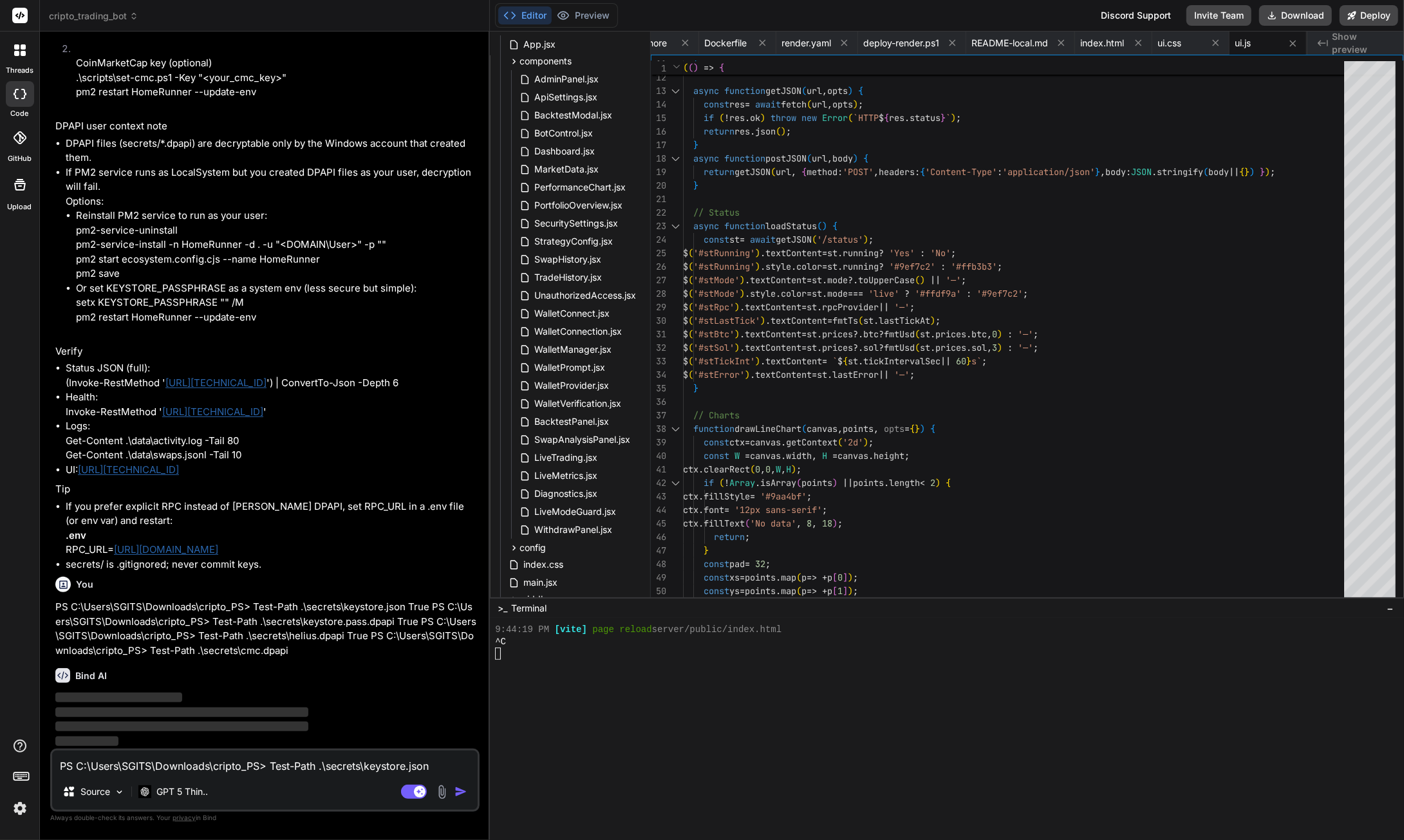
scroll to position [125523, 0]
drag, startPoint x: 241, startPoint y: 381, endPoint x: 81, endPoint y: 385, distance: 160.0
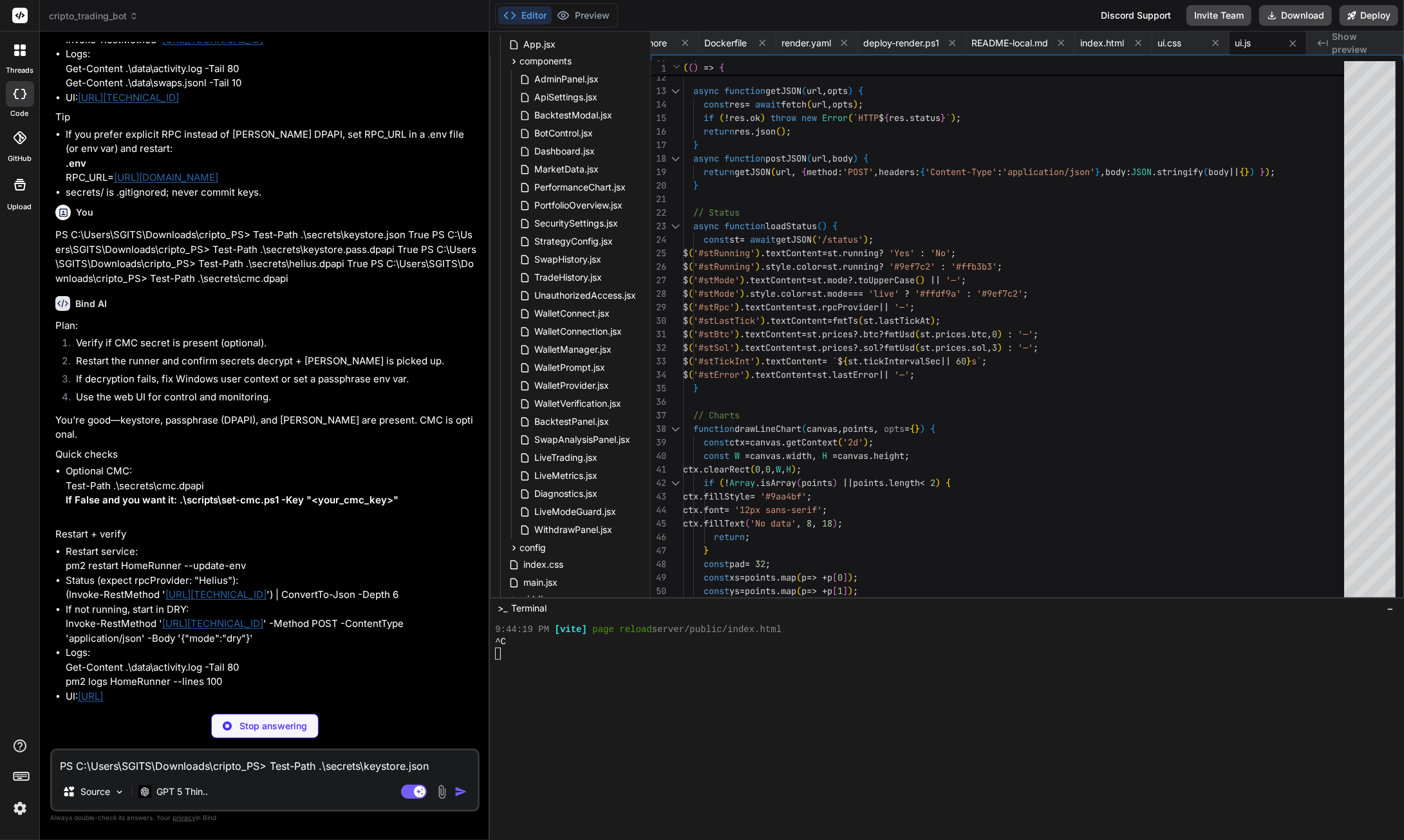
scroll to position [126795, 0]
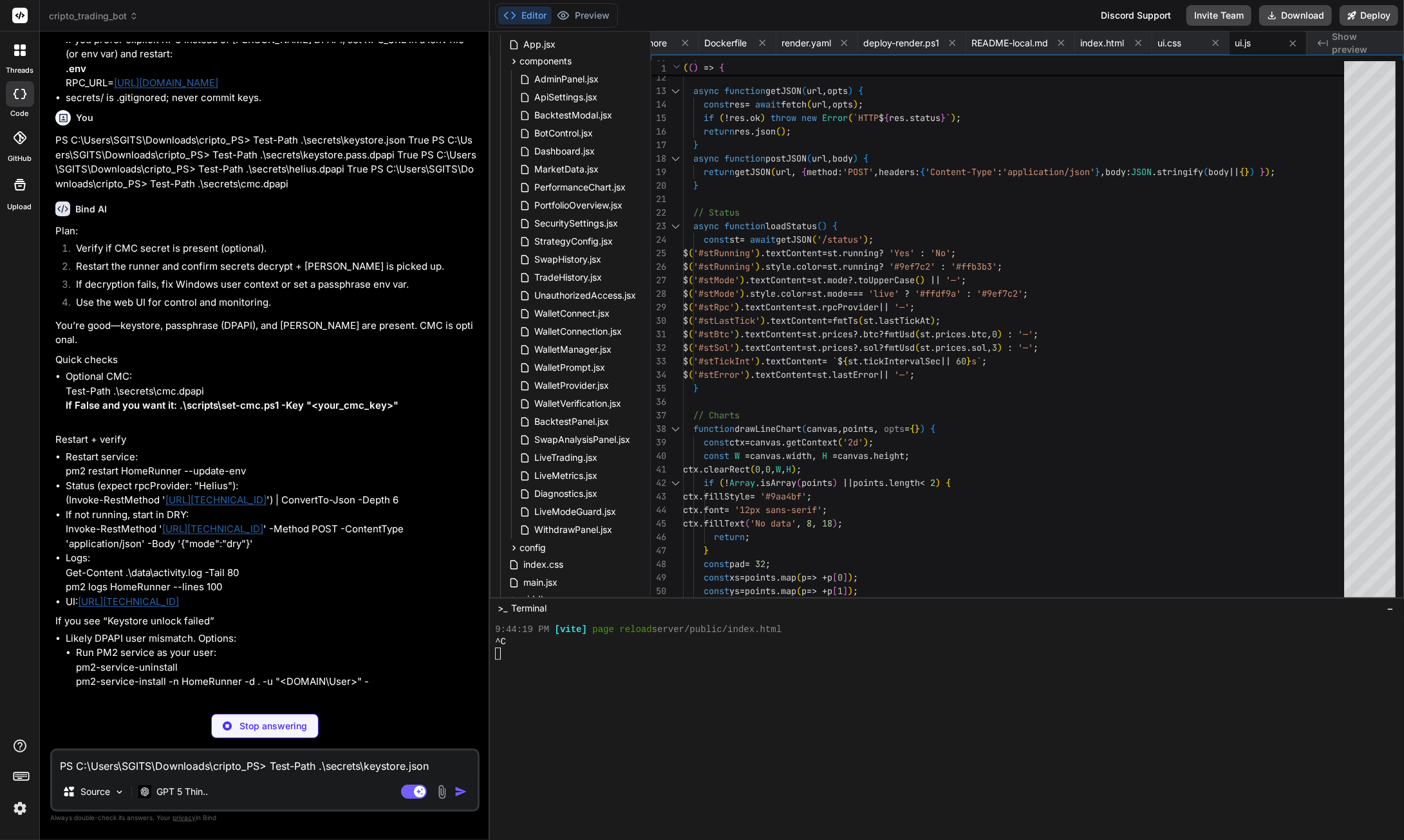
click at [108, 767] on textarea "PS C:\Users\SGITS\Downloads\cripto_PS> Test-Path .\secrets\keystore.json True P…" at bounding box center [264, 762] width 426 height 23
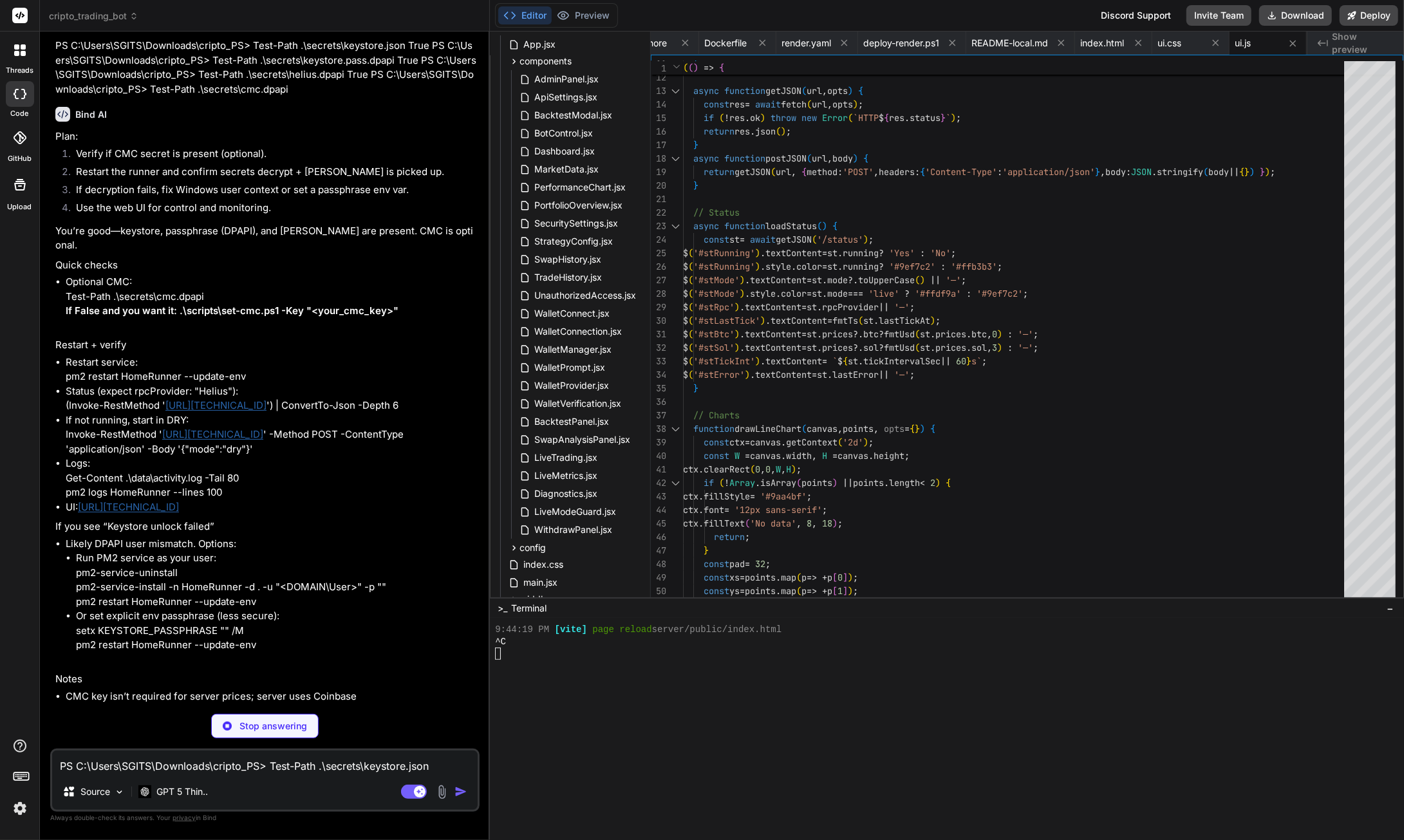
paste textarea "pm2 restart HomeRunner --update-env connect EPERM //./pipe/rpc.sock [PM2] Spawn…"
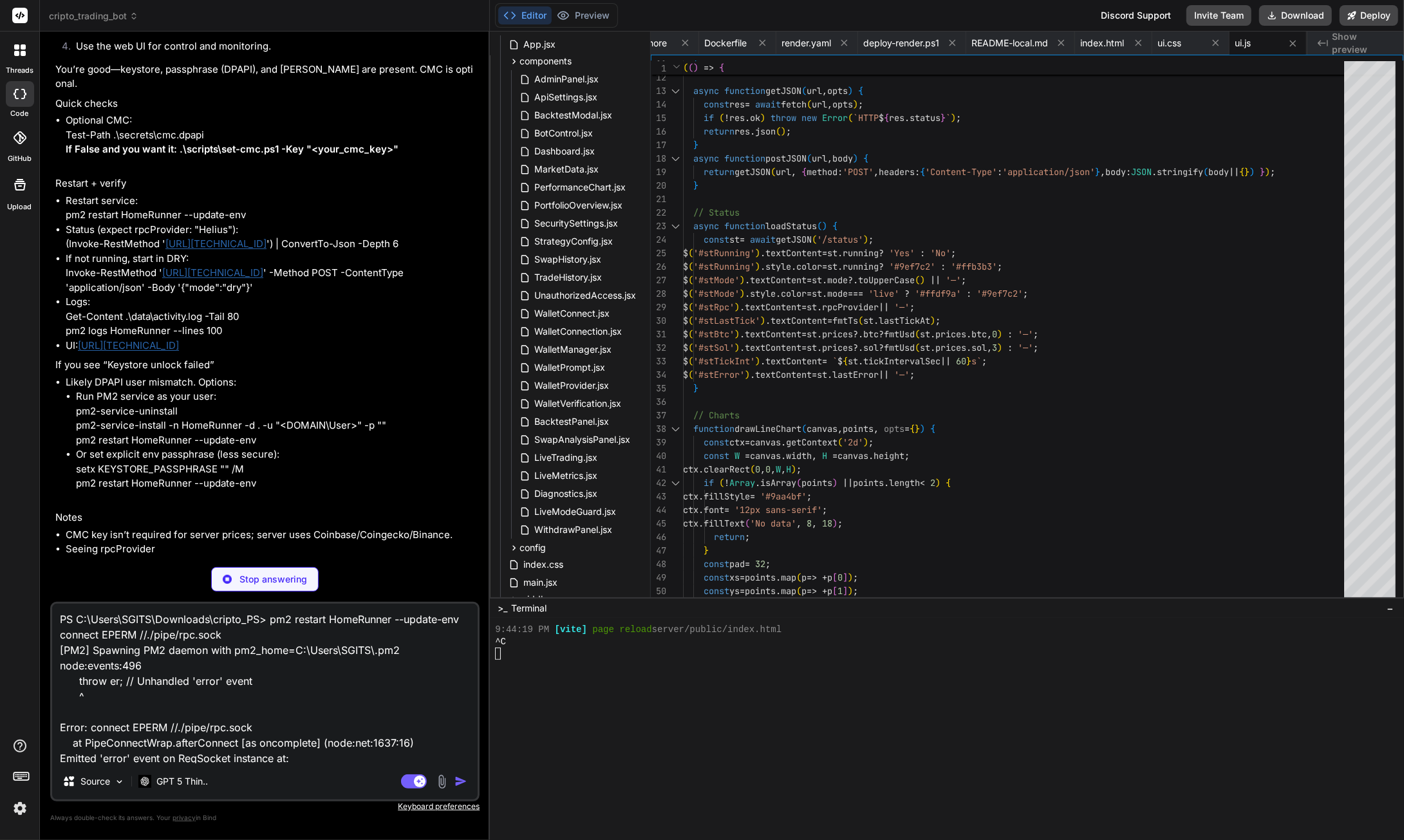
scroll to position [201, 0]
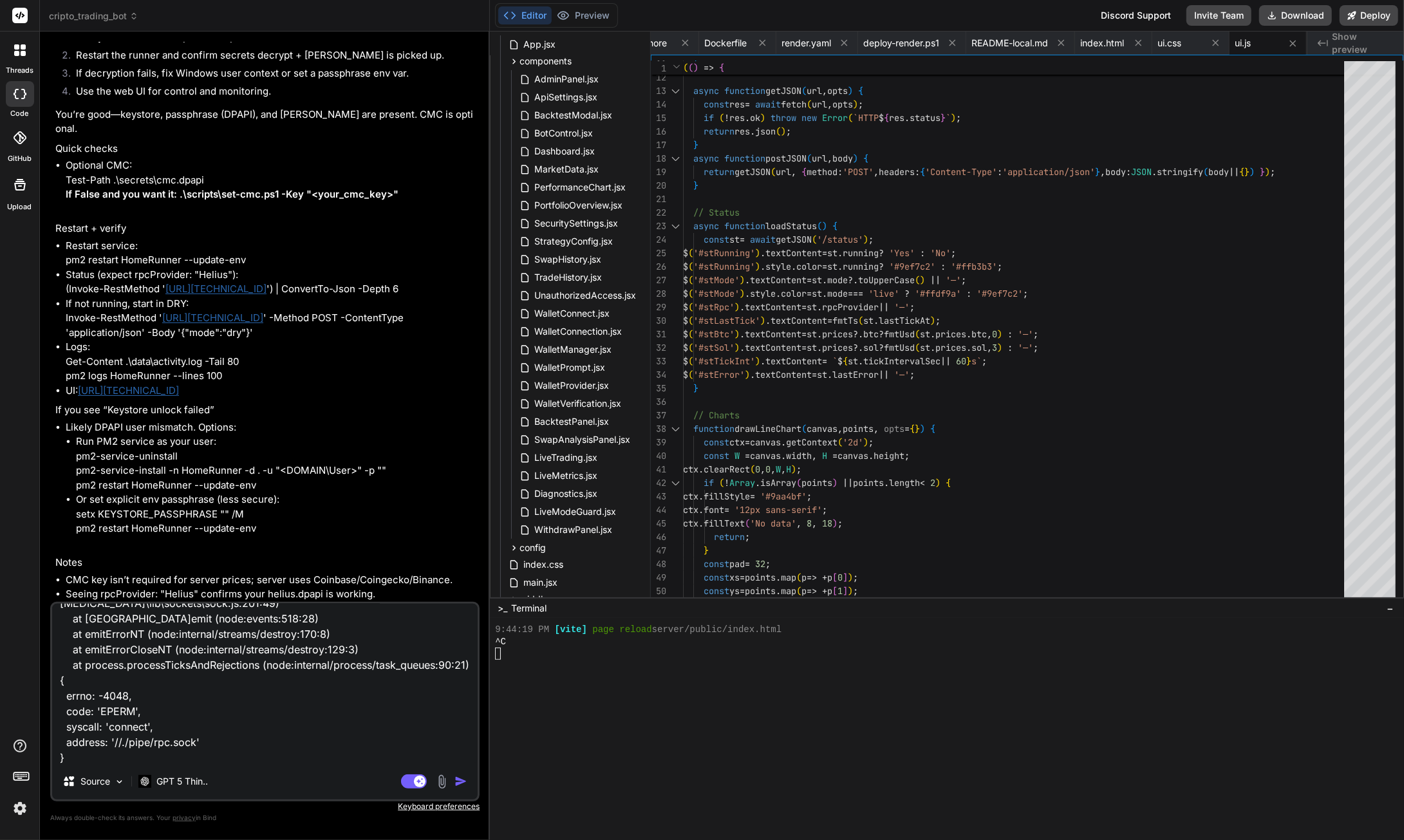
click at [460, 786] on img "button" at bounding box center [460, 781] width 13 height 13
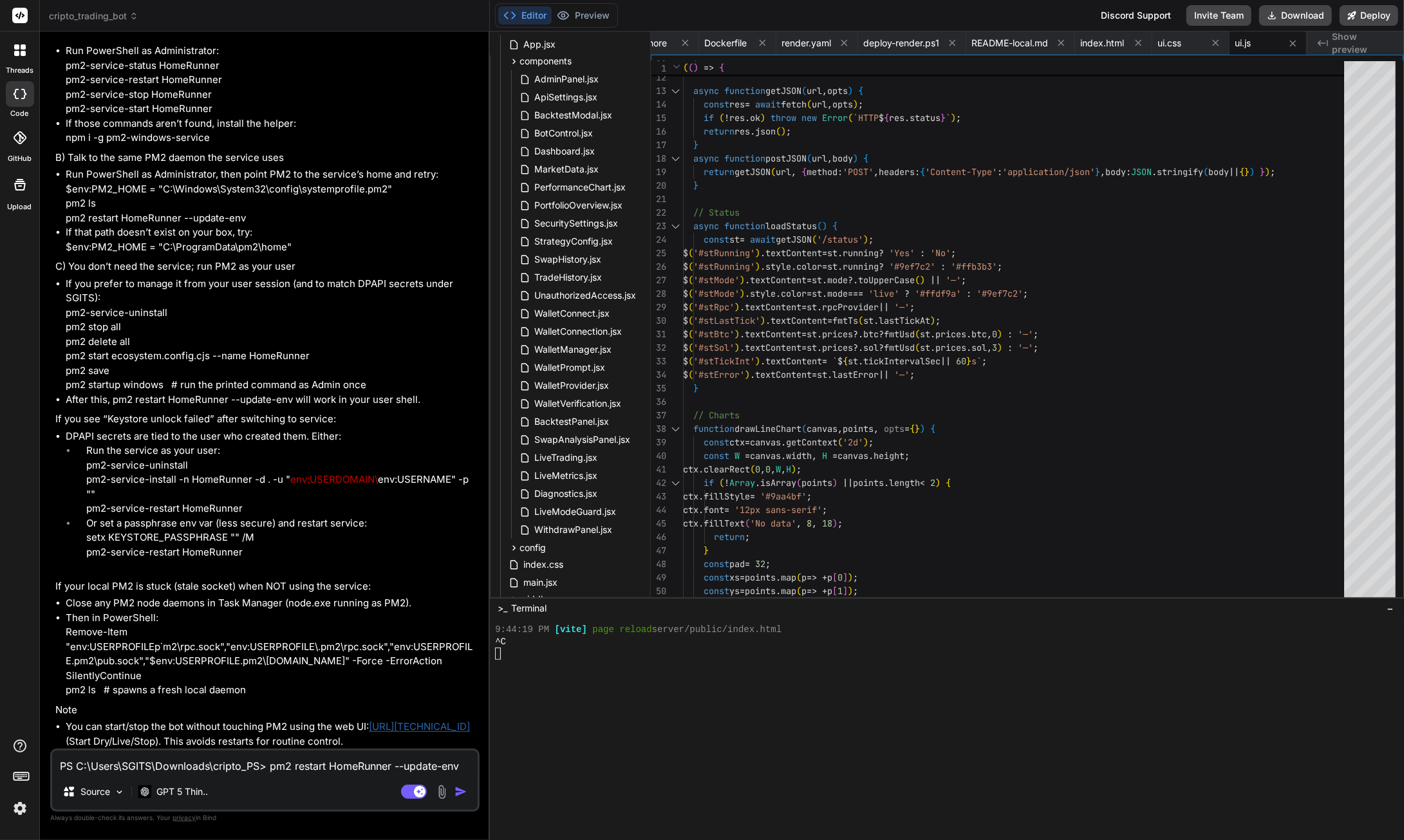
scroll to position [127540, 0]
drag, startPoint x: 64, startPoint y: 600, endPoint x: 246, endPoint y: 640, distance: 186.3
click at [246, 145] on ul "Run PowerShell as Administrator: pm2-service-status HomeRunner pm2-service-rest…" at bounding box center [266, 95] width 421 height 102
click at [148, 764] on textarea "PS C:\Users\SGITS\Downloads\cripto_PS> pm2 restart HomeRunner --update-env conn…" at bounding box center [264, 762] width 426 height 23
paste textarea "-service-status HomeRunner pm2-service-status : The term 'pm2-service-status' i…"
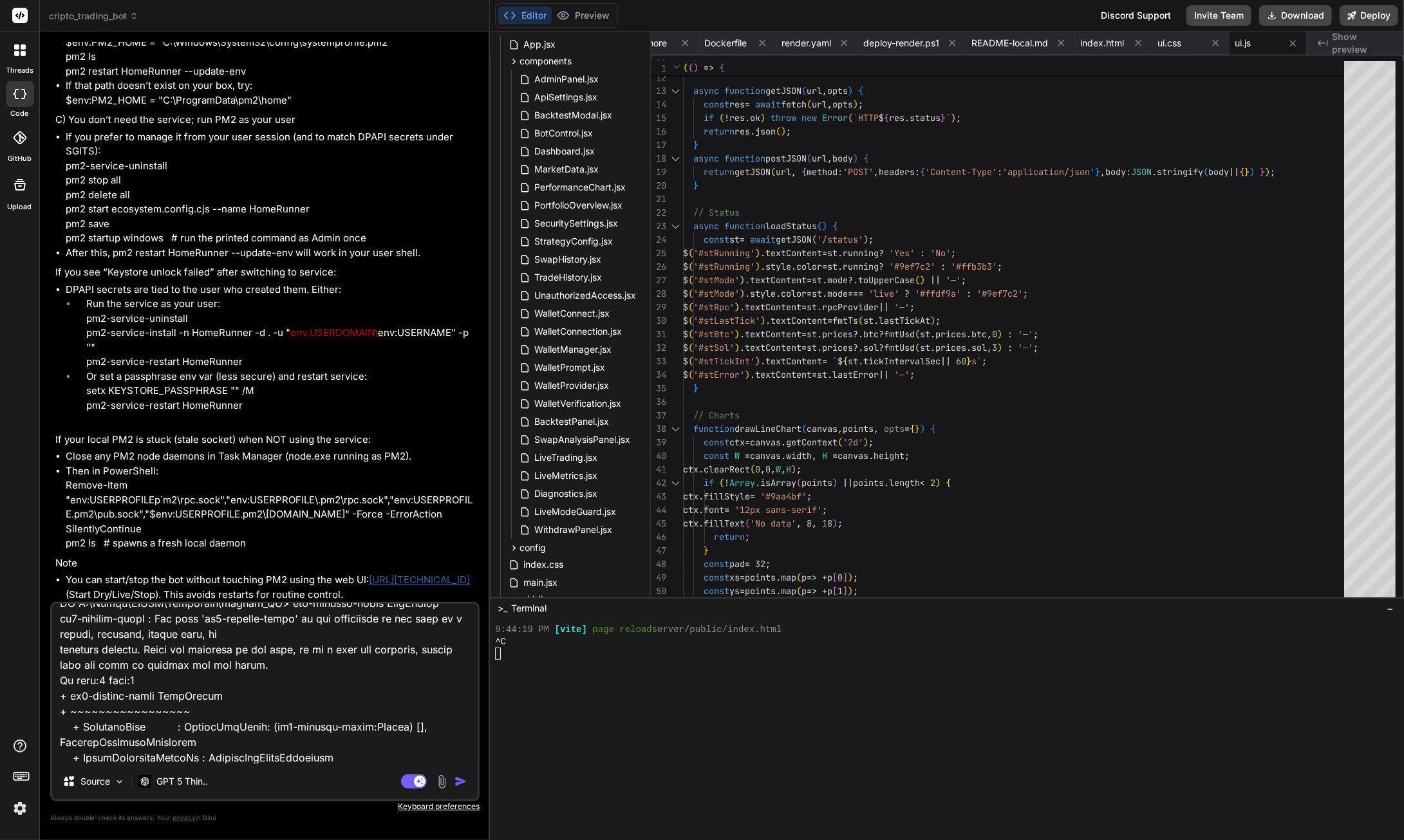
scroll to position [127797, 0]
drag, startPoint x: 214, startPoint y: 421, endPoint x: 66, endPoint y: 420, distance: 148.0
drag, startPoint x: 65, startPoint y: 468, endPoint x: 391, endPoint y: 469, distance: 326.0
click at [391, 78] on li "Run PowerShell as Administrator, then point PM2 to the service’s home and retry…" at bounding box center [271, 49] width 411 height 58
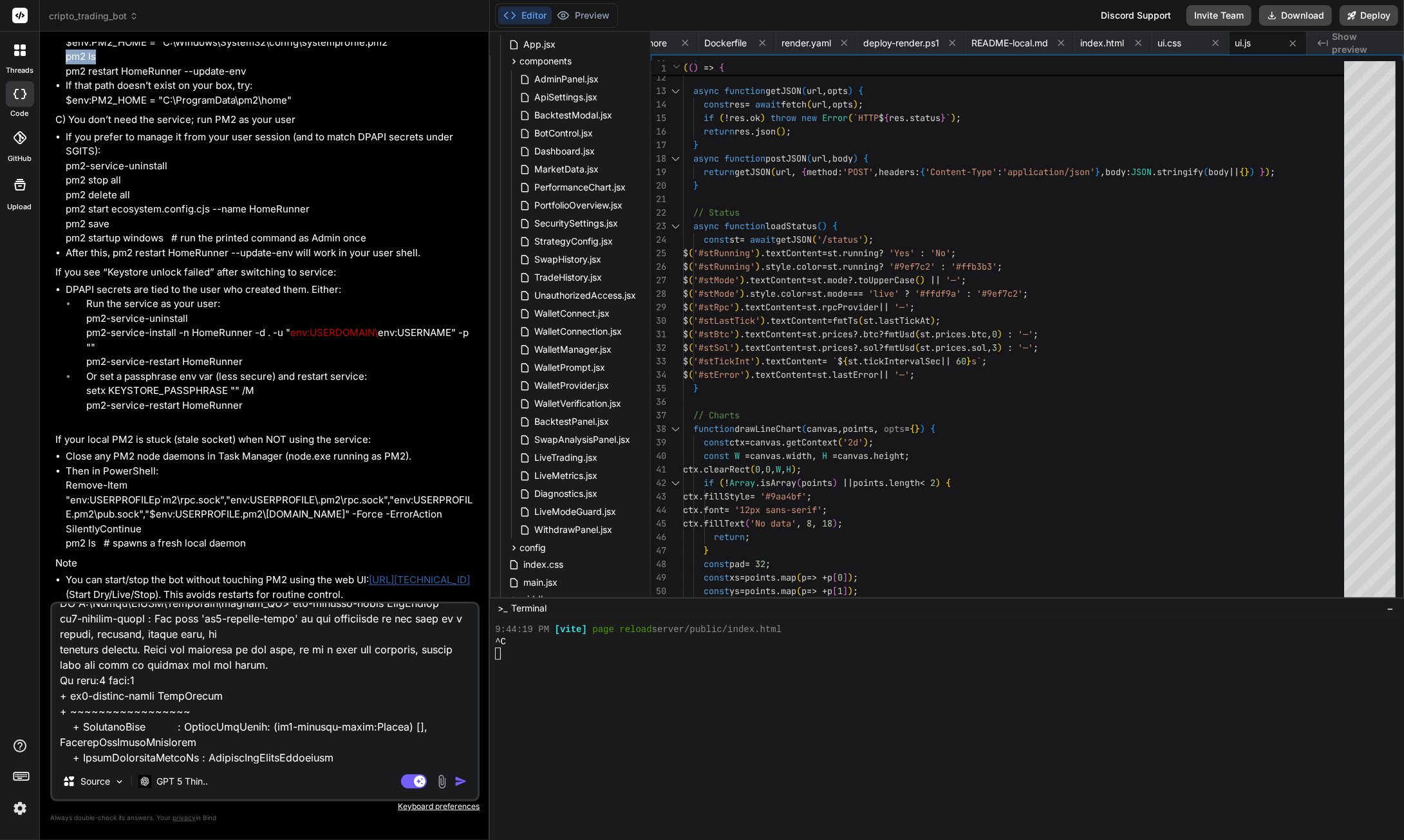
drag, startPoint x: 97, startPoint y: 483, endPoint x: 66, endPoint y: 483, distance: 31.0
click at [66, 78] on li "Run PowerShell as Administrator, then point PM2 to the service’s home and retry…" at bounding box center [271, 49] width 411 height 58
drag, startPoint x: 234, startPoint y: 498, endPoint x: 65, endPoint y: 503, distance: 169.1
click at [65, 108] on ul "Run PowerShell as Administrator, then point PM2 to the service’s home and retry…" at bounding box center [266, 64] width 421 height 87
drag, startPoint x: 292, startPoint y: 525, endPoint x: 241, endPoint y: 520, distance: 51.2
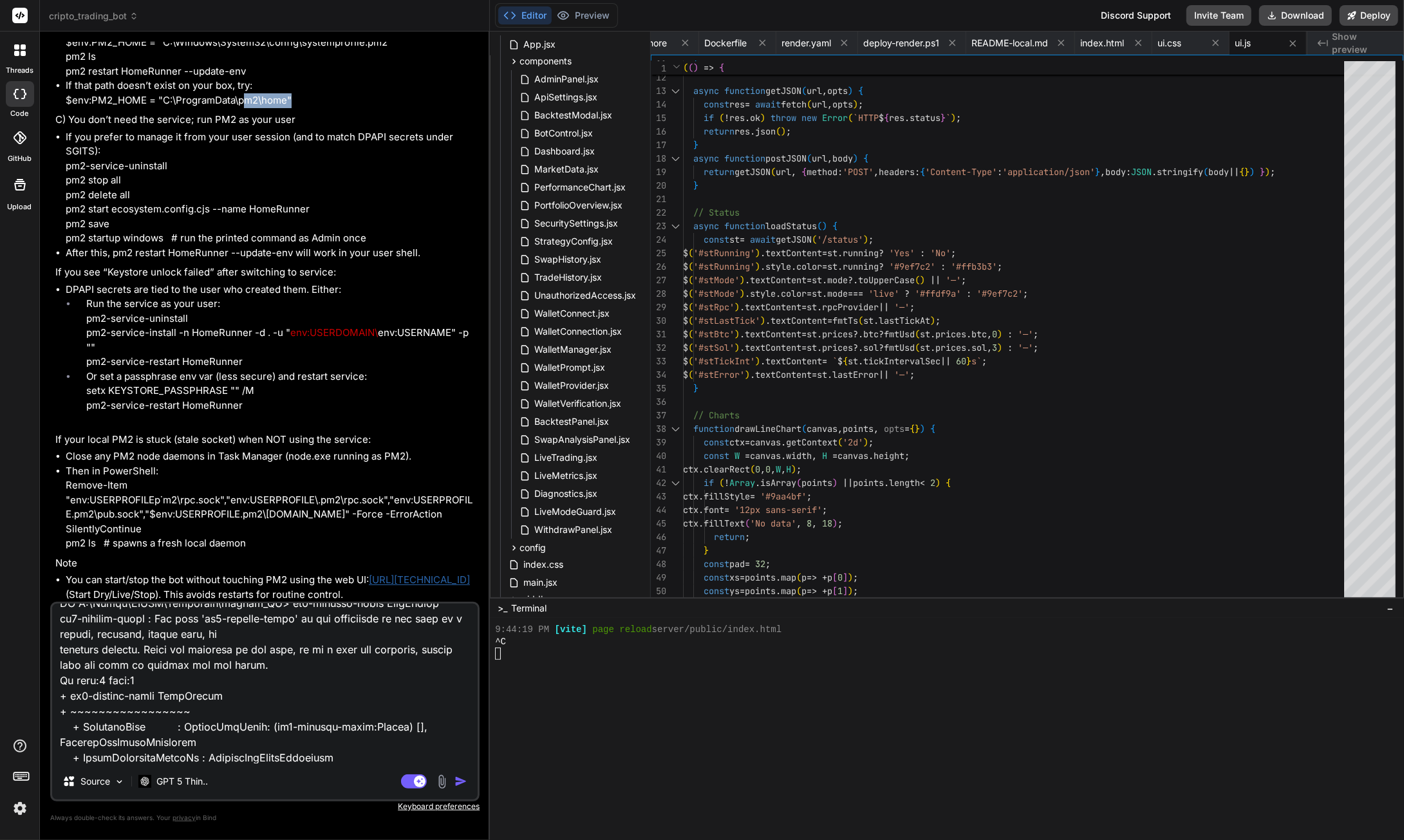
click at [241, 108] on li "If that path doesn’t exist on your box, try: $env:PM2_HOME = "C:\ProgramData\pm…" at bounding box center [271, 93] width 411 height 29
click at [219, 713] on textarea at bounding box center [264, 684] width 426 height 160
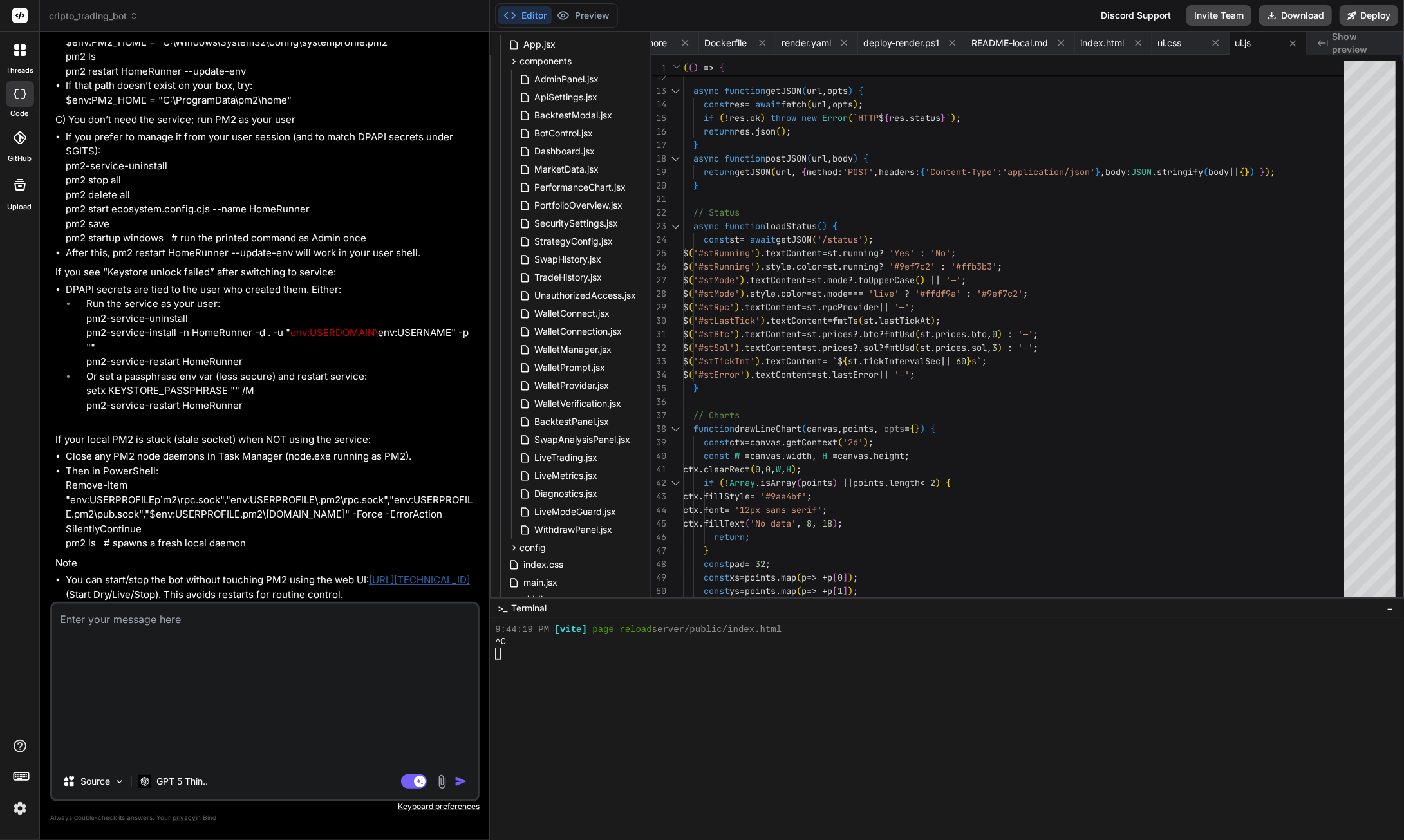
scroll to position [128061, 0]
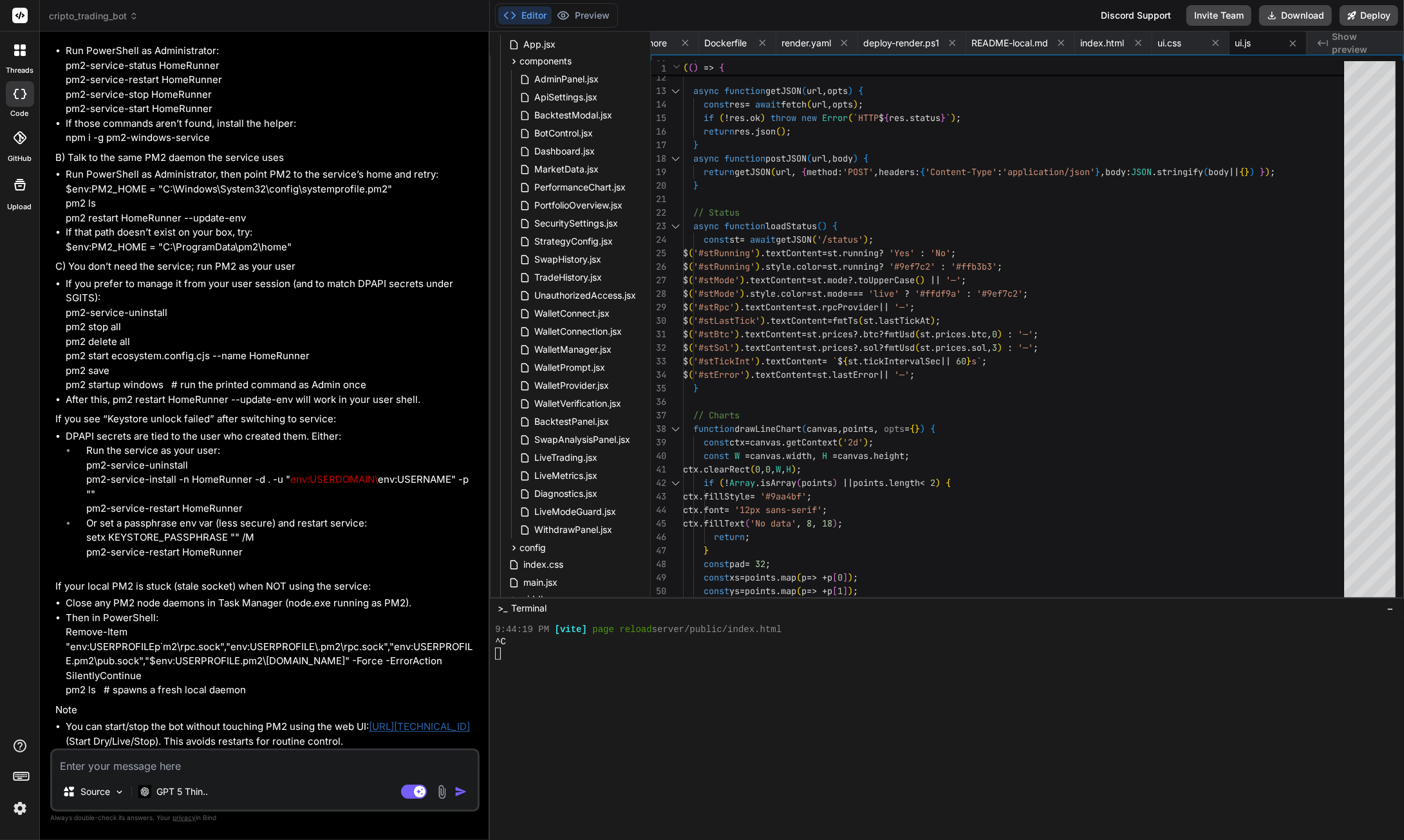
paste textarea "PS C:\Users\SGITS\Downloads\cripto_PS> npm i -g pm2-windows-service npm error c…"
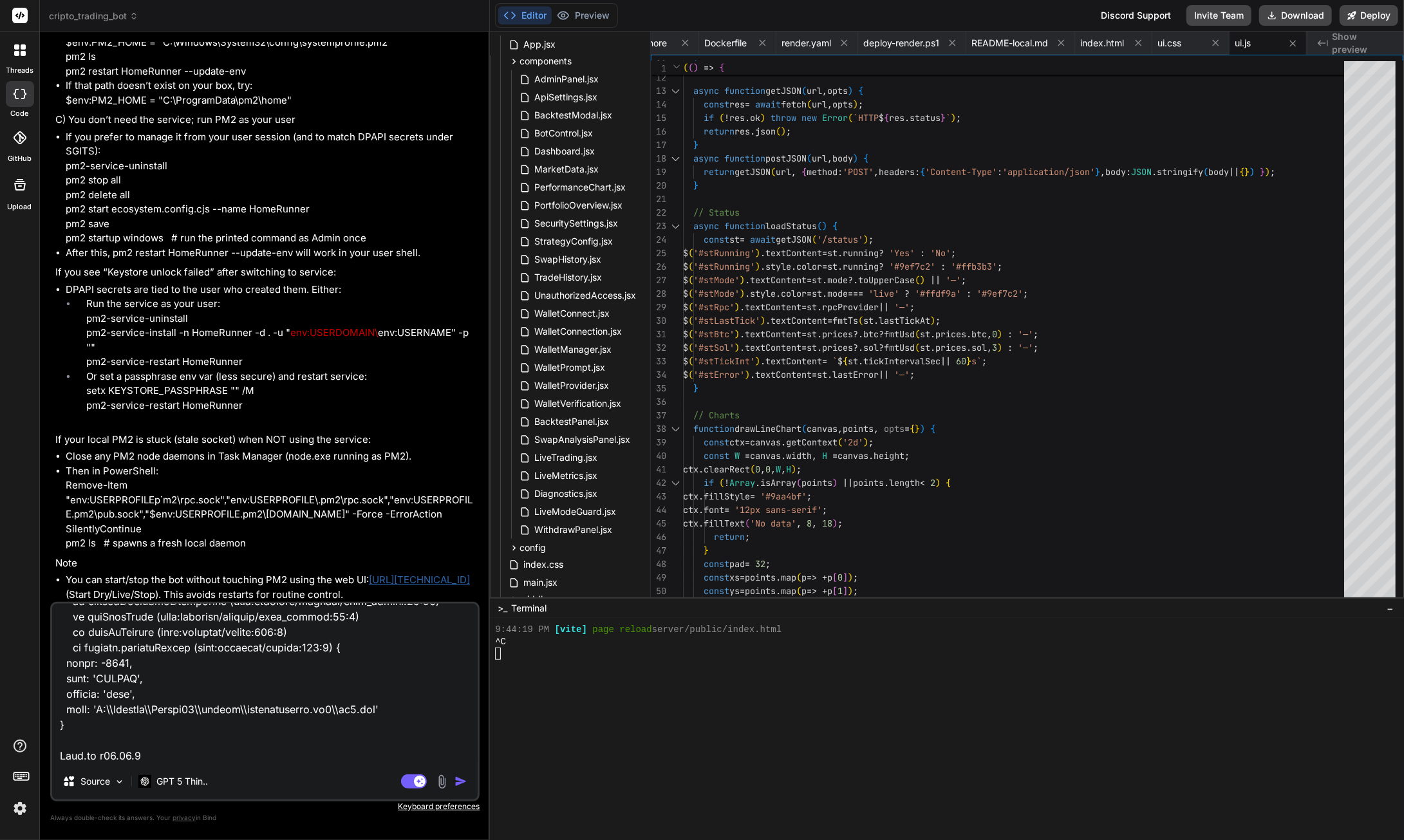
scroll to position [5132, 0]
drag, startPoint x: 463, startPoint y: 780, endPoint x: 454, endPoint y: 773, distance: 11.4
click at [462, 781] on img "button" at bounding box center [460, 781] width 13 height 13
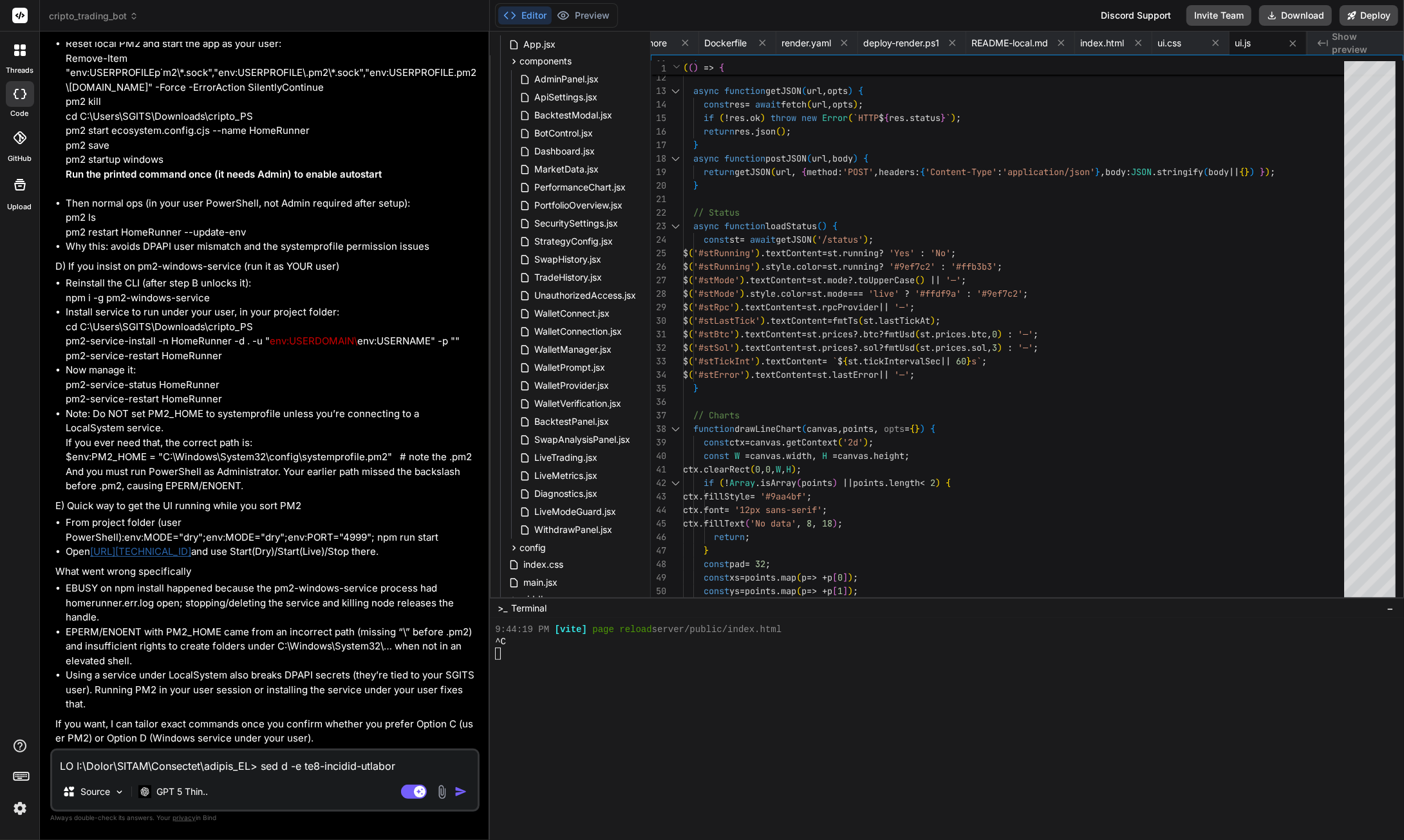
scroll to position [130704, 0]
drag, startPoint x: 67, startPoint y: 533, endPoint x: 129, endPoint y: 548, distance: 63.8
drag, startPoint x: 163, startPoint y: 578, endPoint x: 67, endPoint y: 583, distance: 96.1
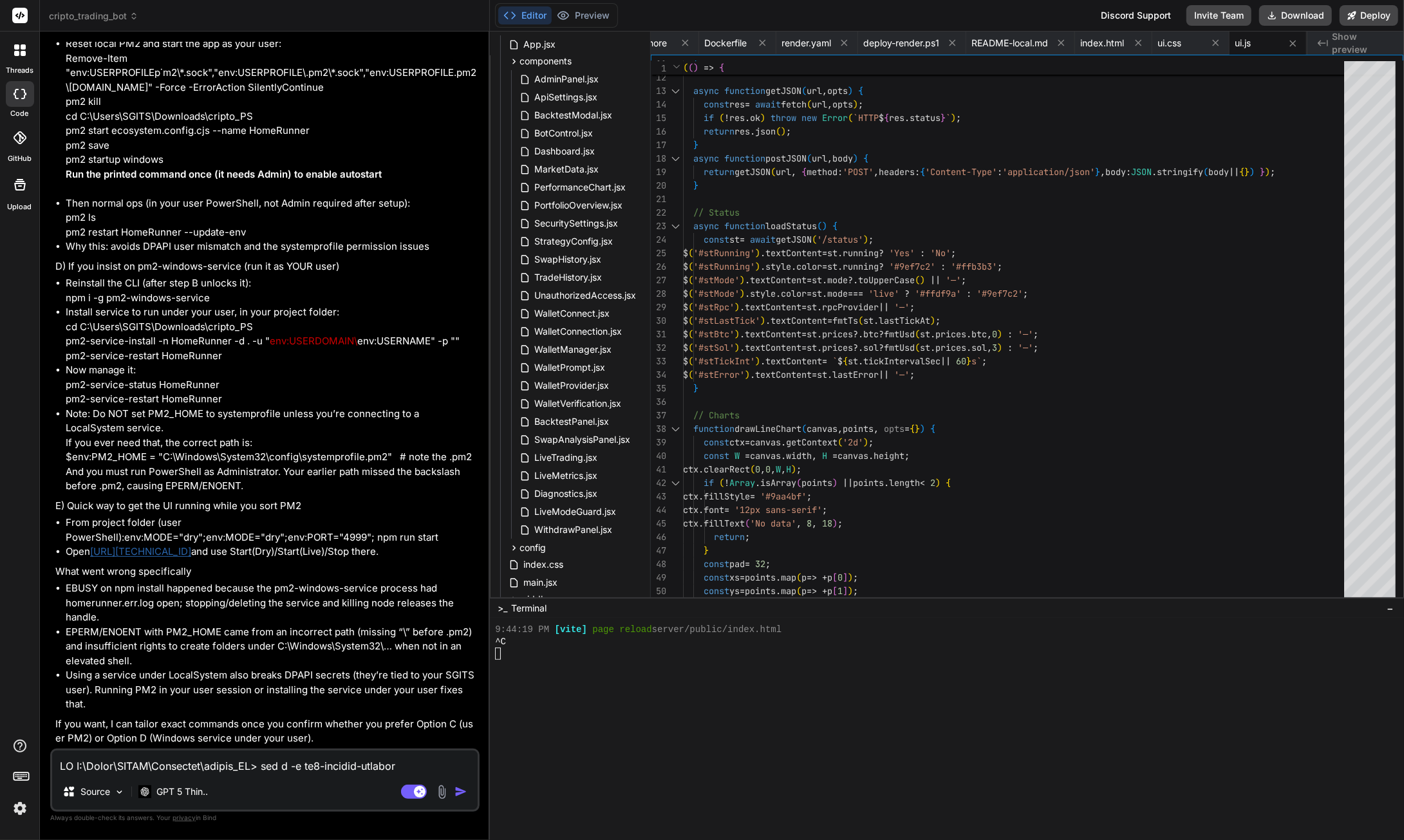
drag, startPoint x: 149, startPoint y: 588, endPoint x: 63, endPoint y: 589, distance: 86.0
drag, startPoint x: 122, startPoint y: 606, endPoint x: 65, endPoint y: 610, distance: 57.1
drag, startPoint x: 133, startPoint y: 617, endPoint x: 65, endPoint y: 621, distance: 68.1
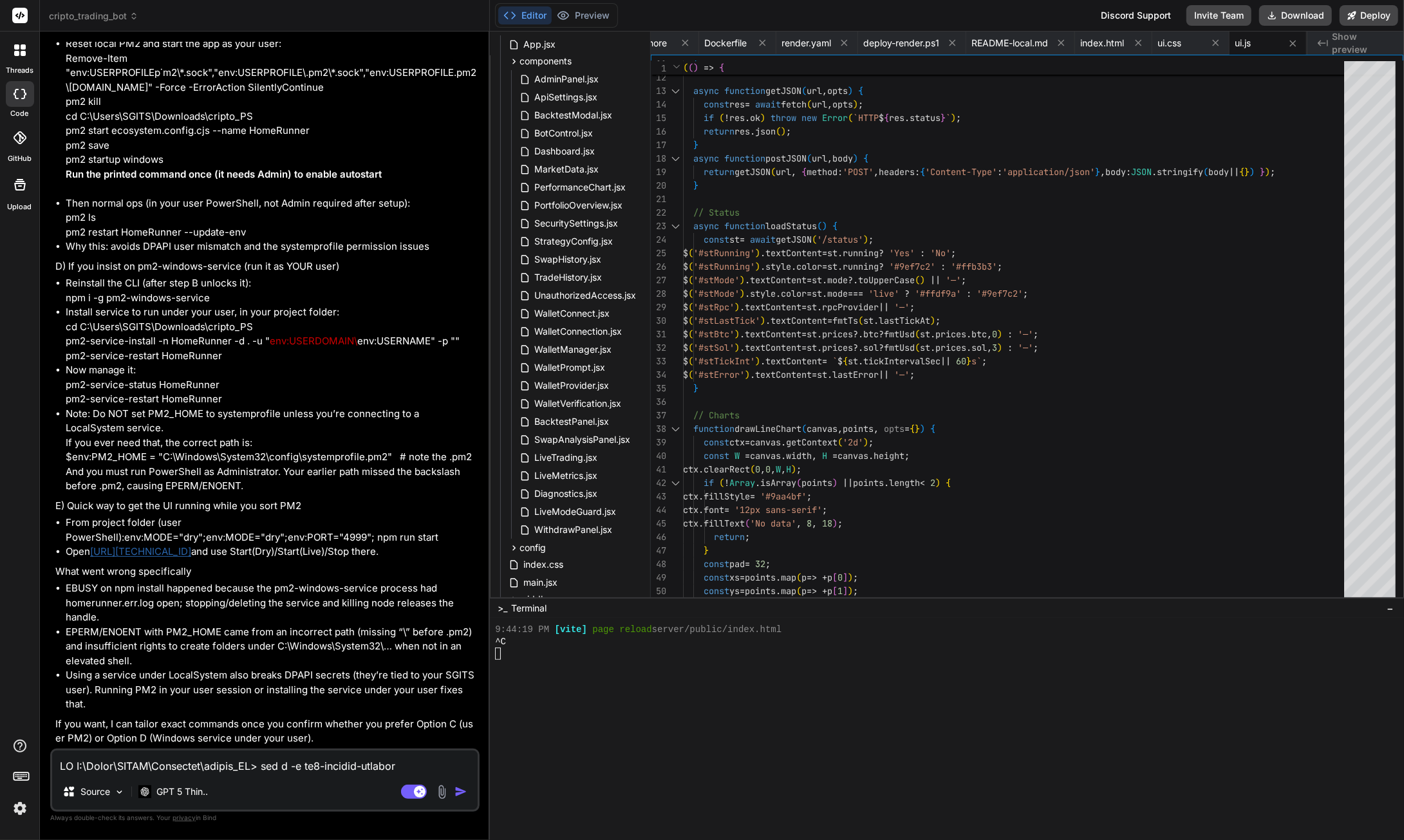
drag, startPoint x: 355, startPoint y: 647, endPoint x: 73, endPoint y: 655, distance: 282.1
drag, startPoint x: 66, startPoint y: 648, endPoint x: 359, endPoint y: 653, distance: 293.0
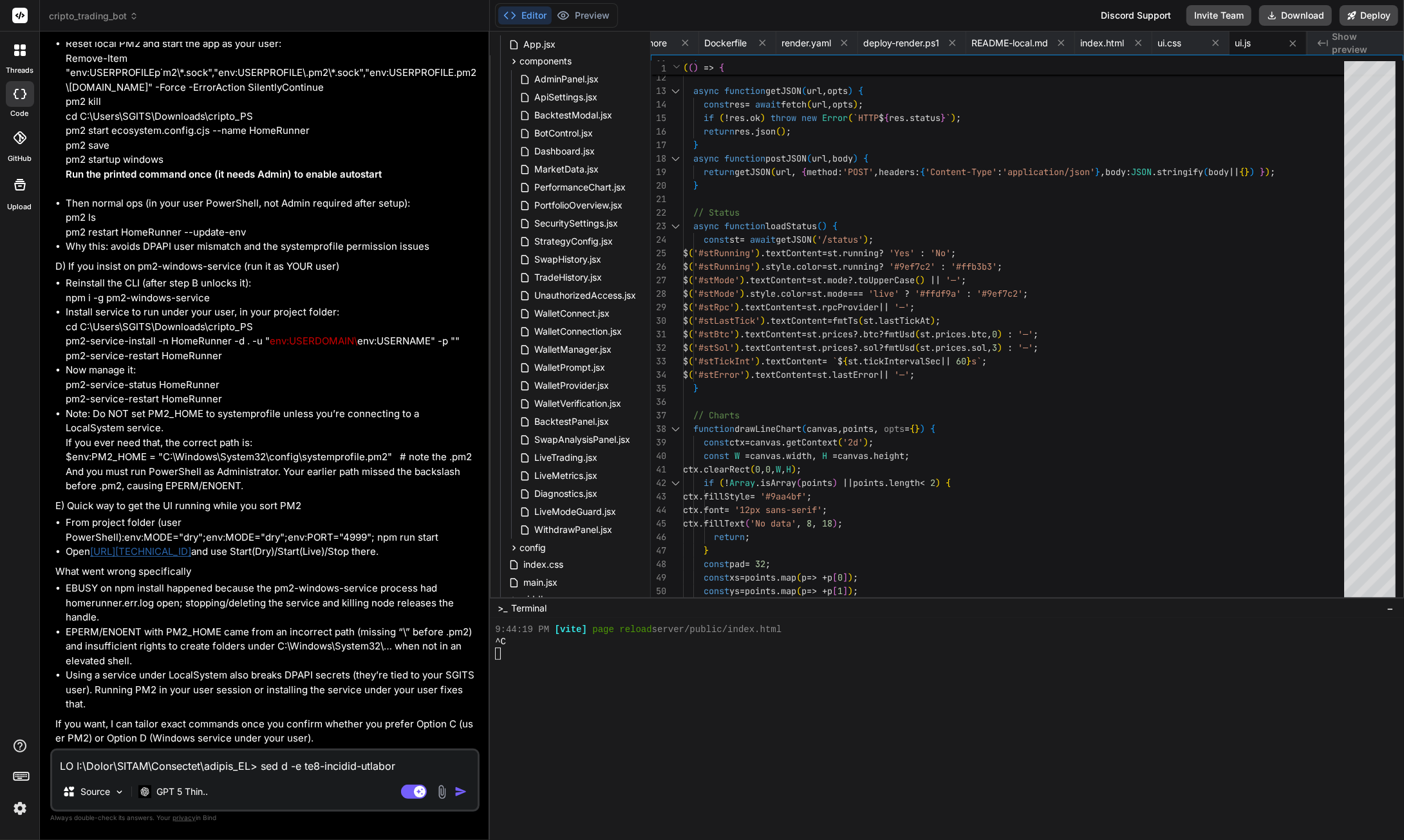
drag, startPoint x: 351, startPoint y: 666, endPoint x: 68, endPoint y: 663, distance: 283.0
drag, startPoint x: 68, startPoint y: 586, endPoint x: 427, endPoint y: 612, distance: 359.9
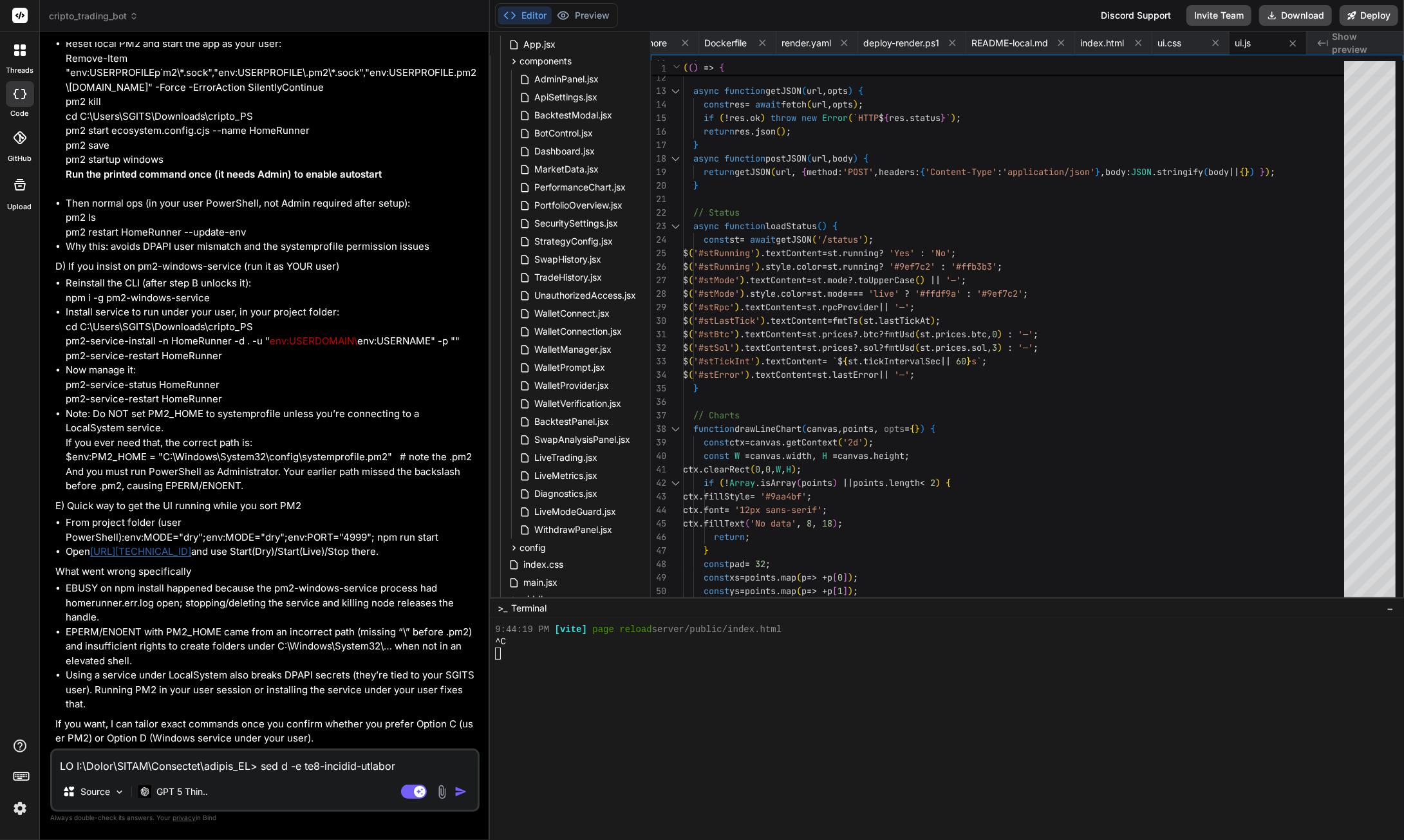
click at [367, 14] on li "(Optional) verify cache: npm cache verify" at bounding box center [271, 0] width 411 height 29
drag, startPoint x: 132, startPoint y: 631, endPoint x: 49, endPoint y: 629, distance: 83.0
click at [42, 630] on div "Bind AI Web Search Created with Pixso. Code Generator You the instructions stil…" at bounding box center [265, 435] width 450 height 808
click at [121, 14] on li "(Optional) verify cache: npm cache verify" at bounding box center [271, 0] width 411 height 29
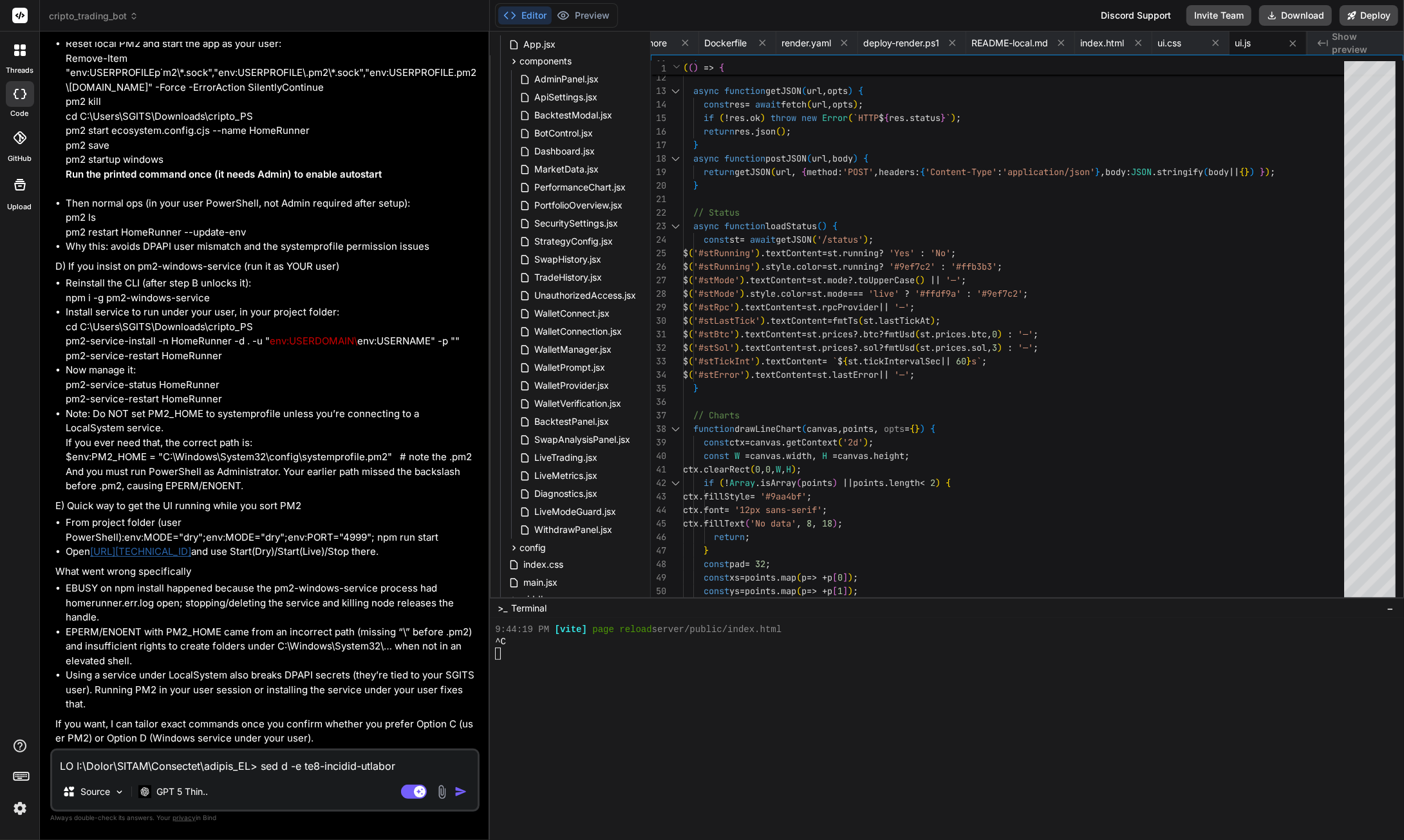
scroll to position [130833, 212]
drag, startPoint x: 65, startPoint y: 584, endPoint x: 294, endPoint y: 612, distance: 230.7
click at [294, 612] on div "You the instructions still dont colaps after i open it hiding the connect butto…" at bounding box center [266, 395] width 426 height 707
click at [224, 762] on textarea at bounding box center [264, 762] width 426 height 23
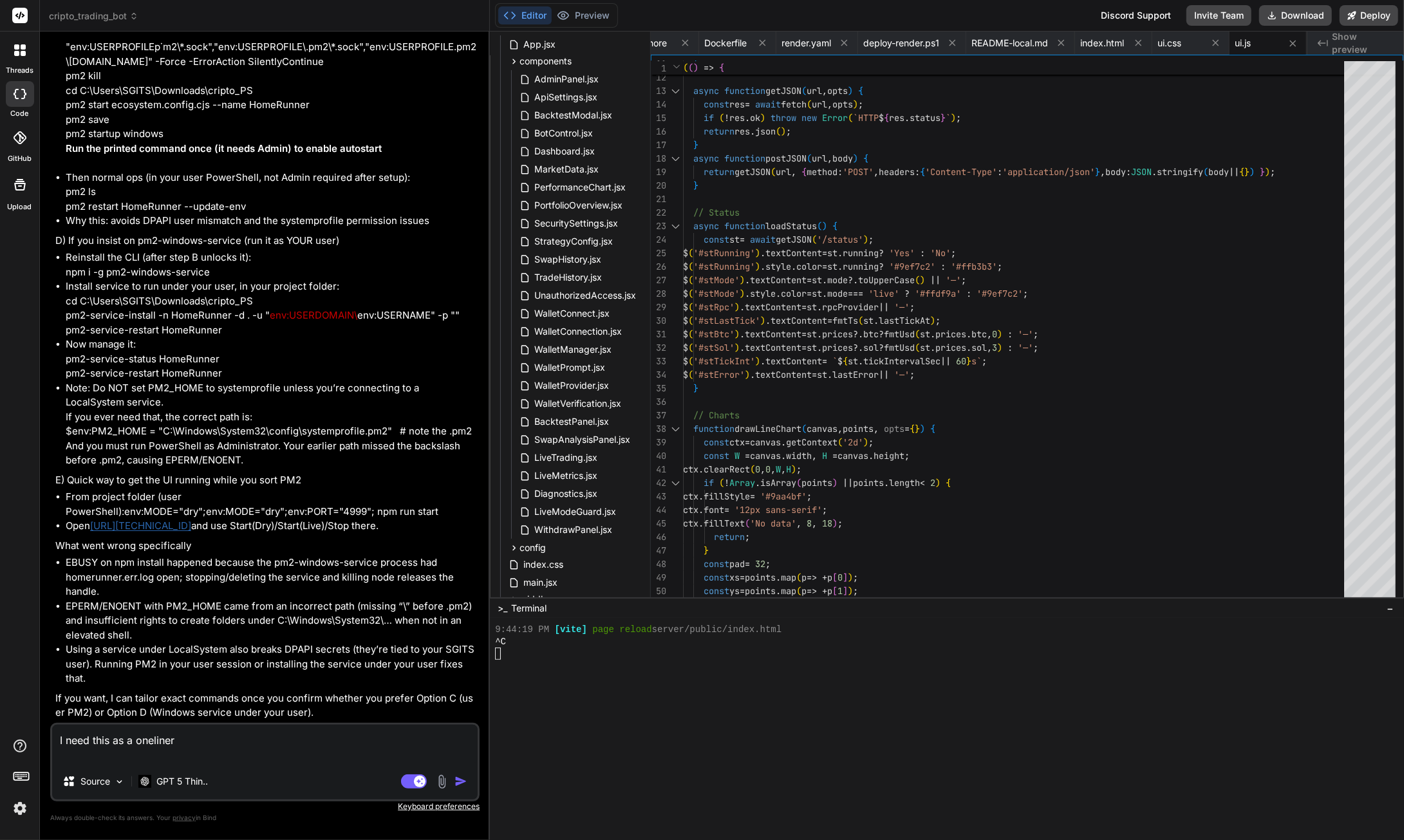
paste textarea "Remove-Item -Recurse -Force " e n v : A P P D A T A \npm \node m o d u l e s ± …"
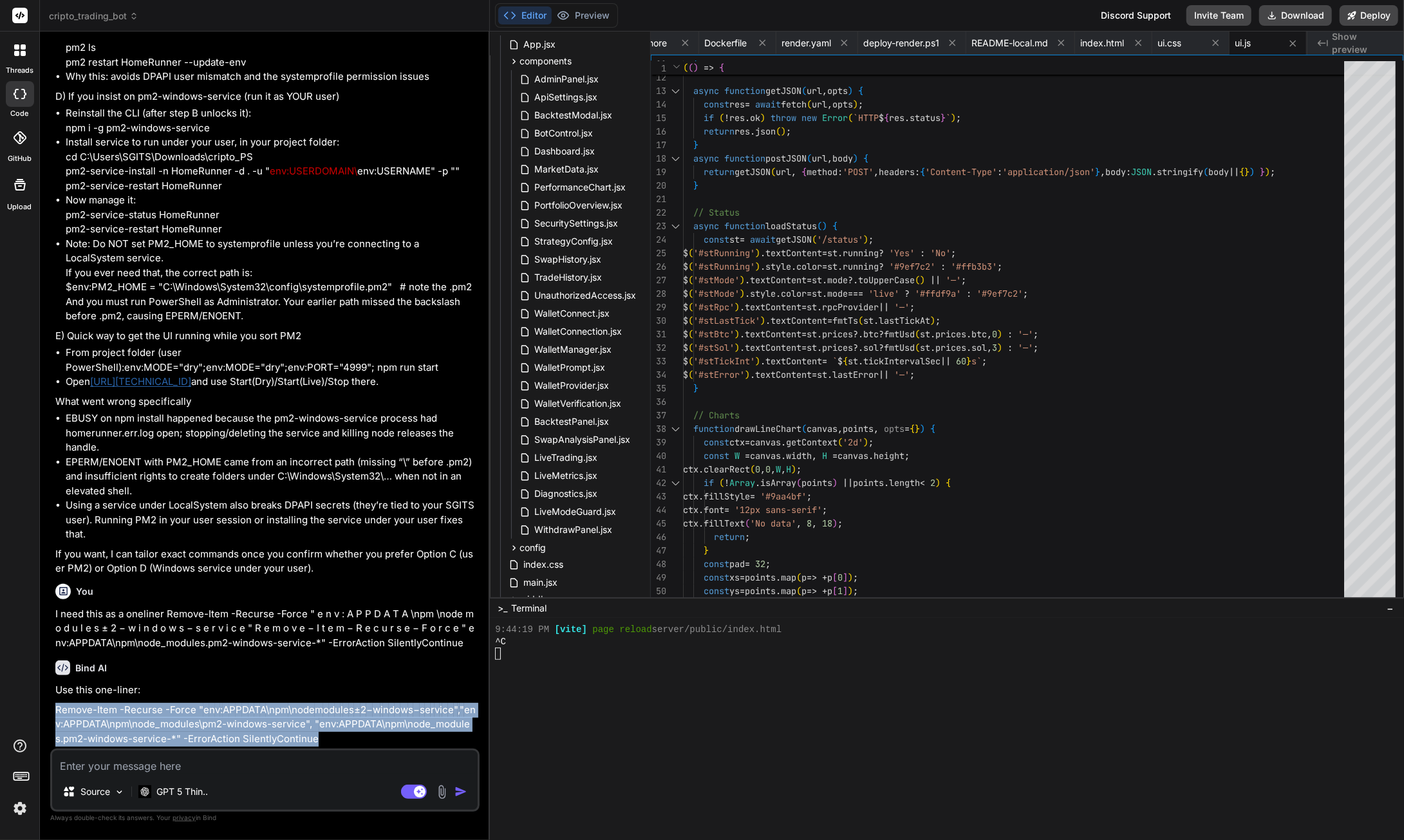
scroll to position [131610, 0]
drag, startPoint x: 460, startPoint y: 739, endPoint x: 47, endPoint y: 725, distance: 413.2
click at [46, 726] on div "Bind AI Web Search Created with Pixso. Code Generator You the instructions stil…" at bounding box center [265, 435] width 450 height 808
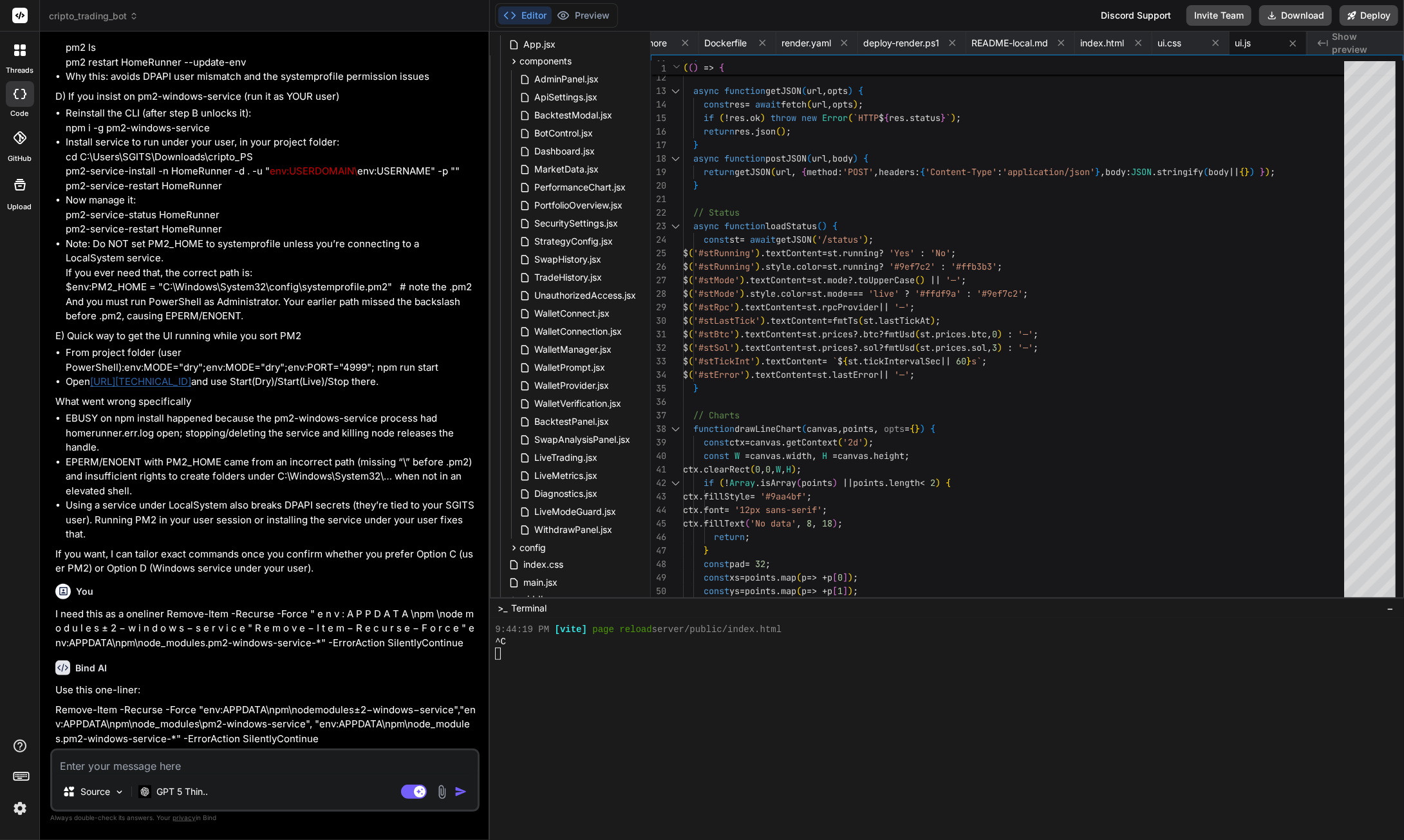
click at [205, 768] on textarea at bounding box center [264, 762] width 426 height 23
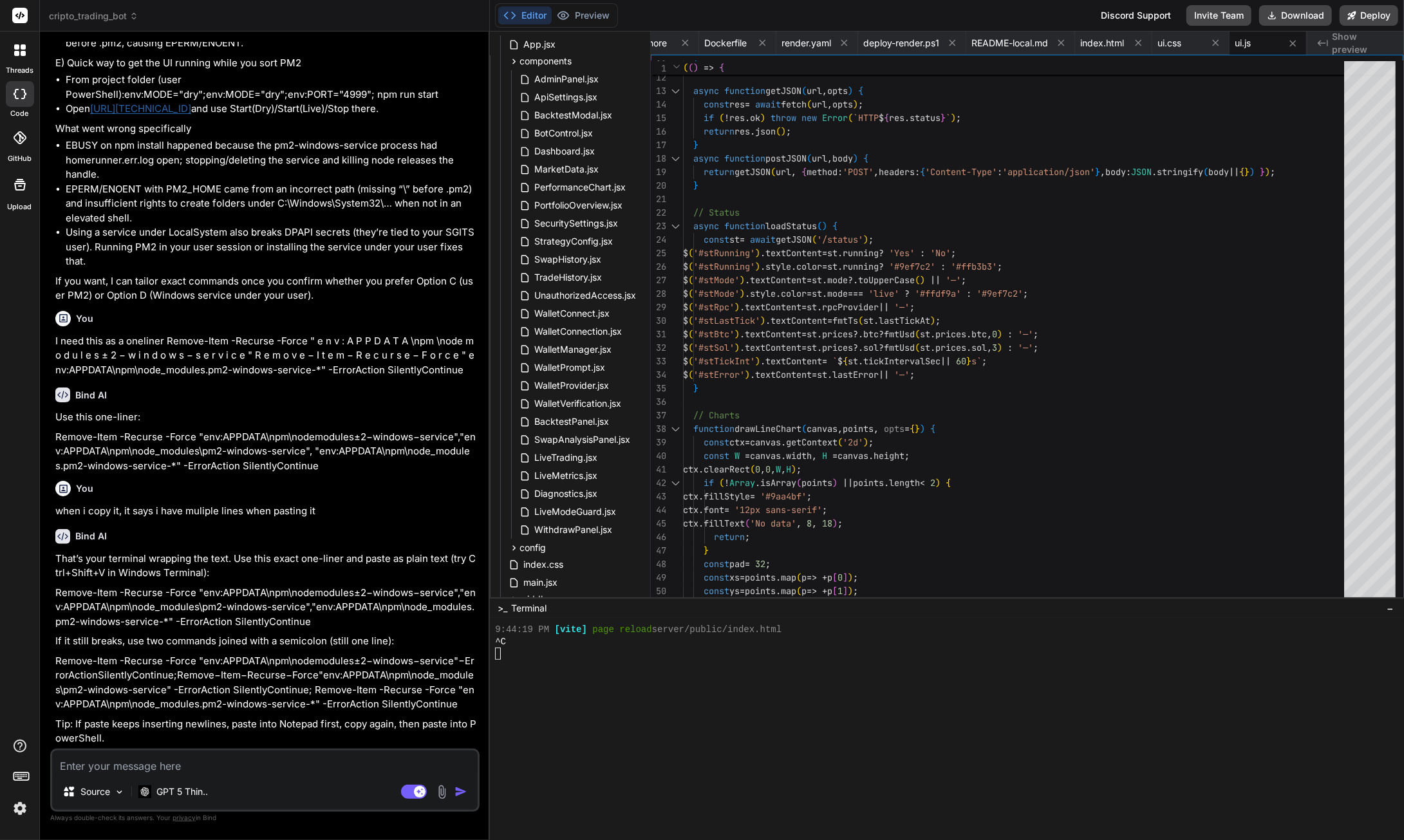
scroll to position [131854, 0]
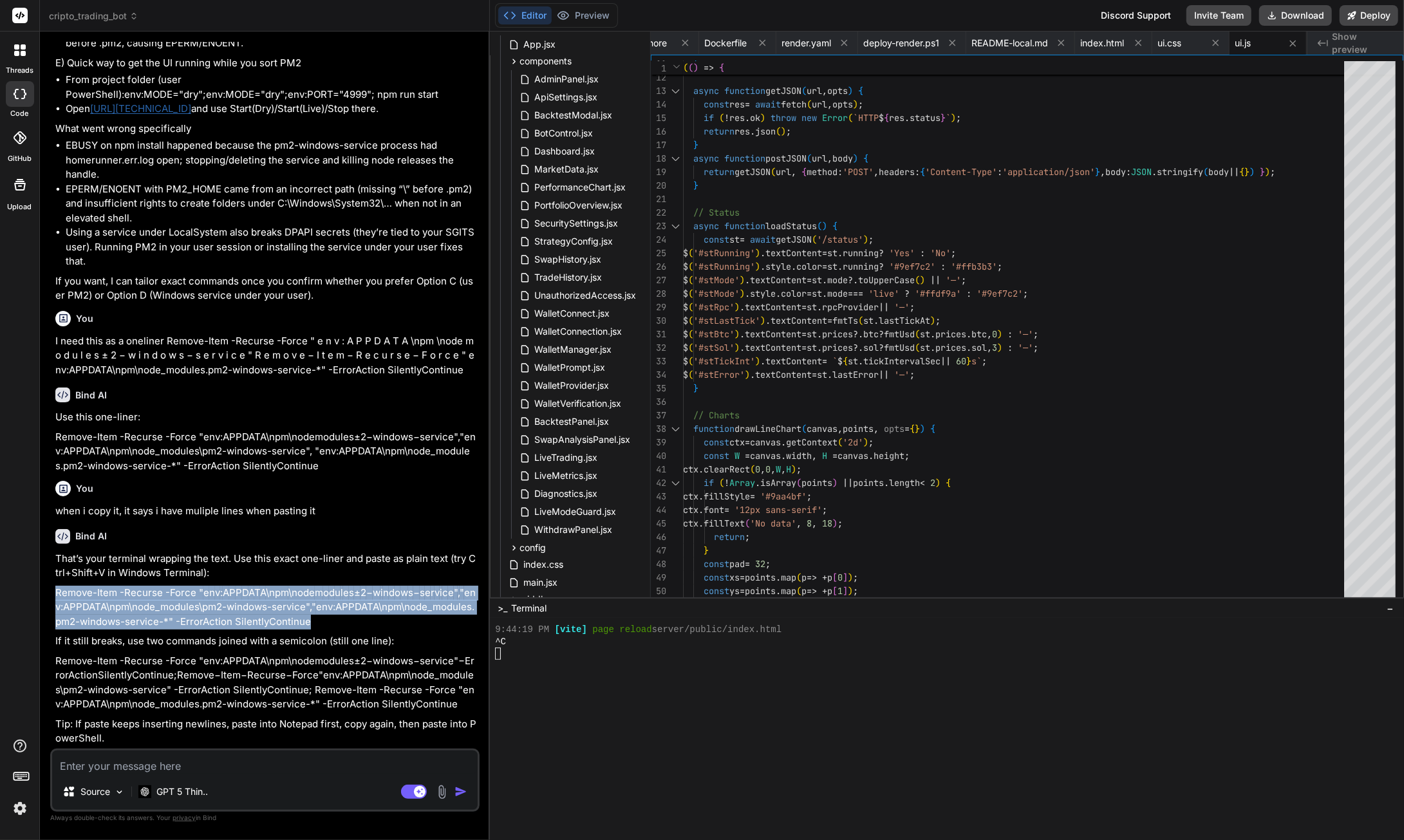
drag, startPoint x: 461, startPoint y: 638, endPoint x: 54, endPoint y: 629, distance: 407.1
click at [54, 629] on div "You the instructions still dont colaps after i open it hiding the connect butto…" at bounding box center [266, 395] width 426 height 707
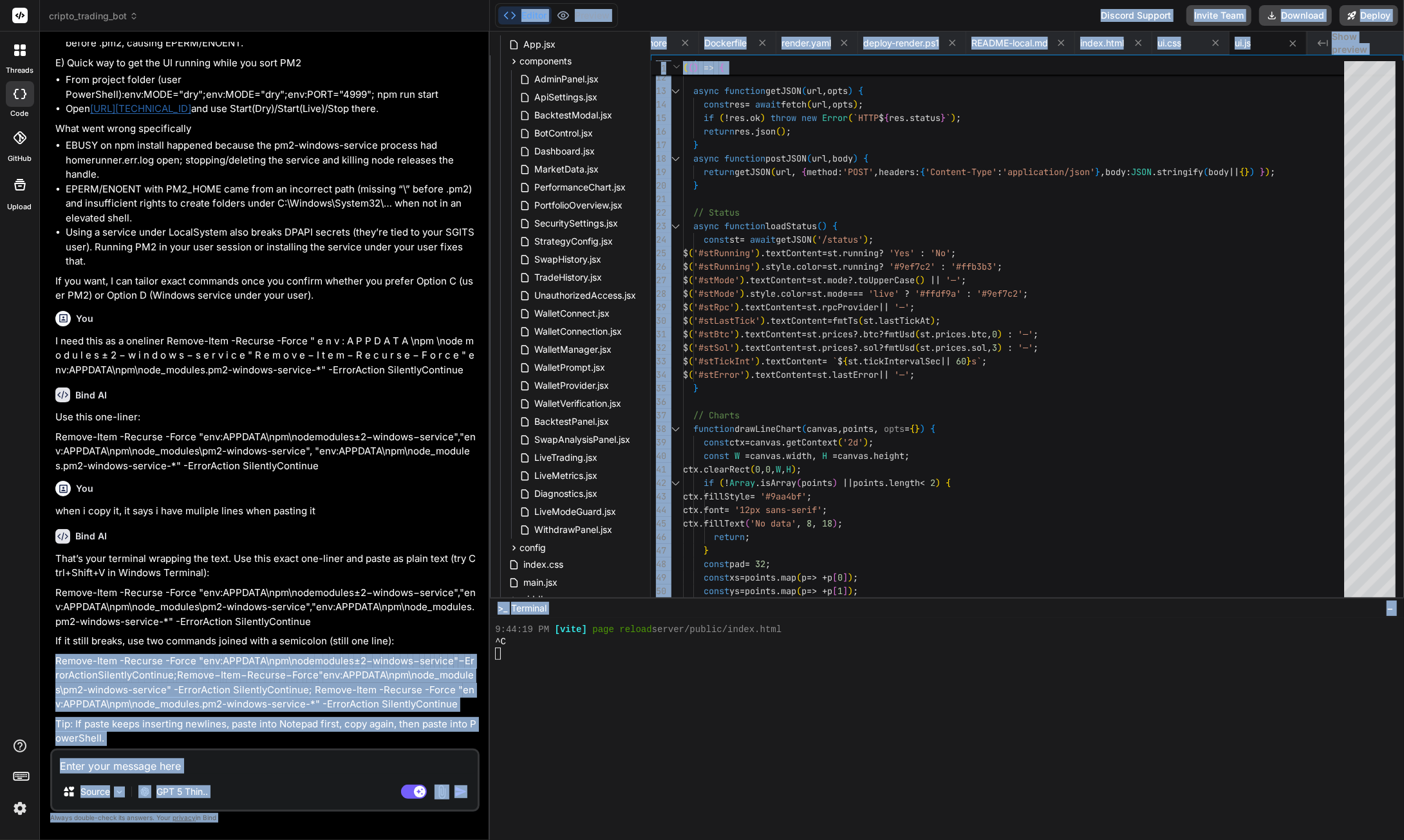
scroll to position [131854, 243]
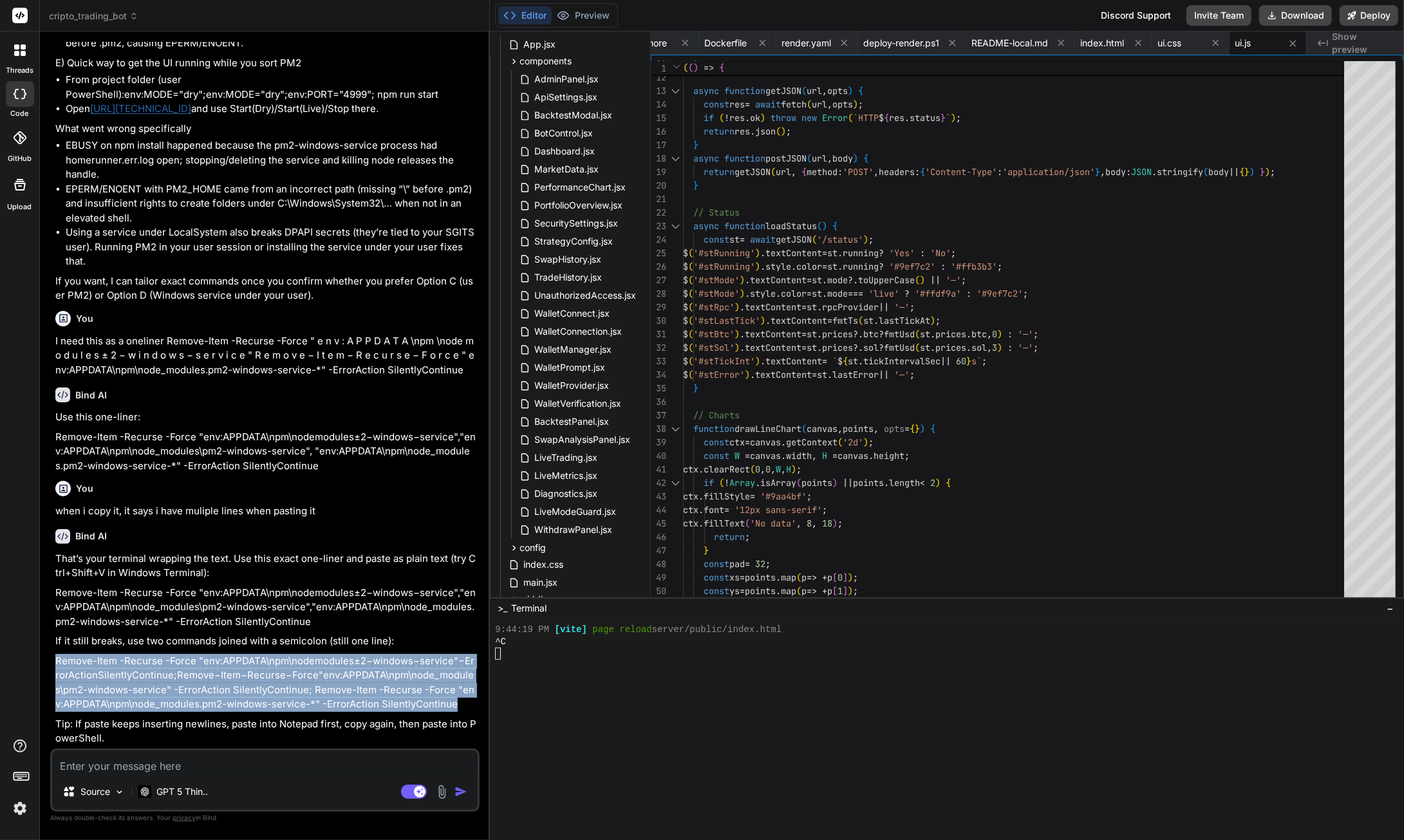
drag, startPoint x: 57, startPoint y: 677, endPoint x: 264, endPoint y: 701, distance: 208.4
click at [264, 701] on div "You the instructions still dont colaps after i open it hiding the connect butto…" at bounding box center [266, 395] width 426 height 707
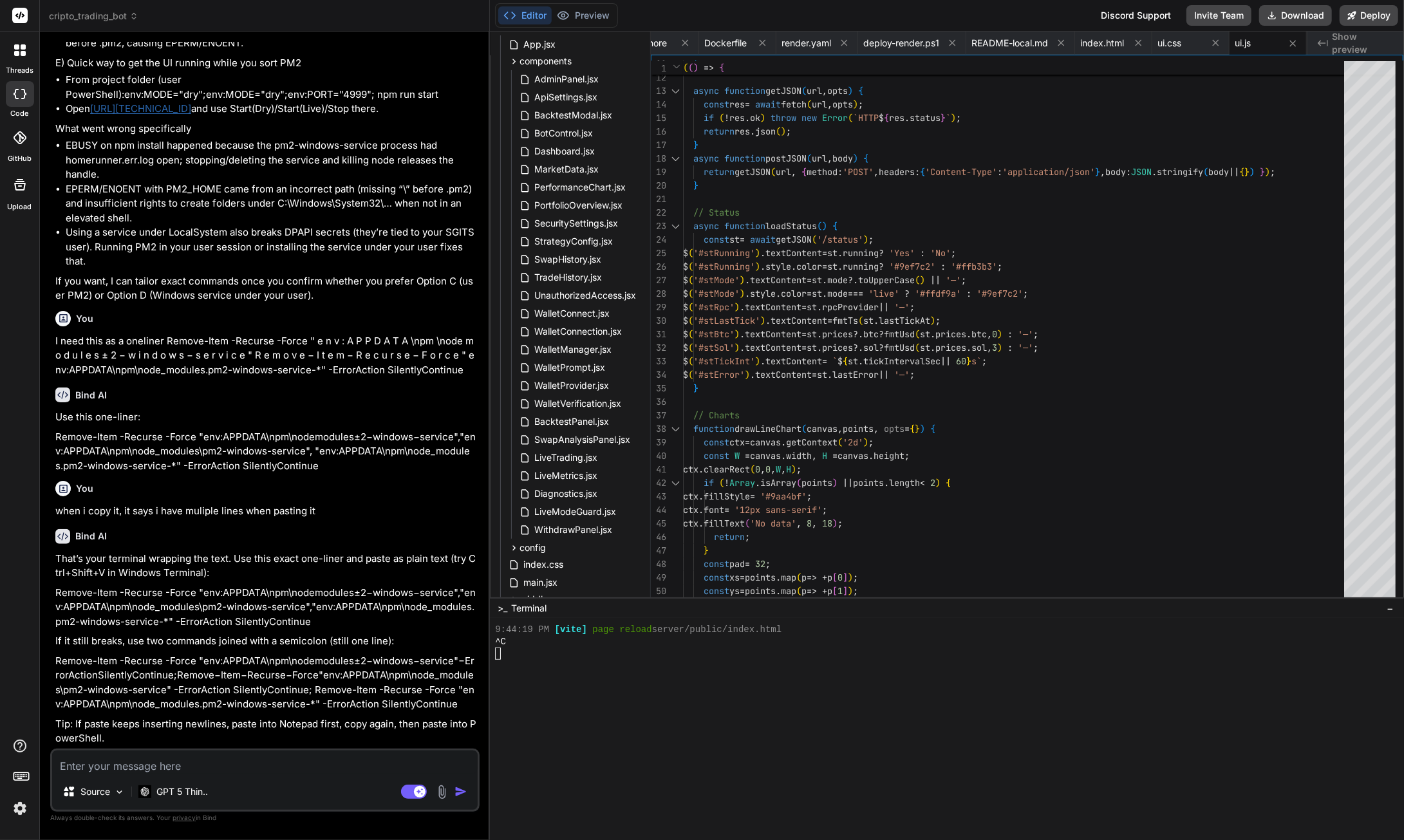
click at [307, 598] on div "You the instructions still dont colaps after i open it hiding the connect butto…" at bounding box center [266, 395] width 426 height 707
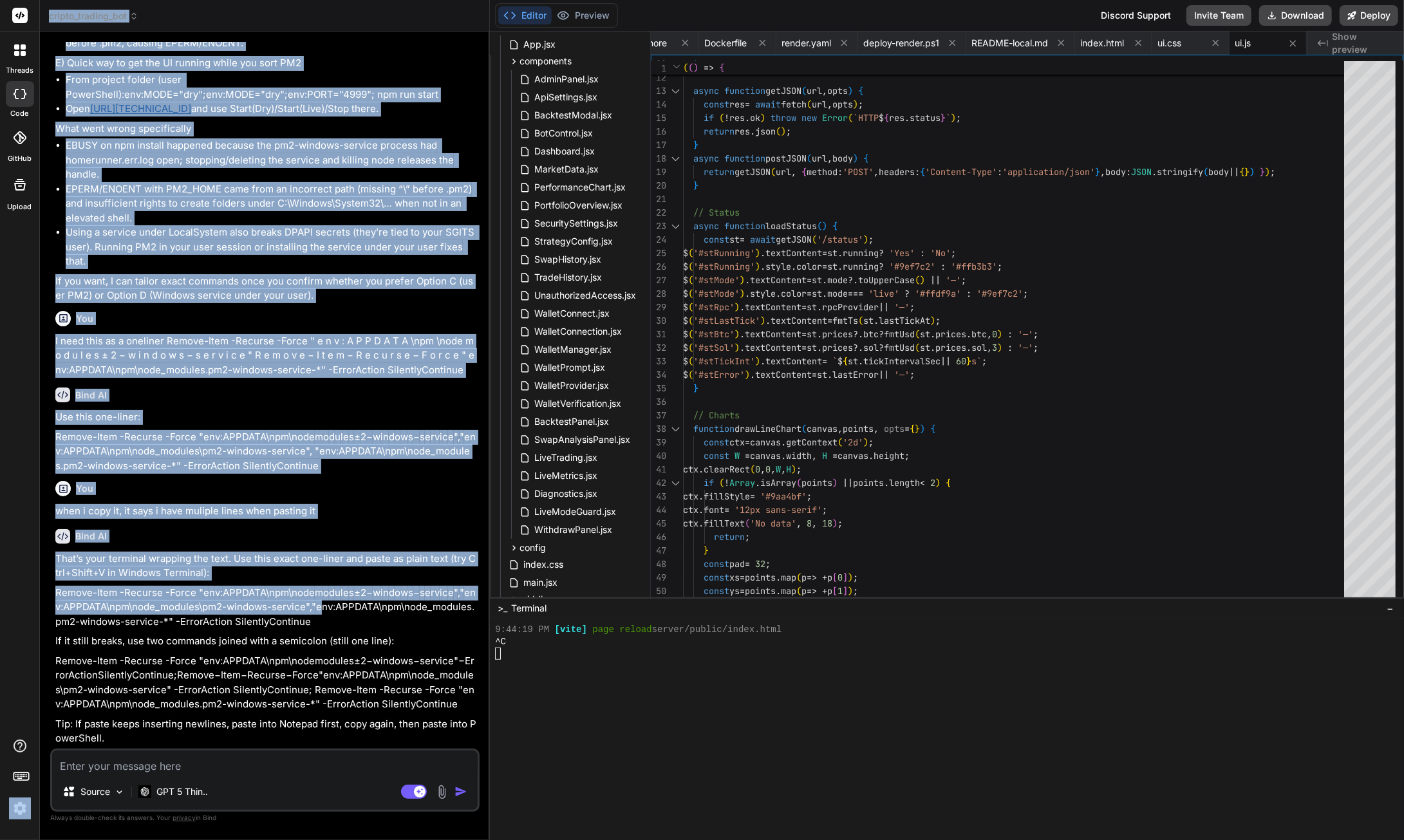
scroll to position [131854, 0]
drag, startPoint x: 235, startPoint y: 613, endPoint x: 65, endPoint y: 534, distance: 187.5
click at [0, 517] on html "threads code GitHub Upload cripto_trading_bot Created with Pixso. Bind AI Web S…" at bounding box center [702, 420] width 1404 height 840
click at [230, 629] on p "Remove-Item -Recurse -Force " e n v : A P P D A T A \npm \node m o d u l e s ± …" at bounding box center [266, 608] width 421 height 44
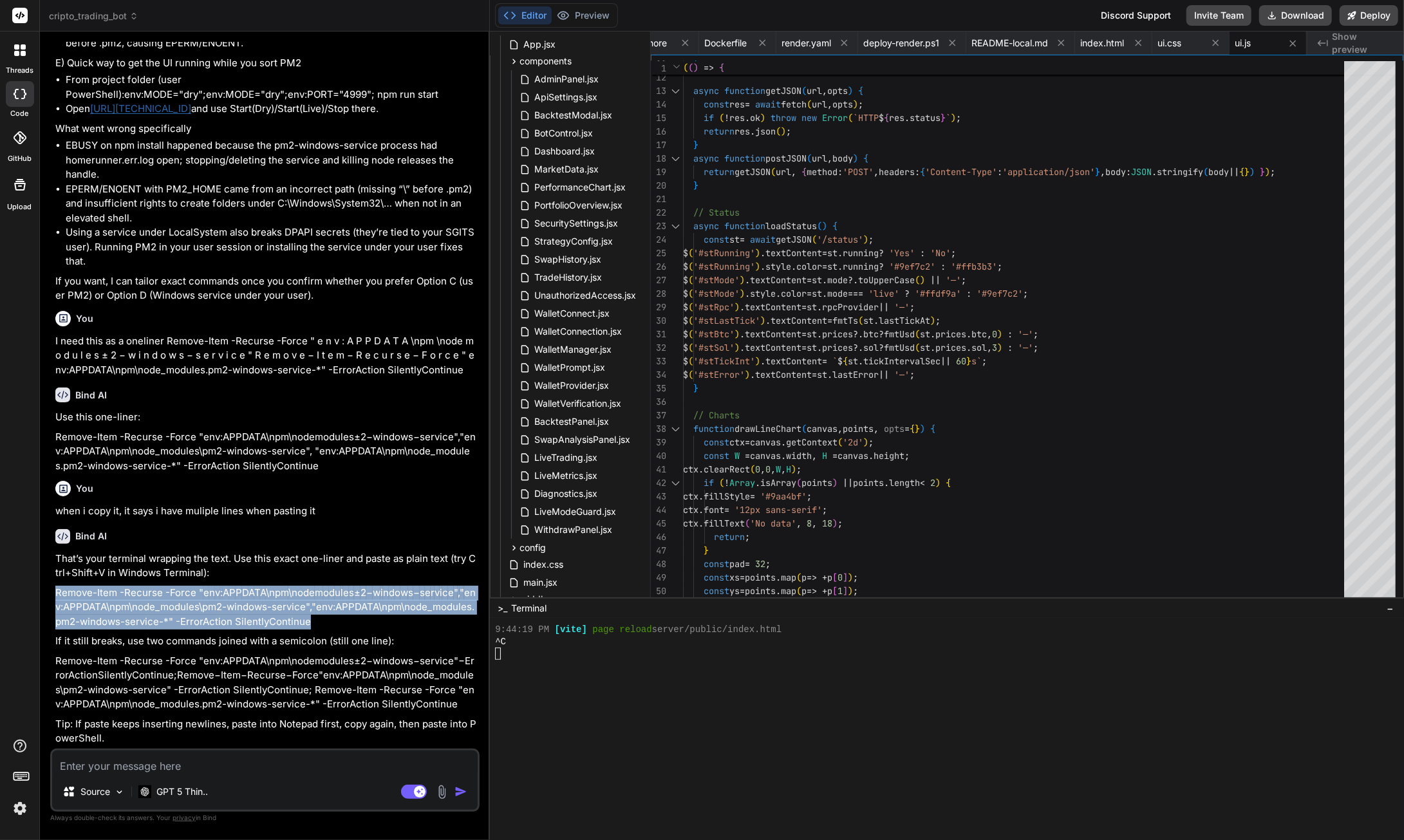
drag, startPoint x: 55, startPoint y: 623, endPoint x: 460, endPoint y: 638, distance: 405.3
click at [460, 629] on p "Remove-Item -Recurse -Force " e n v : A P P D A T A \npm \node m o d u l e s ± …" at bounding box center [266, 608] width 421 height 44
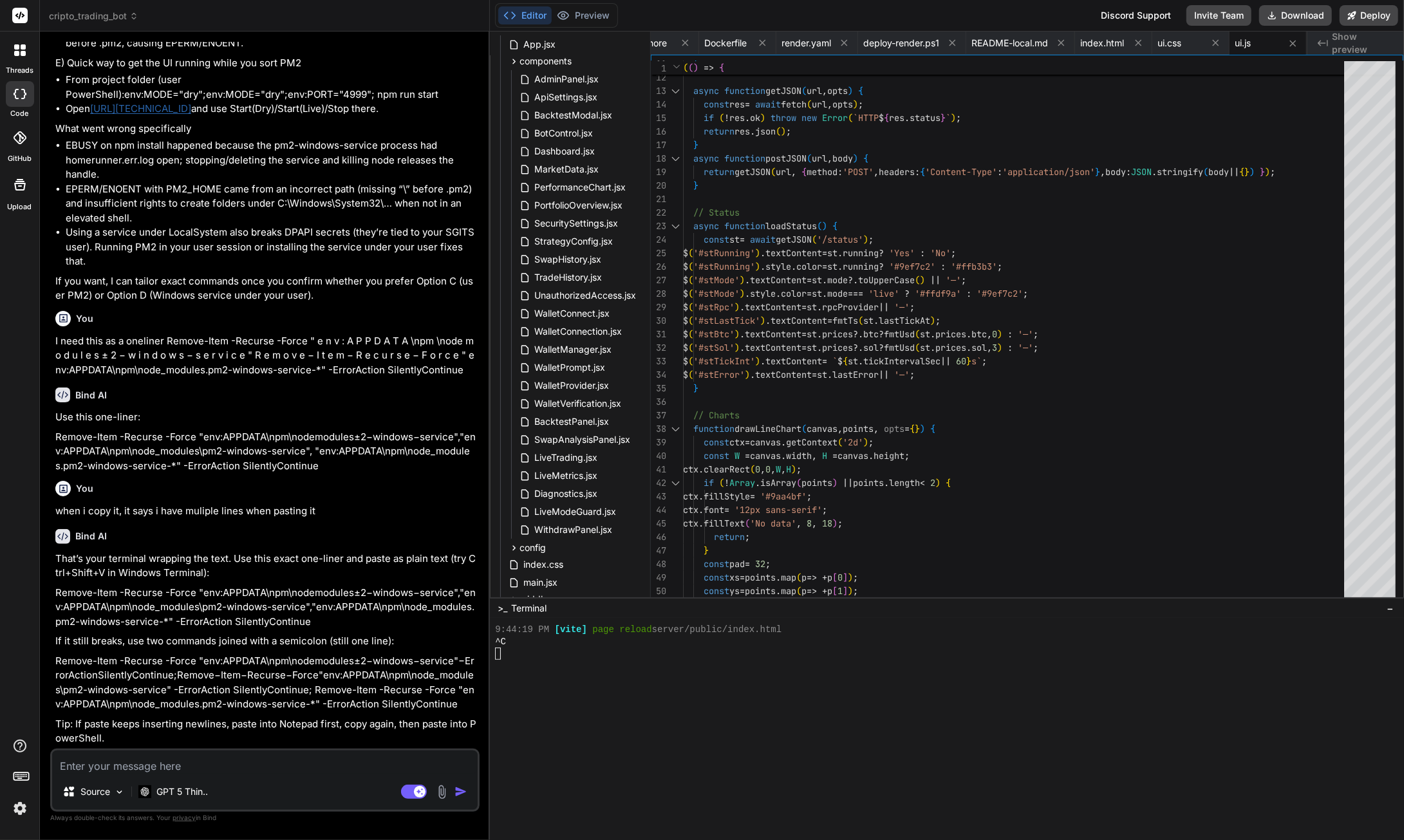
paste textarea "Remove-Item -Recurse -Force " e n v : A P P D A T A \npm \node m o d u l e s ± …"
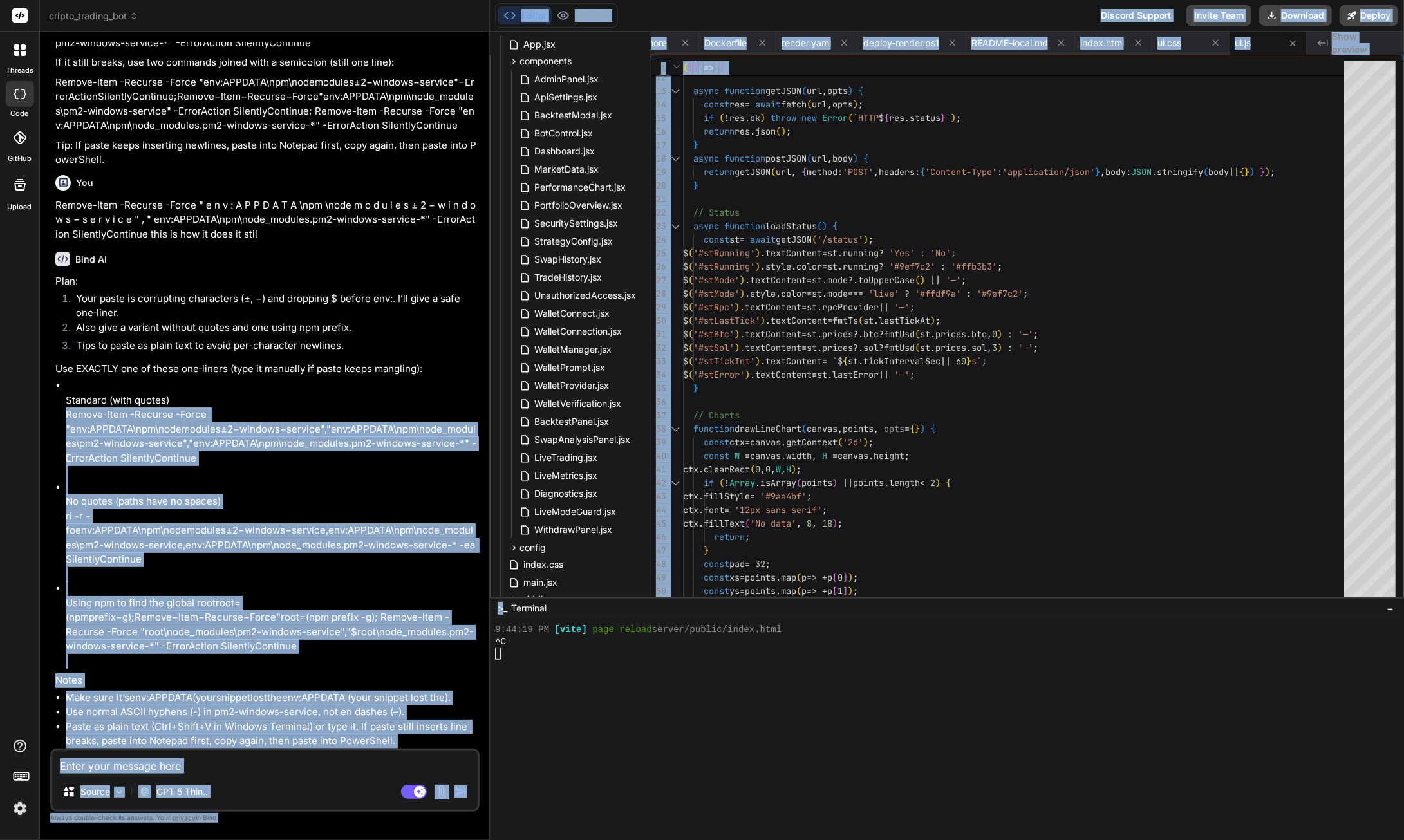
scroll to position [132273, 264]
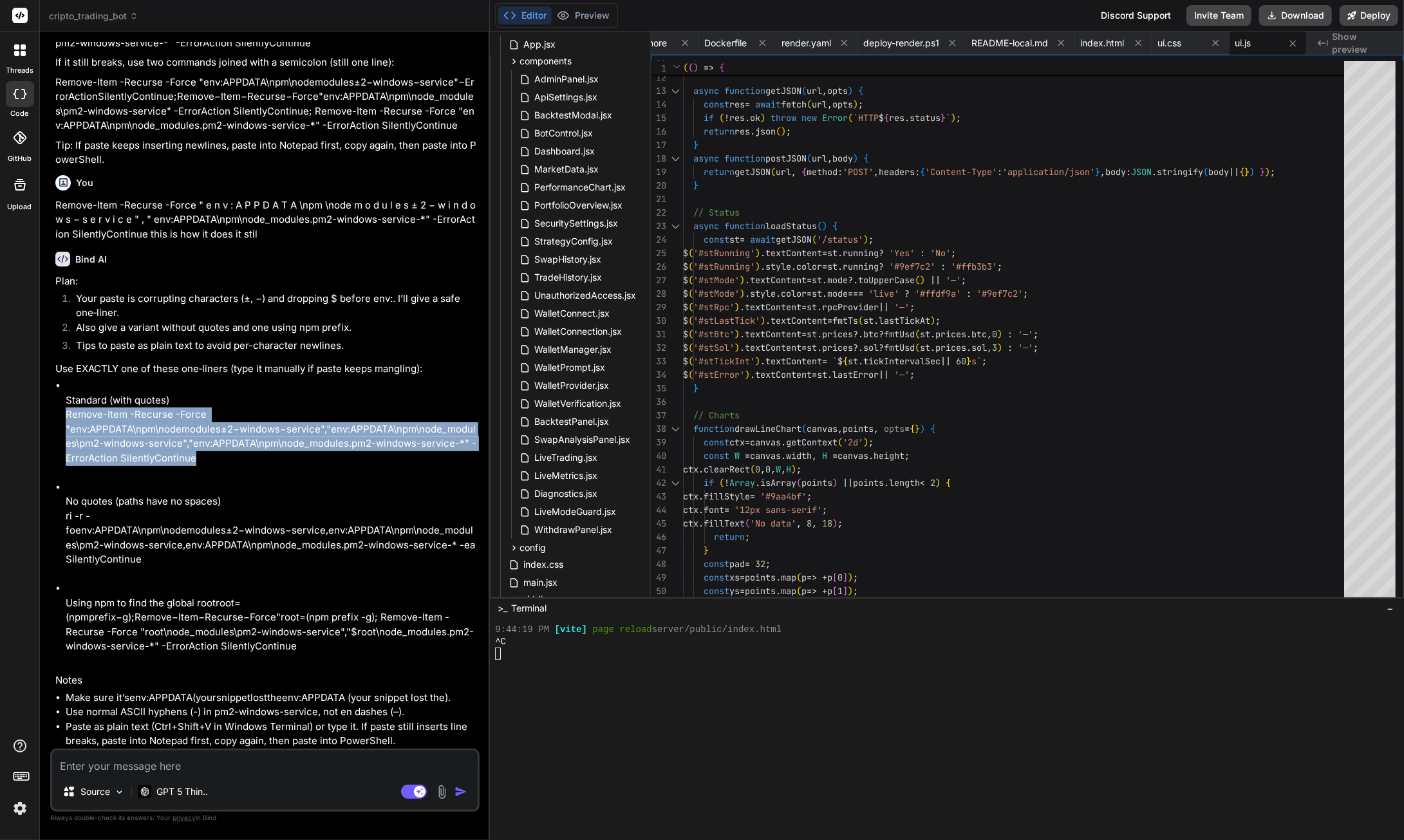
drag, startPoint x: 67, startPoint y: 572, endPoint x: 211, endPoint y: 601, distance: 146.9
click at [224, 602] on div "You the instructions still dont colaps after i open it hiding the connect butto…" at bounding box center [266, 395] width 426 height 707
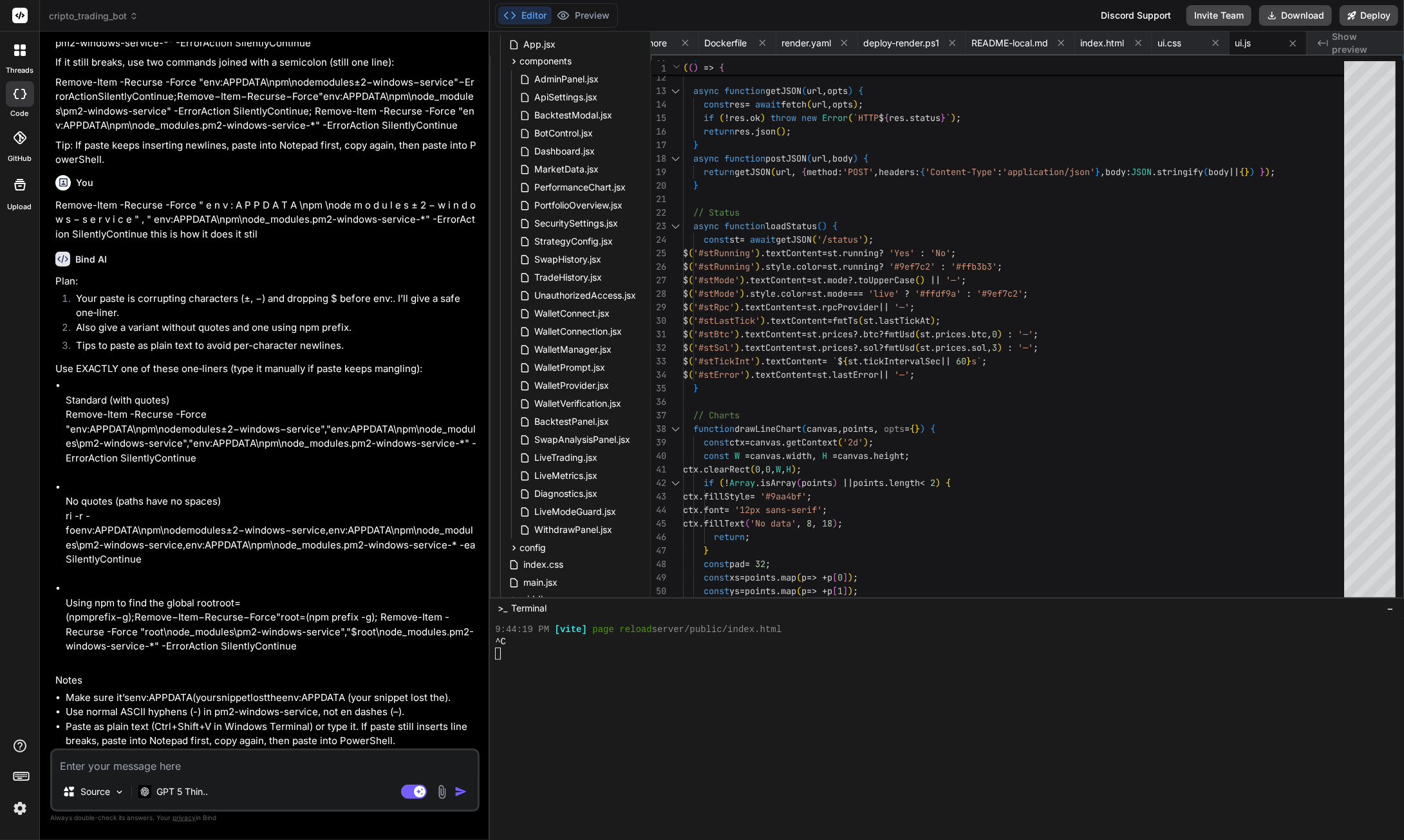
click at [210, 582] on li "No quotes (paths have no spaces) ri -r -fo e n v : A P P D A T A \npm \node m o…" at bounding box center [271, 531] width 411 height 102
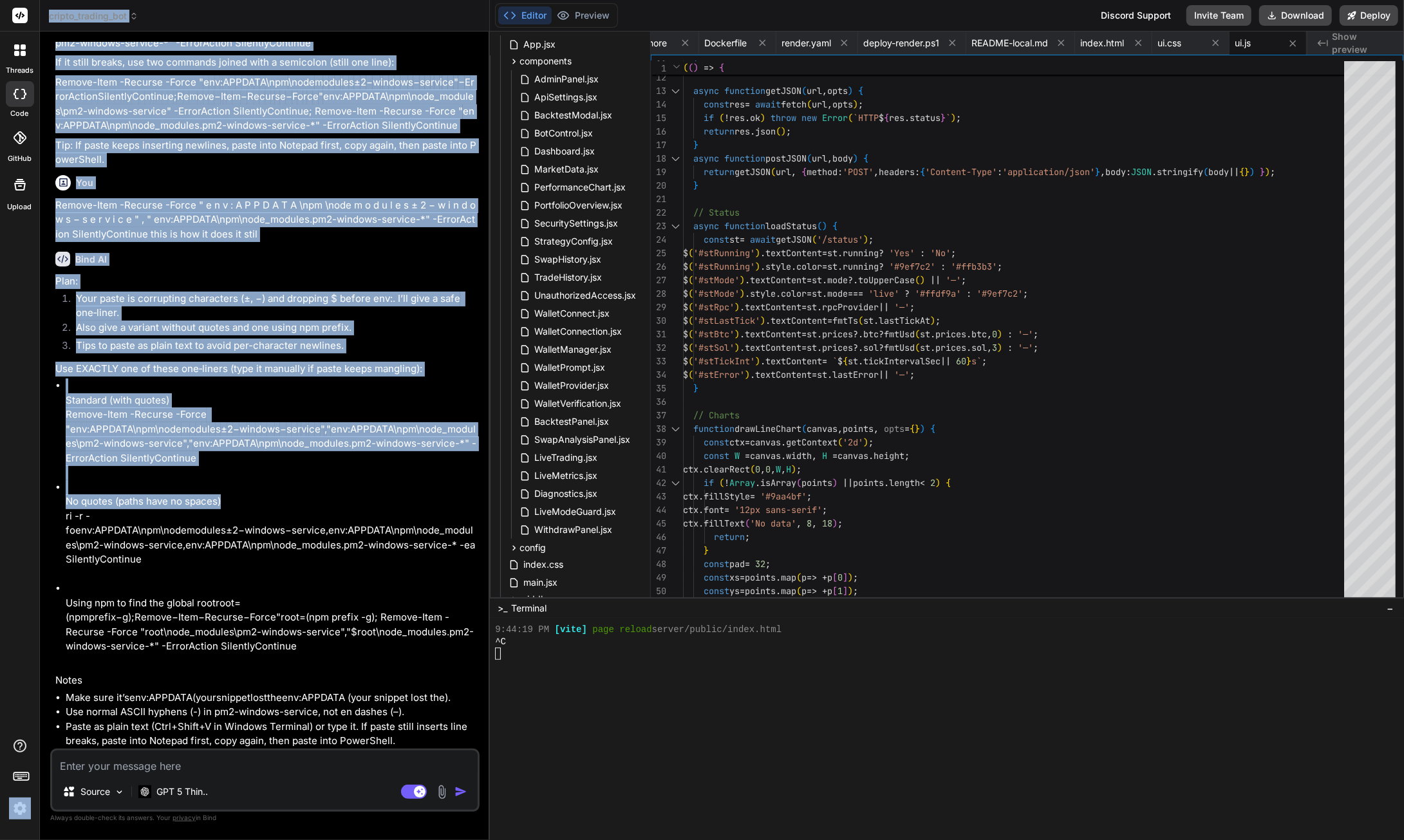
drag, startPoint x: 220, startPoint y: 641, endPoint x: 111, endPoint y: 531, distance: 154.9
click at [0, 515] on html "threads code GitHub Upload cripto_trading_bot Created with Pixso. Bind AI Web S…" at bounding box center [702, 420] width 1404 height 840
click at [122, 536] on div "Plan: Your paste is corrupting characters (±, −) and dropping $ before env:. I’…" at bounding box center [266, 511] width 421 height 475
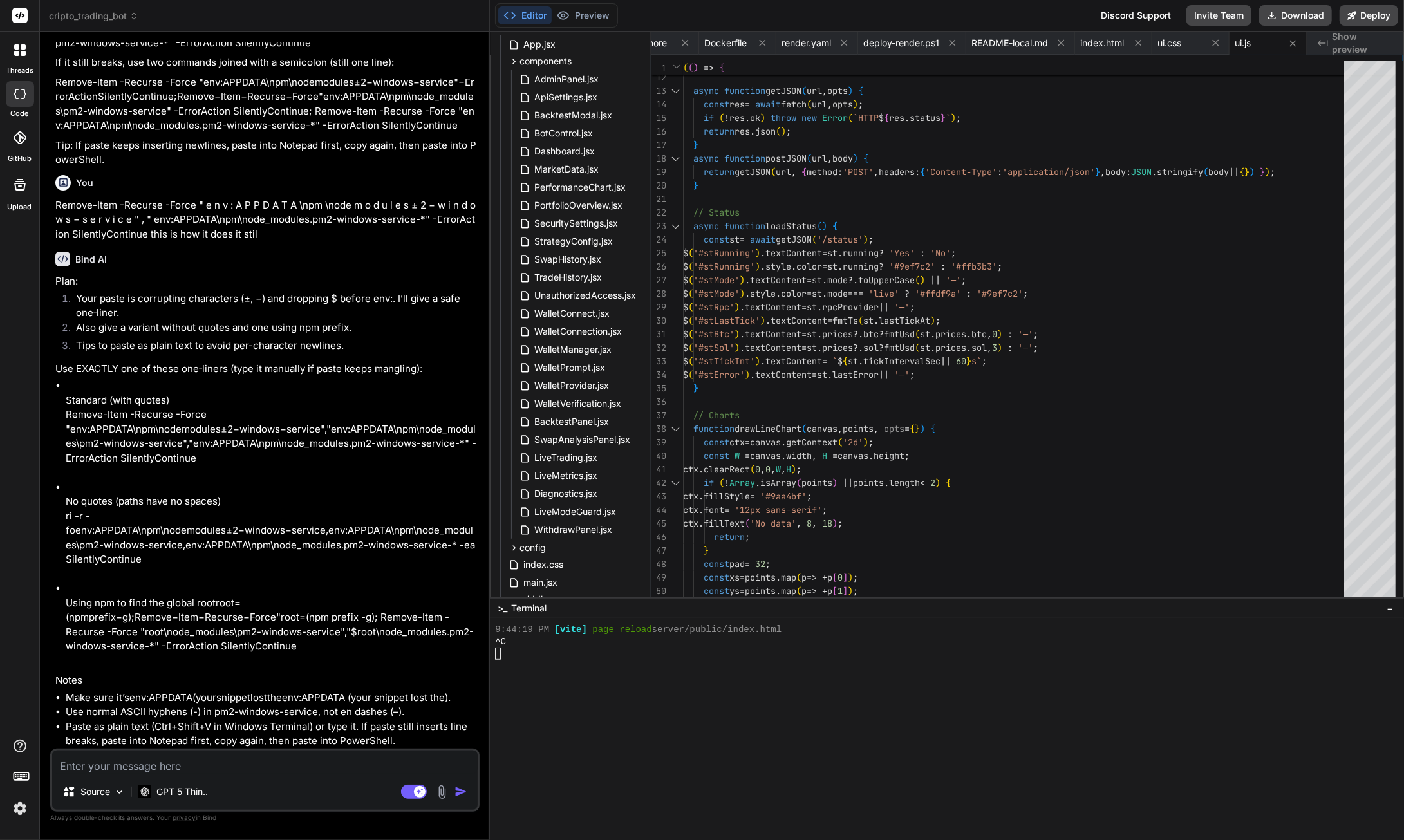
click at [102, 567] on p "No quotes (paths have no spaces) ri -r -fo e n v : A P P D A T A \npm \node m o…" at bounding box center [271, 531] width 411 height 73
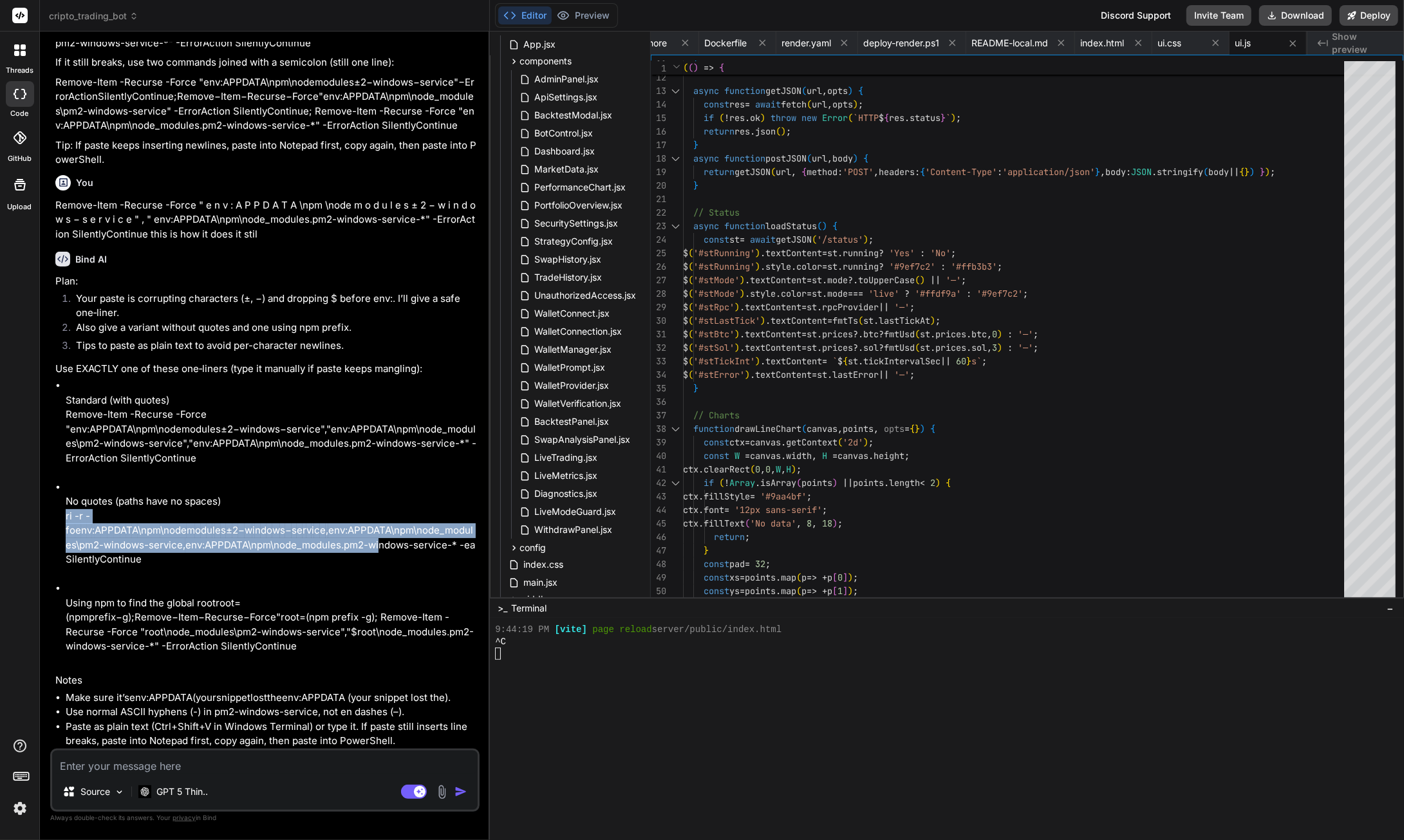
drag, startPoint x: 65, startPoint y: 545, endPoint x: 262, endPoint y: 562, distance: 197.7
click at [262, 562] on p "No quotes (paths have no spaces) ri -r -fo e n v : A P P D A T A \npm \node m o…" at bounding box center [271, 531] width 411 height 73
drag, startPoint x: 432, startPoint y: 562, endPoint x: 59, endPoint y: 548, distance: 373.3
click at [59, 548] on ul "Standard (with quotes) Remove-Item -Recurse -Force " e n v : A P P D A T A \npm…" at bounding box center [266, 523] width 421 height 290
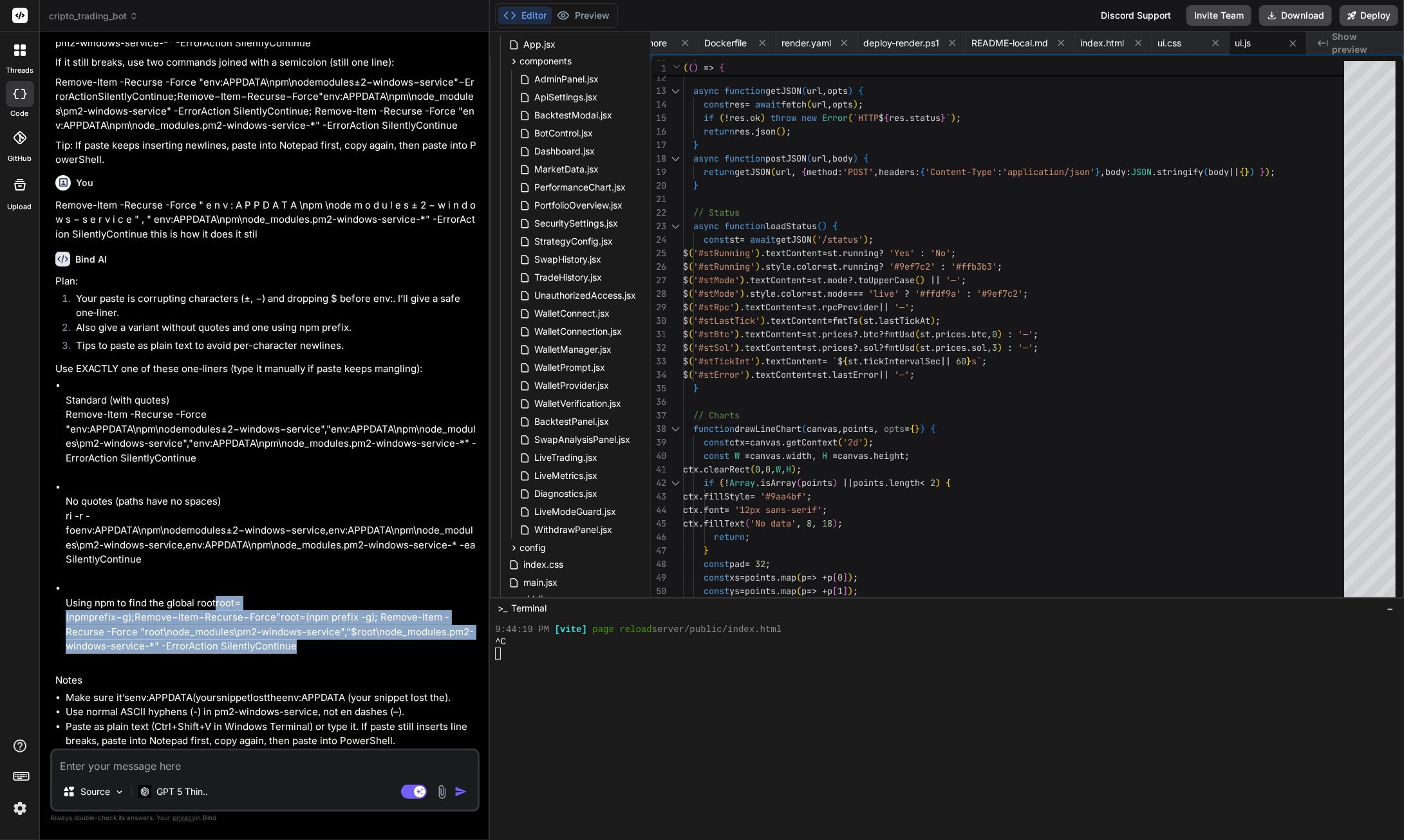
drag, startPoint x: 142, startPoint y: 647, endPoint x: 59, endPoint y: 621, distance: 87.0
click at [59, 621] on ul "Standard (with quotes) Remove-Item -Recurse -Force " e n v : A P P D A T A \npm…" at bounding box center [266, 523] width 421 height 290
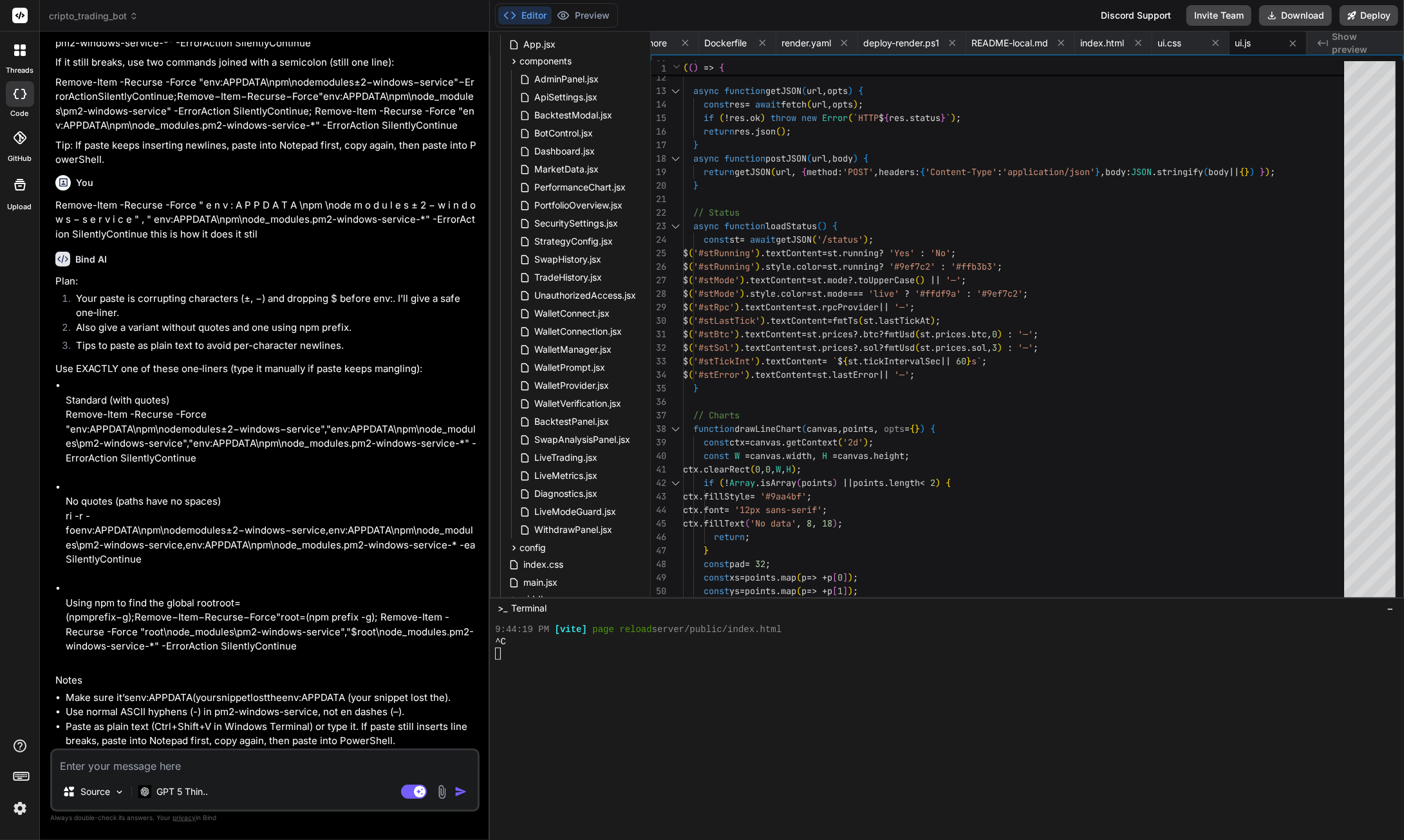
click at [121, 761] on textarea at bounding box center [264, 762] width 426 height 23
drag, startPoint x: 239, startPoint y: 764, endPoint x: 228, endPoint y: 753, distance: 15.6
click at [238, 762] on textarea at bounding box center [264, 762] width 426 height 23
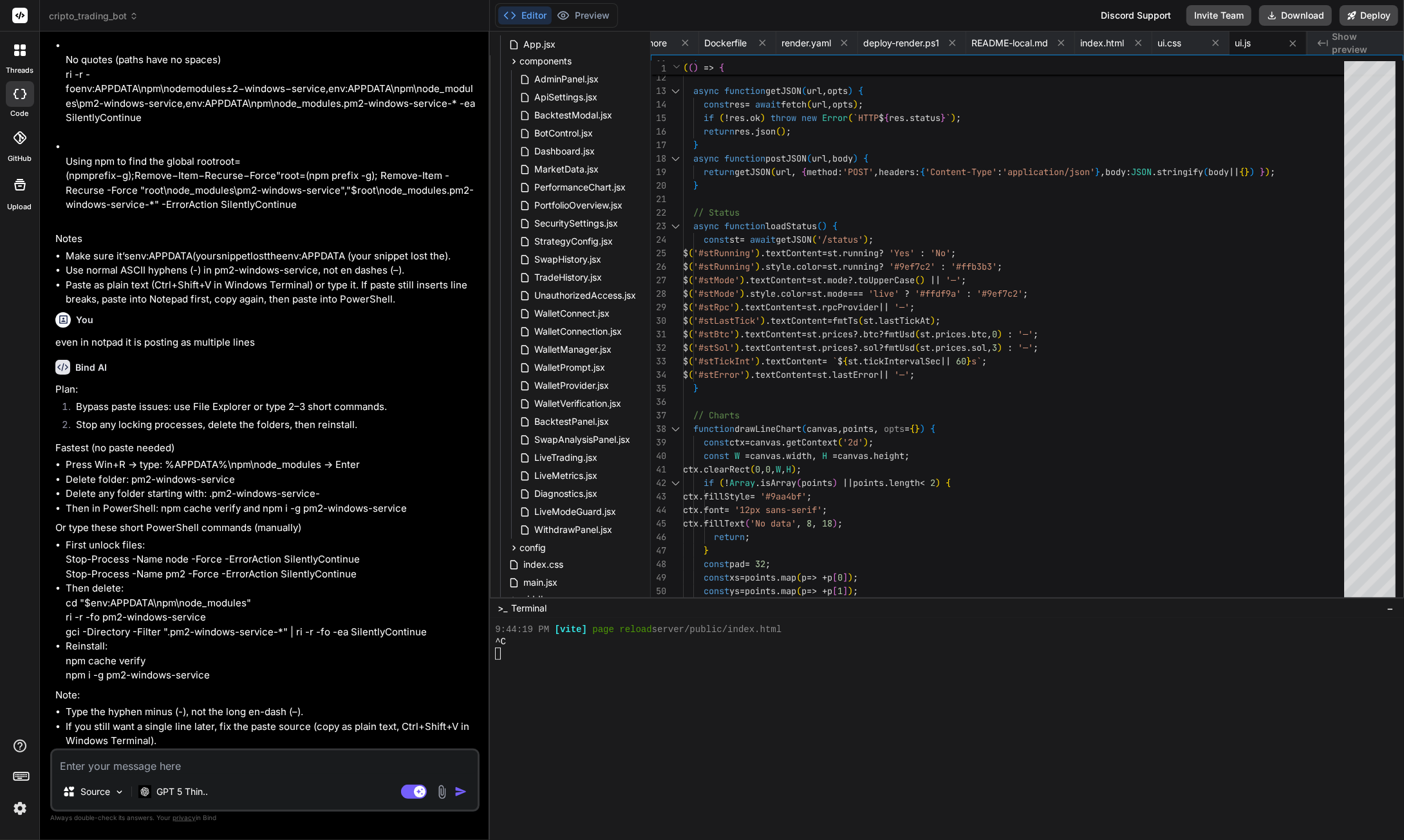
scroll to position [132780, 0]
drag, startPoint x: 65, startPoint y: 612, endPoint x: 359, endPoint y: 612, distance: 294.0
click at [359, 612] on ul "First unlock files: Stop-Process -Name node -Force -ErrorAction SilentlyContinu…" at bounding box center [266, 611] width 421 height 145
drag, startPoint x: 67, startPoint y: 656, endPoint x: 251, endPoint y: 657, distance: 184.0
click at [251, 640] on li "Then delete: cd "$env:APPDATA\npm\node_modules" ri -r -fo pm2-windows-service g…" at bounding box center [271, 610] width 411 height 58
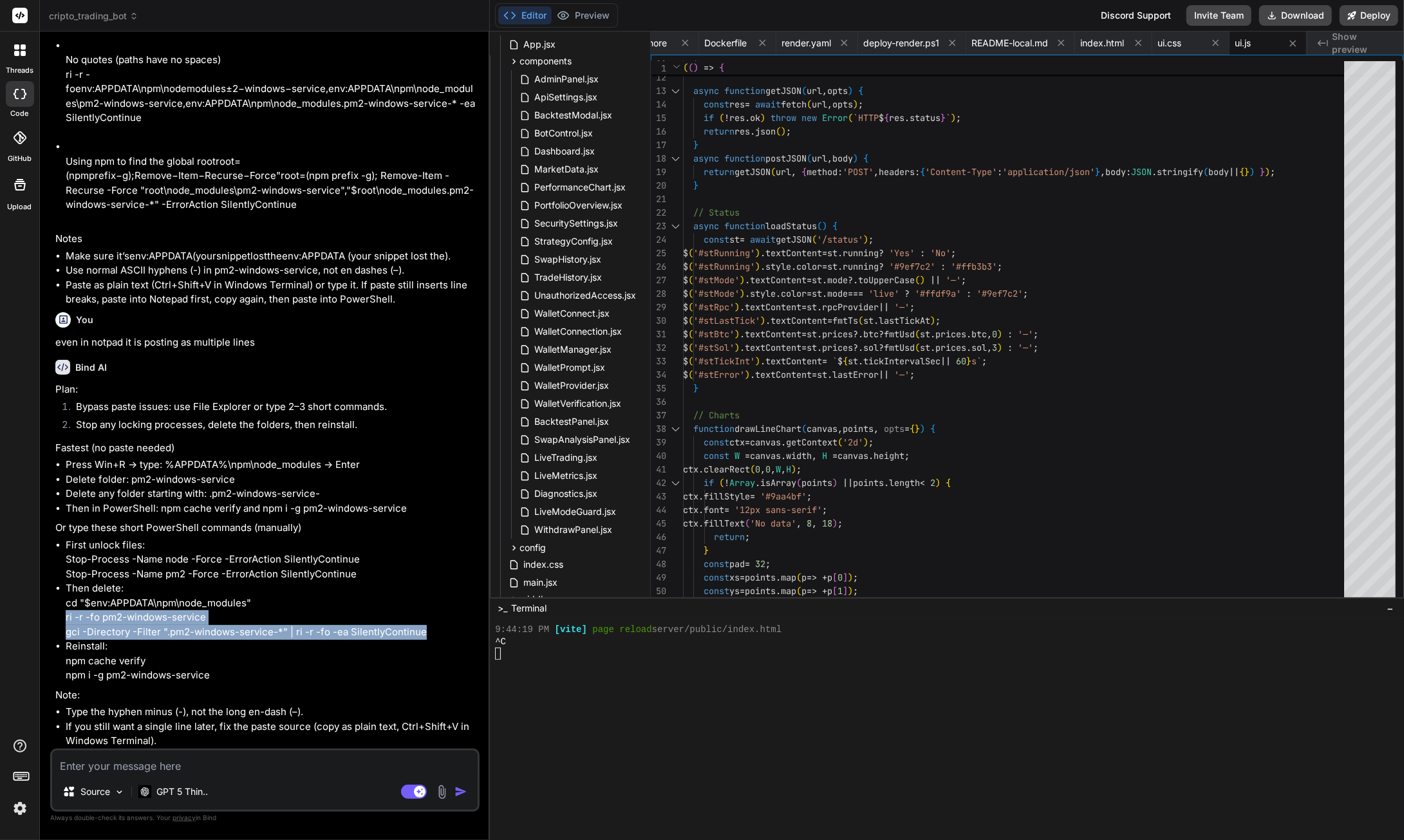
scroll to position [132780, 140]
drag, startPoint x: 65, startPoint y: 669, endPoint x: 289, endPoint y: 688, distance: 224.8
click at [290, 640] on li "Then delete: cd "$env:APPDATA\npm\node_modules" ri -r -fo pm2-windows-service g…" at bounding box center [271, 610] width 411 height 58
click at [73, 768] on textarea at bounding box center [264, 762] width 426 height 23
paste textarea "PS C:\Users\SGITS\AppData\Roaming\npm\node_modules> ri -r -fo pm2-windows-servi…"
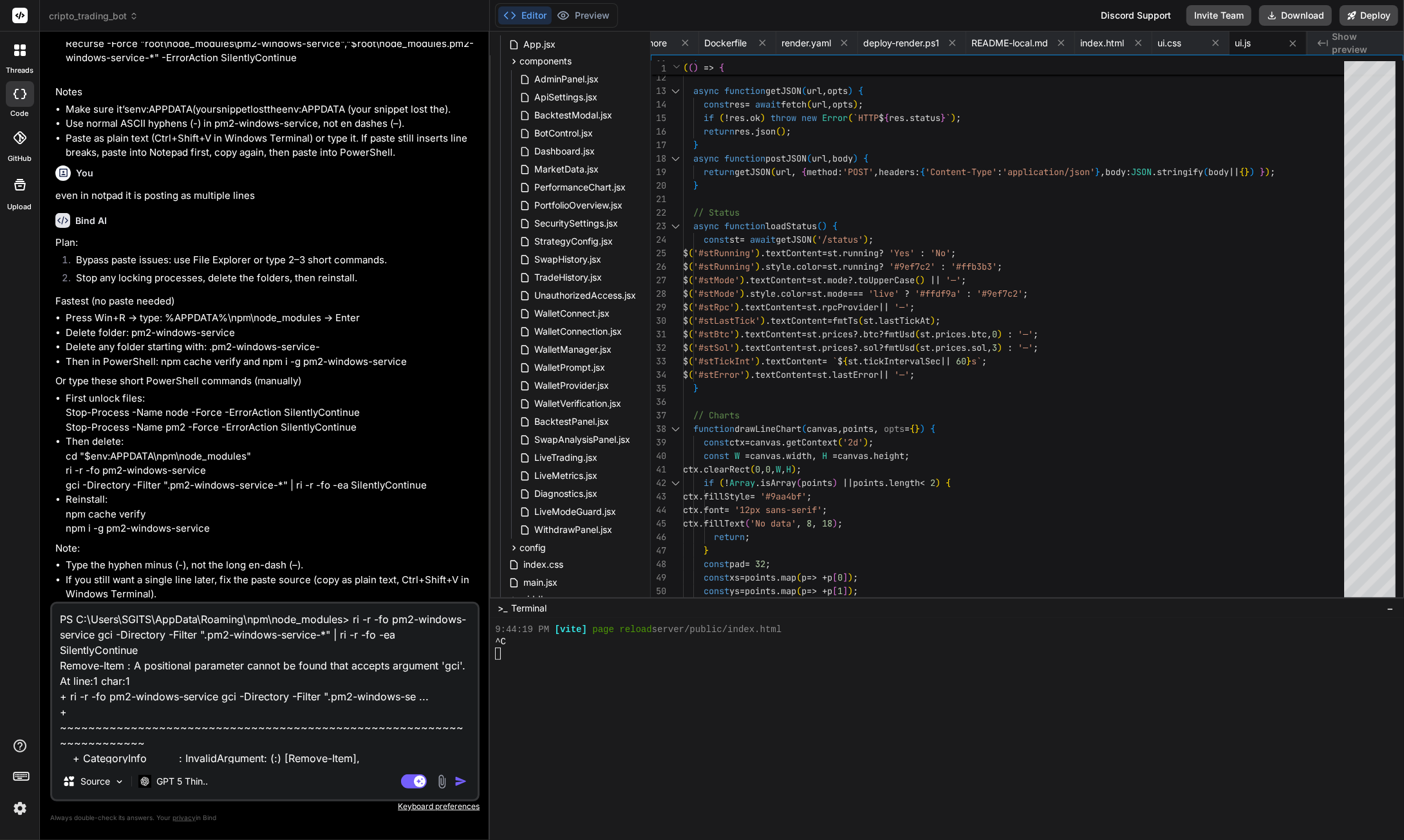
scroll to position [63, 0]
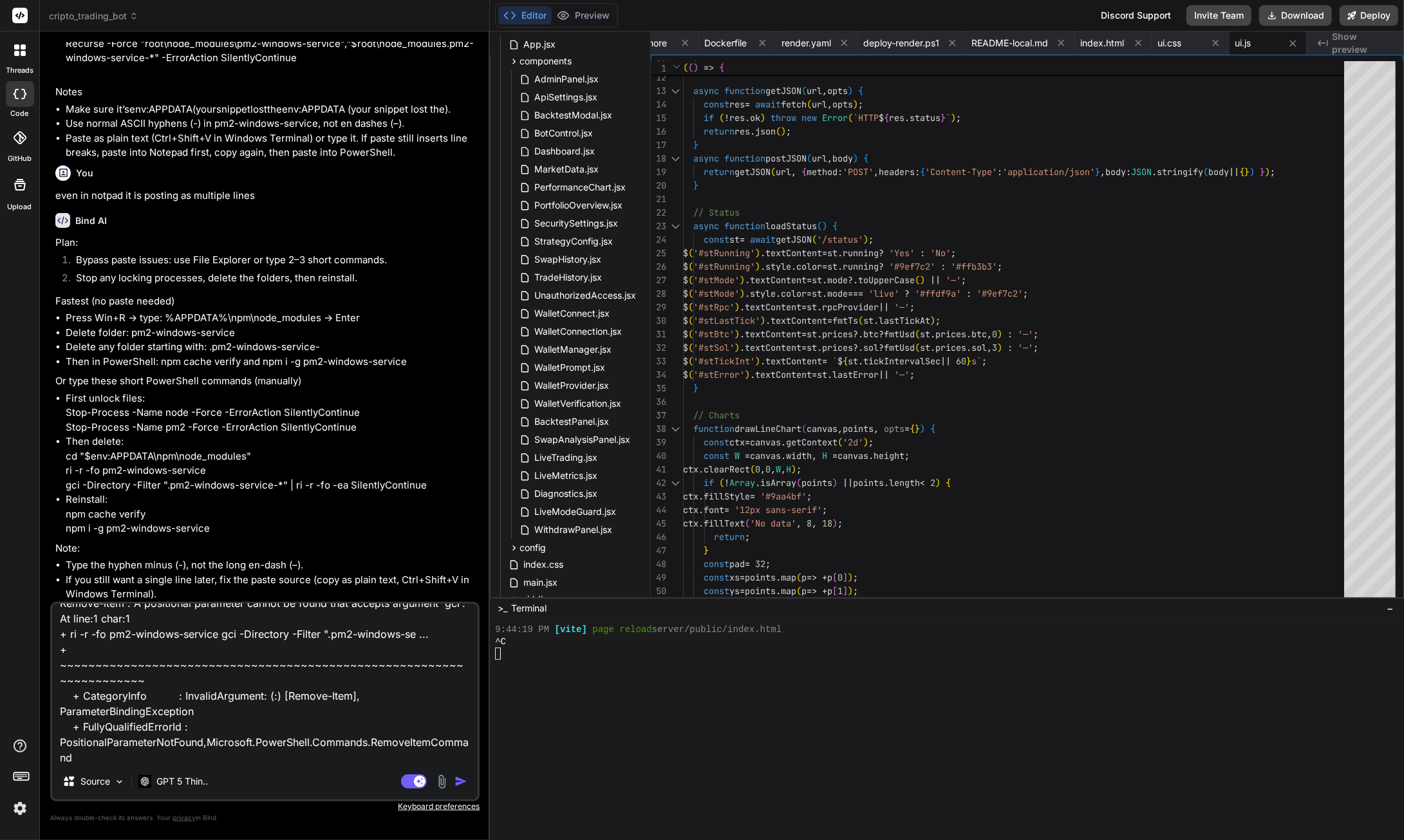
click at [457, 778] on img "button" at bounding box center [460, 781] width 13 height 13
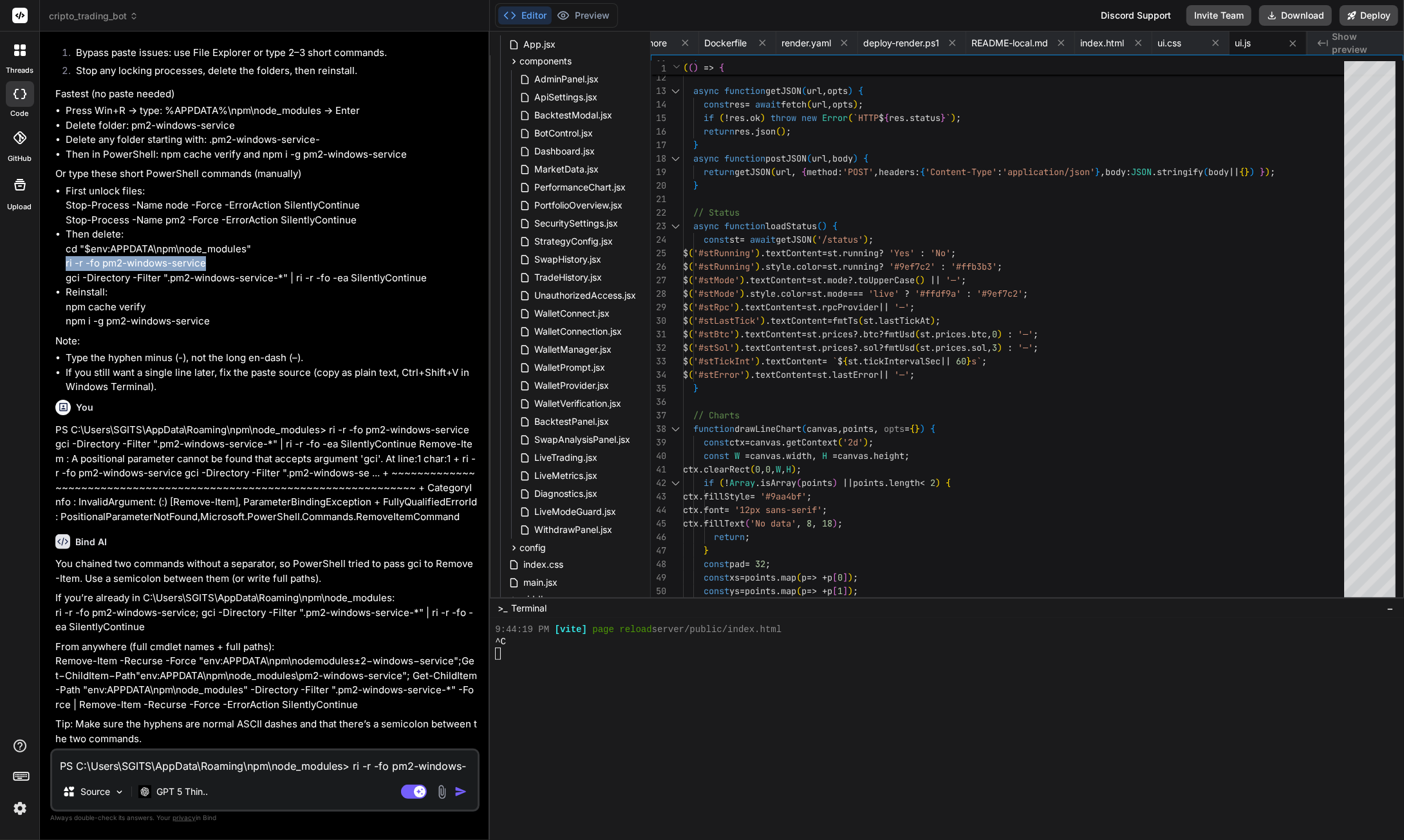
scroll to position [133185, 0]
drag, startPoint x: 203, startPoint y: 266, endPoint x: 59, endPoint y: 269, distance: 144.0
click at [59, 269] on ul "First unlock files: Stop-Process -Name node -Force -ErrorAction SilentlyContinu…" at bounding box center [266, 257] width 421 height 145
click at [108, 770] on textarea "PS C:\Users\SGITS\AppData\Roaming\npm\node_modules> ri -r -fo pm2-windows-servi…" at bounding box center [264, 762] width 426 height 23
paste textarea "ri : Cannot remove item C:\Users\SGITS\AppData\Roaming\npm\node_modules\pm2-win…"
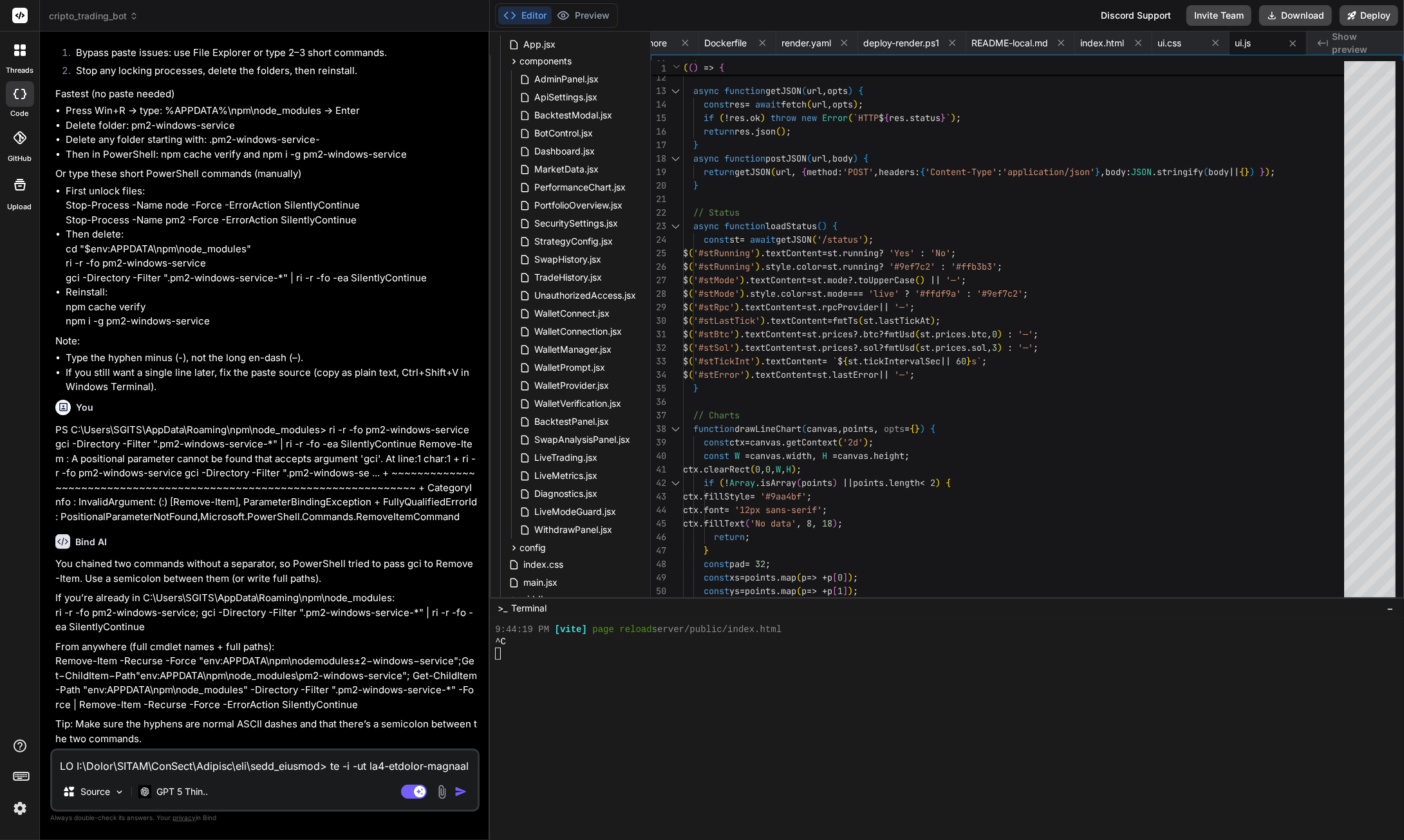
scroll to position [989, 0]
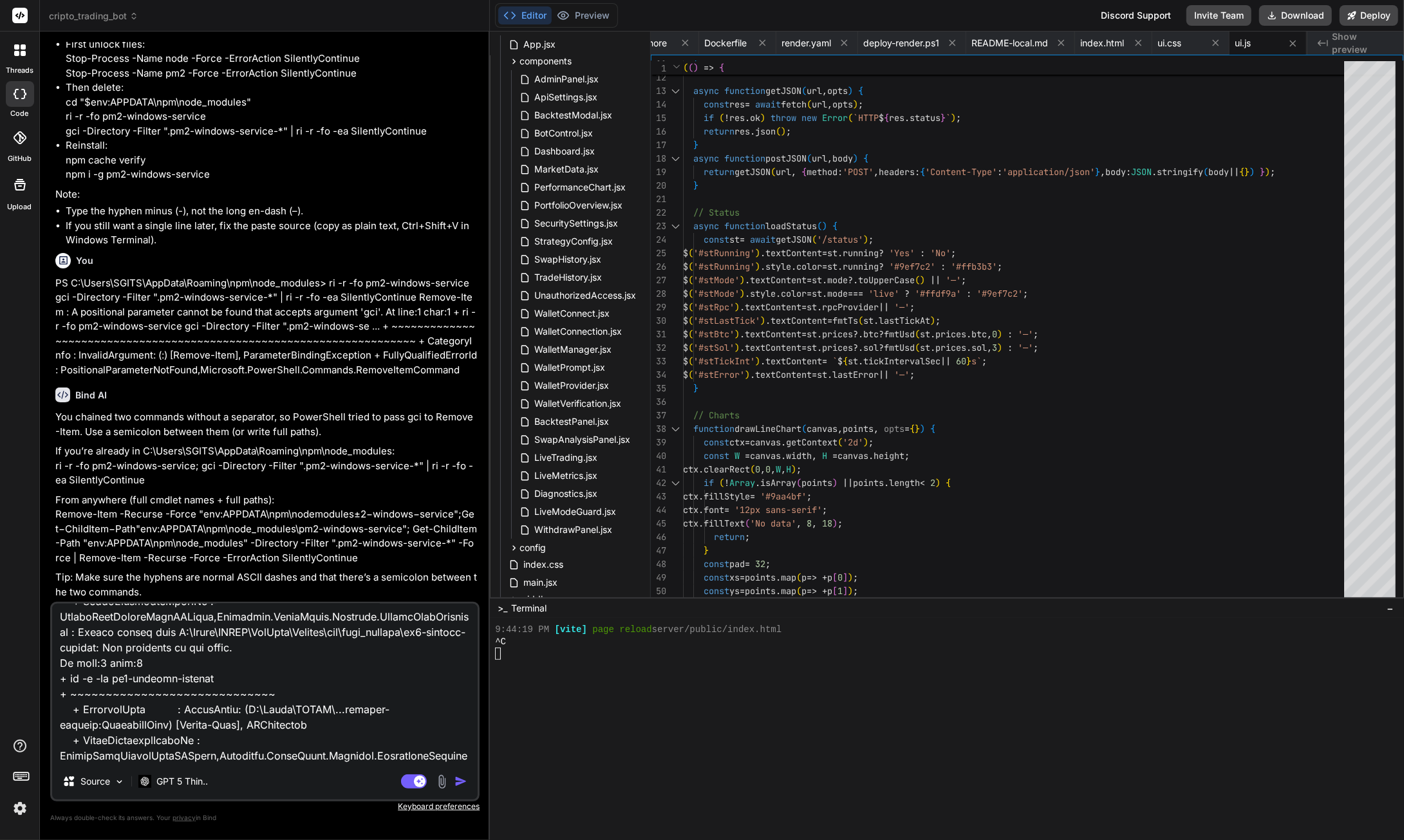
click at [459, 786] on img "button" at bounding box center [460, 781] width 13 height 13
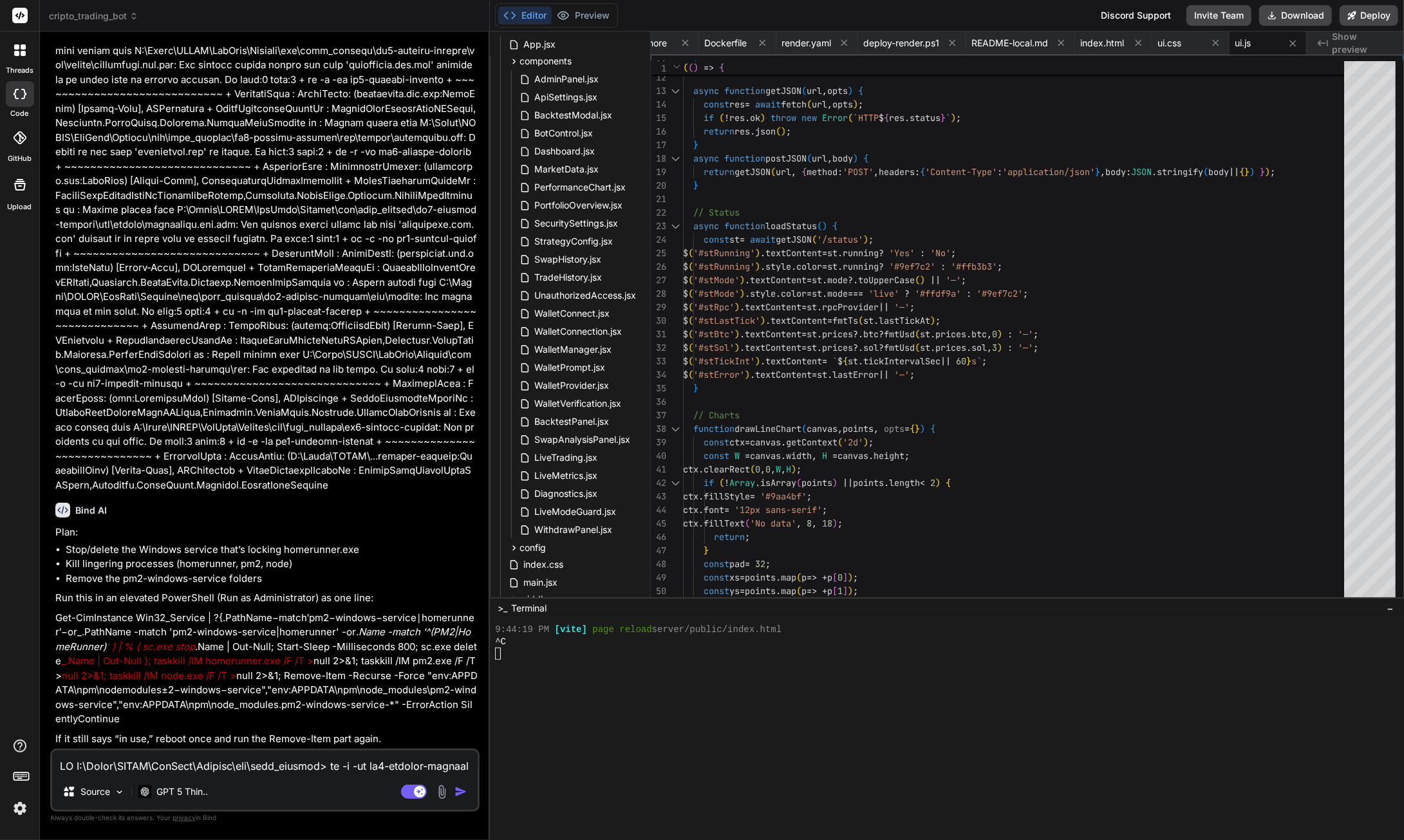
scroll to position [133933, 0]
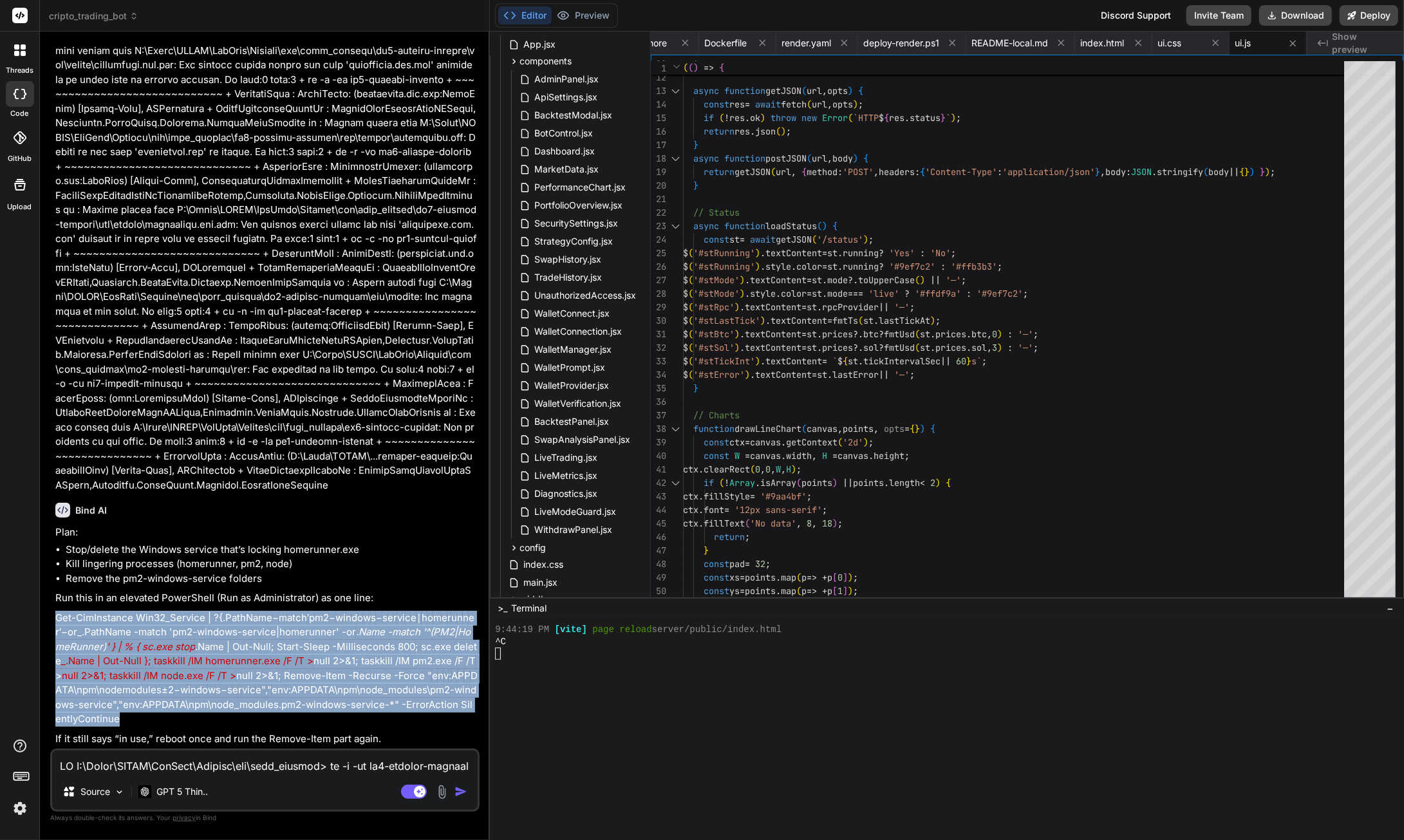
drag, startPoint x: 55, startPoint y: 633, endPoint x: 337, endPoint y: 723, distance: 296.0
click at [337, 723] on p "Get-CimInstance Win32_Service | ?{ . P a t h N a m e − m a t c h ′ p m 2 − w i …" at bounding box center [266, 668] width 421 height 116
click at [311, 640] on p "Get-CimInstance Win32_Service | ?{ . P a t h N a m e − m a t c h ′ p m 2 − w i …" at bounding box center [266, 668] width 421 height 116
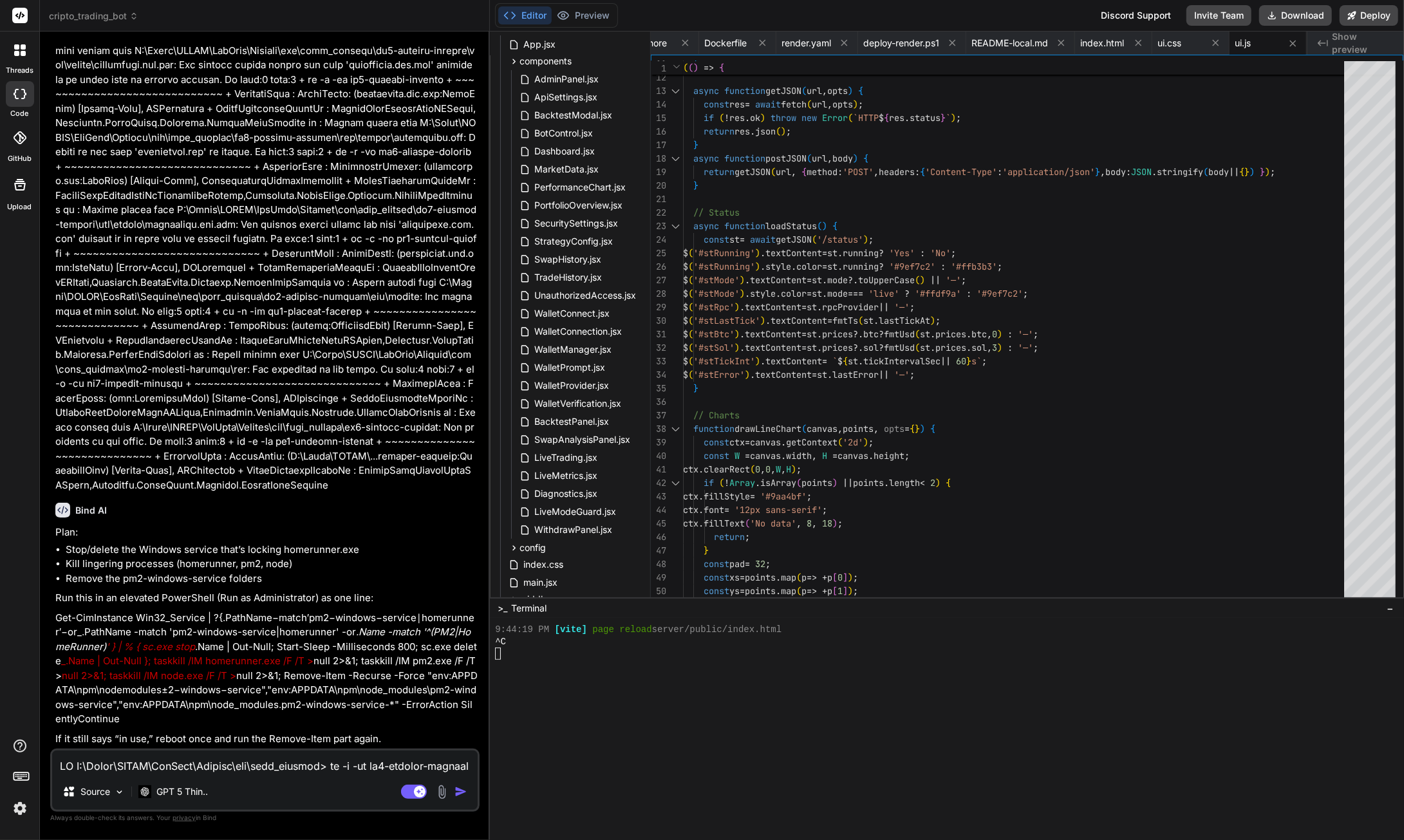
click at [158, 764] on textarea at bounding box center [264, 762] width 426 height 23
click at [194, 770] on textarea at bounding box center [264, 762] width 426 height 23
click at [134, 770] on textarea at bounding box center [264, 762] width 426 height 23
drag, startPoint x: 284, startPoint y: 678, endPoint x: 143, endPoint y: 682, distance: 141.1
click at [135, 667] on span "_.Name | Out-Null }; taskkill /IM homerunner.exe /F /T >" at bounding box center [187, 661] width 252 height 12
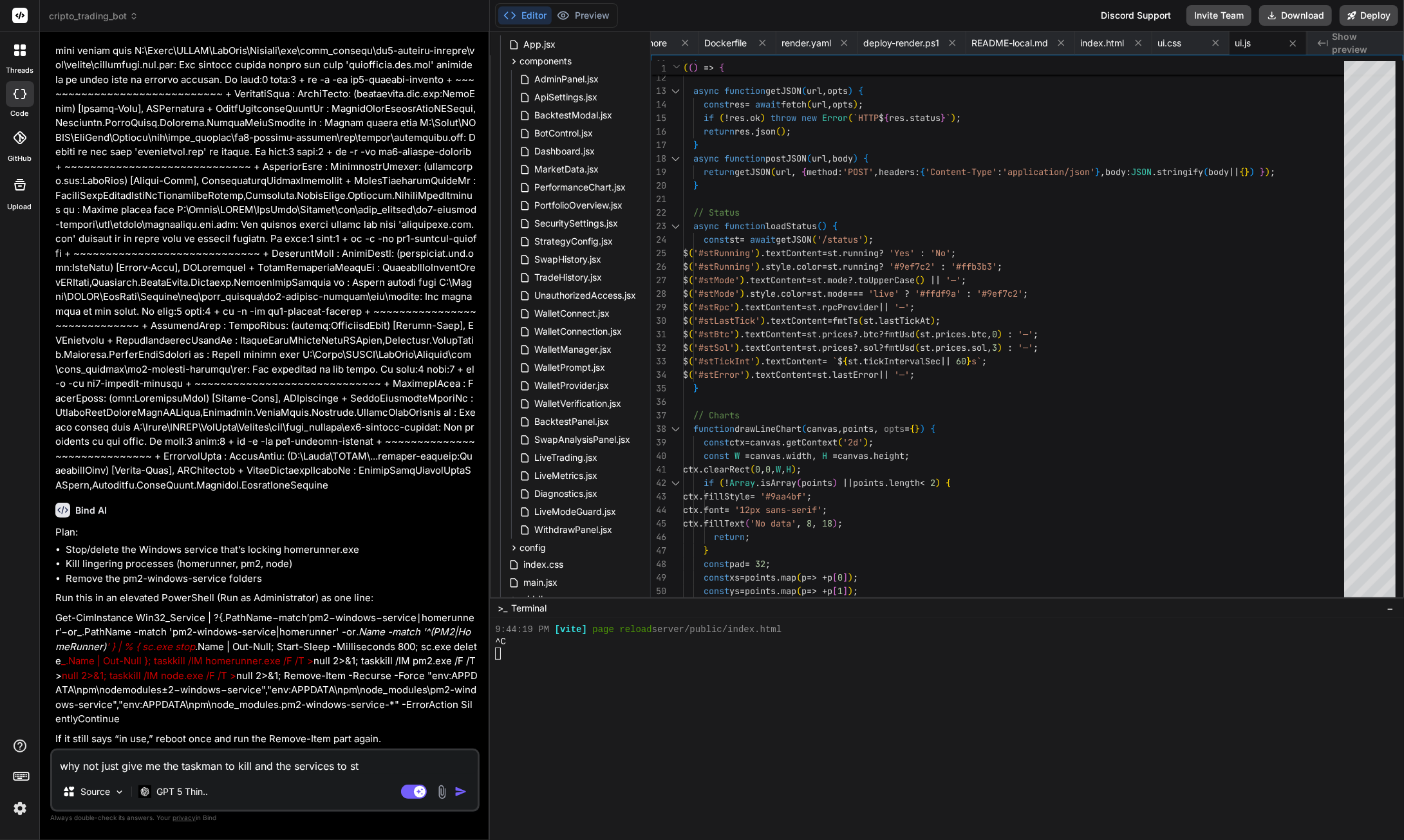
drag, startPoint x: 369, startPoint y: 764, endPoint x: -49, endPoint y: 520, distance: 484.0
click at [0, 520] on html "threads code GitHub Upload cripto_trading_bot Created with Pixso. Bind AI Web S…" at bounding box center [702, 420] width 1404 height 840
paste textarea "PS C:\Users\SGITS\AppData\Roaming\npm\node_modules> taskkill /IM homerunner.exe…"
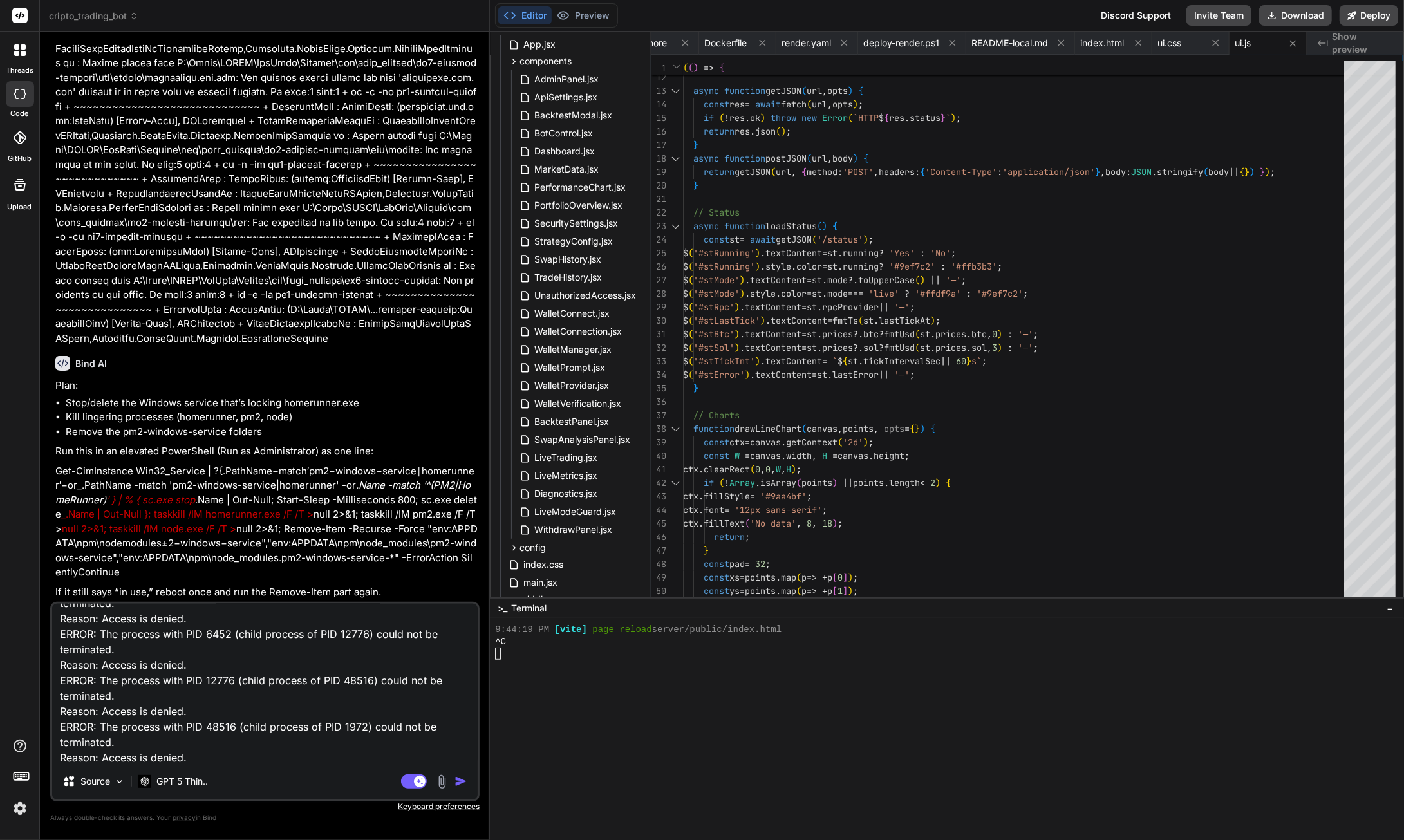
click at [455, 786] on img "button" at bounding box center [460, 781] width 13 height 13
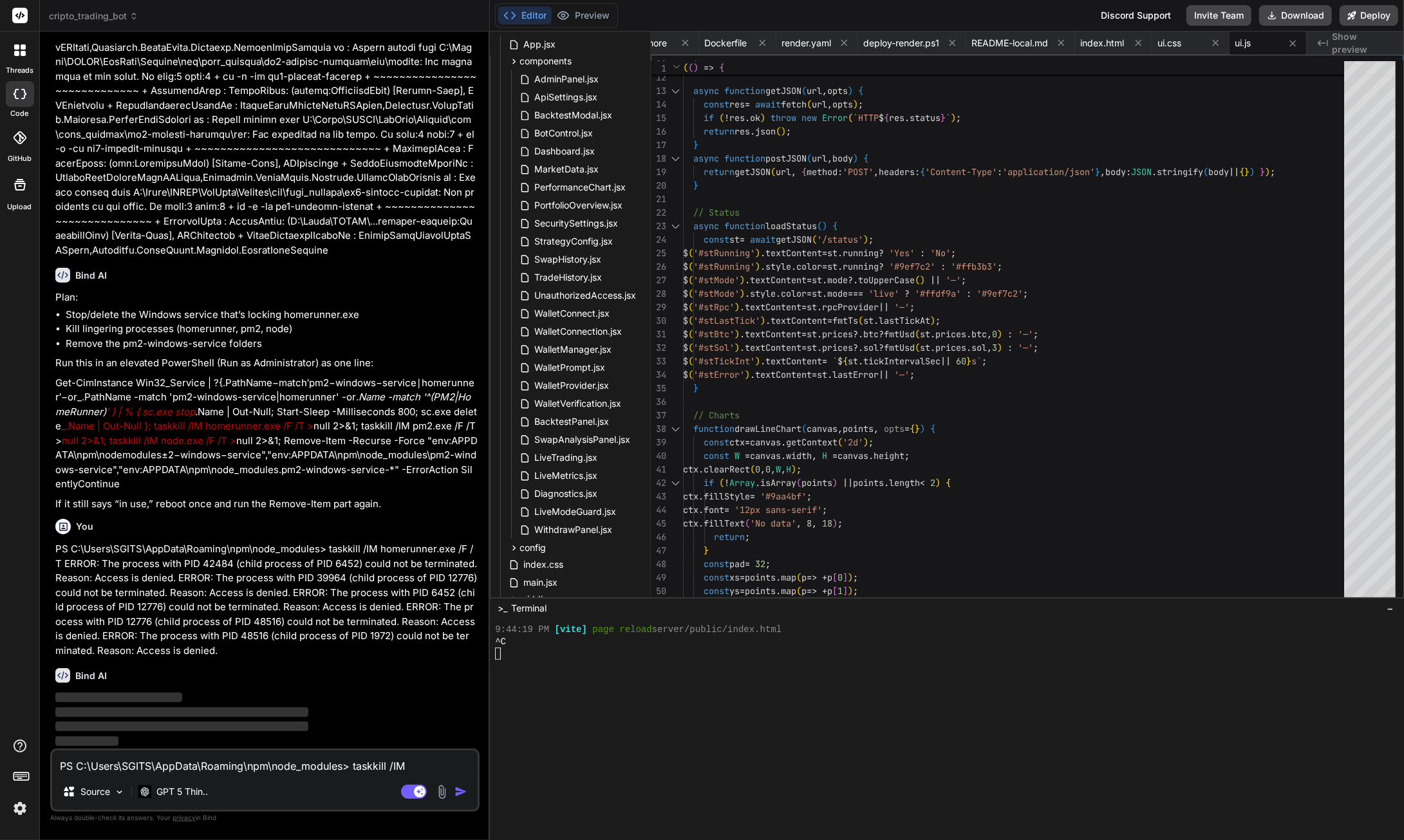
scroll to position [134168, 0]
drag, startPoint x: 340, startPoint y: 441, endPoint x: 454, endPoint y: 443, distance: 114.0
click at [454, 443] on p "Get-CimInstance Win32_Service | ?{ . P a t h N a m e − m a t c h ′ p m 2 − w i …" at bounding box center [266, 434] width 421 height 116
drag, startPoint x: 89, startPoint y: 455, endPoint x: 207, endPoint y: 458, distance: 118.0
click at [207, 447] on span "null 2>&1; taskkill /IM node.exe /F /T >" at bounding box center [149, 441] width 174 height 12
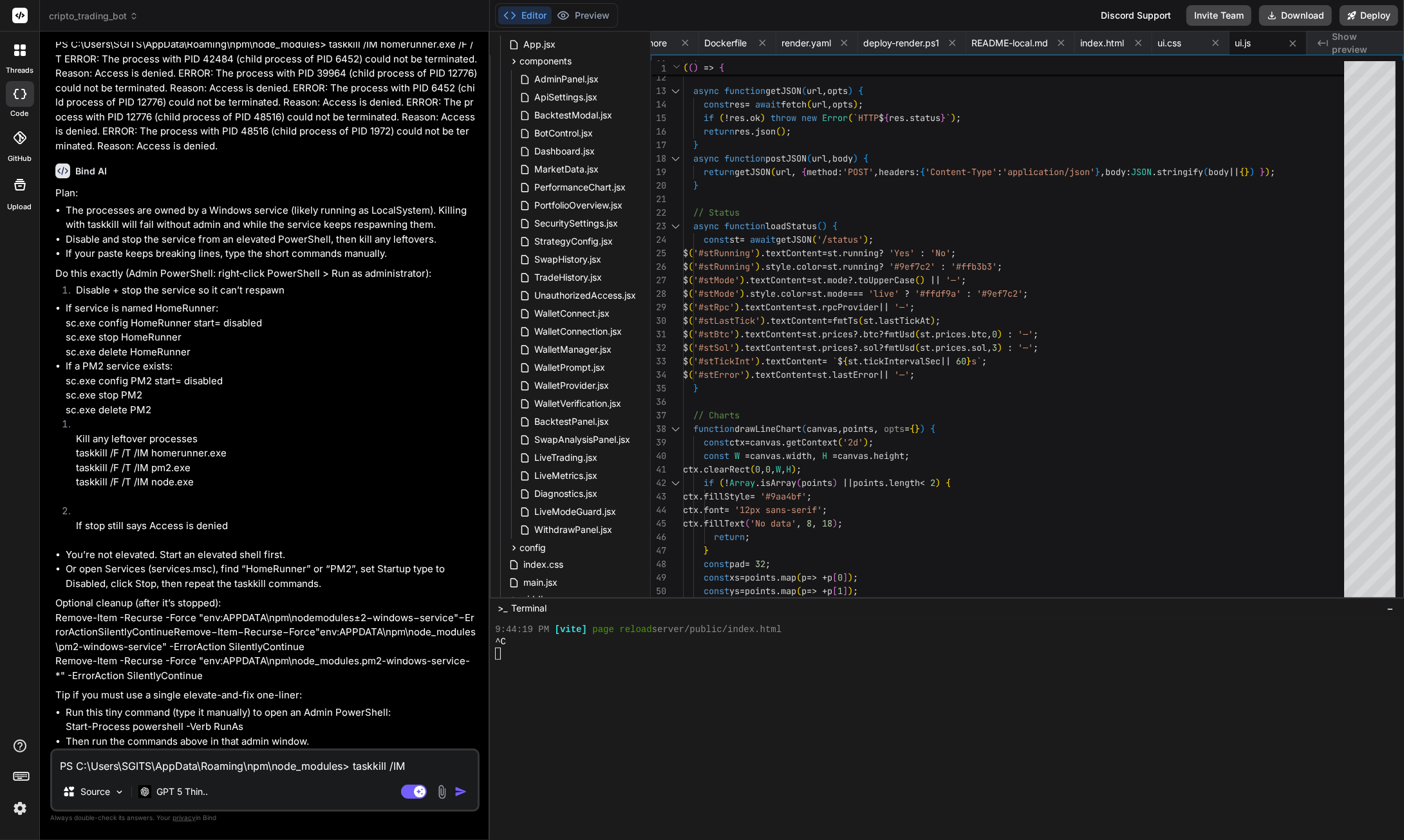
drag, startPoint x: 56, startPoint y: 397, endPoint x: 76, endPoint y: 441, distance: 48.3
drag, startPoint x: 223, startPoint y: 570, endPoint x: 65, endPoint y: 575, distance: 158.1
click at [65, 359] on li "If service is named HomeRunner: sc.exe config HomeRunner start= disabled sc.exe…" at bounding box center [271, 330] width 411 height 58
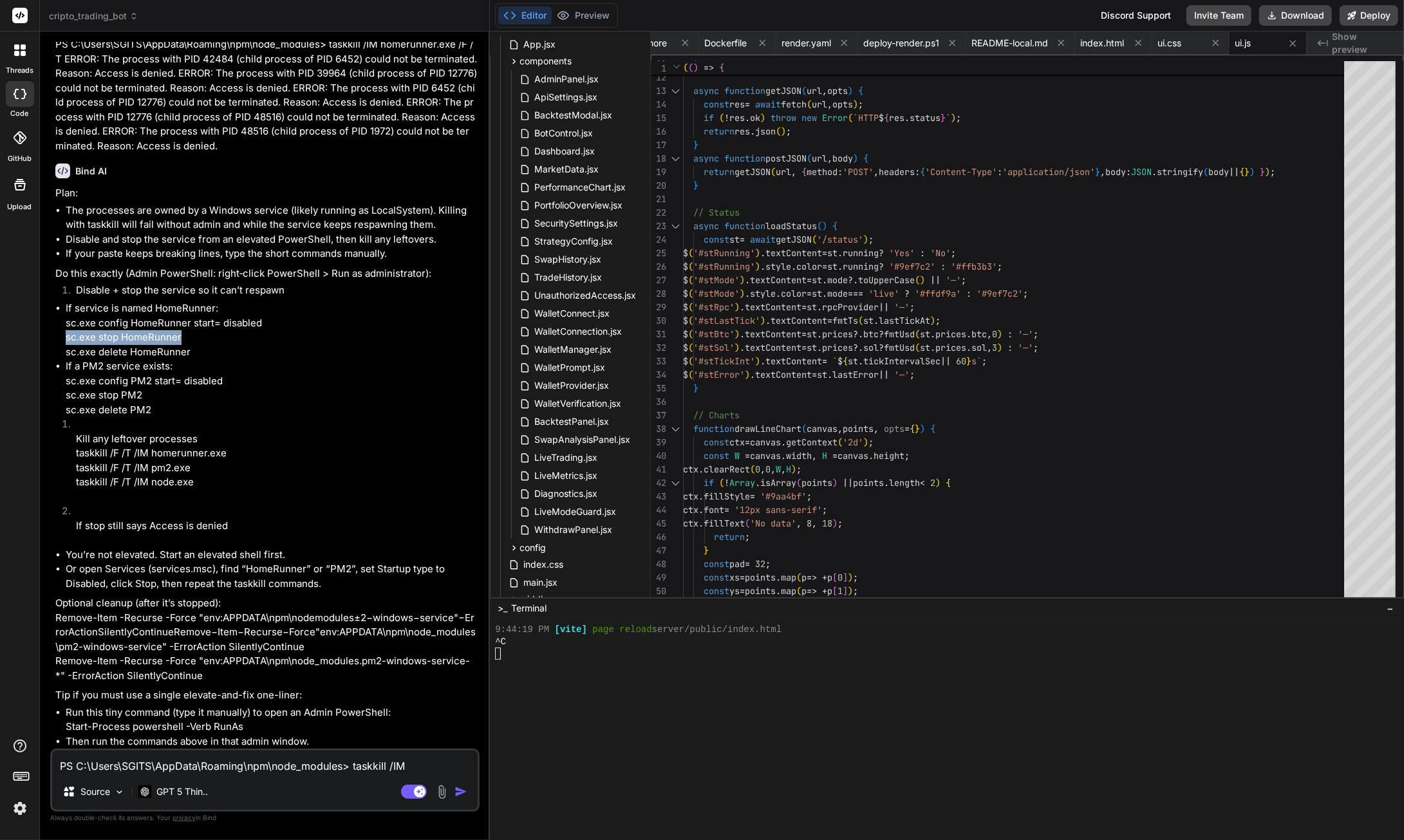
drag, startPoint x: 184, startPoint y: 588, endPoint x: 65, endPoint y: 590, distance: 119.0
click at [65, 359] on li "If service is named HomeRunner: sc.exe config HomeRunner start= disabled sc.exe…" at bounding box center [271, 330] width 411 height 58
drag, startPoint x: 188, startPoint y: 602, endPoint x: 65, endPoint y: 605, distance: 123.0
click at [65, 359] on li "If service is named HomeRunner: sc.exe config HomeRunner start= disabled sc.exe…" at bounding box center [271, 330] width 411 height 58
drag, startPoint x: 118, startPoint y: 646, endPoint x: 65, endPoint y: 647, distance: 53.0
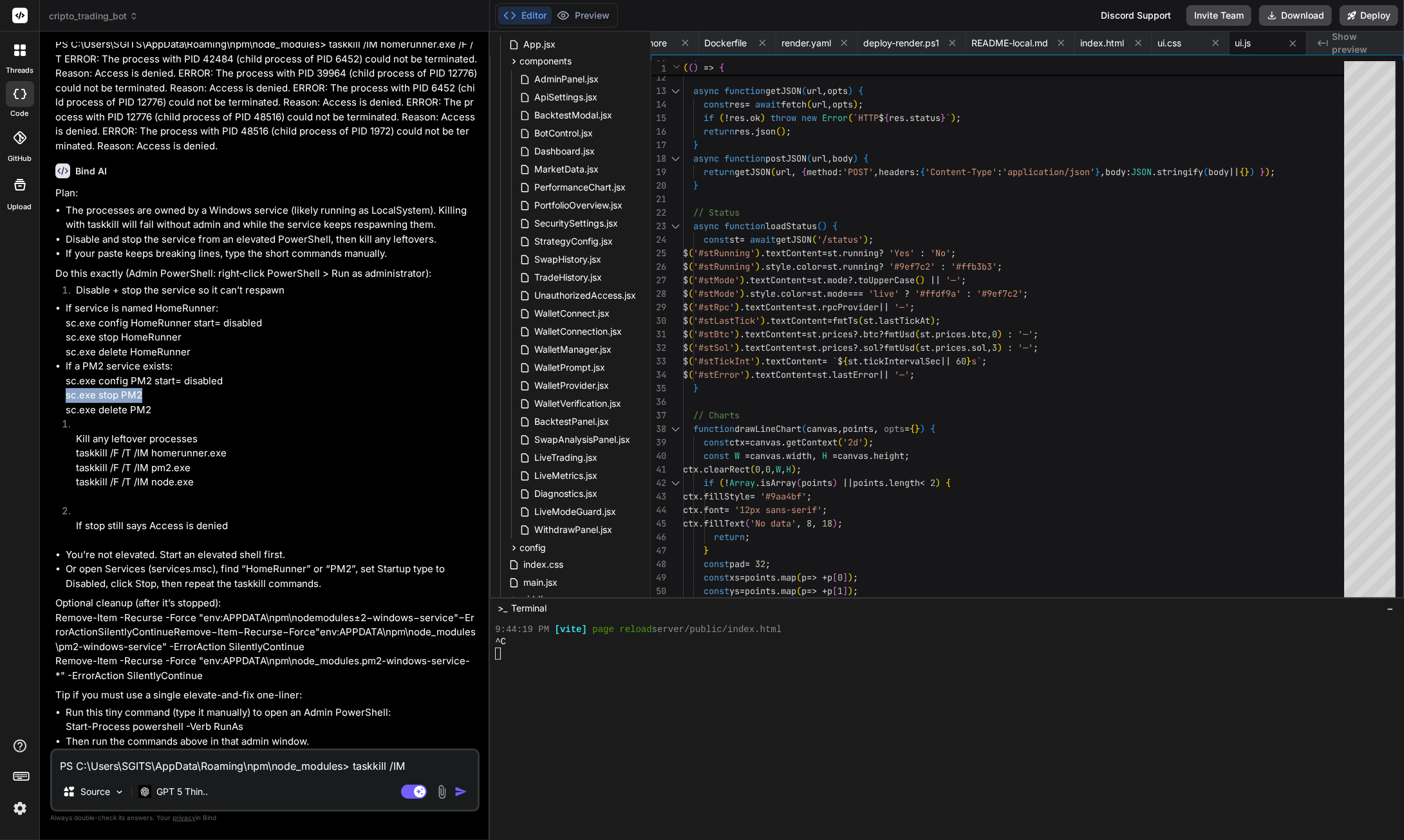
click at [65, 417] on ul "If service is named HomeRunner: sc.exe config HomeRunner start= disabled sc.exe…" at bounding box center [266, 359] width 421 height 116
drag, startPoint x: 161, startPoint y: 504, endPoint x: 68, endPoint y: 508, distance: 93.1
click at [68, 504] on li "Kill any leftover processes taskkill /F /T /IM homerunner.exe taskkill /F /T /I…" at bounding box center [271, 460] width 411 height 87
drag, startPoint x: 183, startPoint y: 526, endPoint x: 90, endPoint y: 522, distance: 93.1
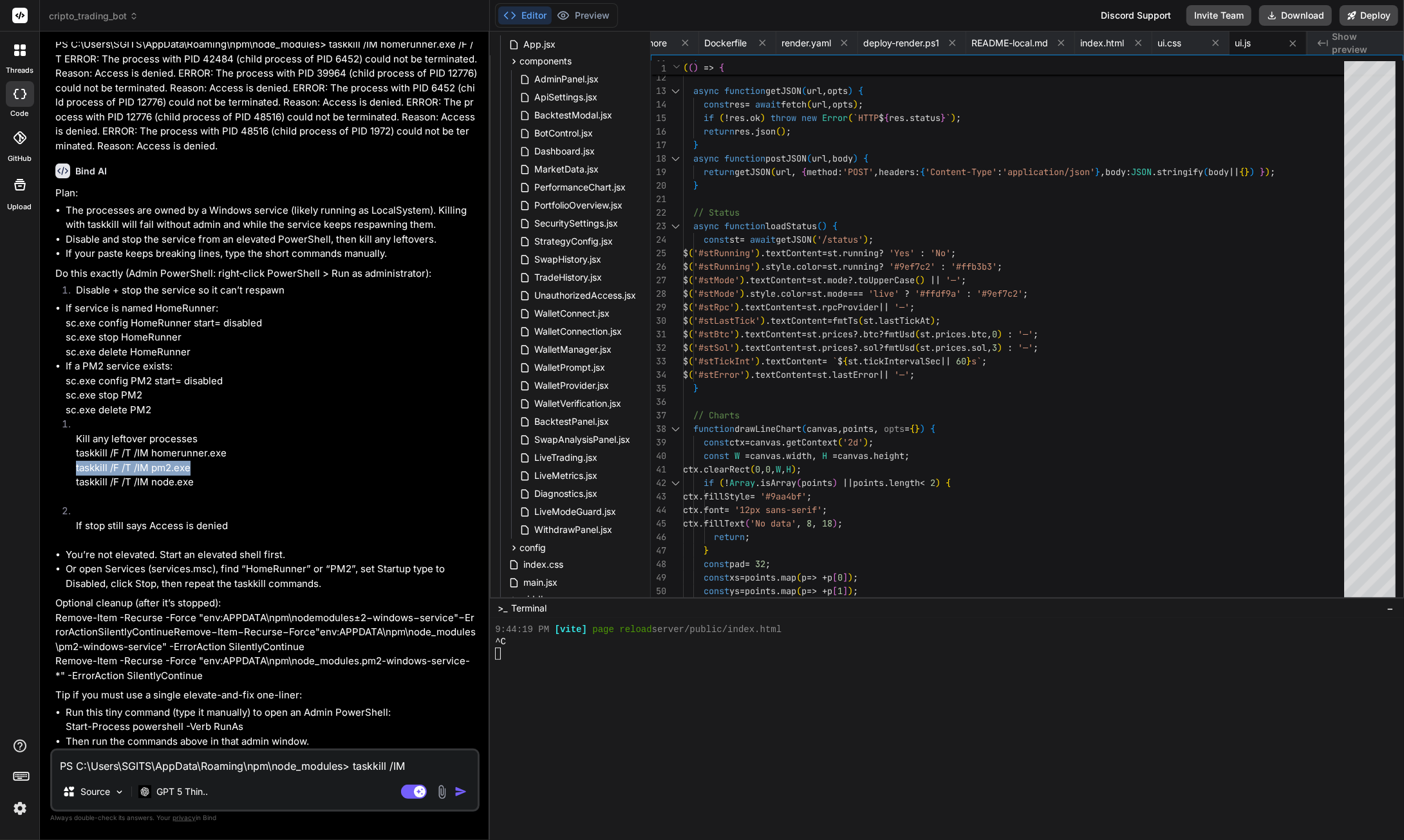
click at [76, 504] on li "Kill any leftover processes taskkill /F /T /IM homerunner.exe taskkill /F /T /I…" at bounding box center [271, 460] width 411 height 87
drag, startPoint x: 192, startPoint y: 538, endPoint x: 75, endPoint y: 538, distance: 117.0
click at [75, 504] on li "Kill any leftover processes taskkill /F /T /IM homerunner.exe taskkill /F /T /I…" at bounding box center [271, 460] width 411 height 87
click at [166, 766] on textarea "PS C:\Users\SGITS\AppData\Roaming\npm\node_modules> taskkill /IM homerunner.exe…" at bounding box center [264, 762] width 426 height 23
paste textarea "PS C:\Users\SGITS\AppData\Roaming\npm\node_modules> taskkill /F /T /IM homerunn…"
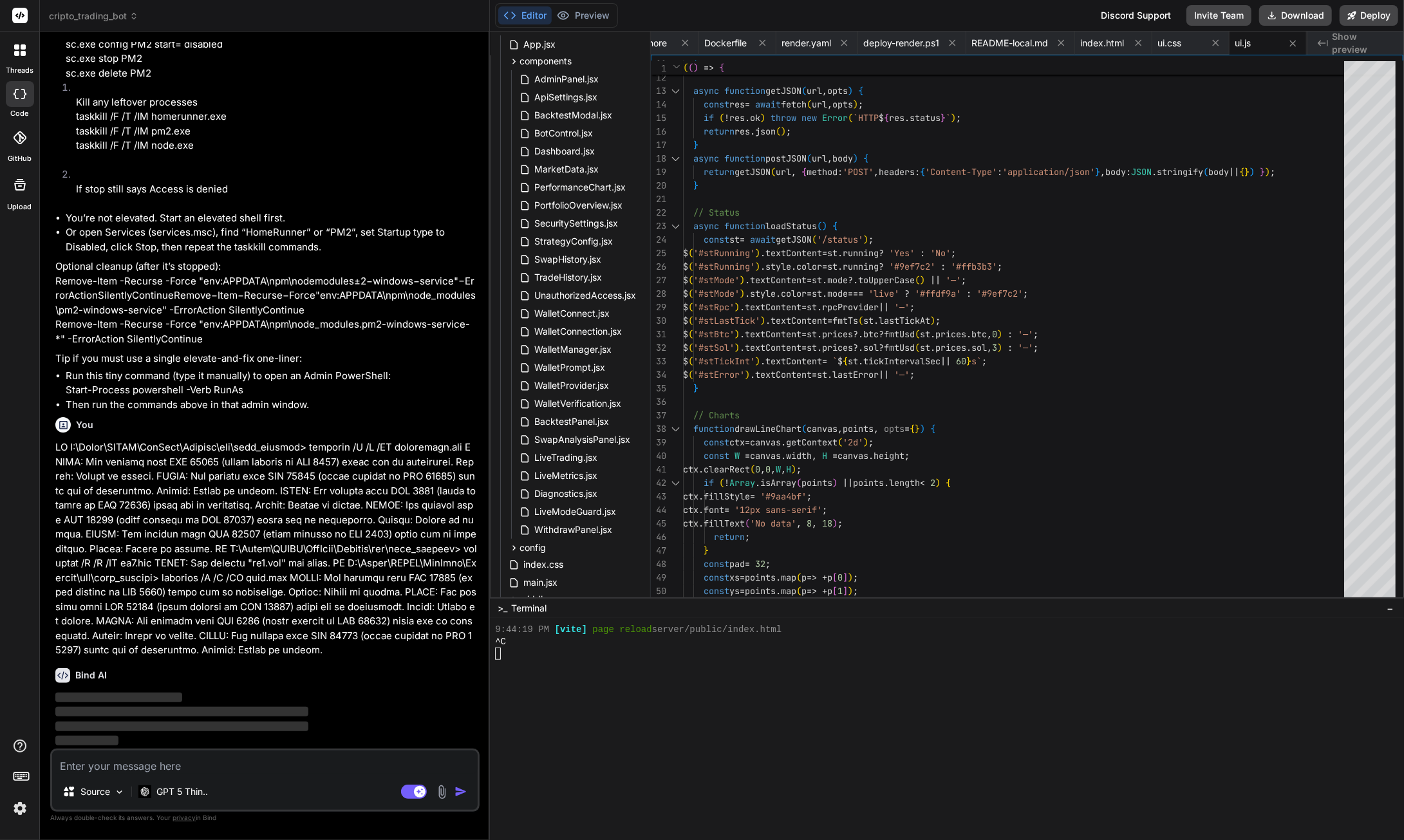
scroll to position [134979, 0]
